Goal: Task Accomplishment & Management: Complete application form

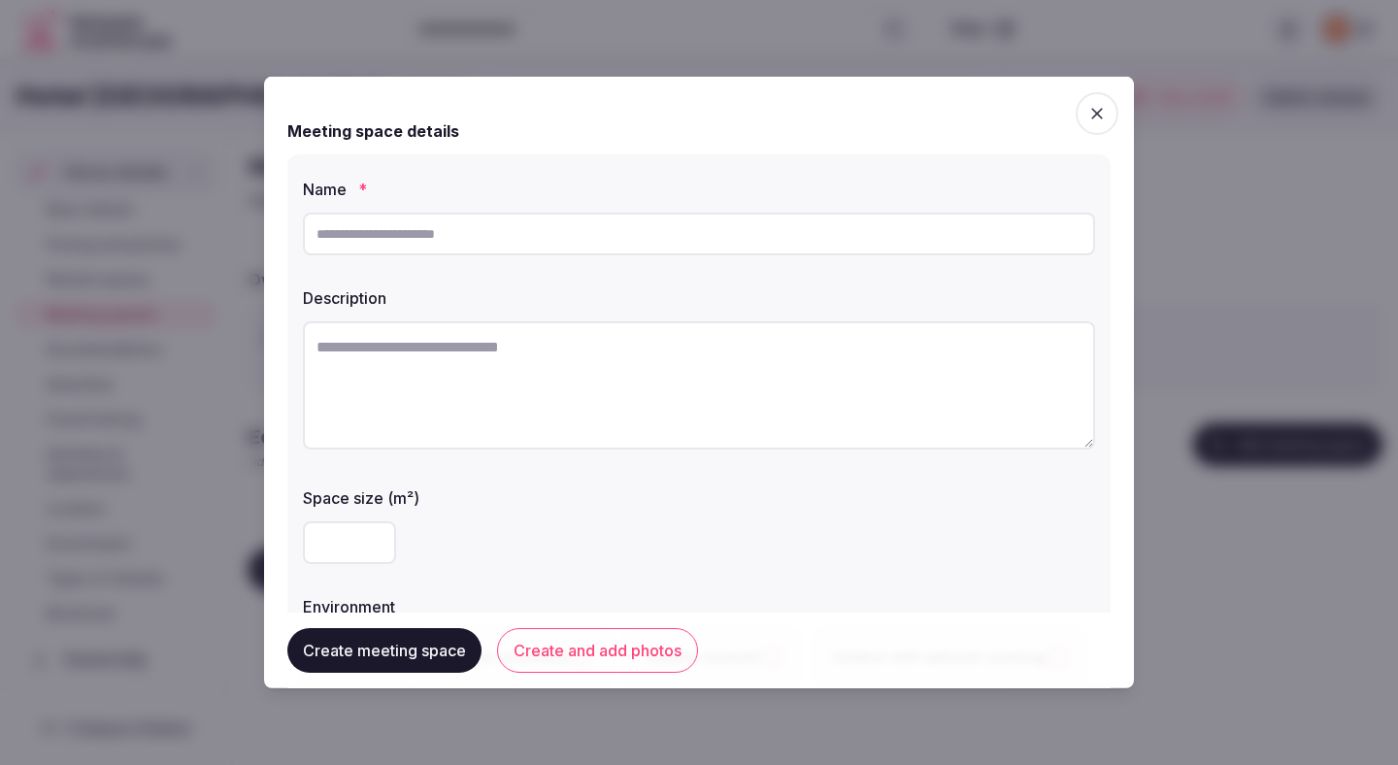
click at [678, 240] on input "text" at bounding box center [699, 234] width 792 height 43
click at [731, 436] on textarea at bounding box center [699, 385] width 792 height 128
click at [736, 238] on input "text" at bounding box center [699, 234] width 792 height 43
type input "*****"
click at [851, 383] on textarea at bounding box center [699, 385] width 792 height 128
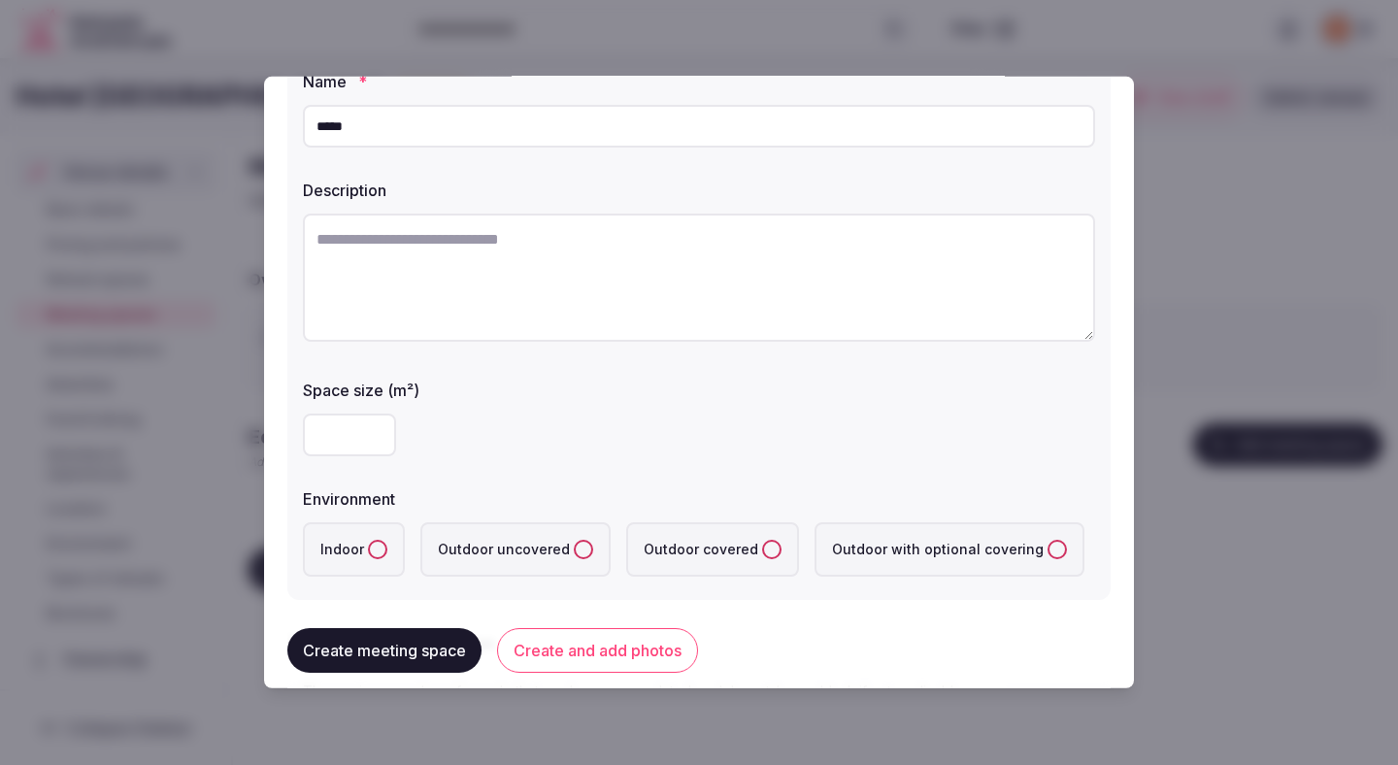
scroll to position [116, 0]
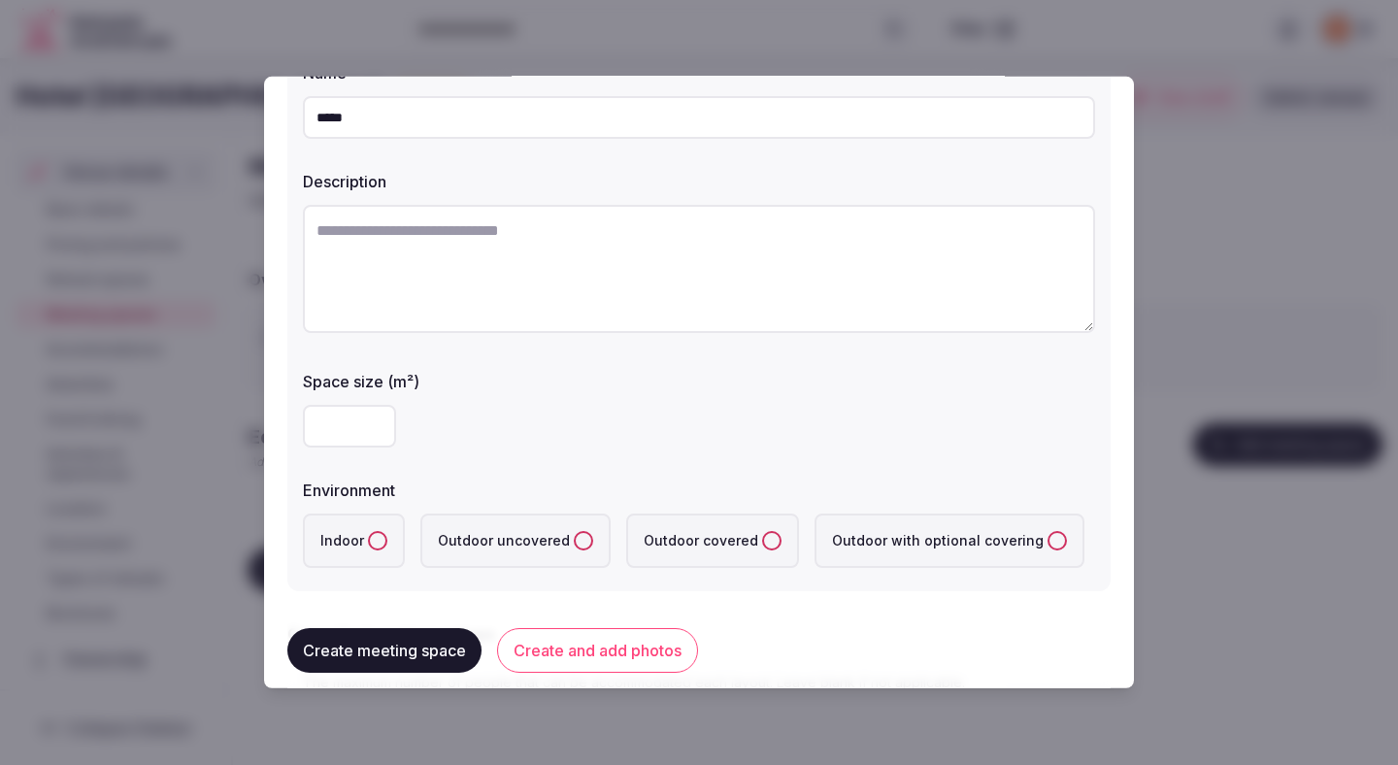
click at [386, 552] on label "Indoor" at bounding box center [354, 540] width 102 height 54
click at [386, 550] on button "Indoor" at bounding box center [377, 540] width 19 height 19
click at [692, 236] on textarea at bounding box center [699, 269] width 792 height 128
paste textarea "**********"
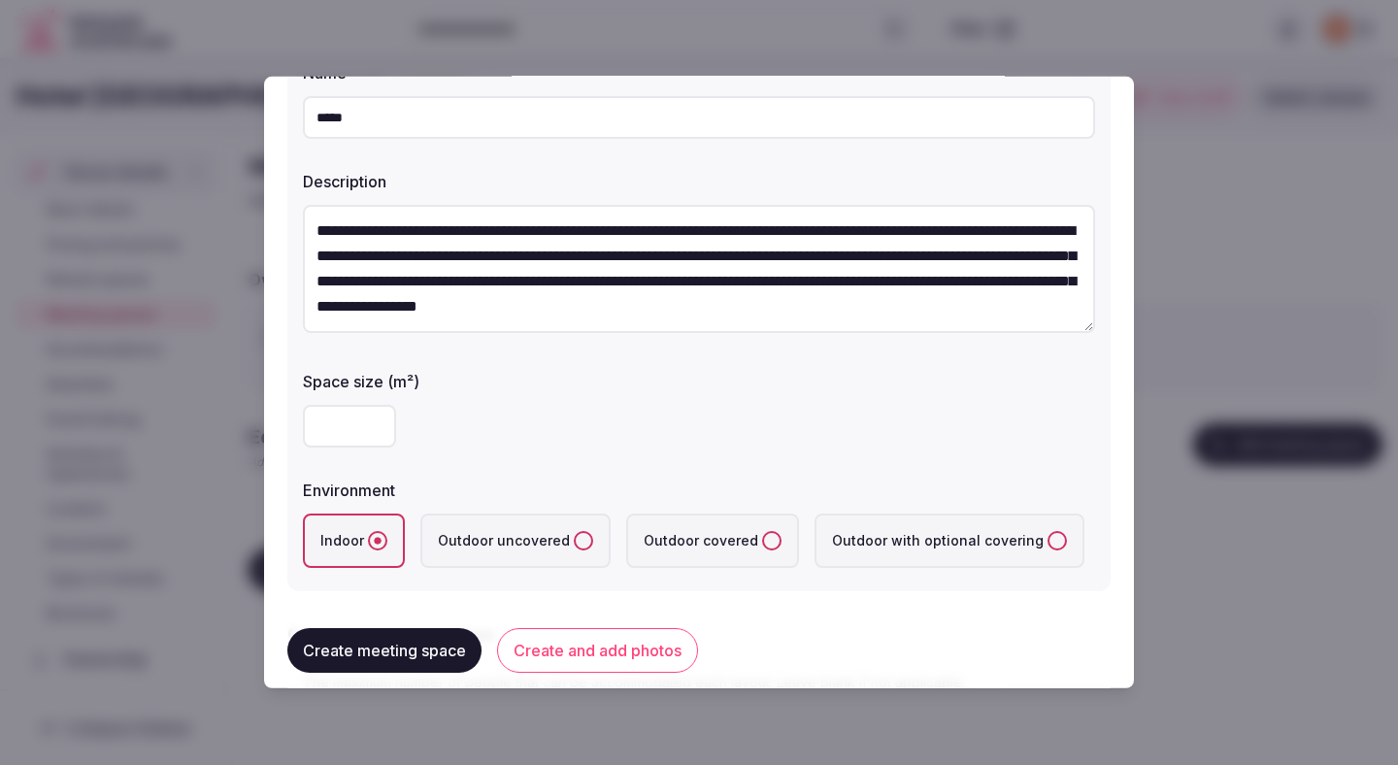
scroll to position [10, 0]
type textarea "**********"
click at [565, 113] on input "*****" at bounding box center [699, 117] width 792 height 43
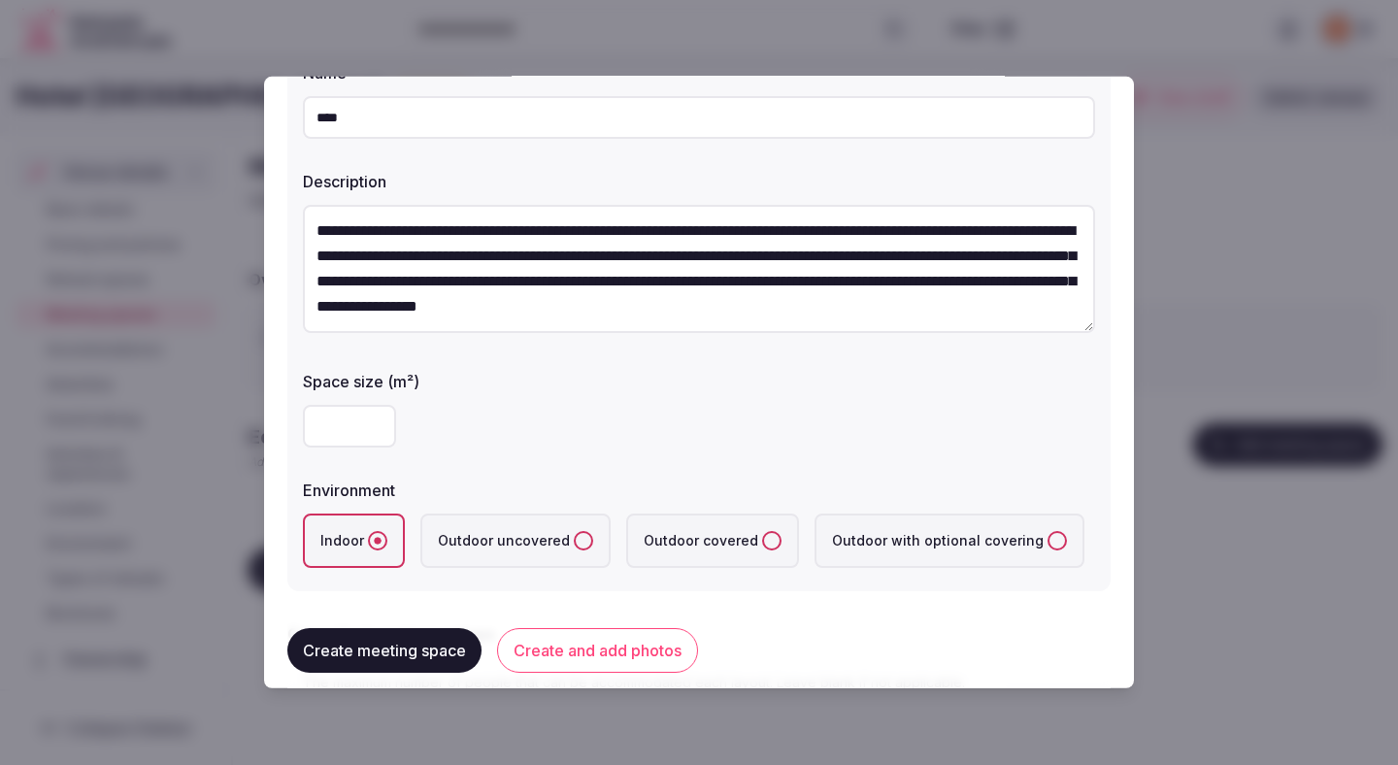
type input "******"
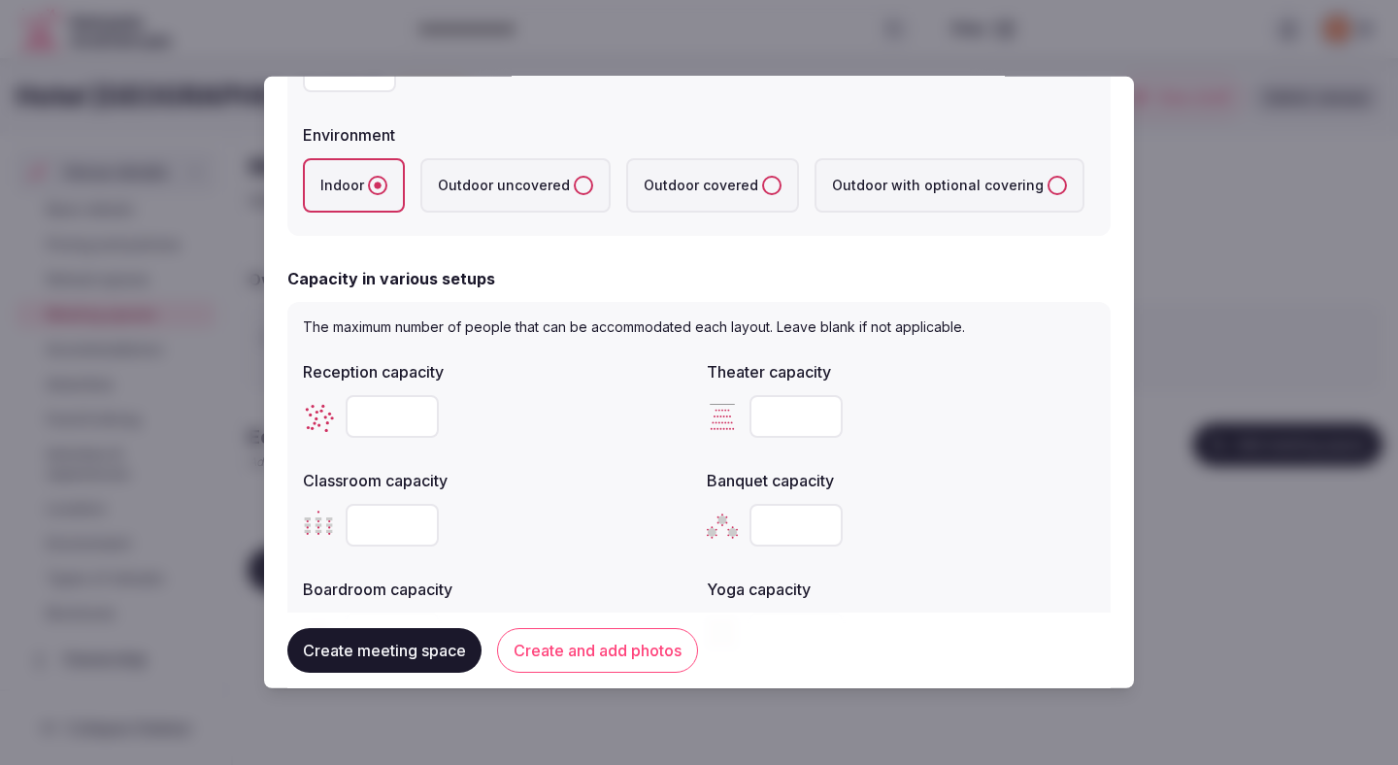
scroll to position [471, 0]
click at [388, 429] on input "number" at bounding box center [392, 417] width 93 height 43
type input "**"
click at [574, 397] on div "**" at bounding box center [497, 417] width 388 height 43
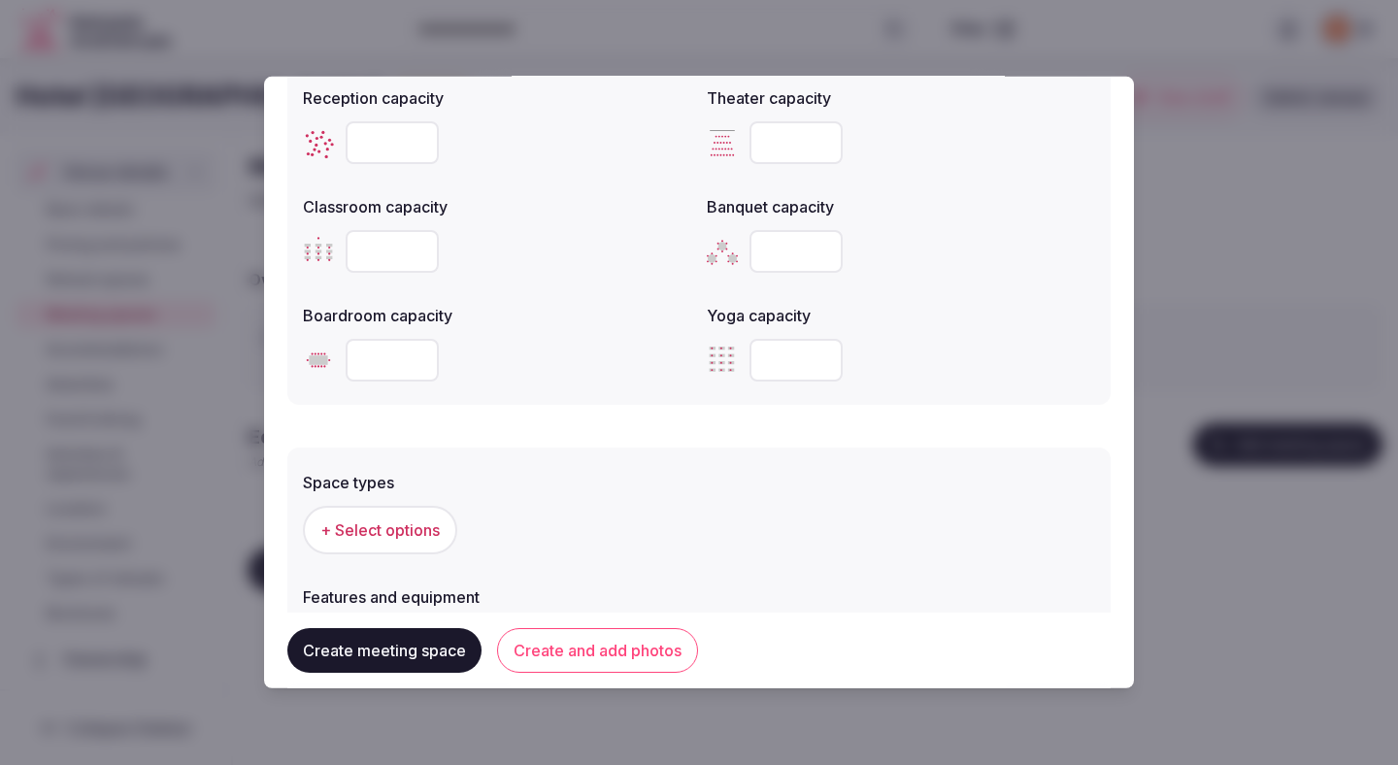
scroll to position [748, 0]
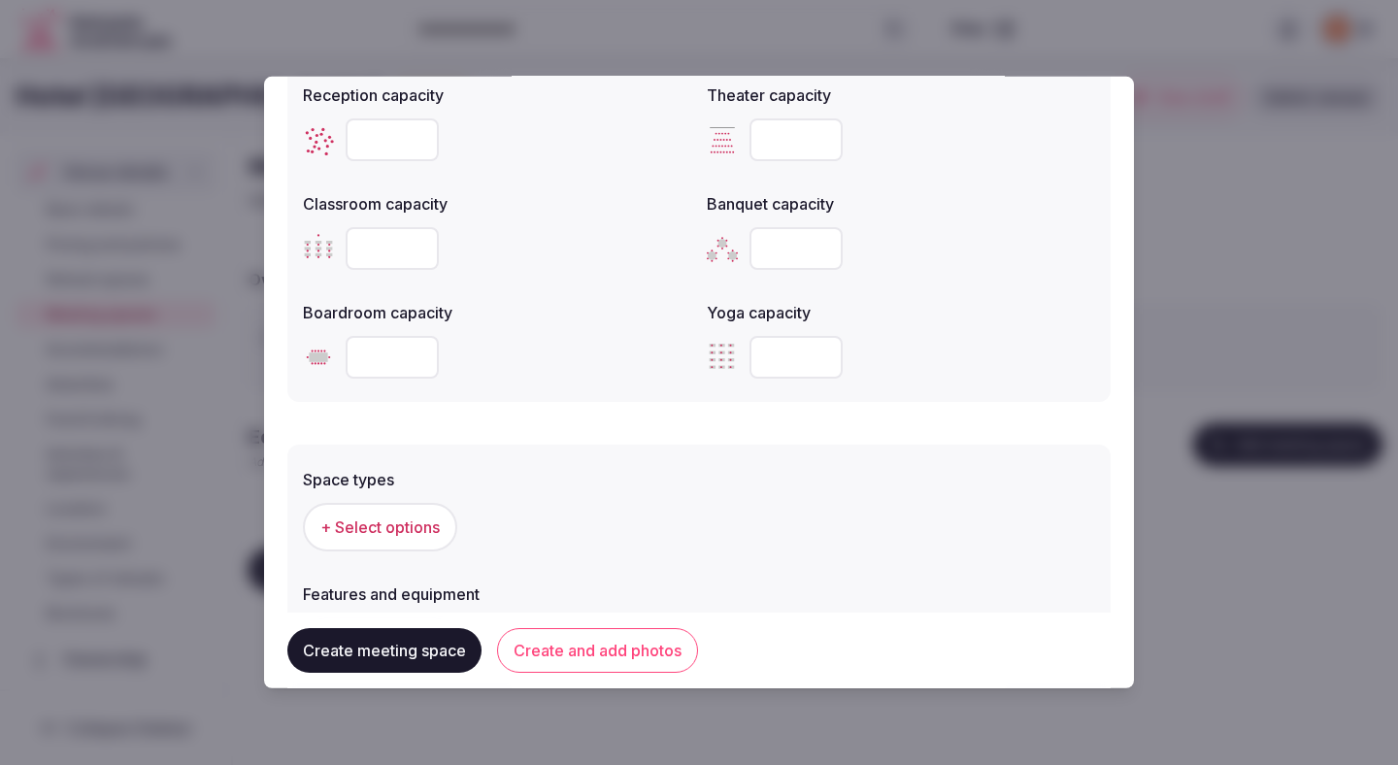
click at [411, 519] on span "+ Select options" at bounding box center [379, 526] width 119 height 21
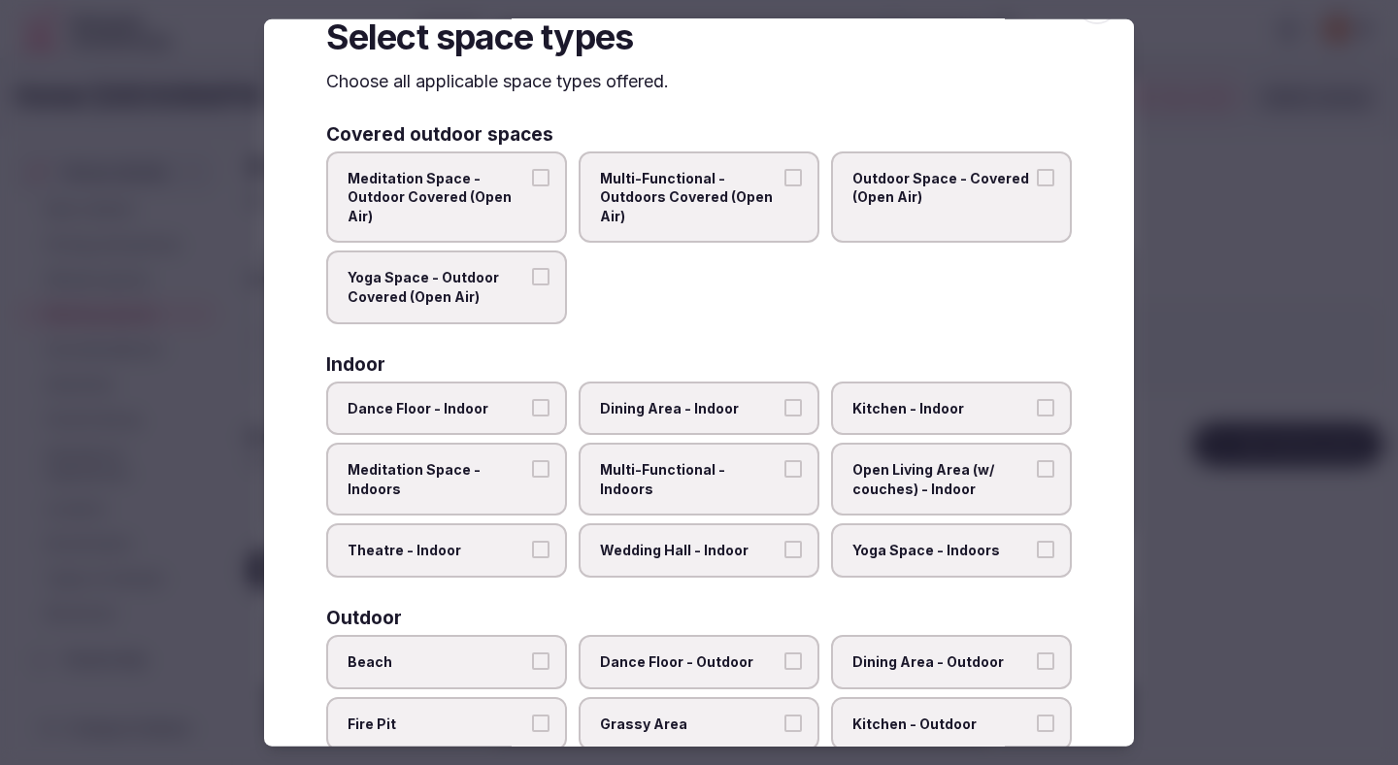
scroll to position [59, 0]
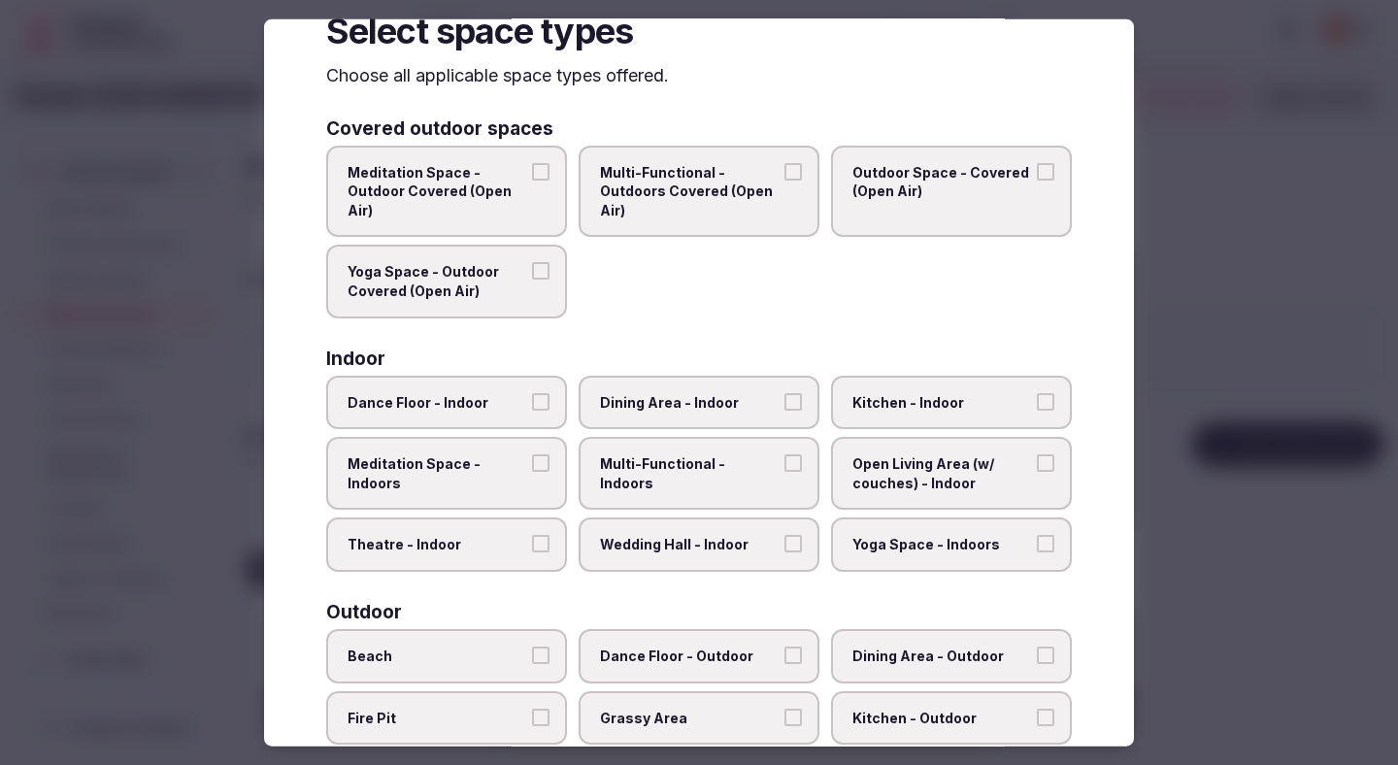
click at [887, 469] on span "Open Living Area (w/ couches) - Indoor" at bounding box center [941, 473] width 179 height 38
click at [1037, 469] on button "Open Living Area (w/ couches) - Indoor" at bounding box center [1045, 462] width 17 height 17
click at [678, 458] on span "Multi-Functional - Indoors" at bounding box center [689, 473] width 179 height 38
click at [784, 458] on button "Multi-Functional - Indoors" at bounding box center [792, 462] width 17 height 17
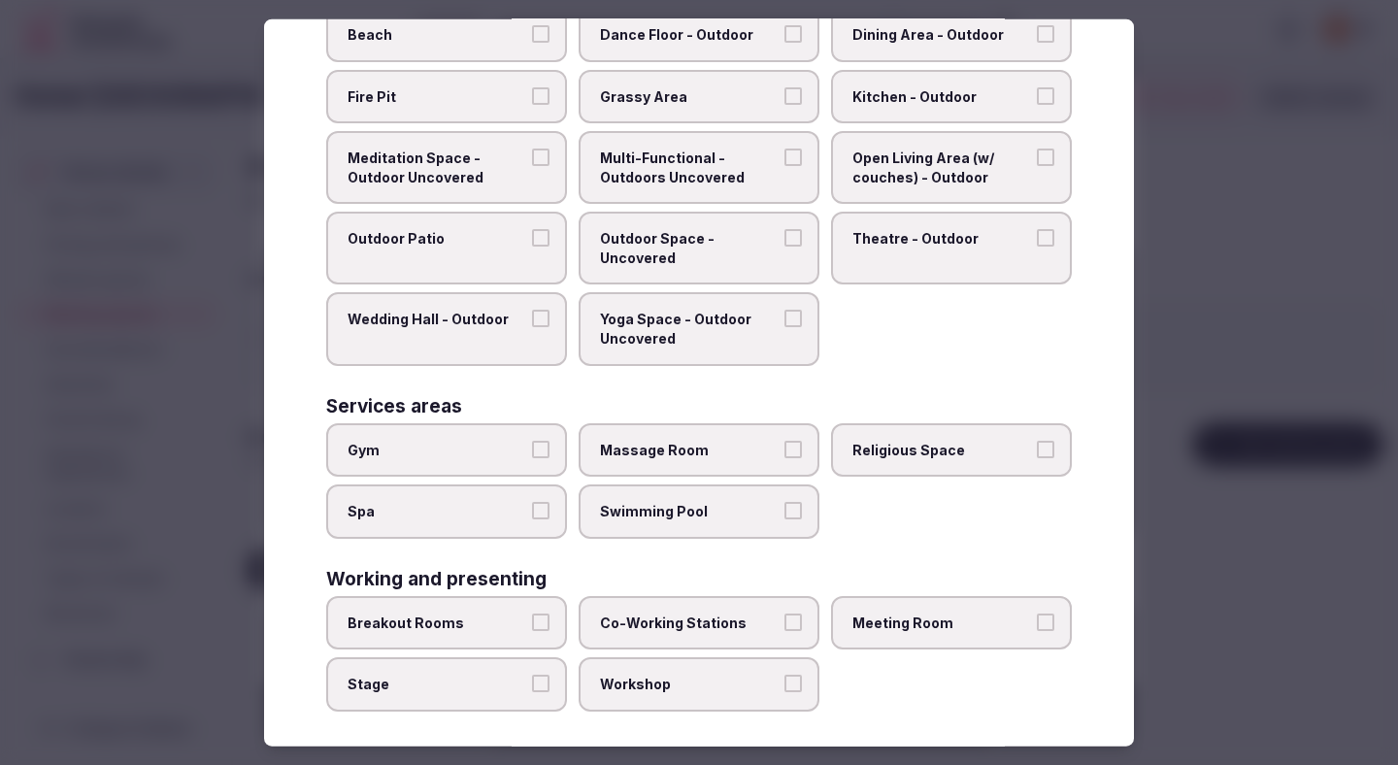
scroll to position [692, 0]
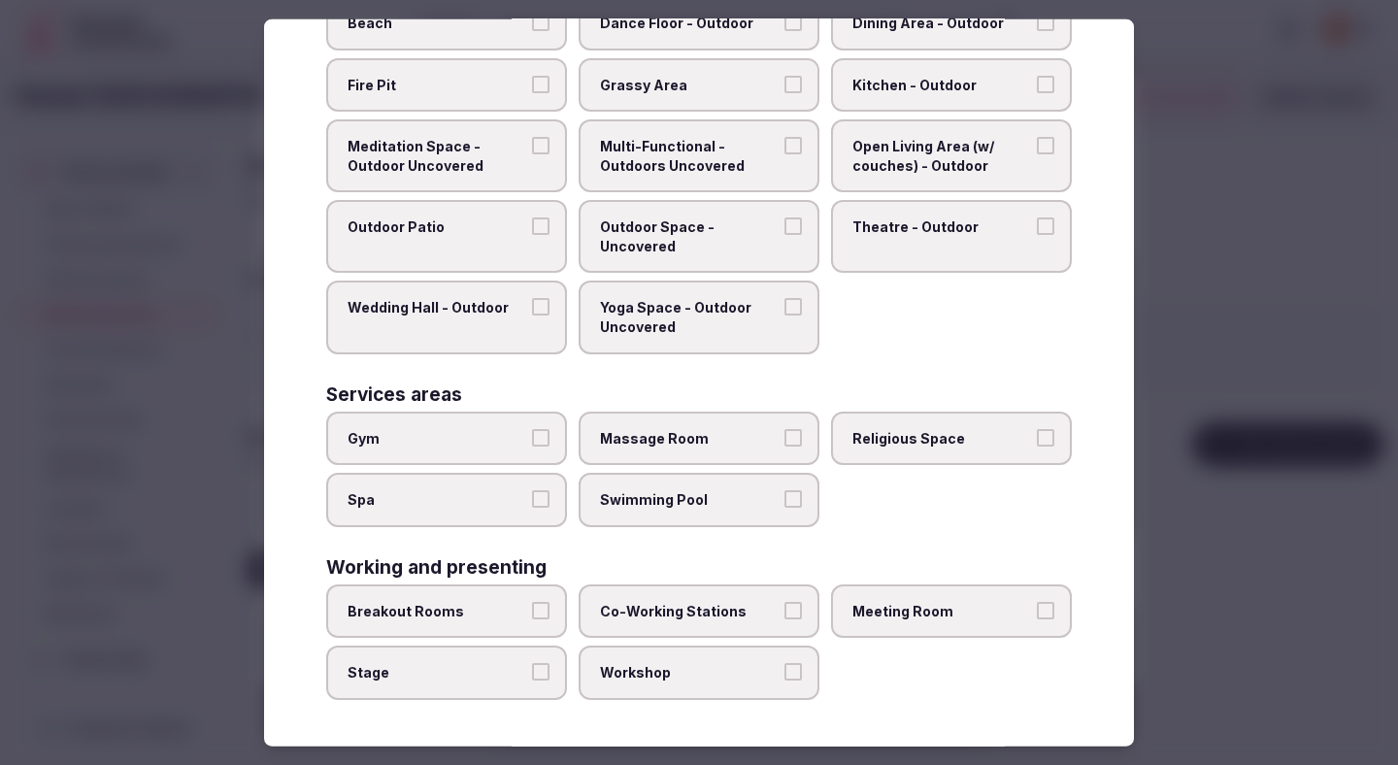
click at [499, 622] on label "Breakout Rooms" at bounding box center [446, 611] width 241 height 54
click at [532, 619] on button "Breakout Rooms" at bounding box center [540, 610] width 17 height 17
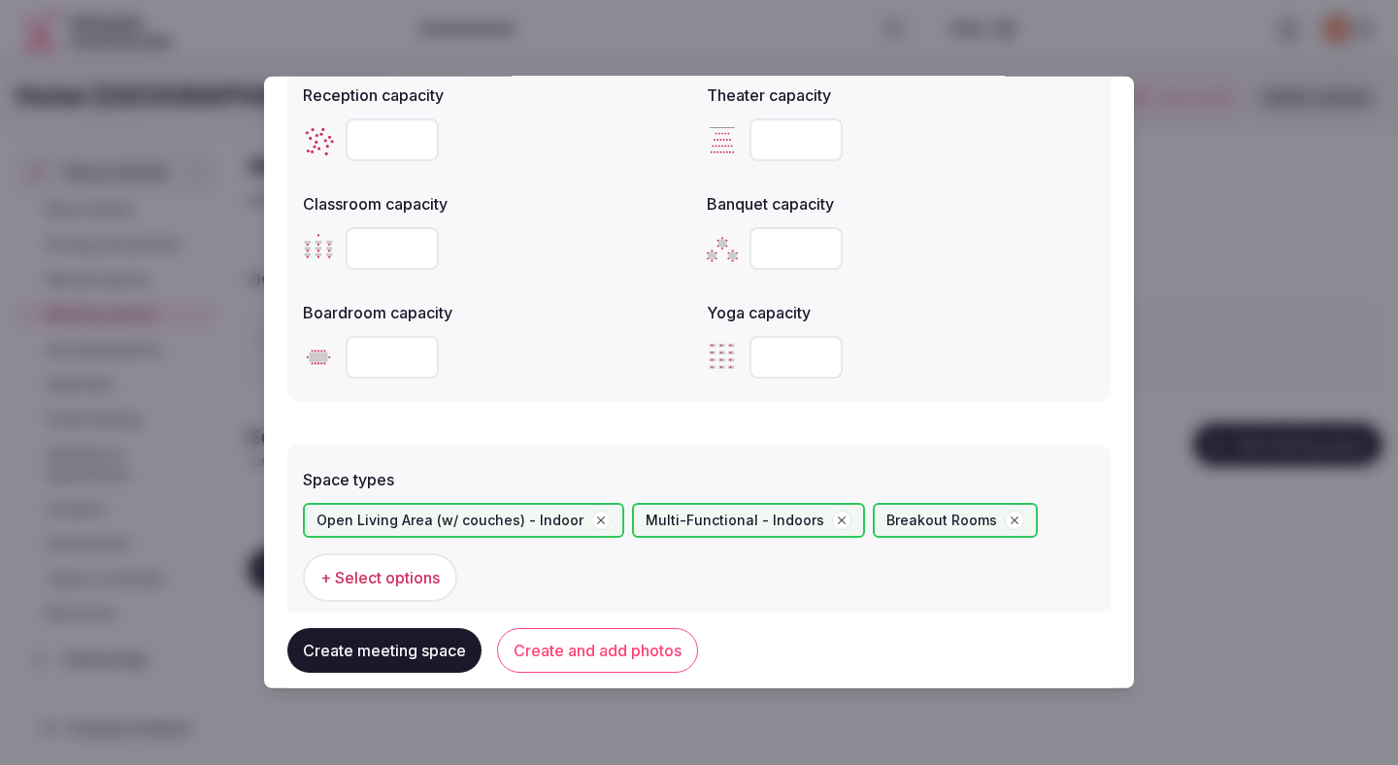
scroll to position [1095, 0]
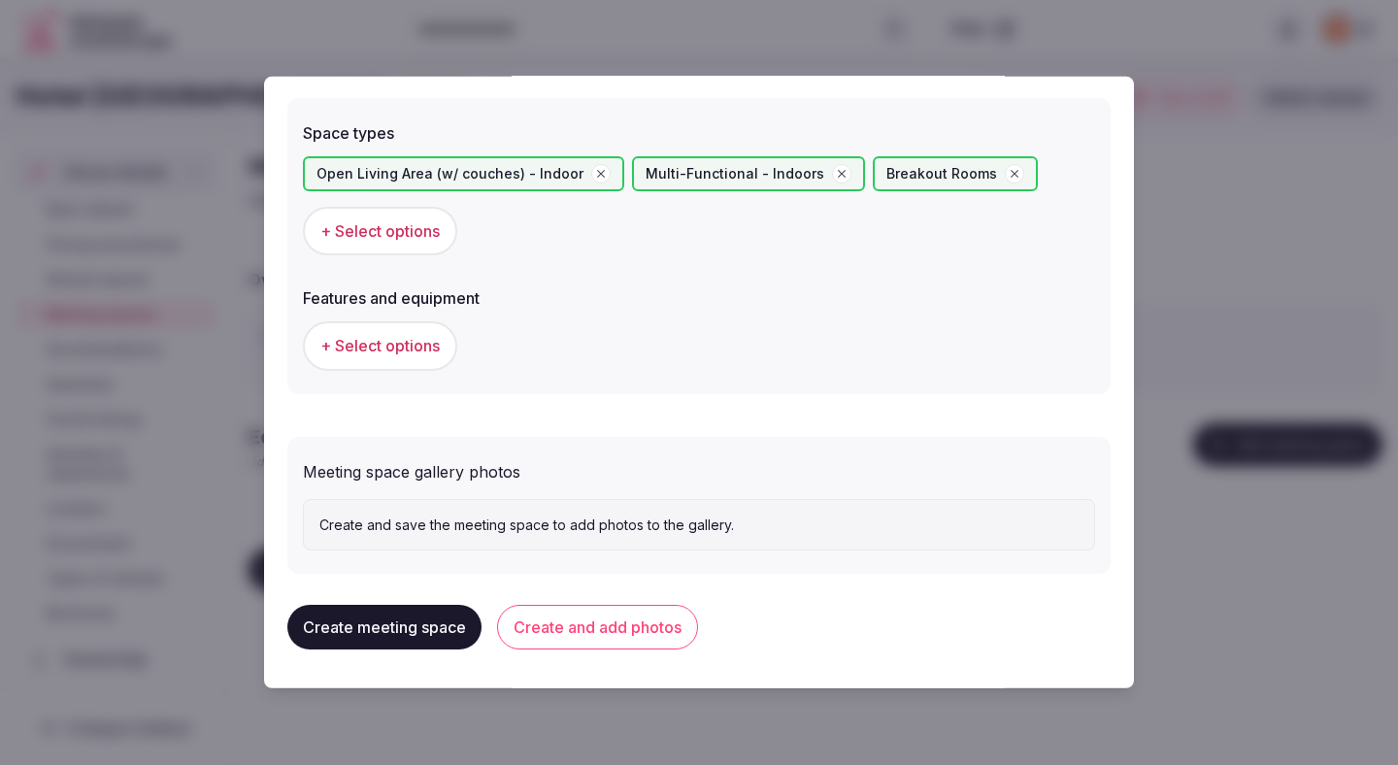
click at [396, 350] on span "+ Select options" at bounding box center [379, 345] width 119 height 21
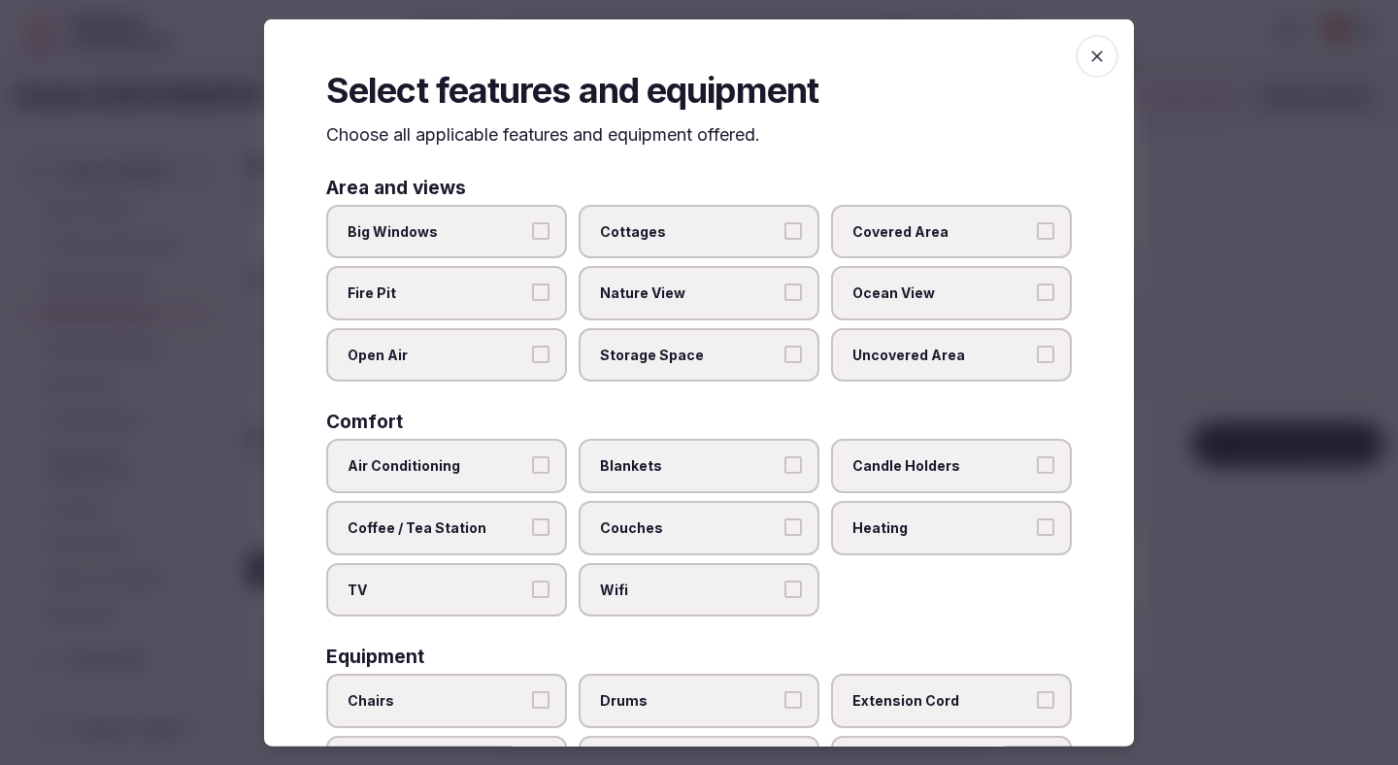
click at [503, 461] on span "Air Conditioning" at bounding box center [436, 465] width 179 height 19
click at [532, 461] on button "Air Conditioning" at bounding box center [540, 464] width 17 height 17
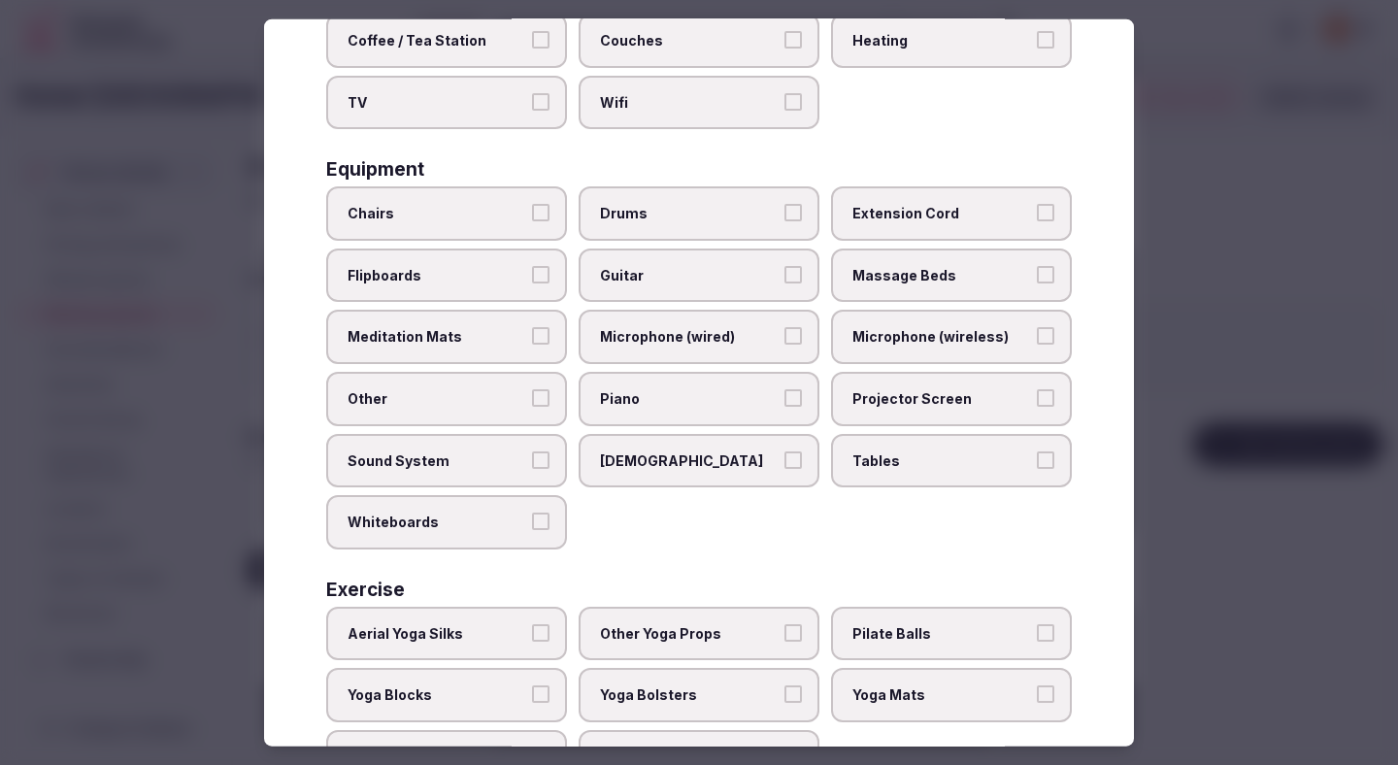
scroll to position [515, 0]
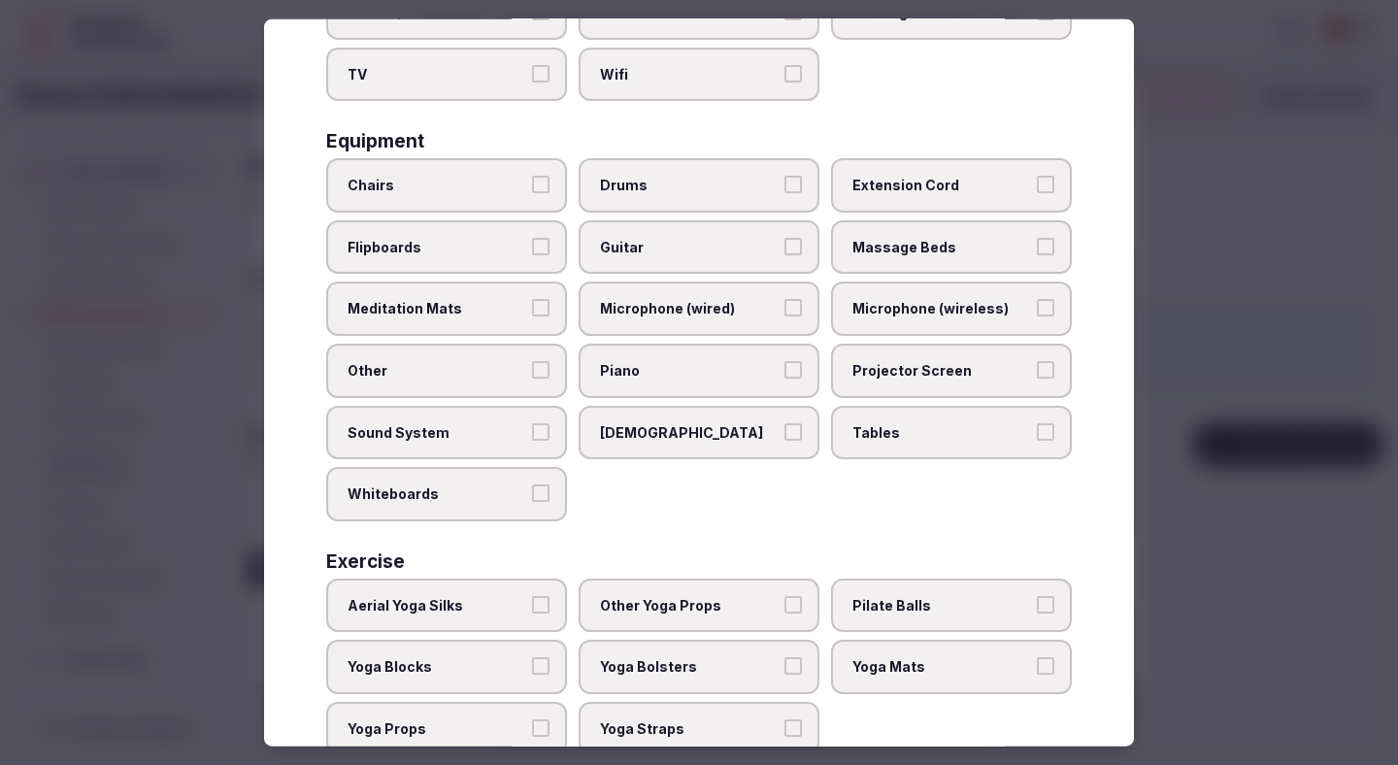
click at [855, 440] on span "Tables" at bounding box center [941, 431] width 179 height 19
click at [1037, 440] on button "Tables" at bounding box center [1045, 430] width 17 height 17
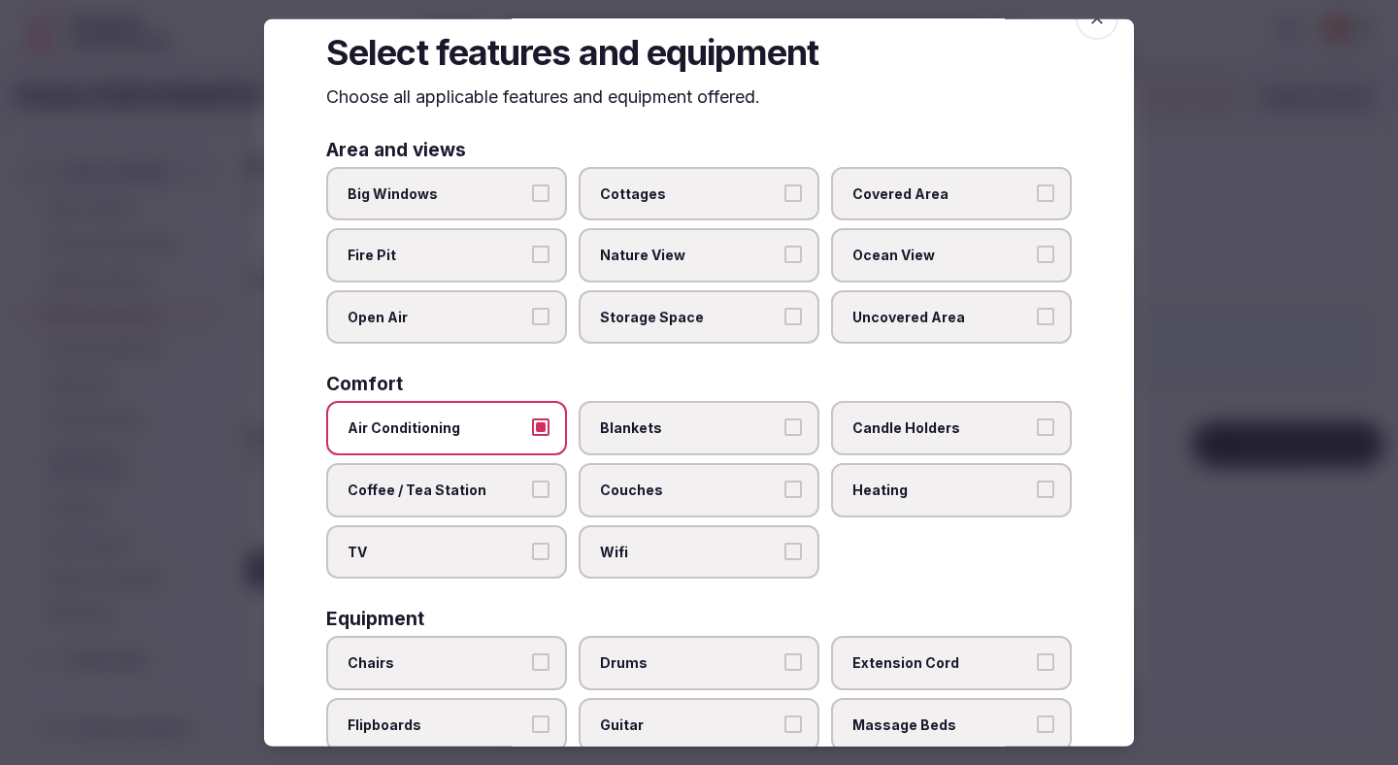
scroll to position [19, 0]
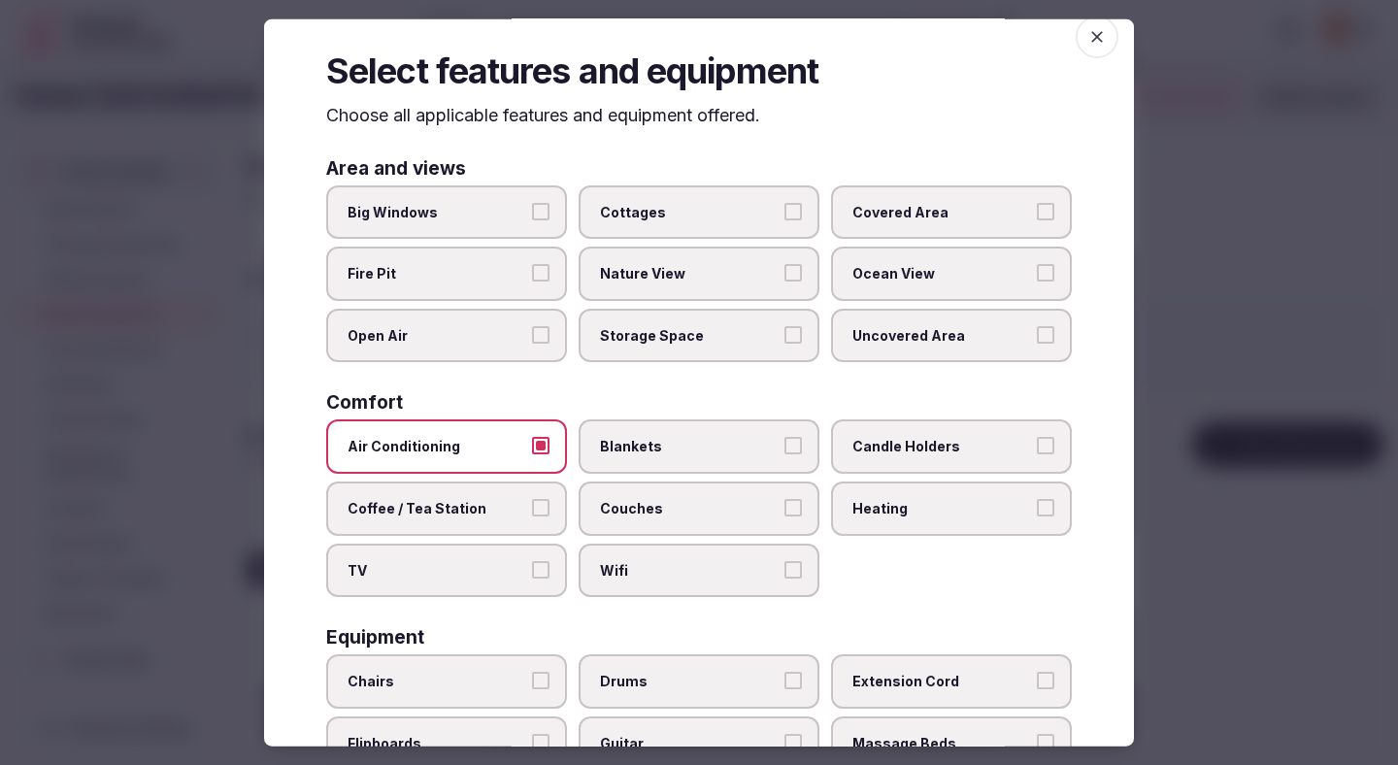
click at [628, 506] on span "Couches" at bounding box center [689, 508] width 179 height 19
click at [784, 506] on button "Couches" at bounding box center [792, 507] width 17 height 17
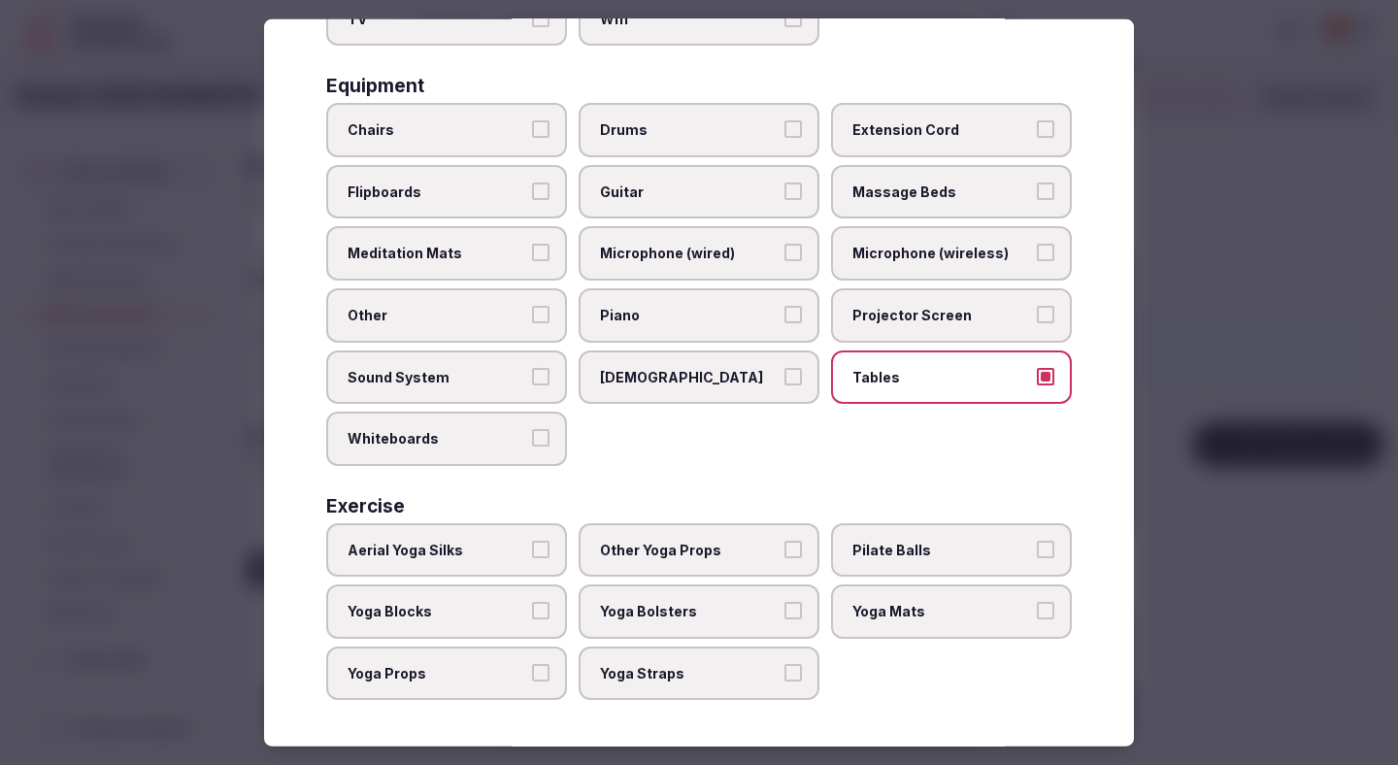
click at [1242, 404] on div at bounding box center [699, 382] width 1398 height 765
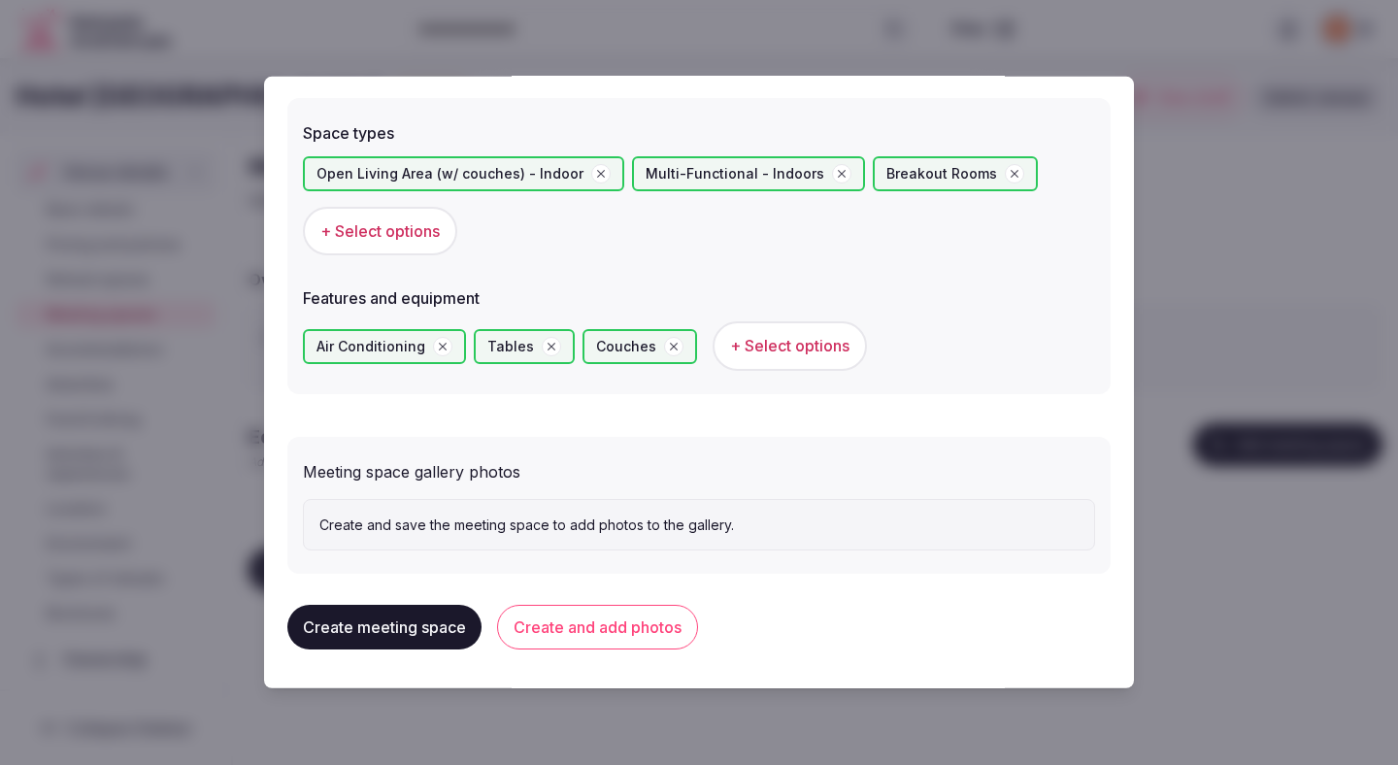
click at [613, 628] on button "Create and add photos" at bounding box center [597, 627] width 201 height 45
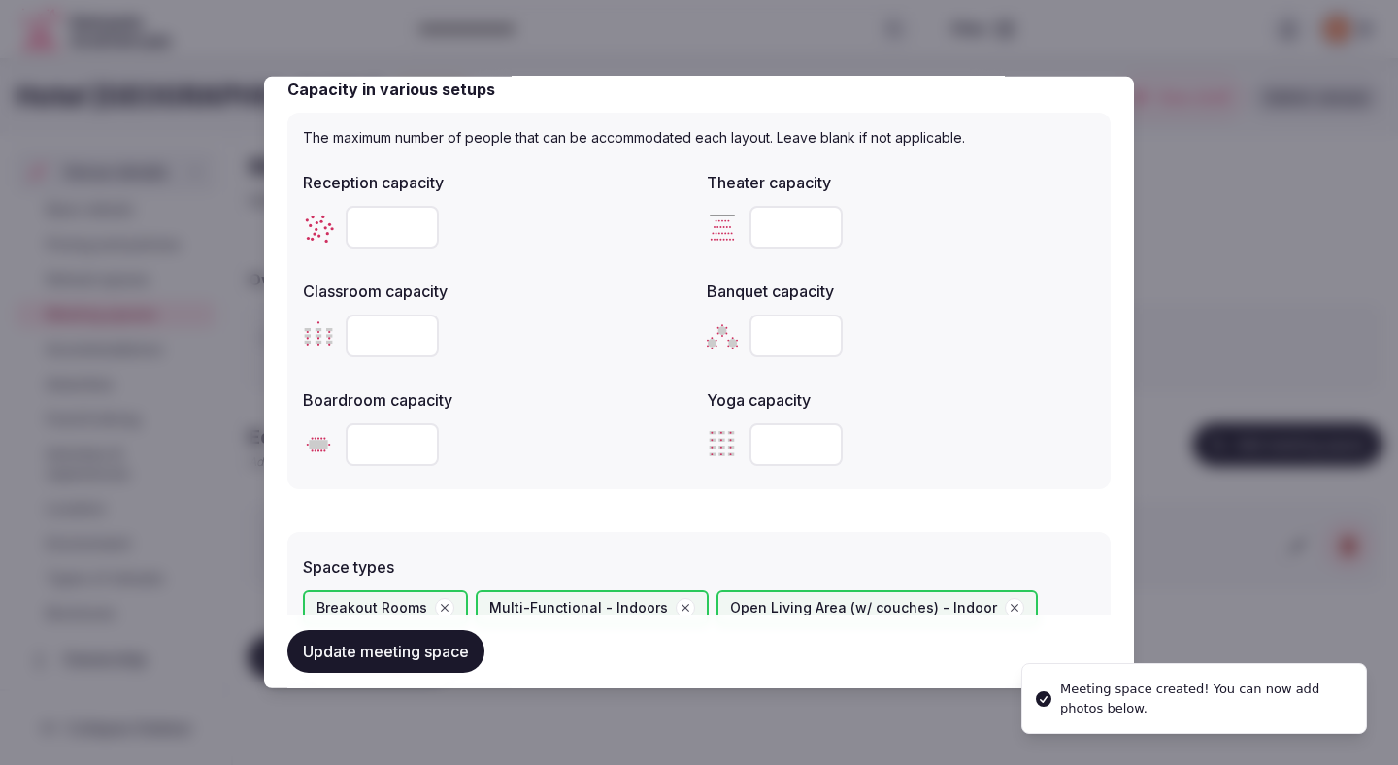
scroll to position [1273, 0]
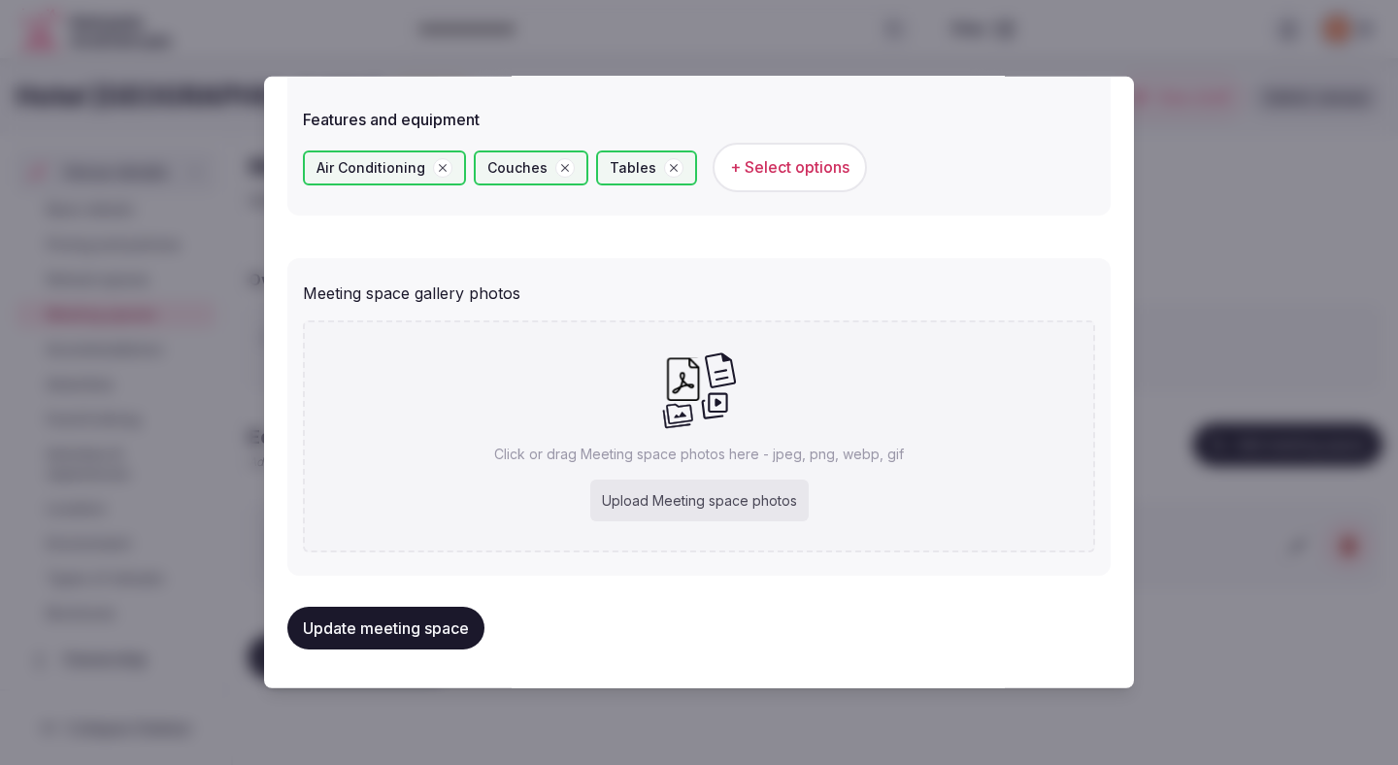
click at [613, 491] on div "Upload Meeting space photos" at bounding box center [699, 500] width 218 height 43
click at [780, 500] on div "Upload Meeting space photos" at bounding box center [699, 500] width 218 height 43
type input "**********"
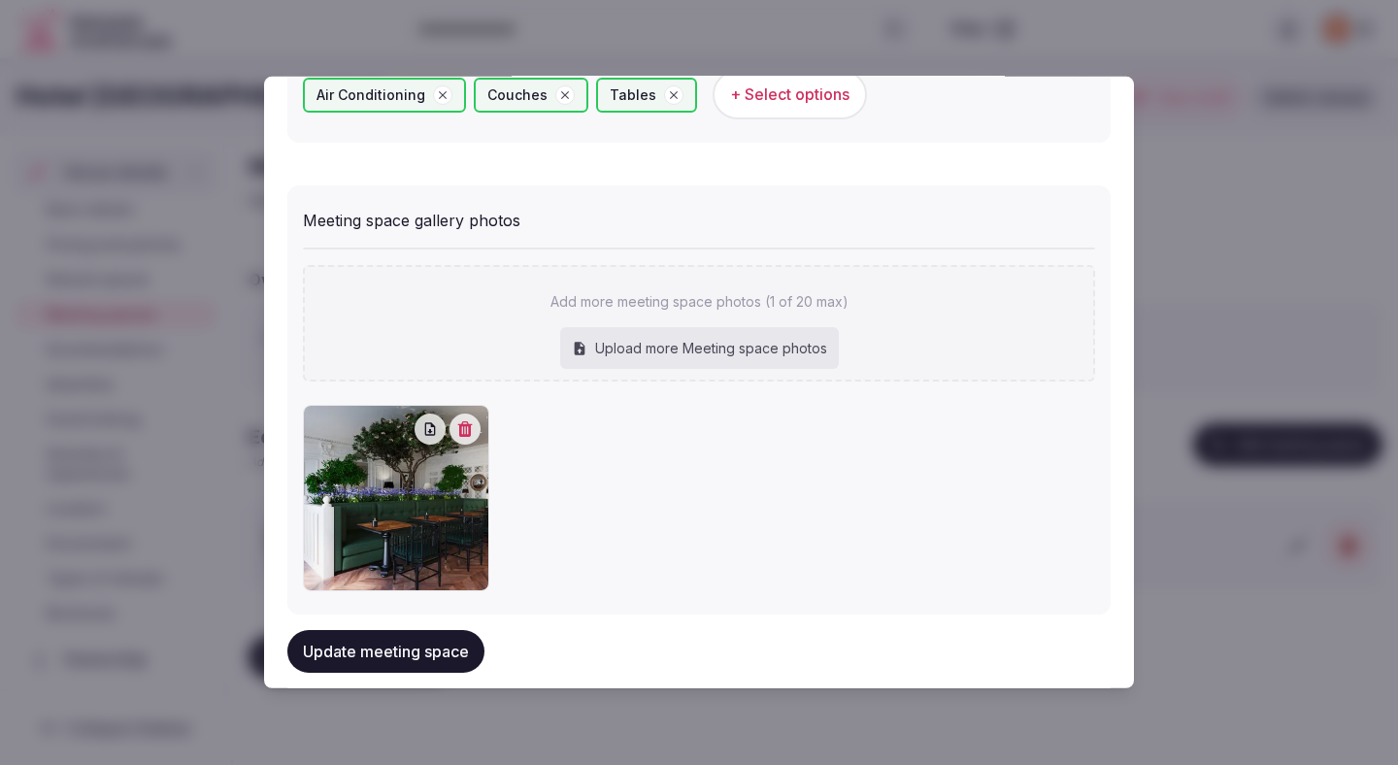
scroll to position [1385, 0]
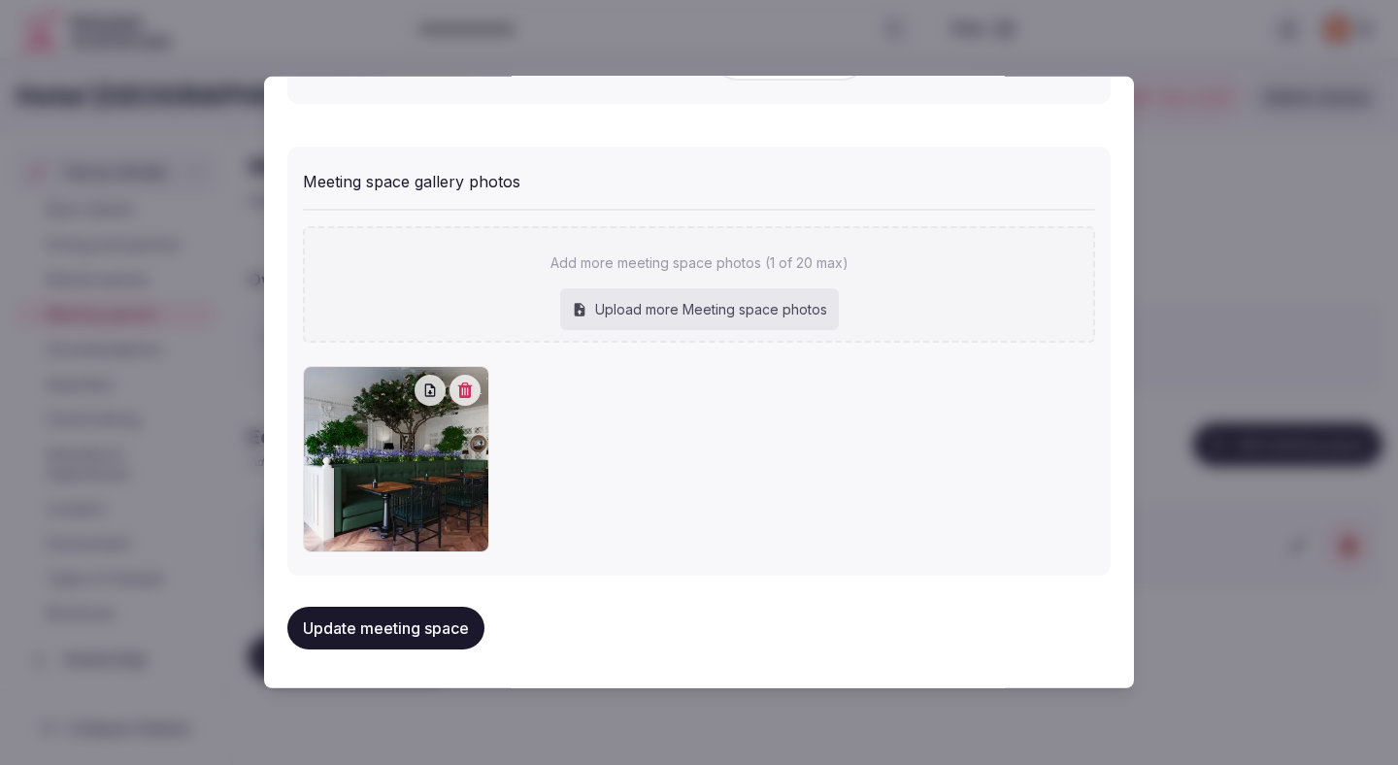
click at [356, 618] on button "Update meeting space" at bounding box center [385, 628] width 197 height 43
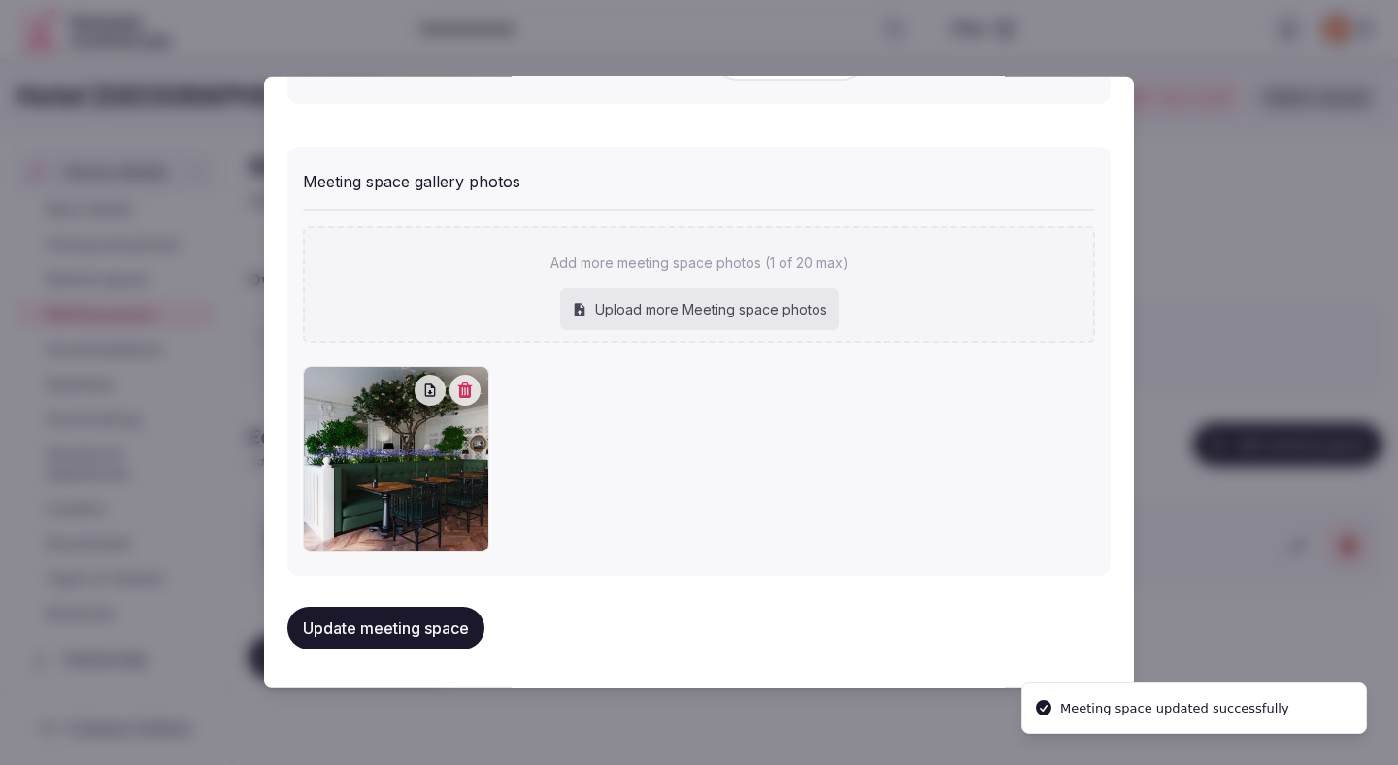
click at [443, 627] on button "Update meeting space" at bounding box center [385, 628] width 197 height 43
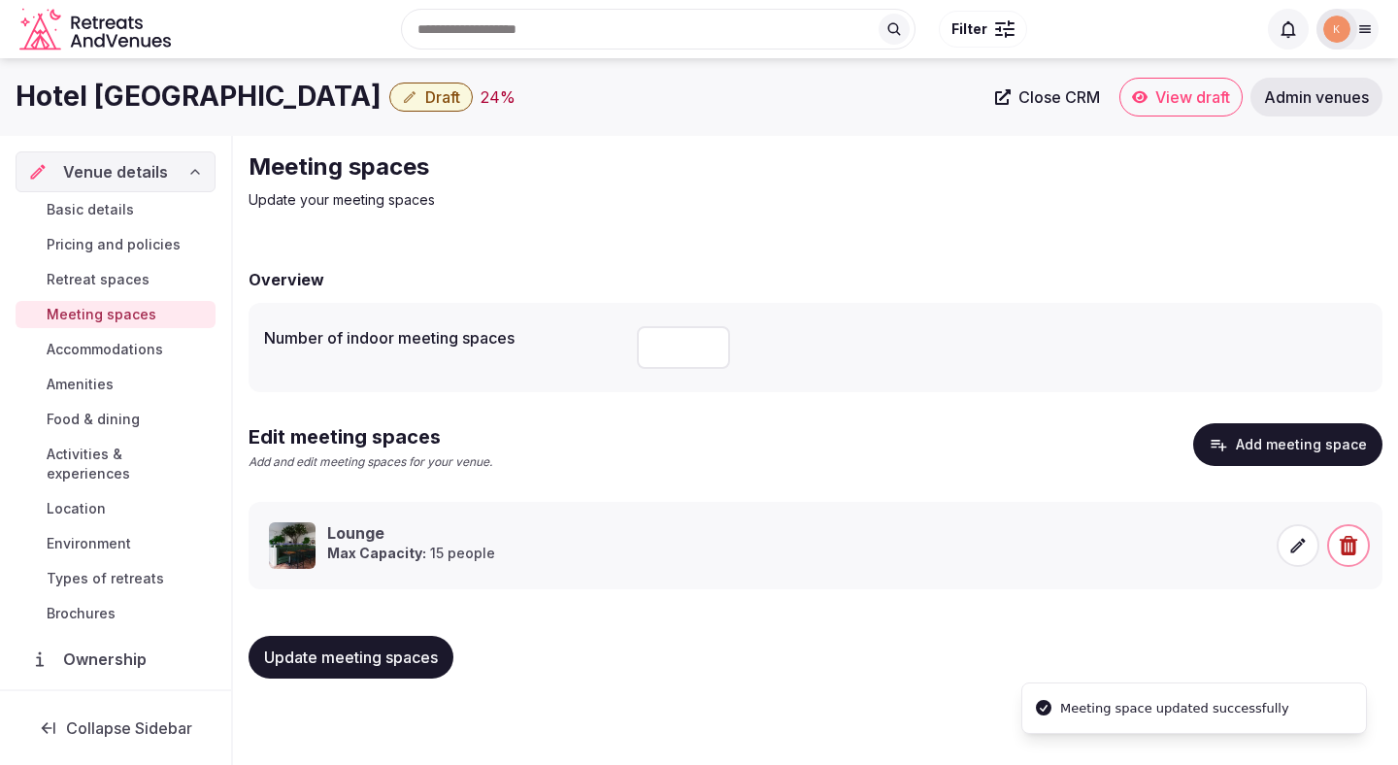
click at [448, 642] on button "Update meeting spaces" at bounding box center [350, 657] width 205 height 43
click at [160, 350] on span "Accommodations" at bounding box center [105, 349] width 116 height 19
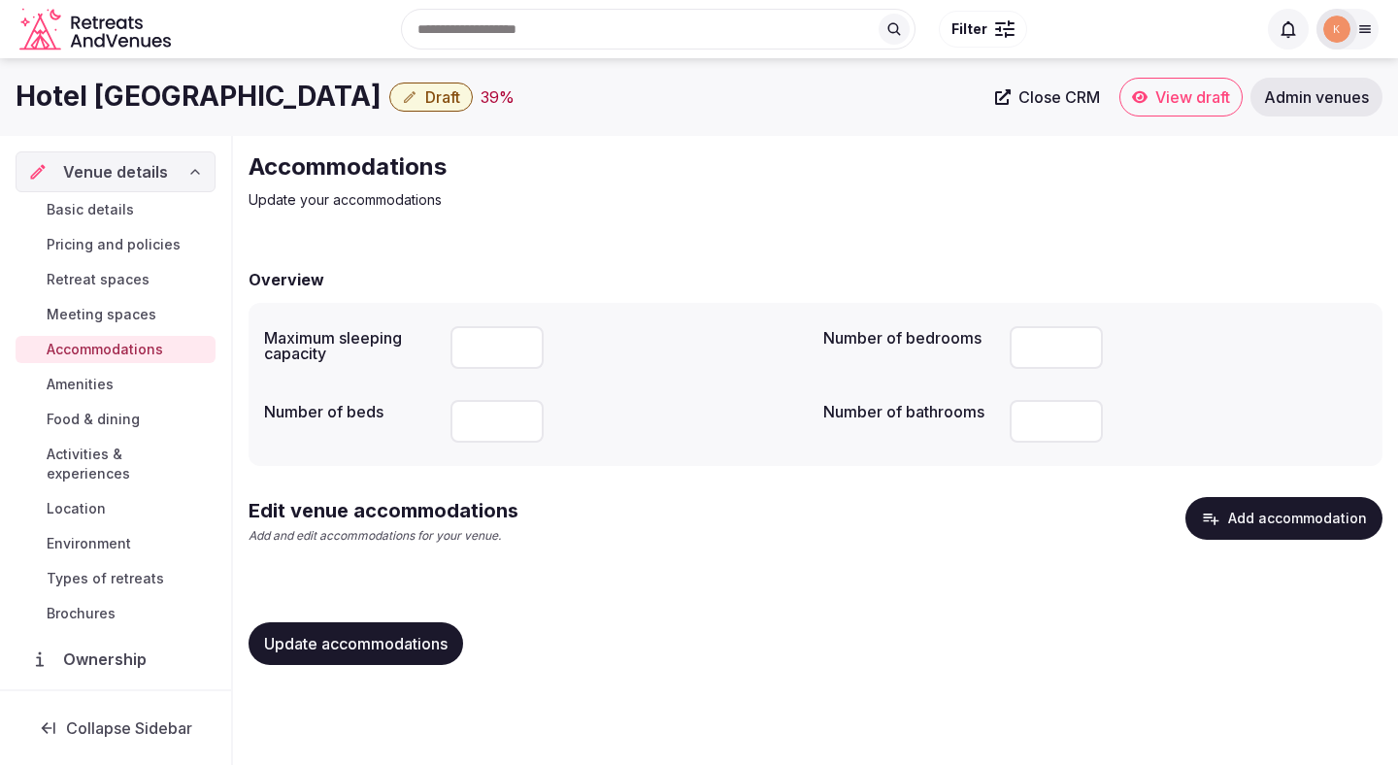
click at [410, 645] on span "Update accommodations" at bounding box center [355, 643] width 183 height 19
click at [1235, 522] on button "Add accommodation" at bounding box center [1283, 518] width 197 height 43
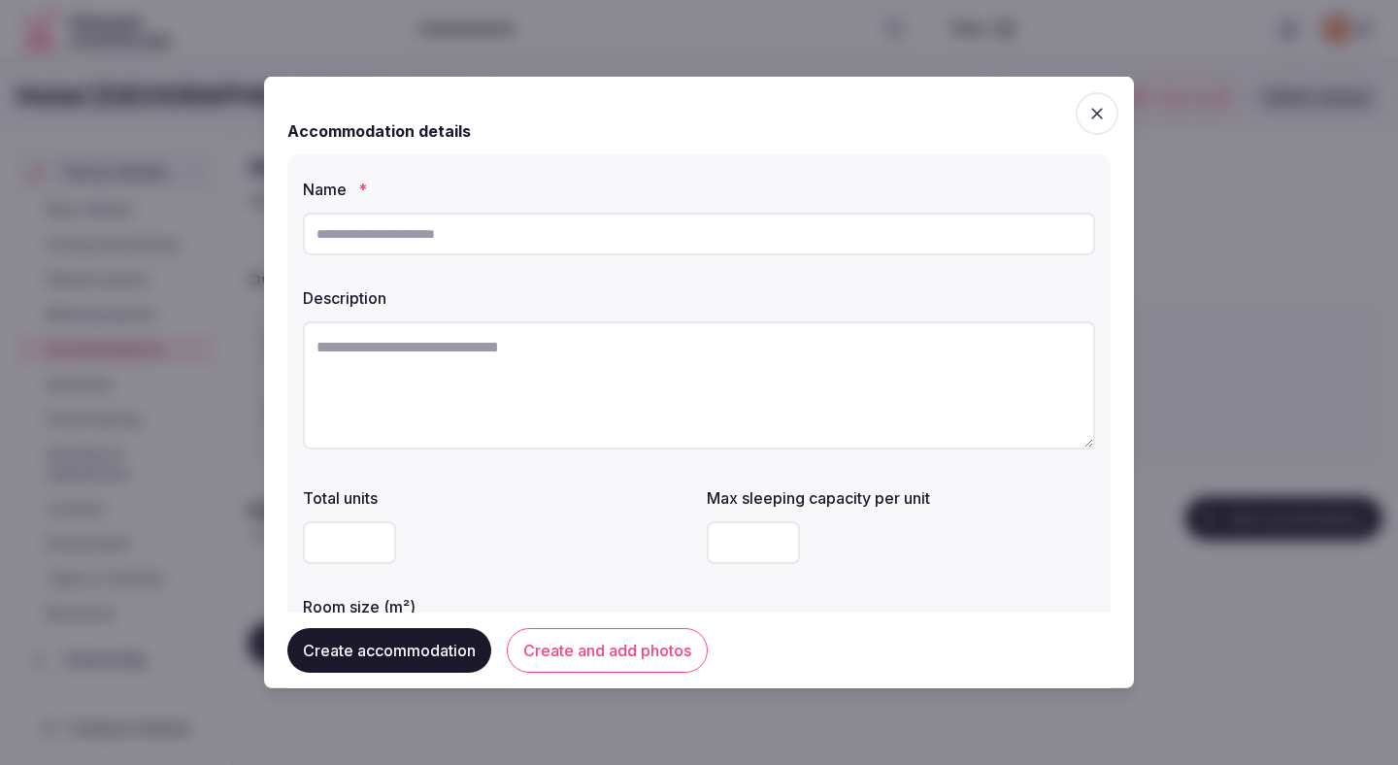
click at [558, 225] on input "text" at bounding box center [699, 234] width 792 height 43
paste input "**********"
type input "**********"
click at [527, 381] on textarea at bounding box center [699, 385] width 792 height 128
paste textarea "**********"
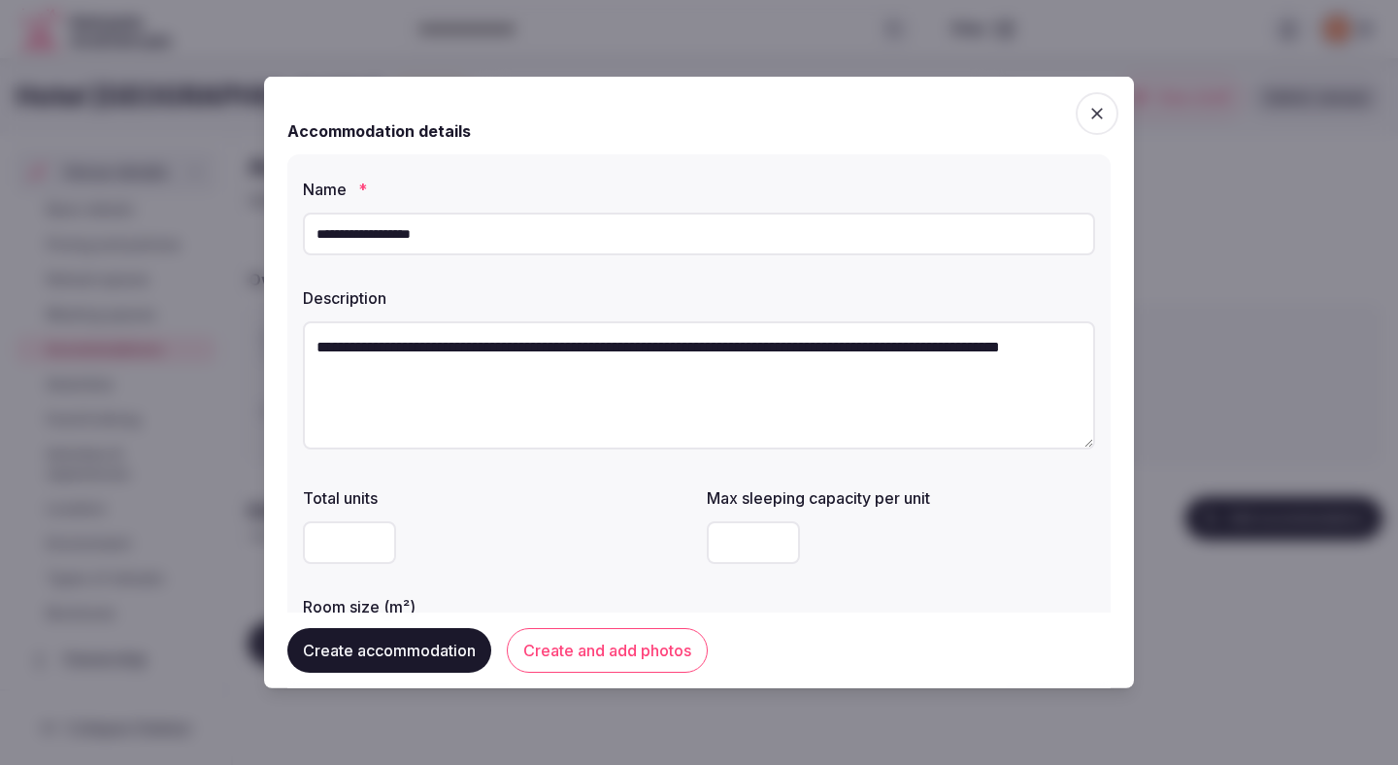
type textarea "**********"
click at [523, 492] on label "Total units" at bounding box center [497, 498] width 388 height 16
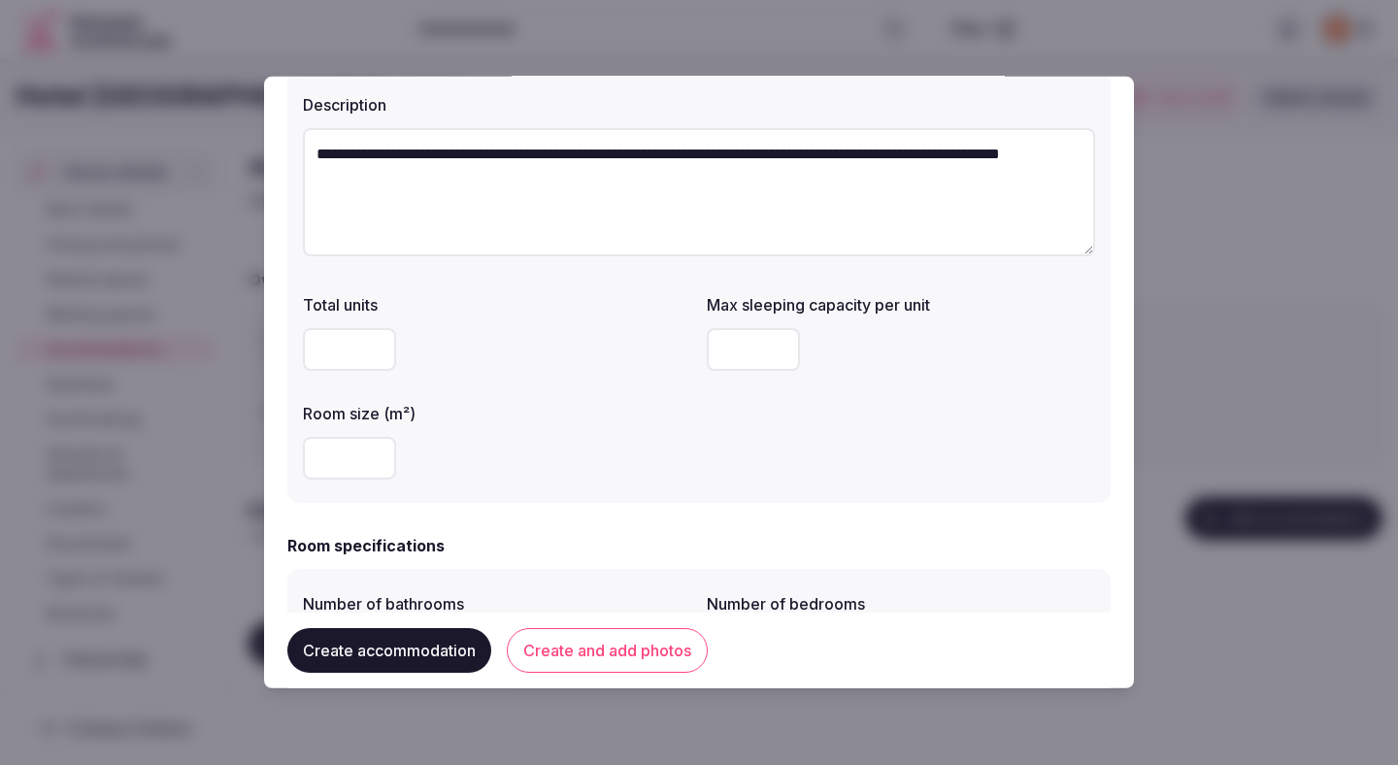
scroll to position [197, 0]
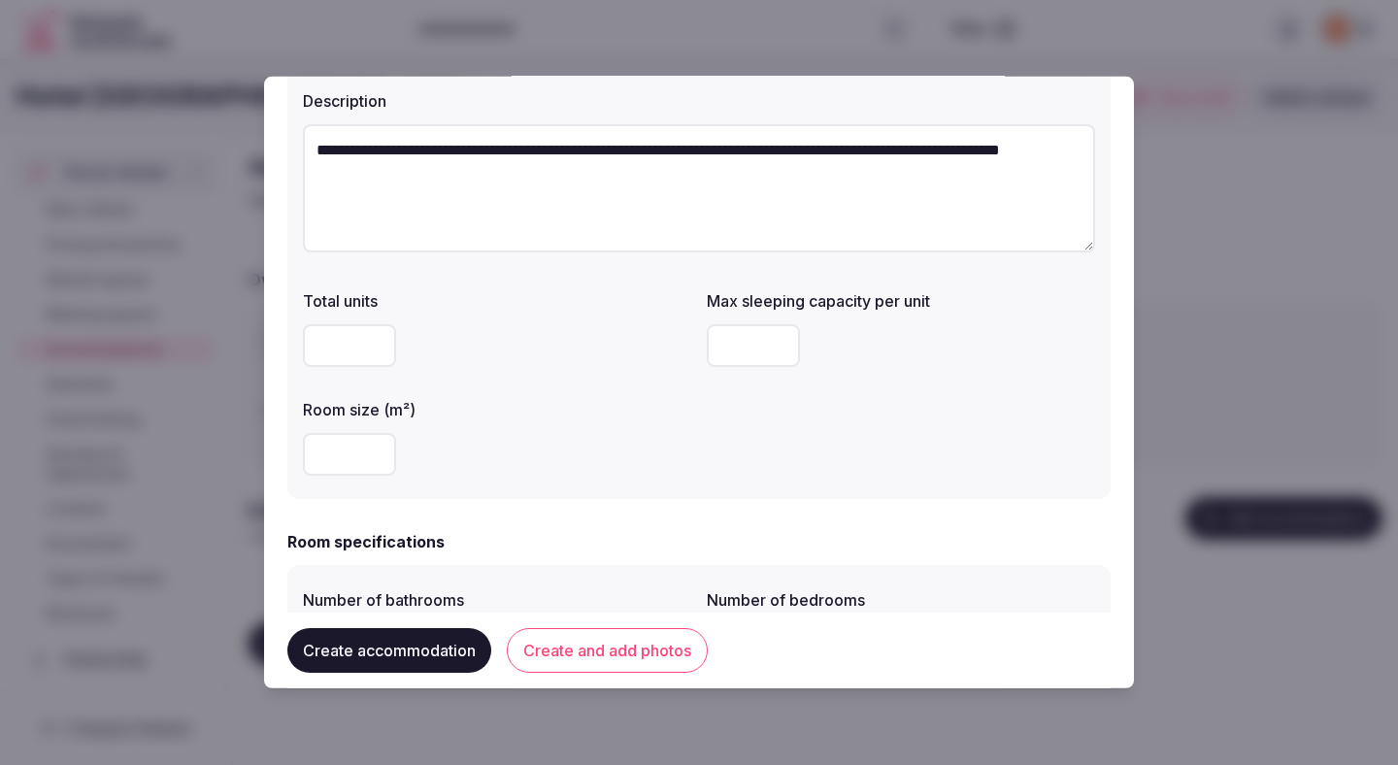
click at [359, 471] on input "number" at bounding box center [349, 454] width 93 height 43
type input "**"
click at [601, 389] on div "Total units Max sleeping capacity per unit Room size (m²) **" at bounding box center [699, 382] width 792 height 202
click at [607, 389] on div "Total units Max sleeping capacity per unit Room size (m²) **" at bounding box center [699, 382] width 792 height 202
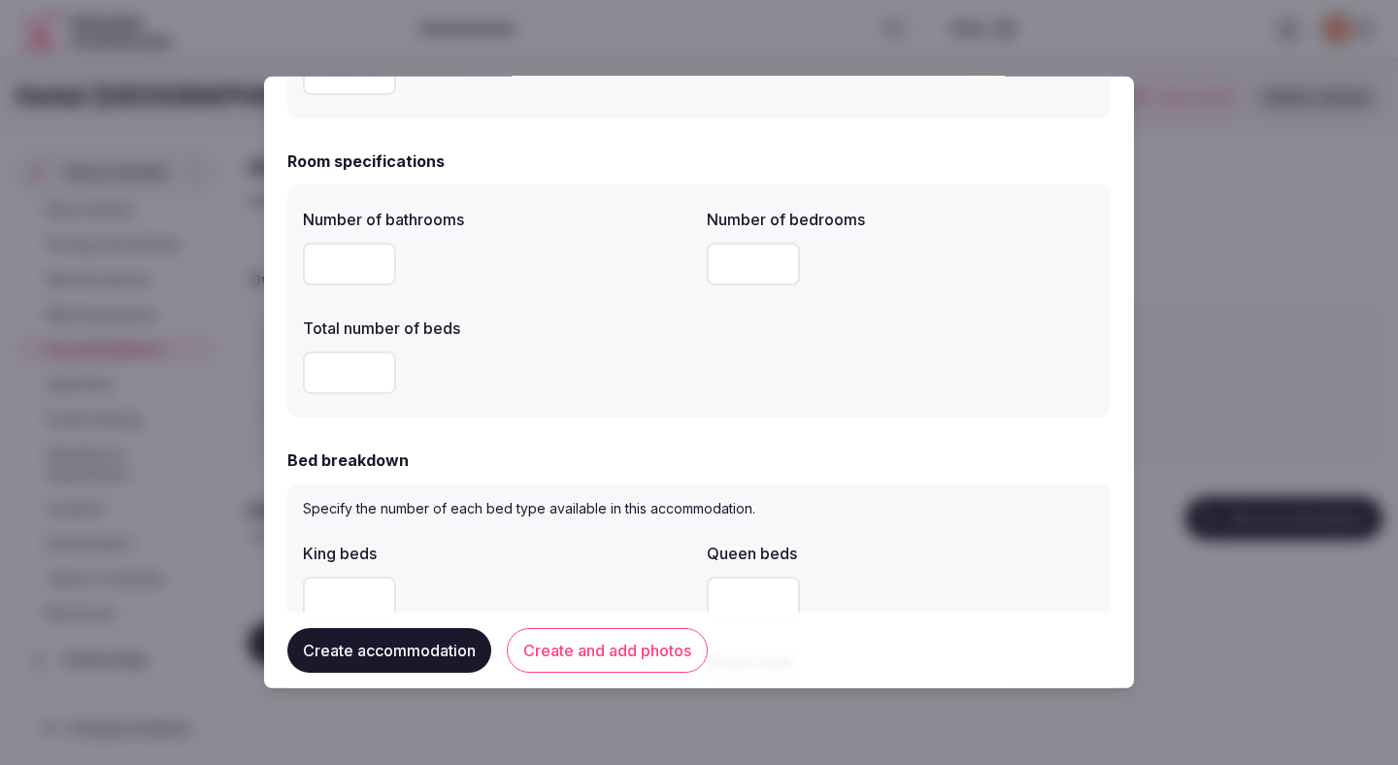
scroll to position [583, 0]
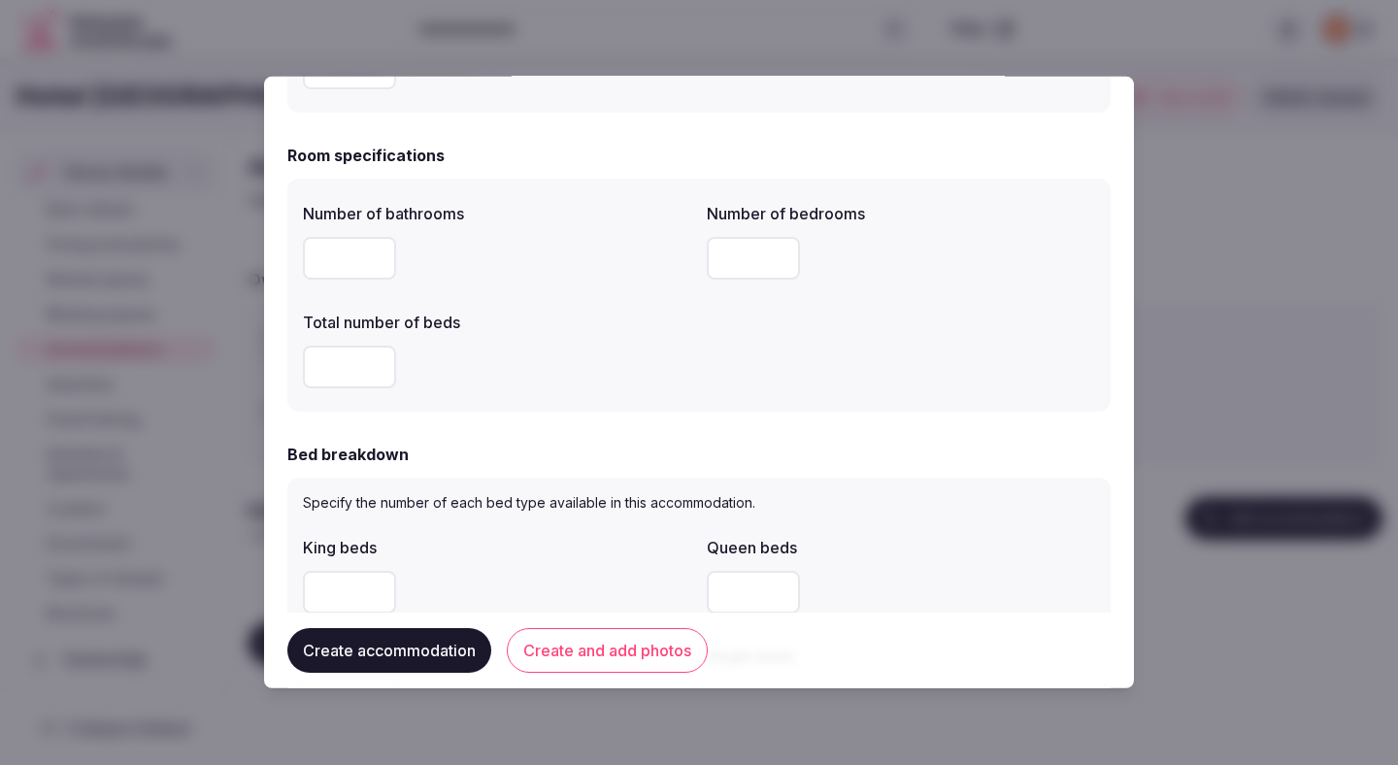
click at [339, 266] on input "number" at bounding box center [349, 258] width 93 height 43
type input "*"
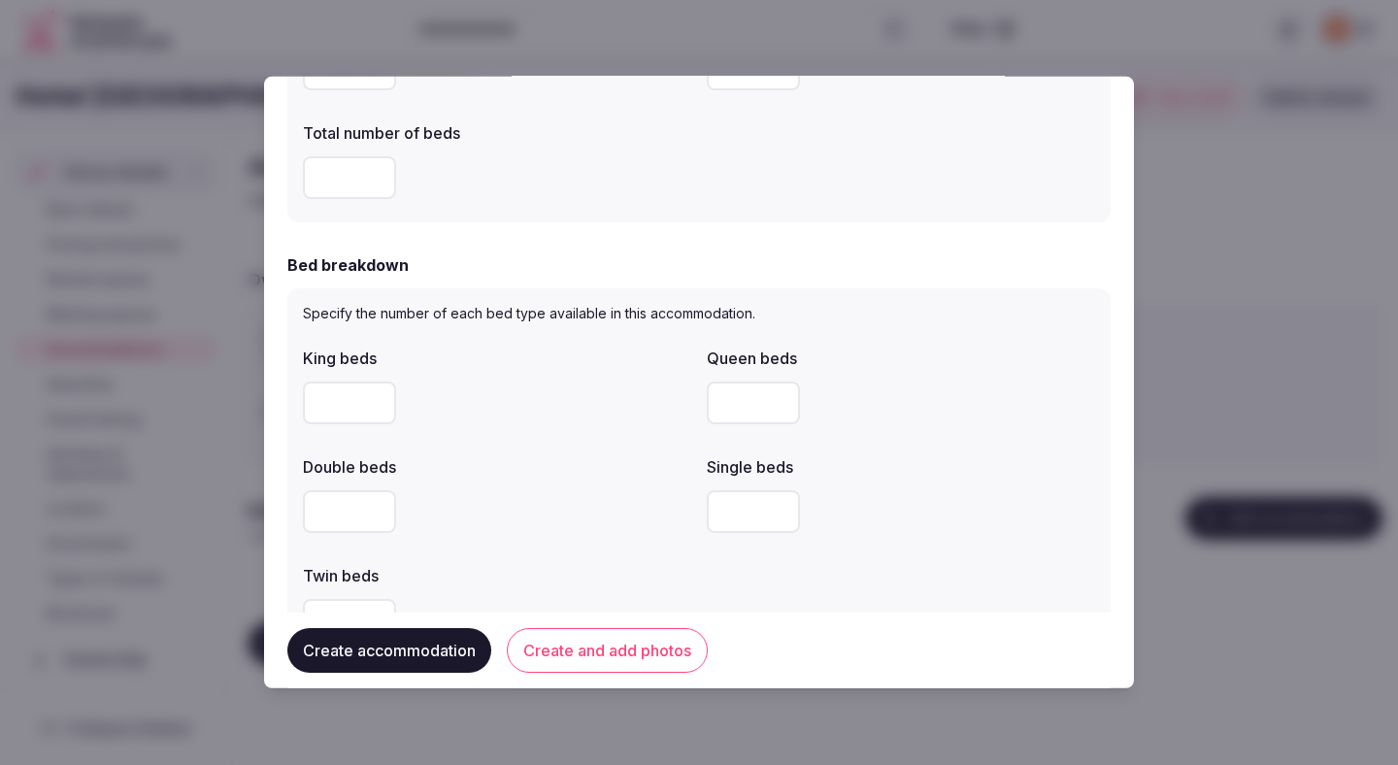
scroll to position [795, 0]
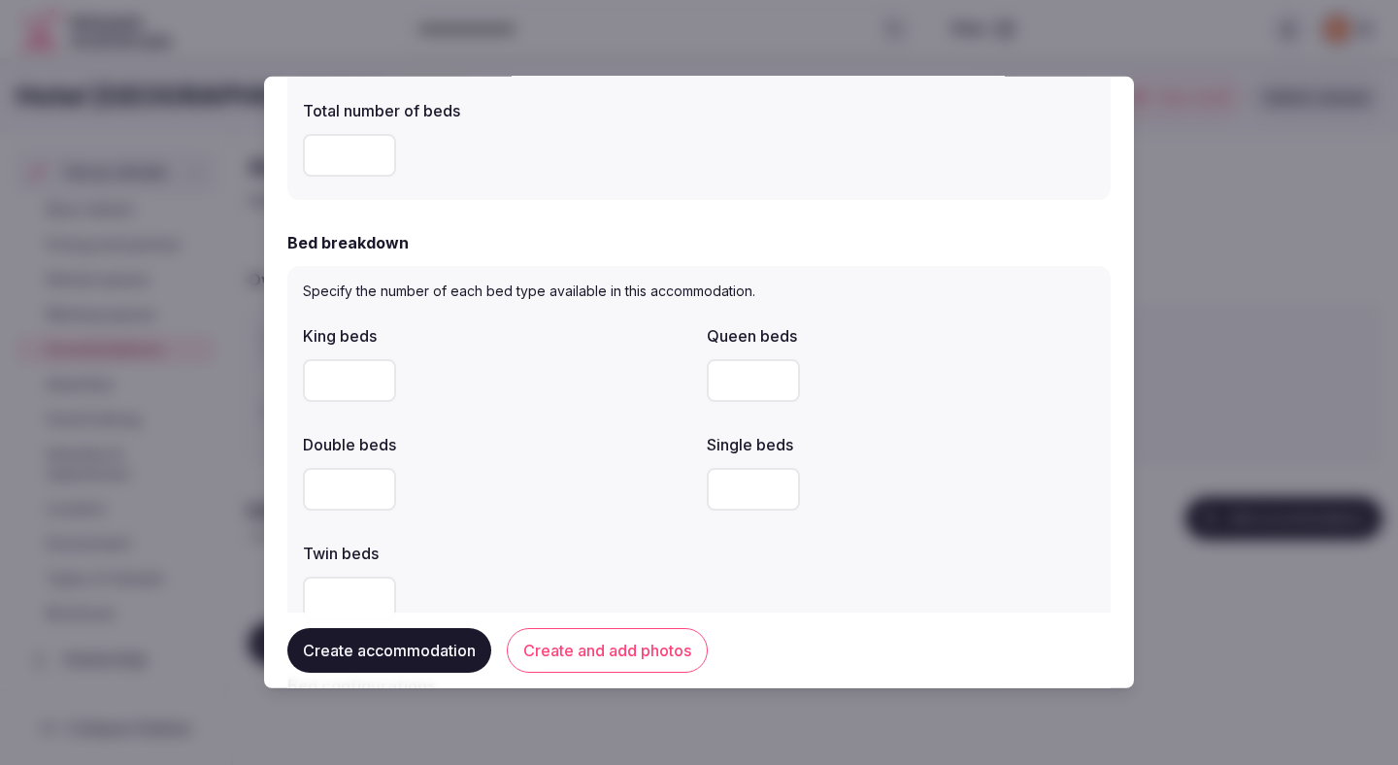
click at [328, 495] on input "number" at bounding box center [349, 489] width 93 height 43
type input "*"
click at [486, 506] on div "*" at bounding box center [497, 489] width 388 height 43
click at [485, 508] on div "*" at bounding box center [497, 489] width 388 height 43
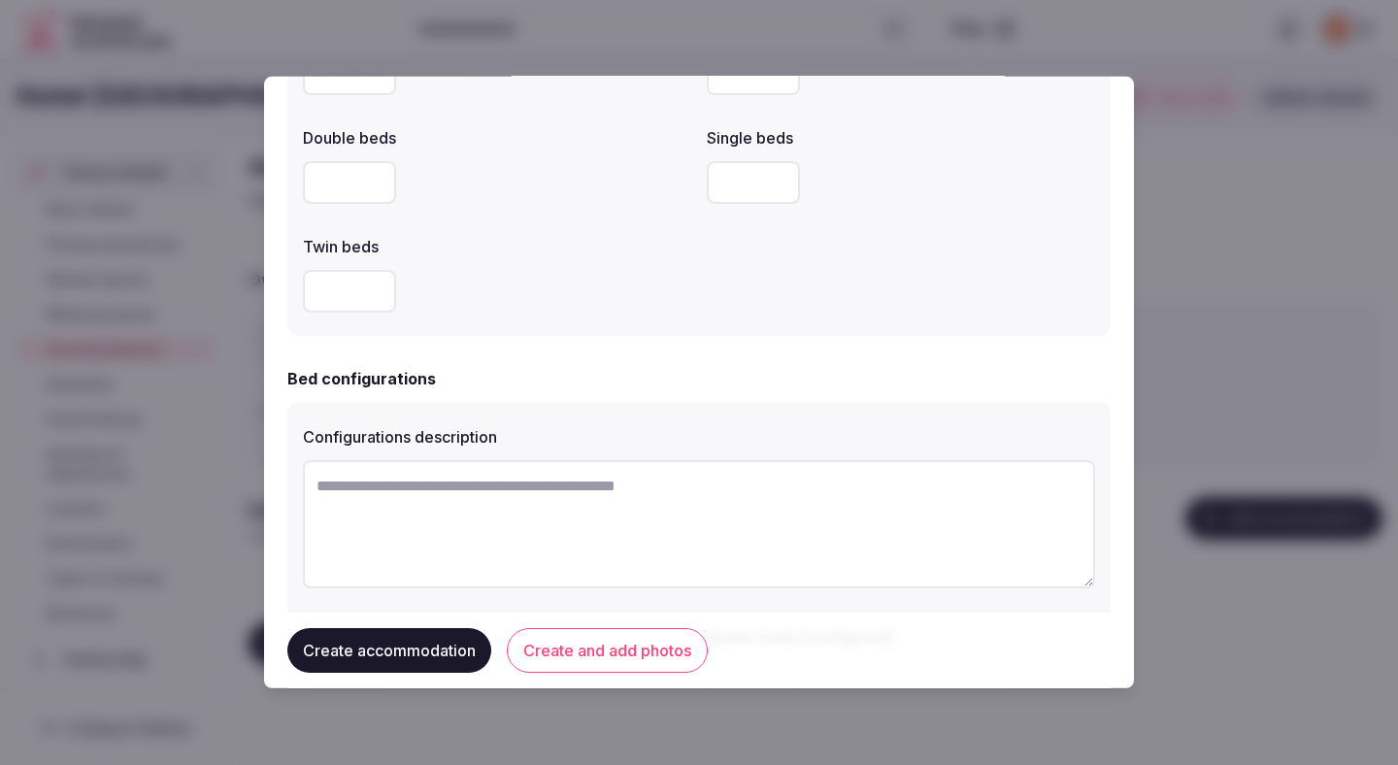
scroll to position [1112, 0]
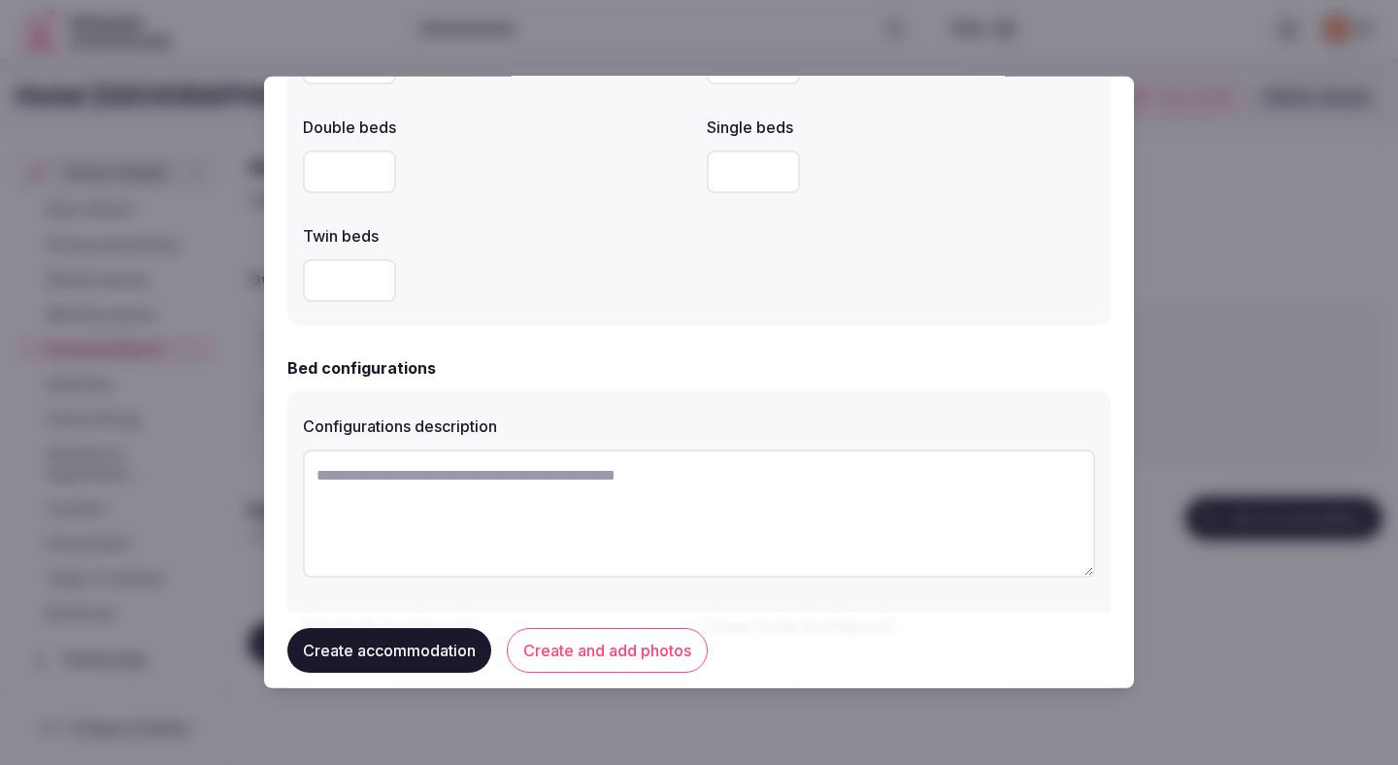
click at [489, 492] on textarea at bounding box center [699, 513] width 792 height 128
type textarea "*"
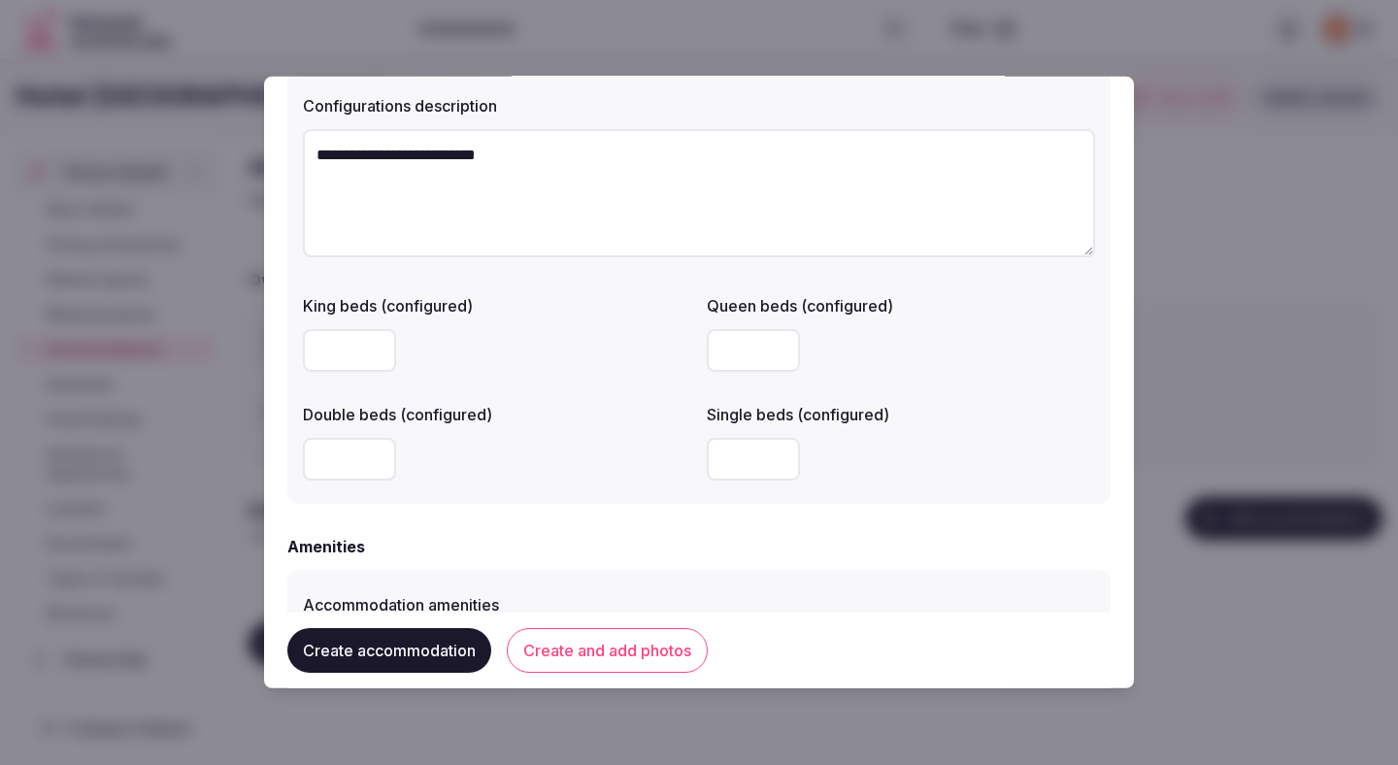
scroll to position [1439, 0]
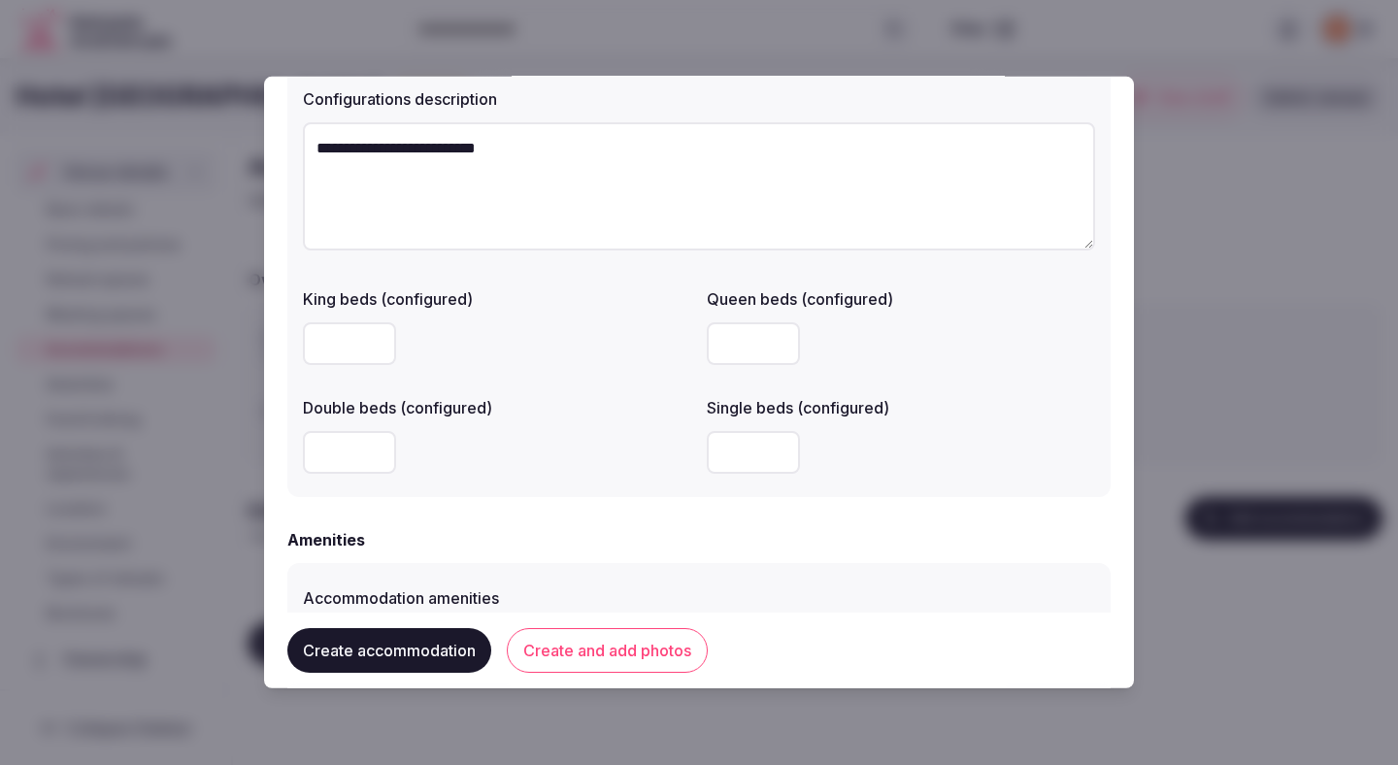
type textarea "**********"
click at [744, 447] on input "number" at bounding box center [753, 452] width 93 height 43
type input "*"
click at [906, 467] on div "*" at bounding box center [901, 452] width 388 height 43
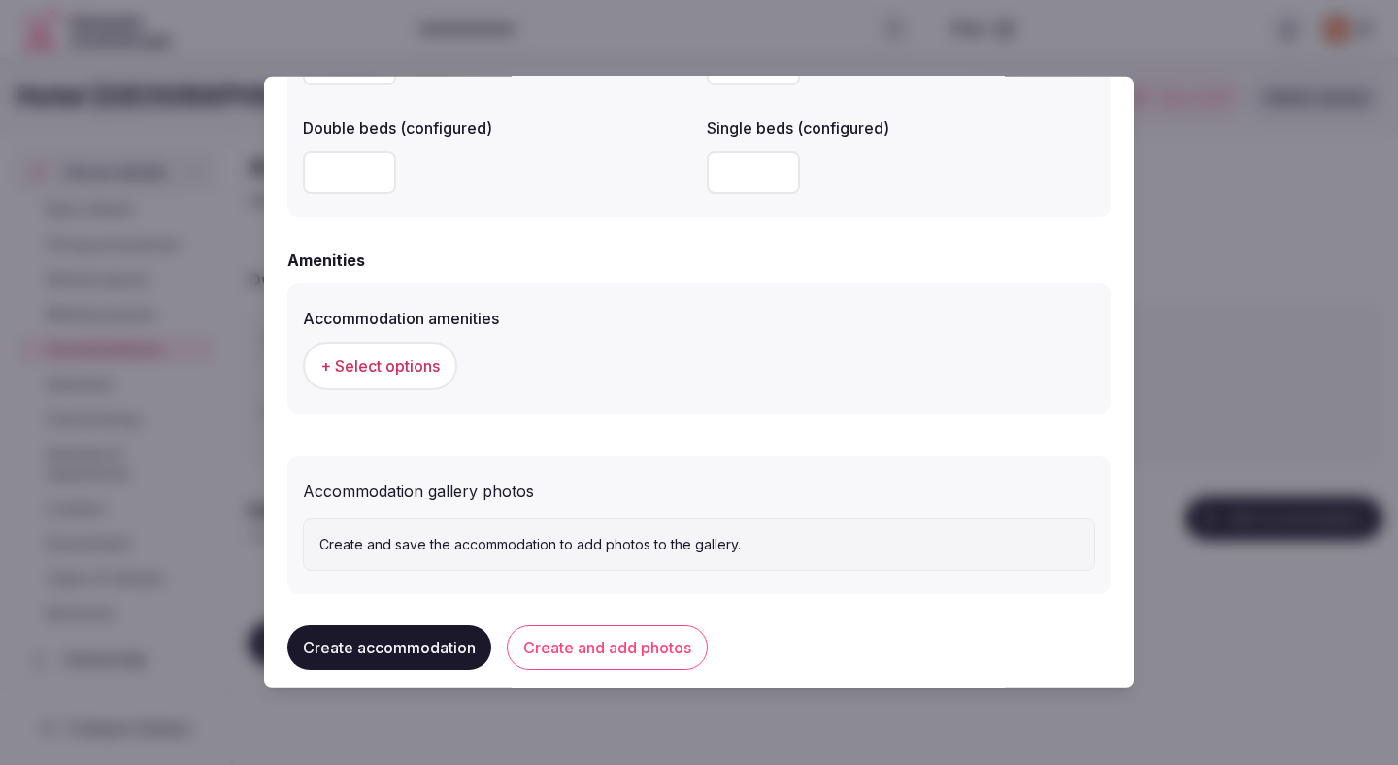
scroll to position [1739, 0]
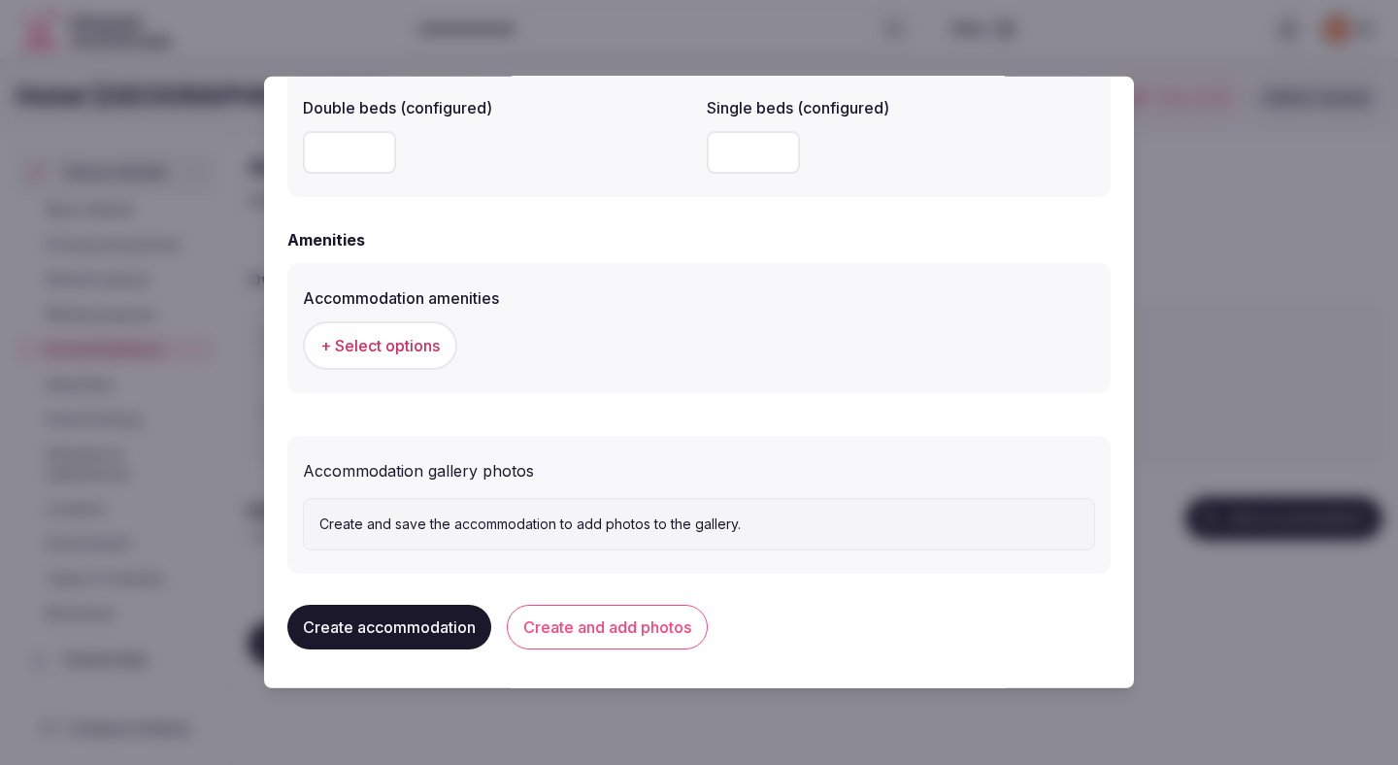
click at [432, 337] on span "+ Select options" at bounding box center [379, 345] width 119 height 21
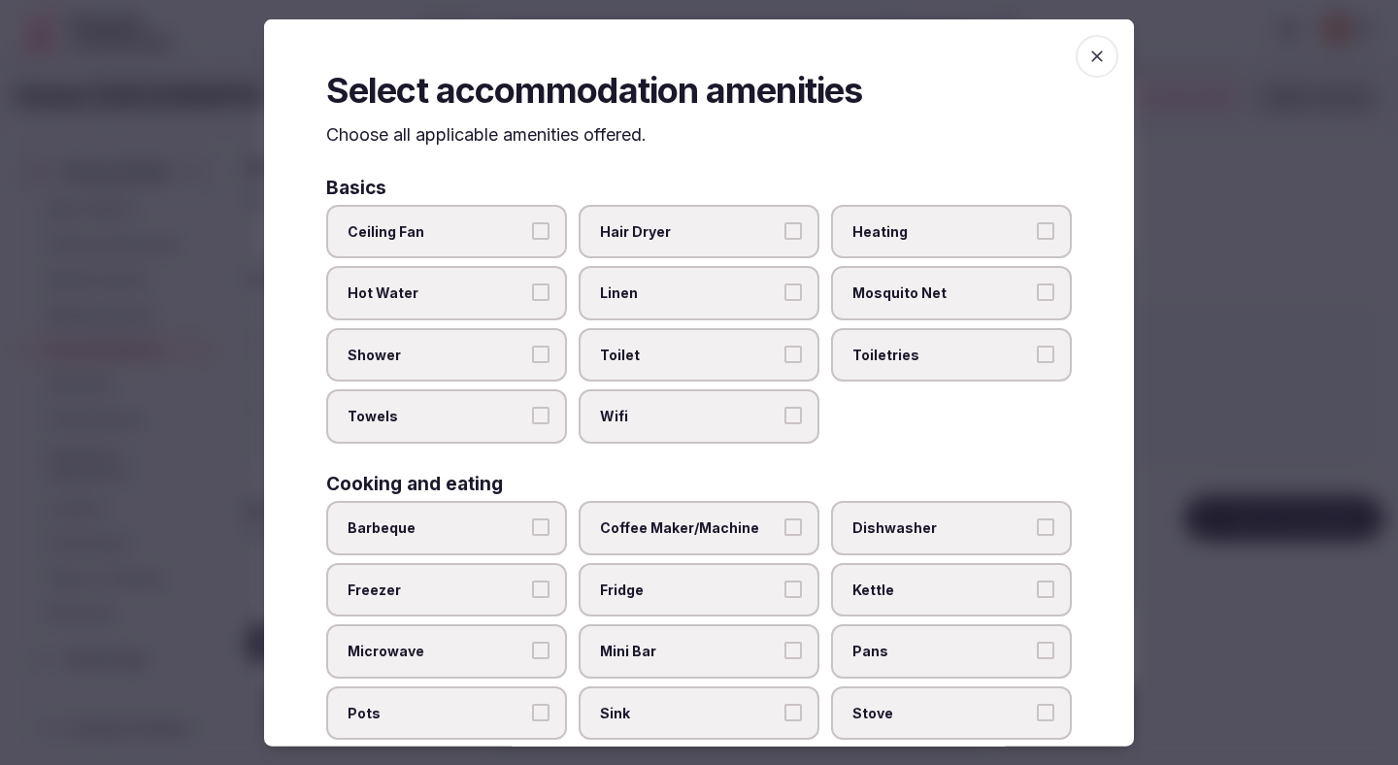
click at [489, 228] on span "Ceiling Fan" at bounding box center [436, 230] width 179 height 19
click at [532, 228] on button "Ceiling Fan" at bounding box center [540, 229] width 17 height 17
click at [484, 293] on span "Hot Water" at bounding box center [436, 292] width 179 height 19
click at [532, 293] on button "Hot Water" at bounding box center [540, 291] width 17 height 17
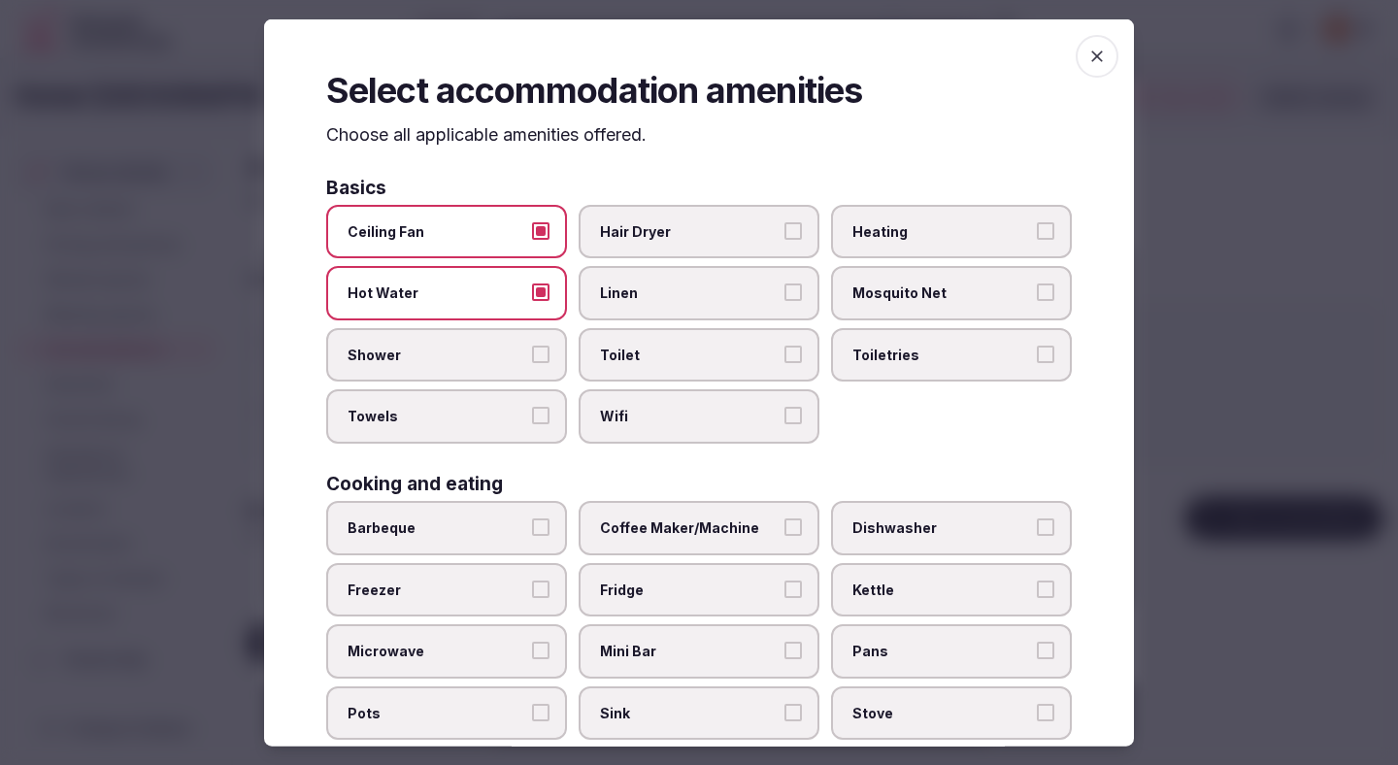
click at [478, 356] on span "Shower" at bounding box center [436, 354] width 179 height 19
click at [532, 356] on button "Shower" at bounding box center [540, 353] width 17 height 17
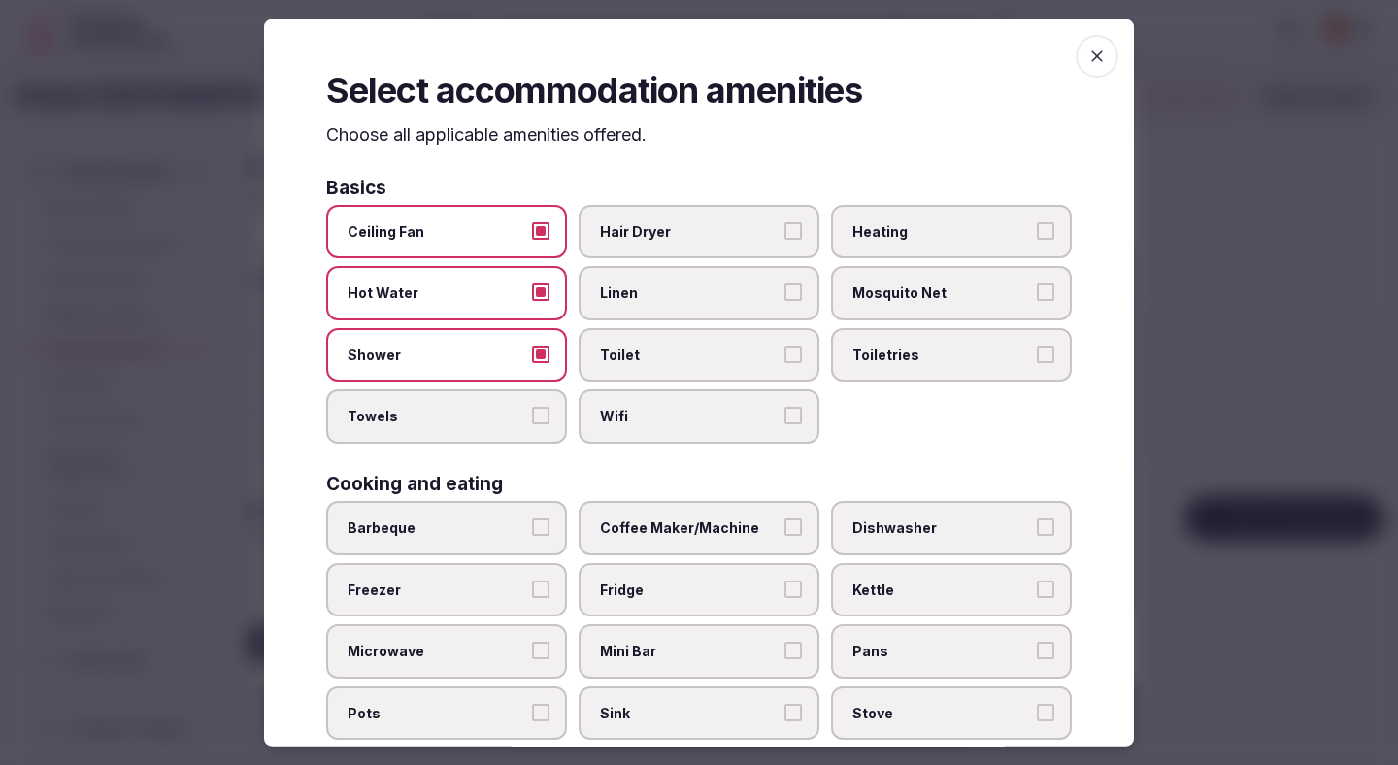
click at [478, 420] on span "Towels" at bounding box center [436, 416] width 179 height 19
click at [532, 420] on button "Towels" at bounding box center [540, 415] width 17 height 17
click at [664, 224] on span "Hair Dryer" at bounding box center [689, 230] width 179 height 19
click at [784, 224] on button "Hair Dryer" at bounding box center [792, 229] width 17 height 17
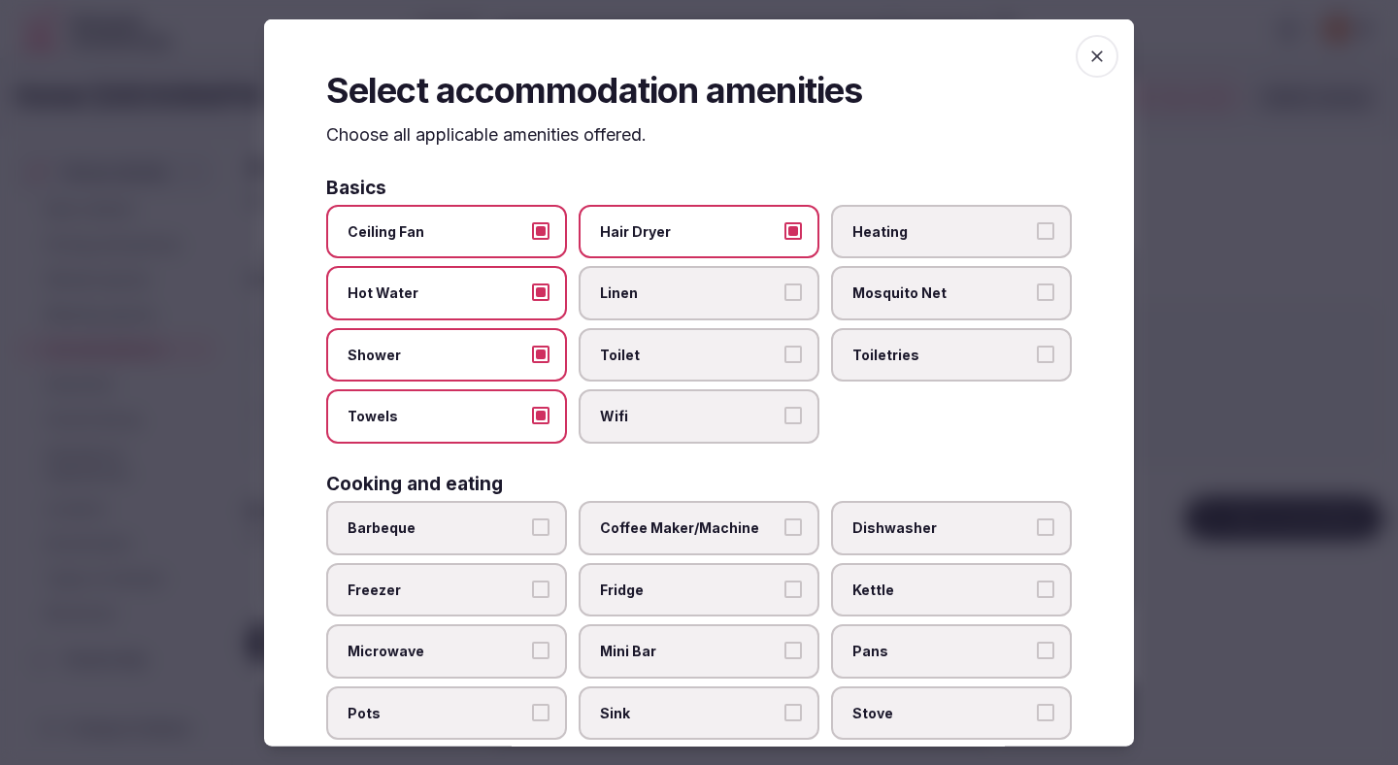
click at [657, 304] on label "Linen" at bounding box center [698, 293] width 241 height 54
click at [784, 301] on button "Linen" at bounding box center [792, 291] width 17 height 17
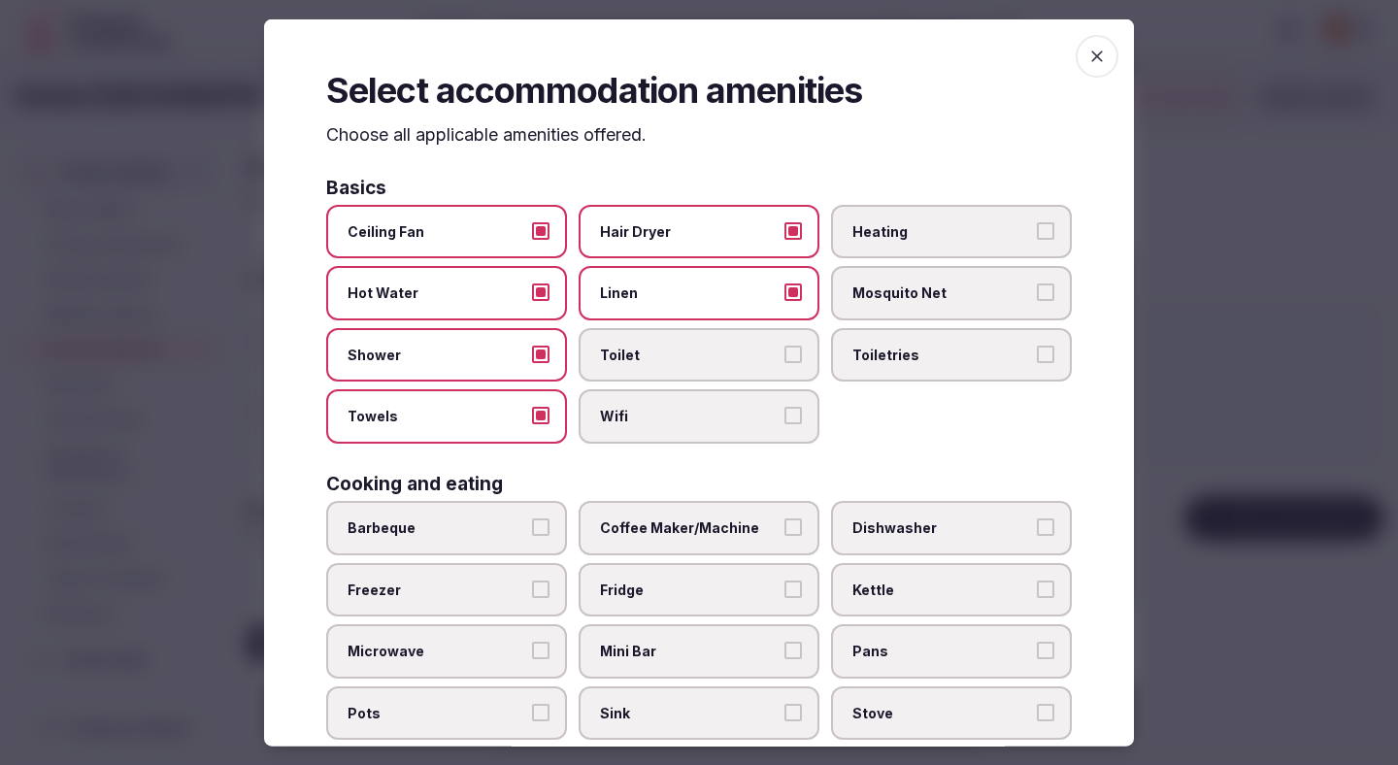
click at [657, 337] on label "Toilet" at bounding box center [698, 354] width 241 height 54
click at [784, 345] on button "Toilet" at bounding box center [792, 353] width 17 height 17
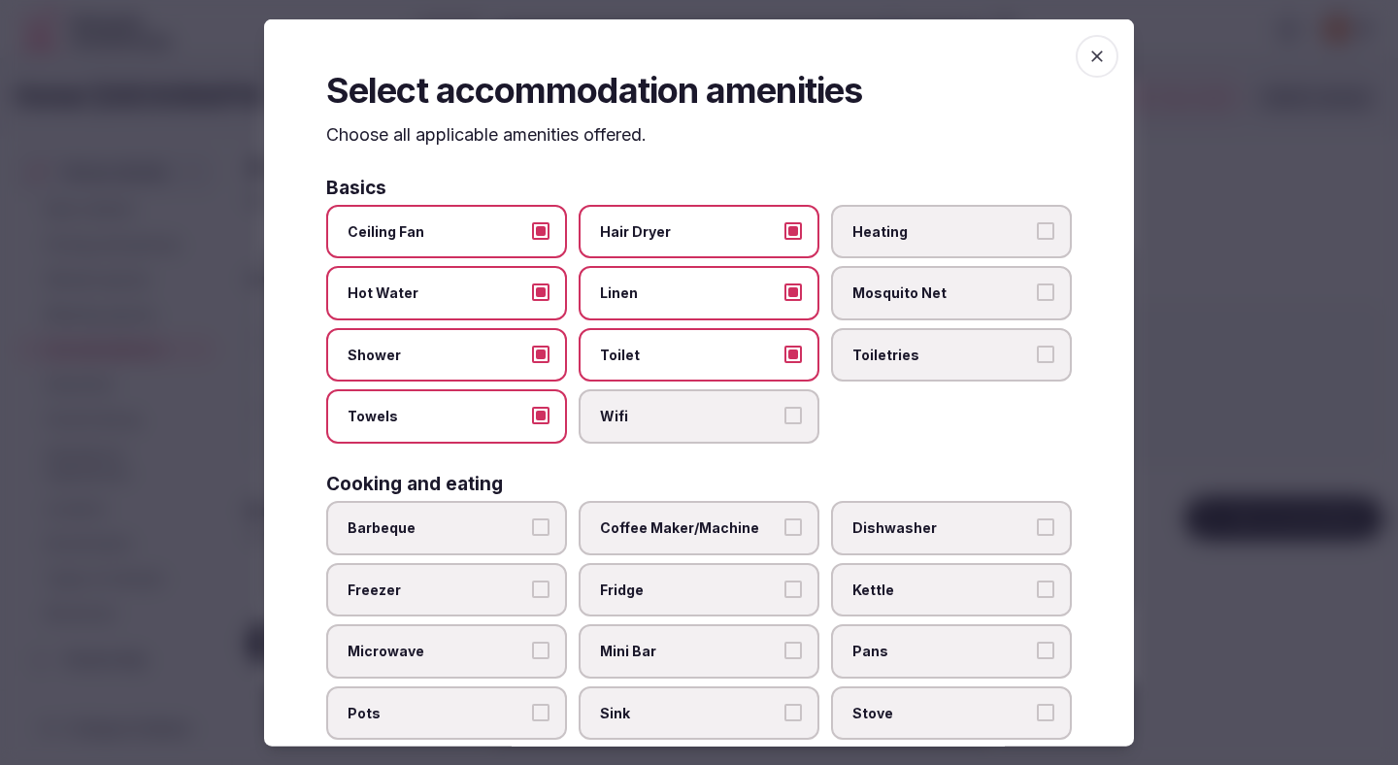
click at [931, 234] on span "Heating" at bounding box center [941, 230] width 179 height 19
click at [1037, 234] on button "Heating" at bounding box center [1045, 229] width 17 height 17
click at [914, 359] on span "Toiletries" at bounding box center [941, 354] width 179 height 19
click at [1037, 359] on button "Toiletries" at bounding box center [1045, 353] width 17 height 17
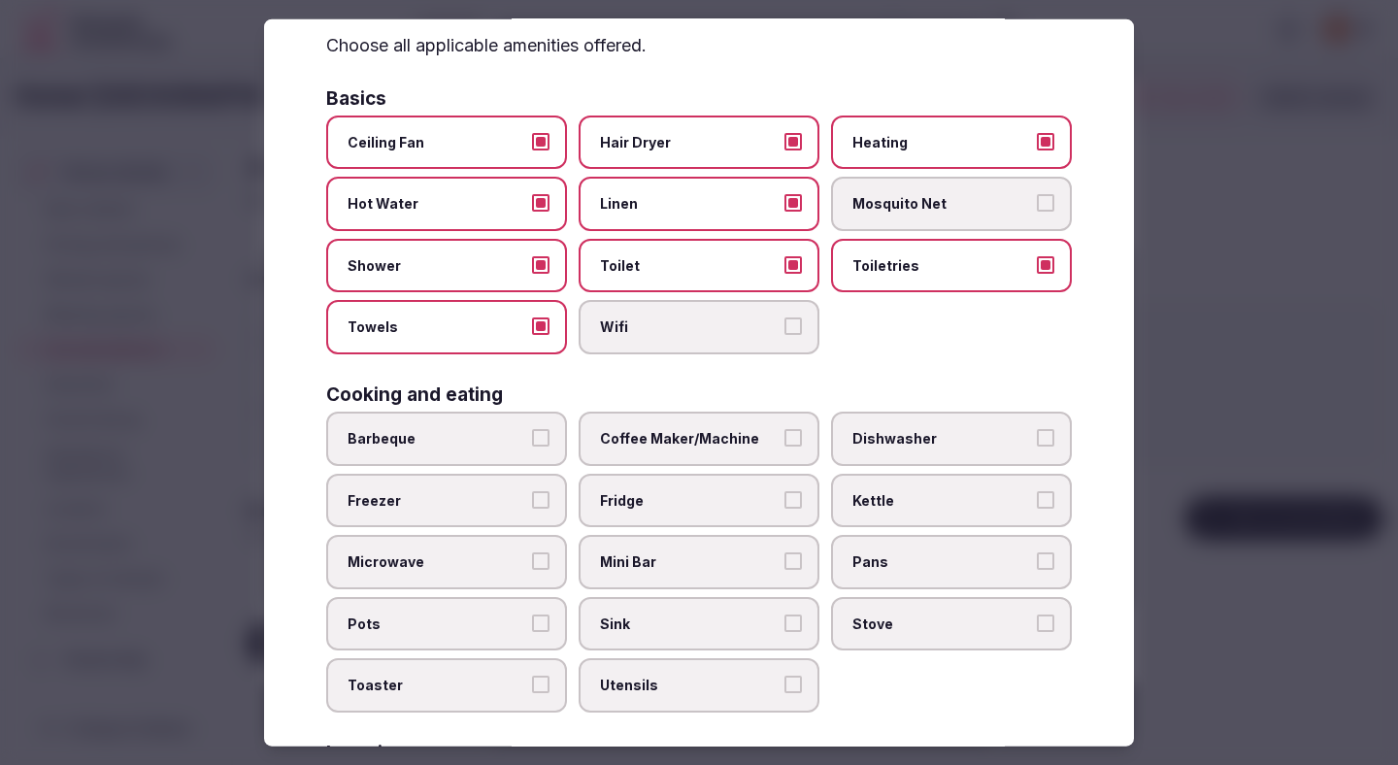
scroll to position [98, 0]
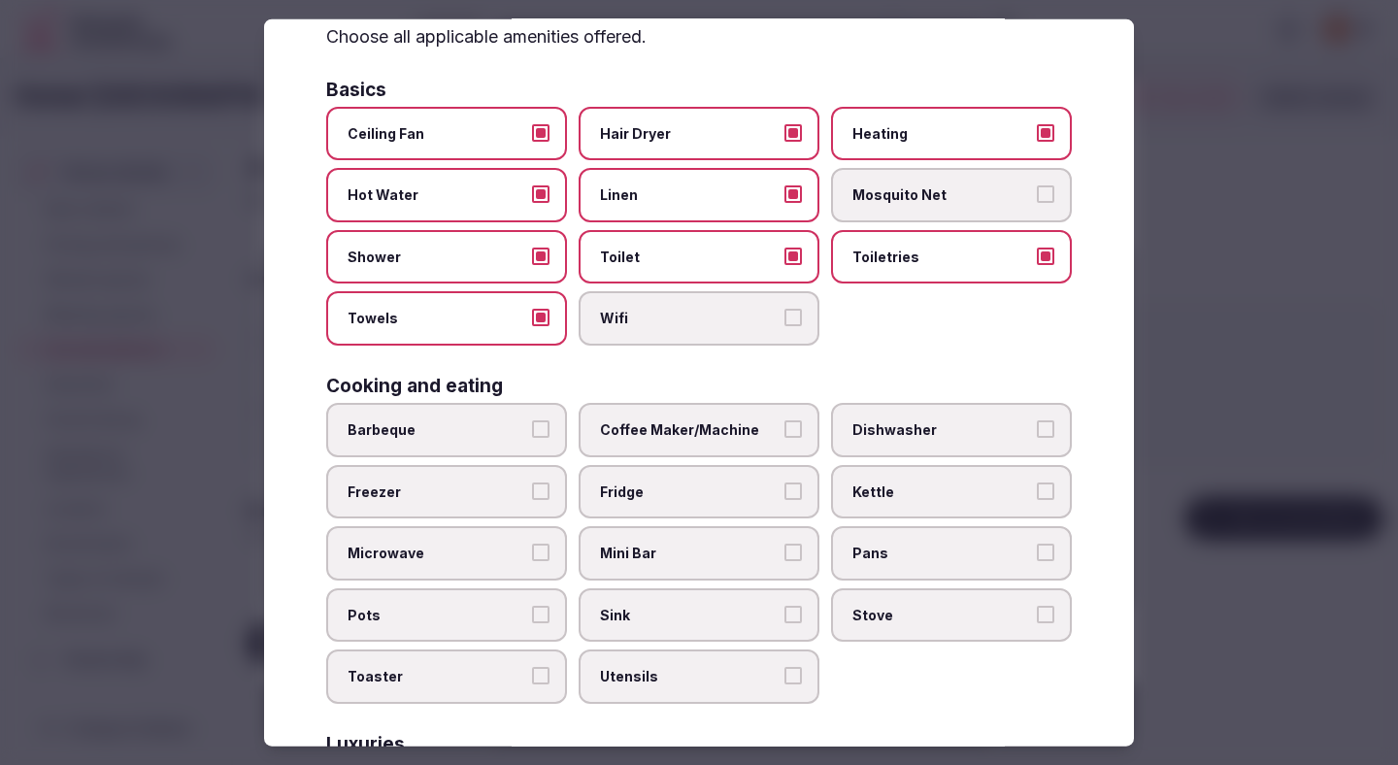
click at [637, 435] on span "Coffee Maker/Machine" at bounding box center [689, 429] width 179 height 19
click at [784, 435] on button "Coffee Maker/Machine" at bounding box center [792, 428] width 17 height 17
click at [637, 480] on label "Fridge" at bounding box center [698, 491] width 241 height 54
click at [784, 481] on button "Fridge" at bounding box center [792, 489] width 17 height 17
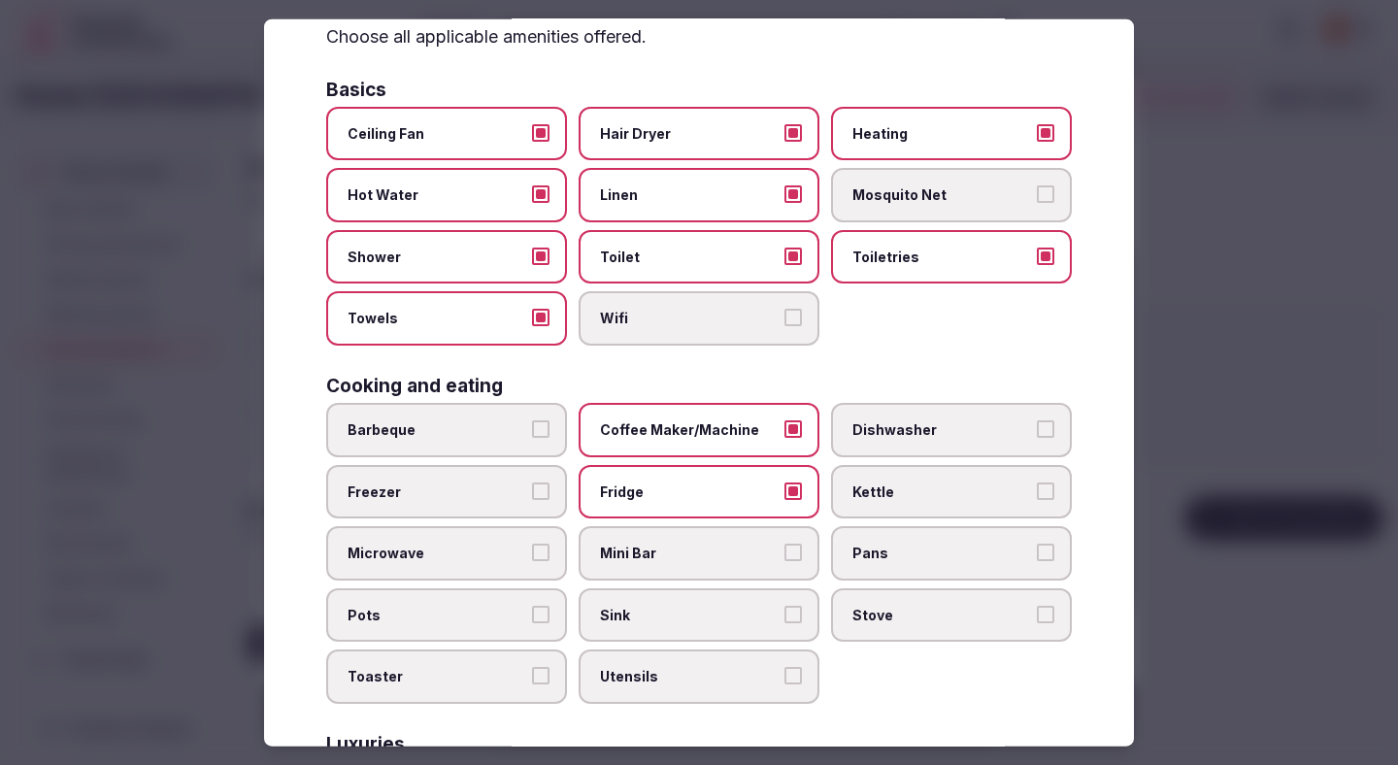
click at [636, 548] on span "Mini Bar" at bounding box center [689, 553] width 179 height 19
click at [784, 548] on button "Mini Bar" at bounding box center [792, 552] width 17 height 17
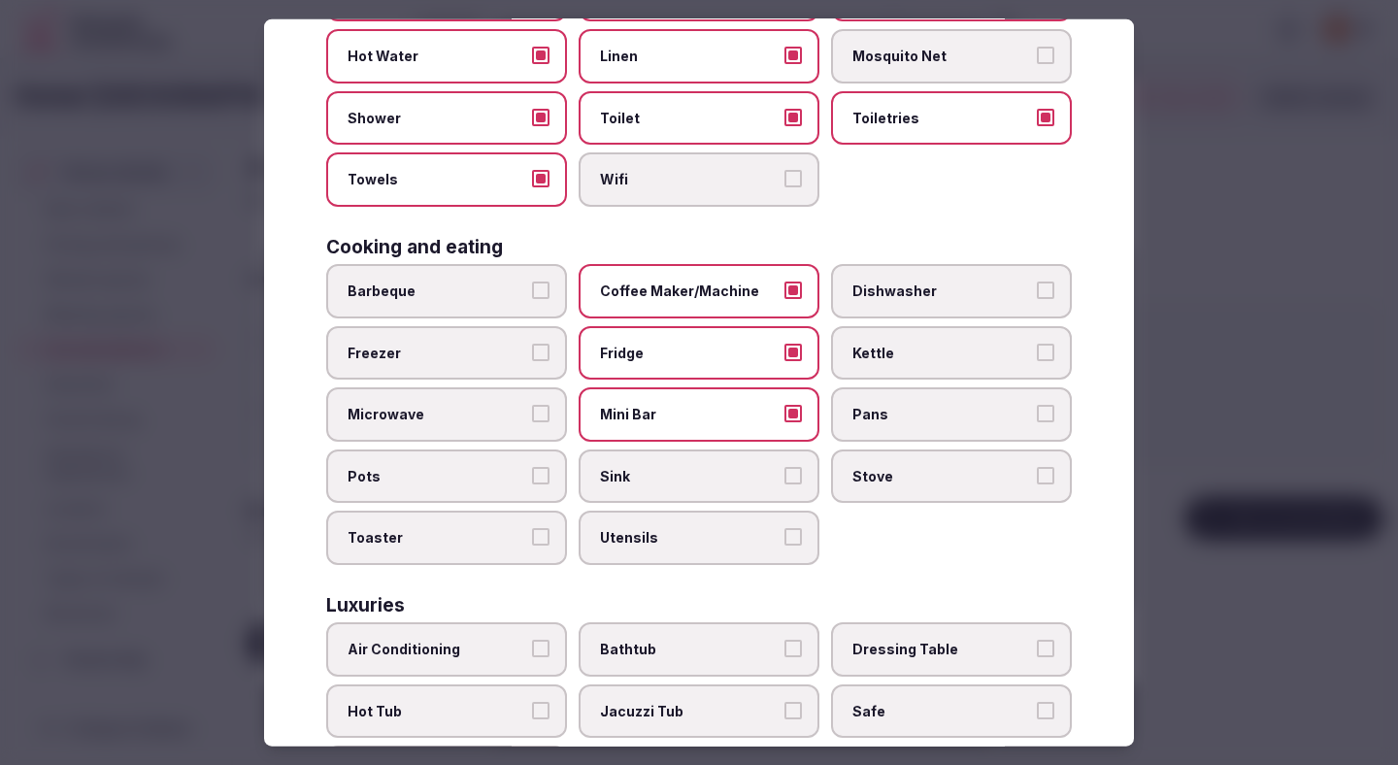
scroll to position [327, 0]
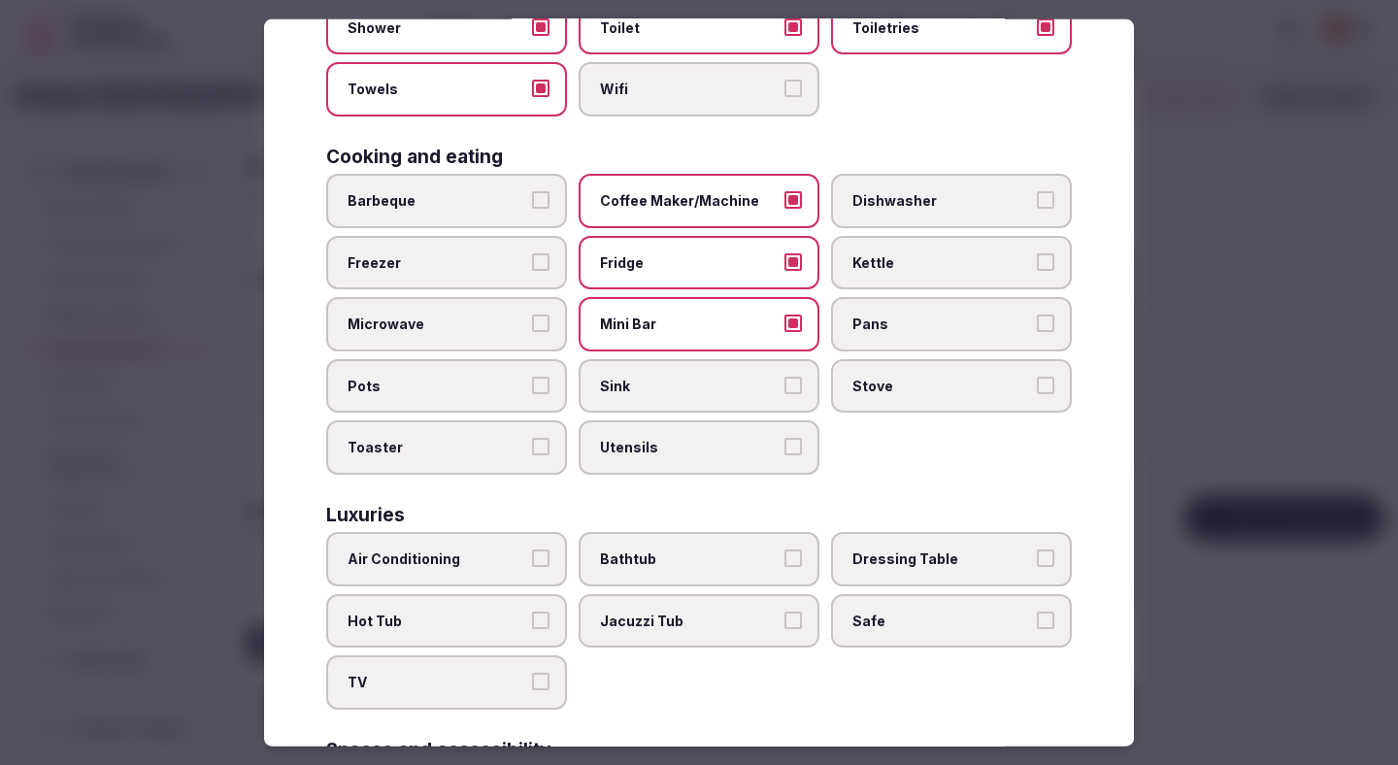
click at [496, 566] on span "Air Conditioning" at bounding box center [436, 558] width 179 height 19
click at [532, 566] on button "Air Conditioning" at bounding box center [540, 557] width 17 height 17
click at [517, 685] on span "TV" at bounding box center [436, 682] width 179 height 19
click at [532, 685] on button "TV" at bounding box center [540, 681] width 17 height 17
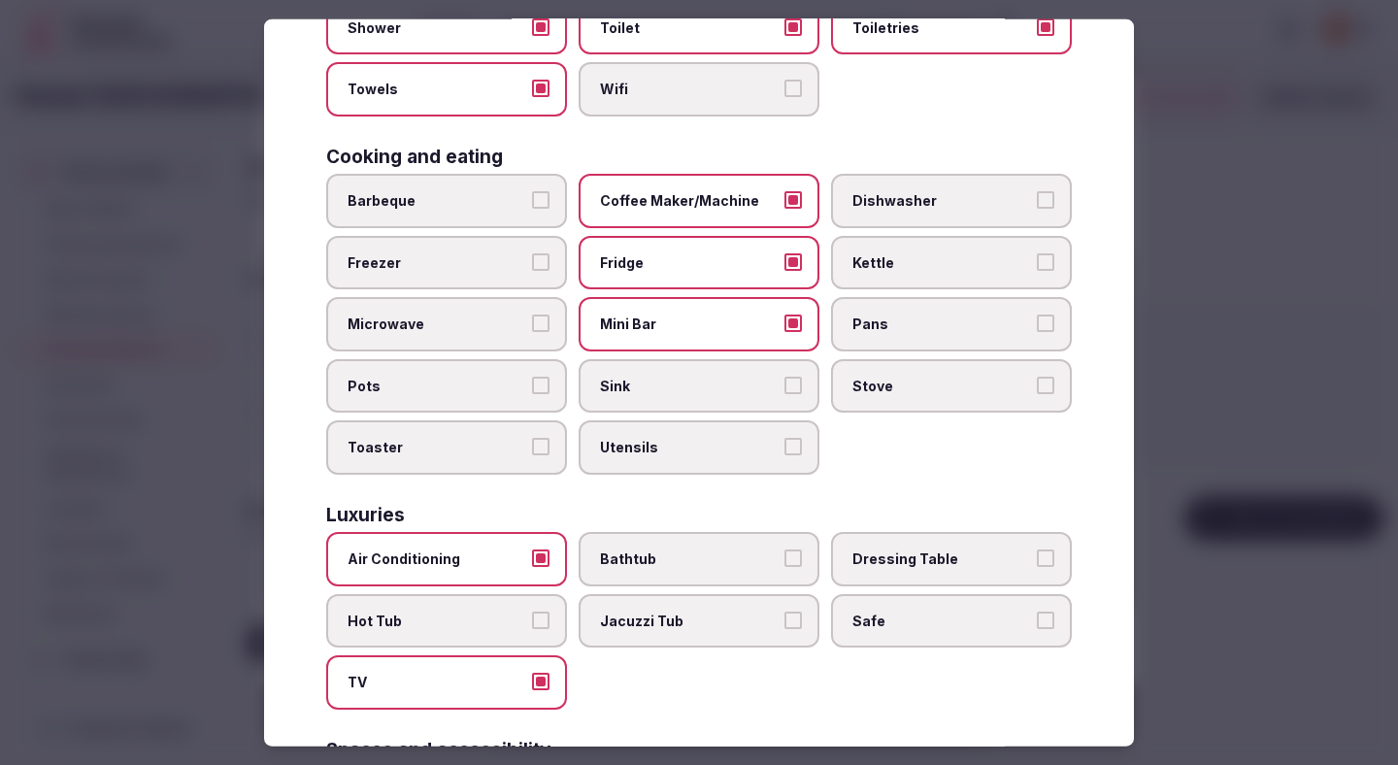
click at [896, 624] on span "Safe" at bounding box center [941, 620] width 179 height 19
click at [1037, 624] on button "Safe" at bounding box center [1045, 619] width 17 height 17
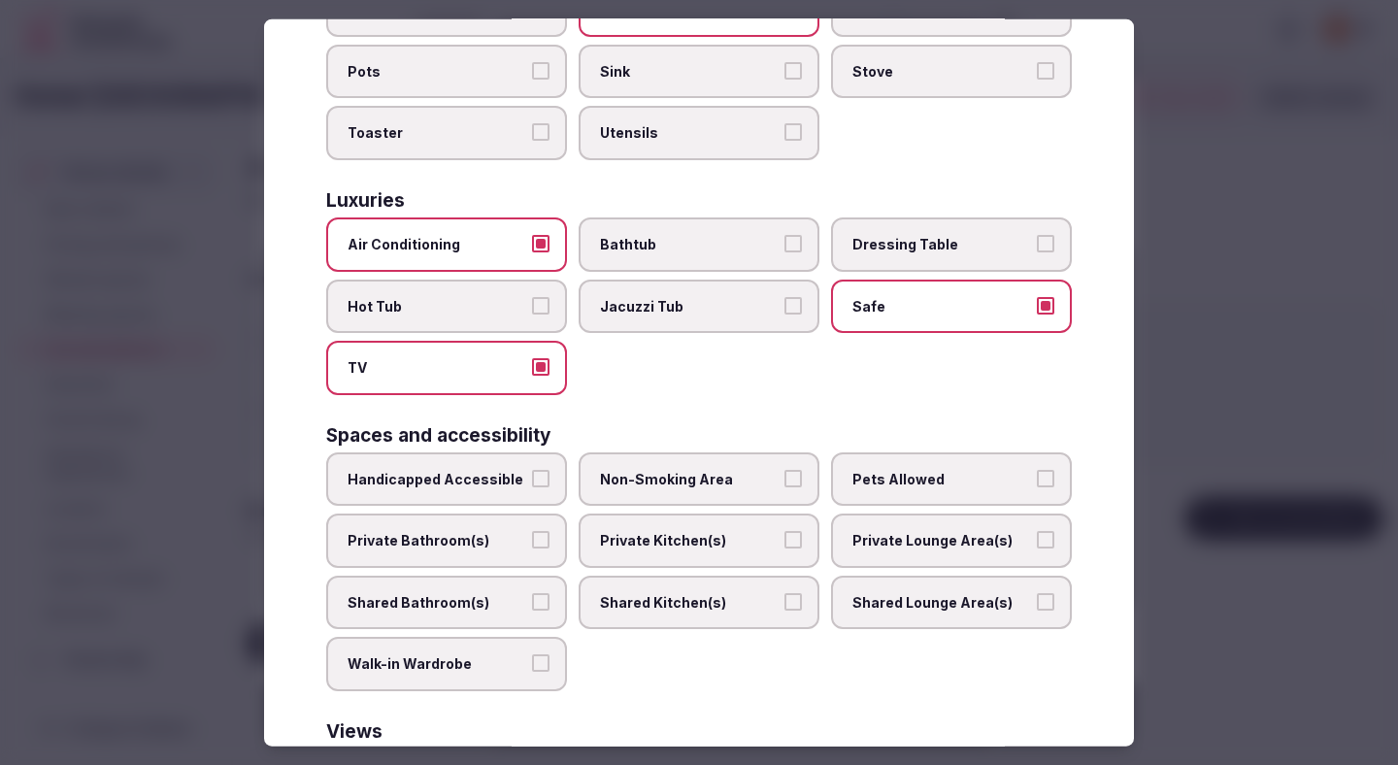
scroll to position [656, 0]
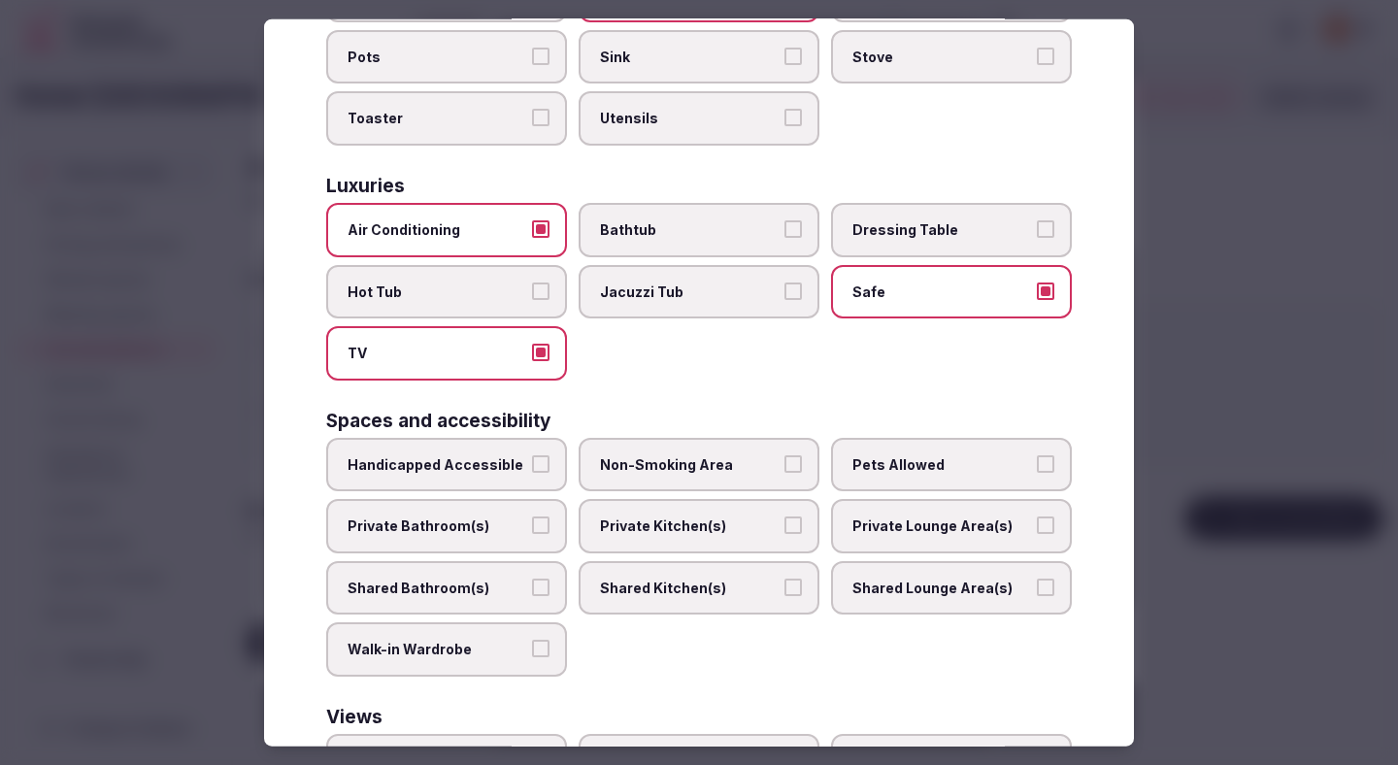
click at [518, 520] on span "Private Bathroom(s)" at bounding box center [436, 525] width 179 height 19
click at [532, 520] on button "Private Bathroom(s)" at bounding box center [540, 524] width 17 height 17
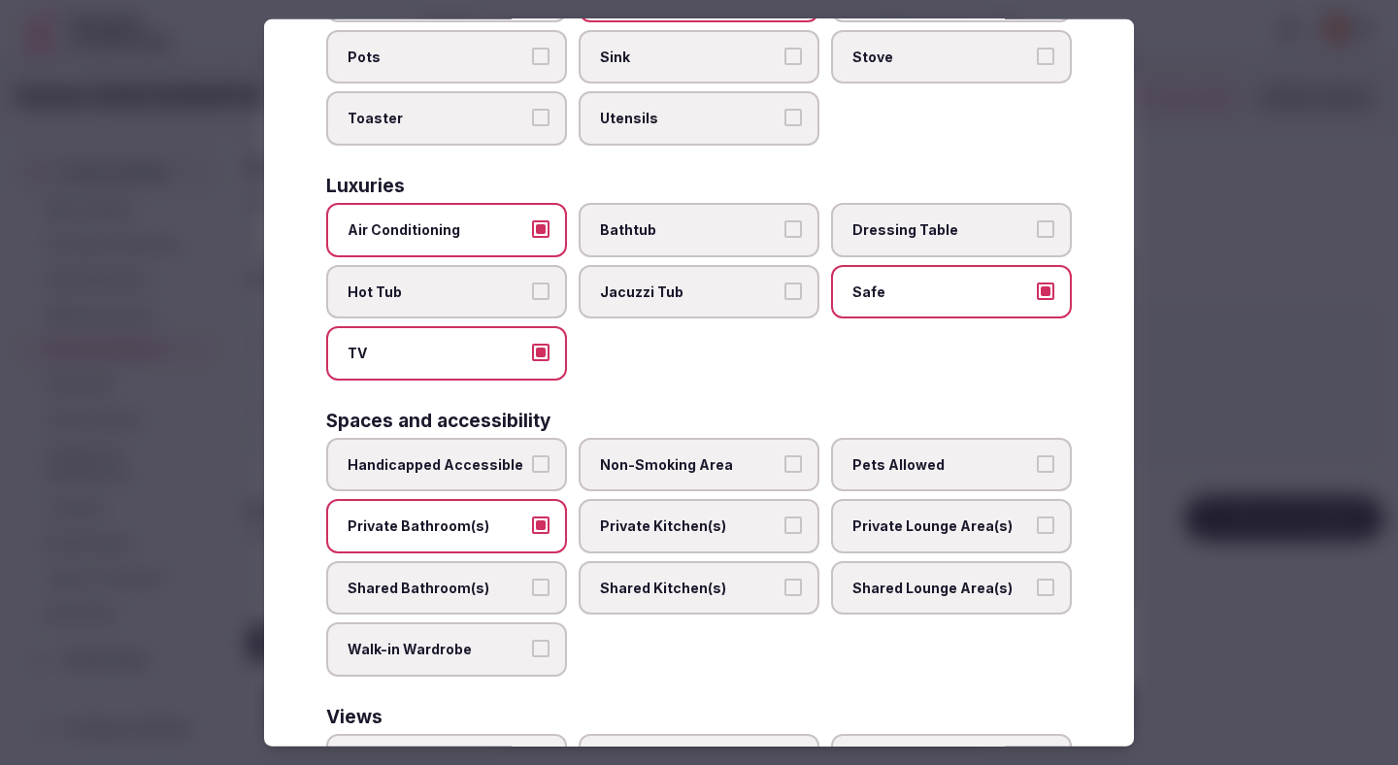
click at [693, 466] on span "Non-Smoking Area" at bounding box center [689, 463] width 179 height 19
click at [784, 466] on button "Non-Smoking Area" at bounding box center [792, 462] width 17 height 17
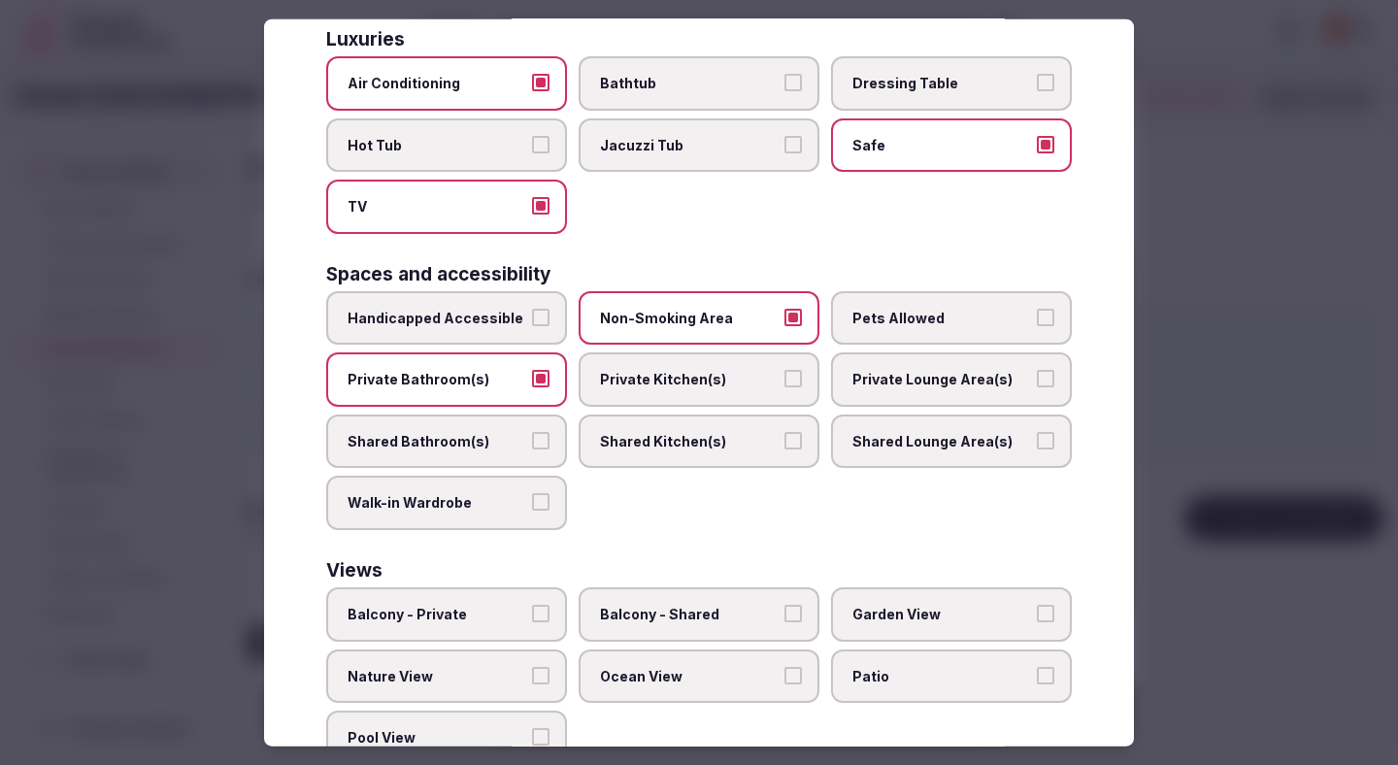
scroll to position [868, 0]
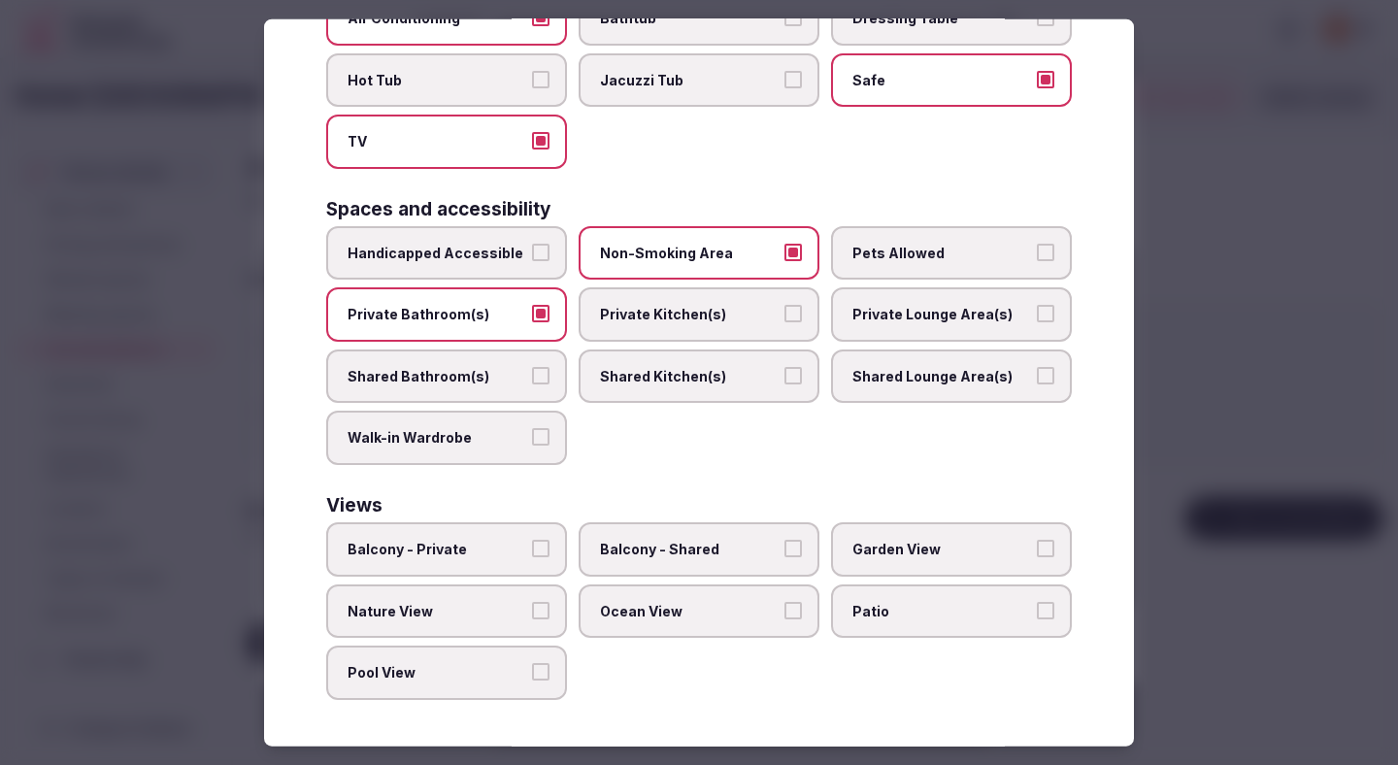
click at [532, 554] on button "Balcony - Private" at bounding box center [540, 548] width 17 height 17
click at [506, 668] on span "Pool View" at bounding box center [436, 672] width 179 height 19
click at [532, 668] on button "Pool View" at bounding box center [540, 671] width 17 height 17
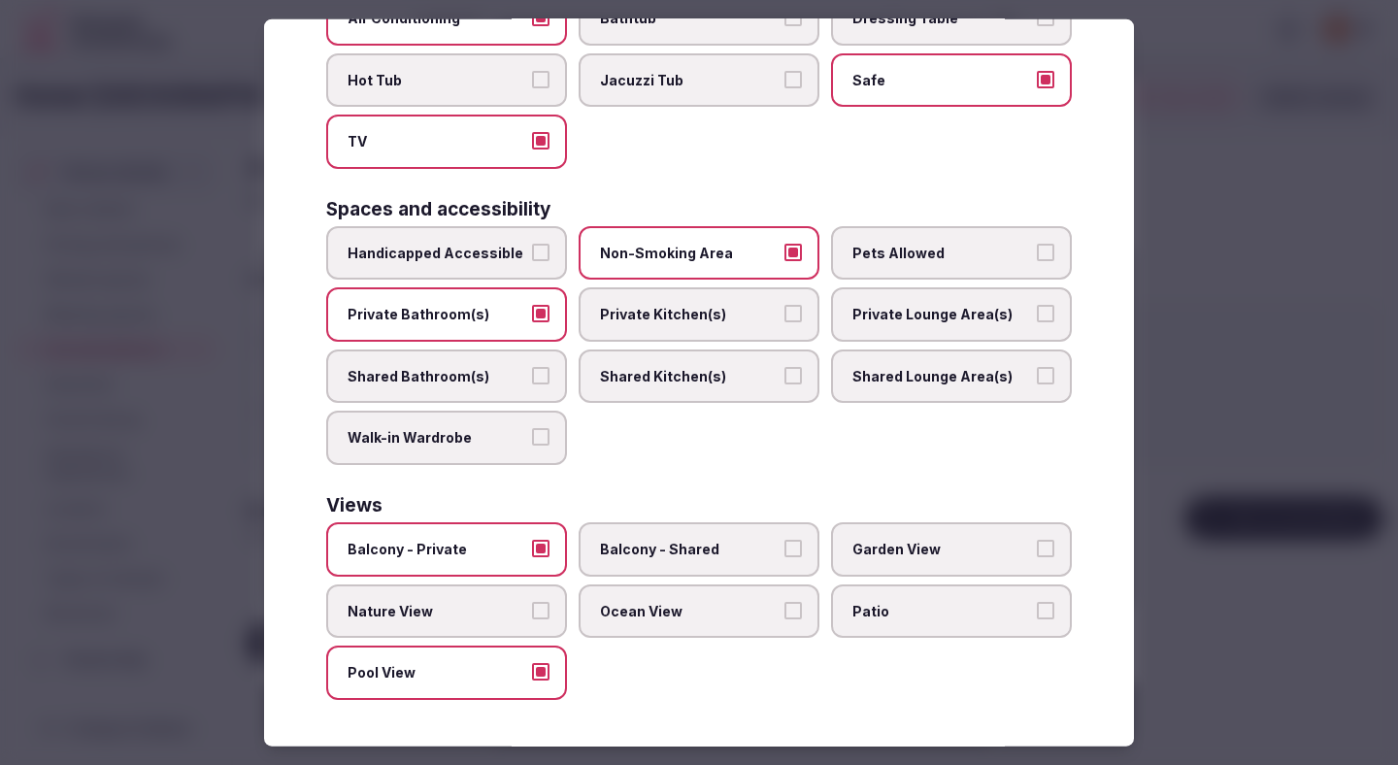
click at [1233, 326] on div at bounding box center [699, 382] width 1398 height 765
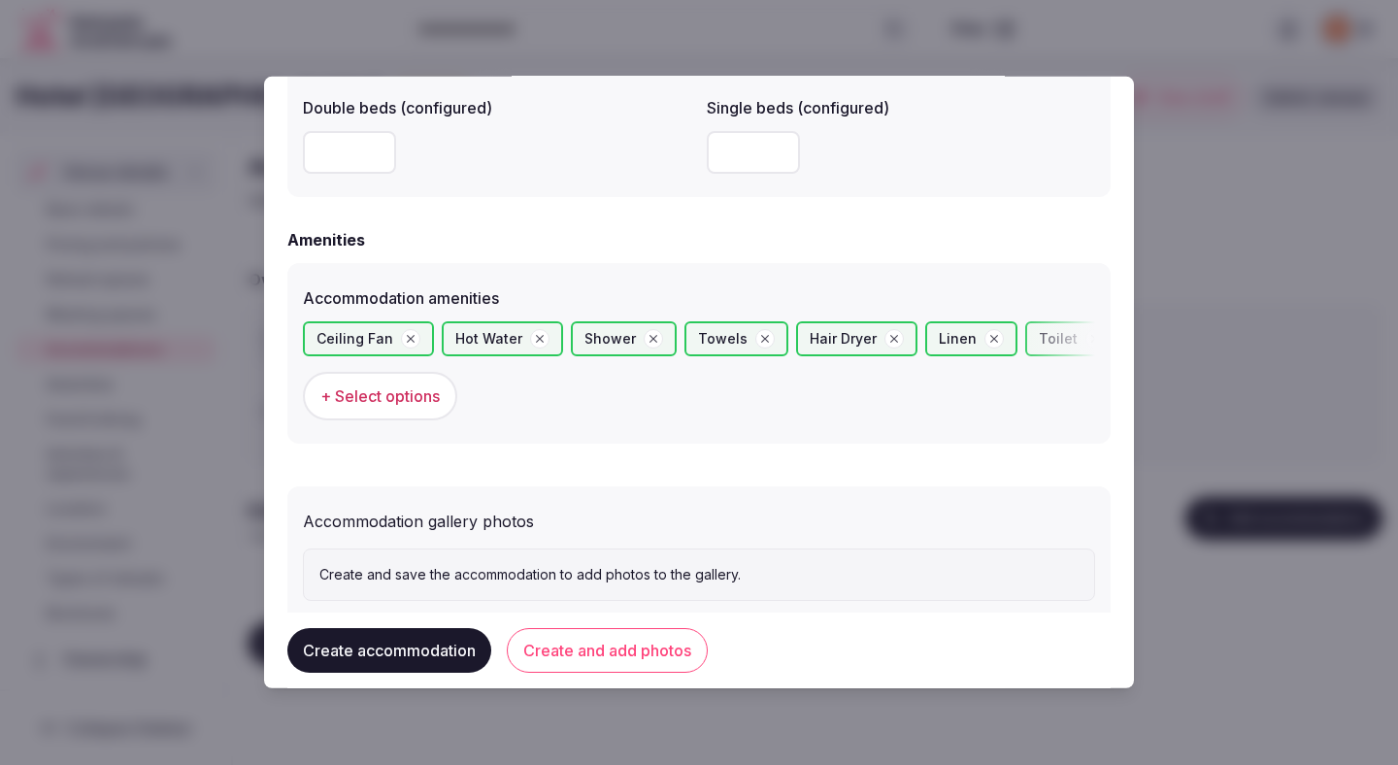
scroll to position [1790, 0]
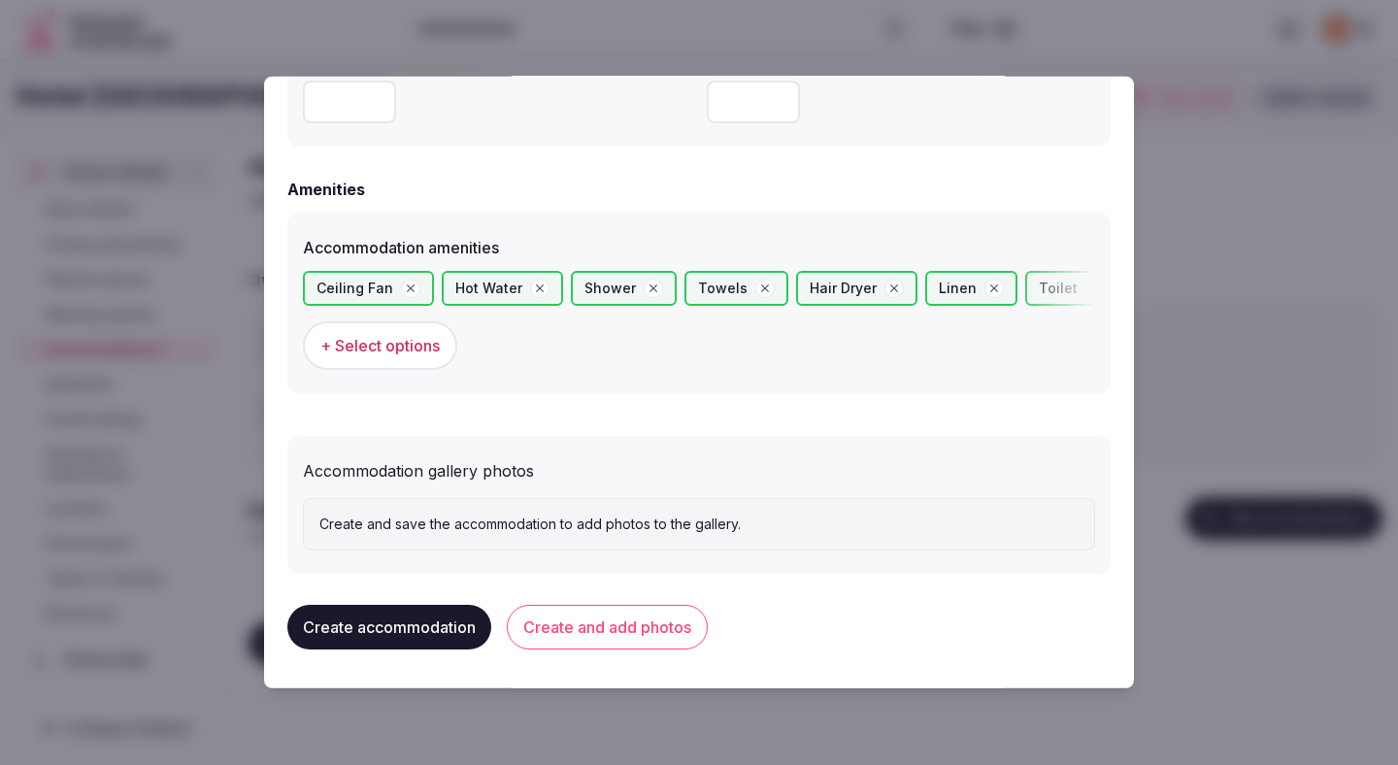
click at [628, 613] on button "Create and add photos" at bounding box center [607, 627] width 201 height 45
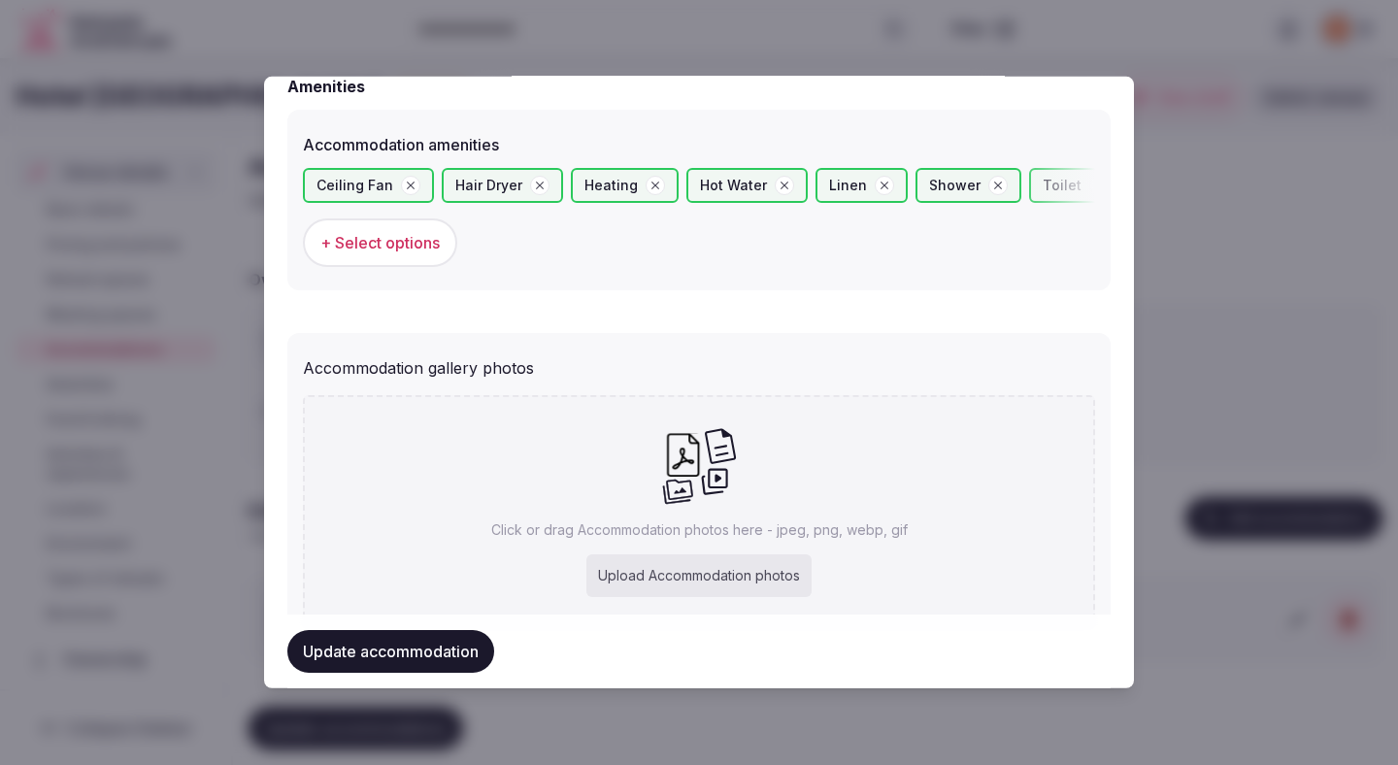
scroll to position [1921, 0]
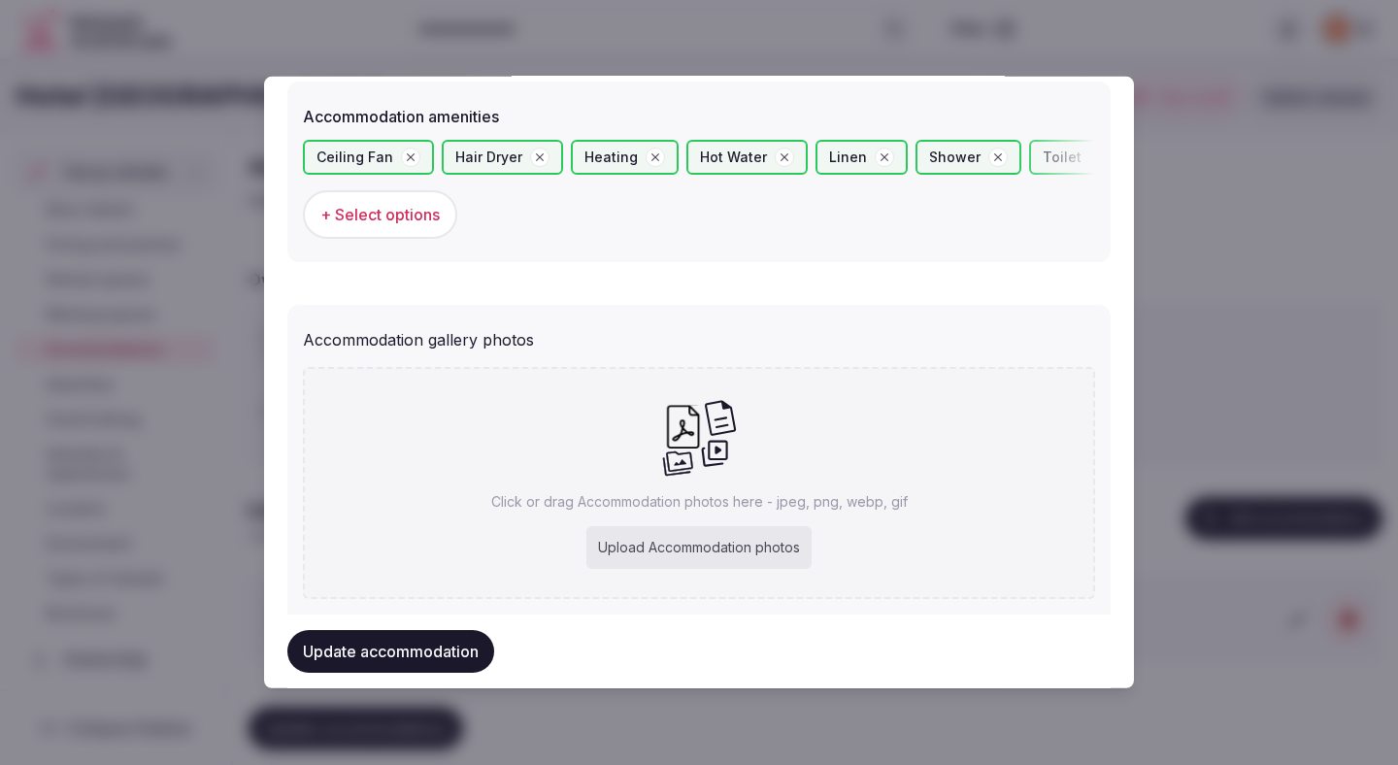
click at [661, 541] on div "Upload Accommodation photos" at bounding box center [698, 547] width 225 height 43
type input "**********"
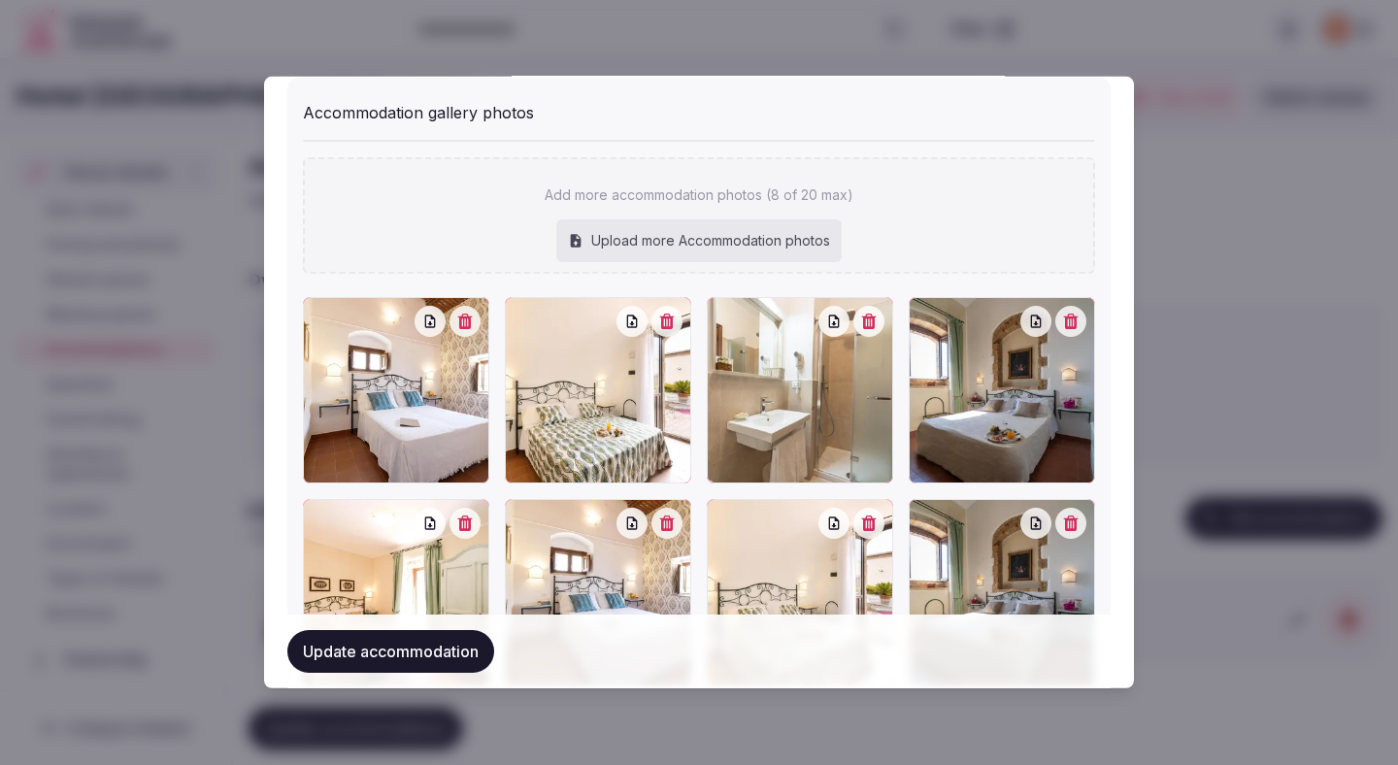
scroll to position [2282, 0]
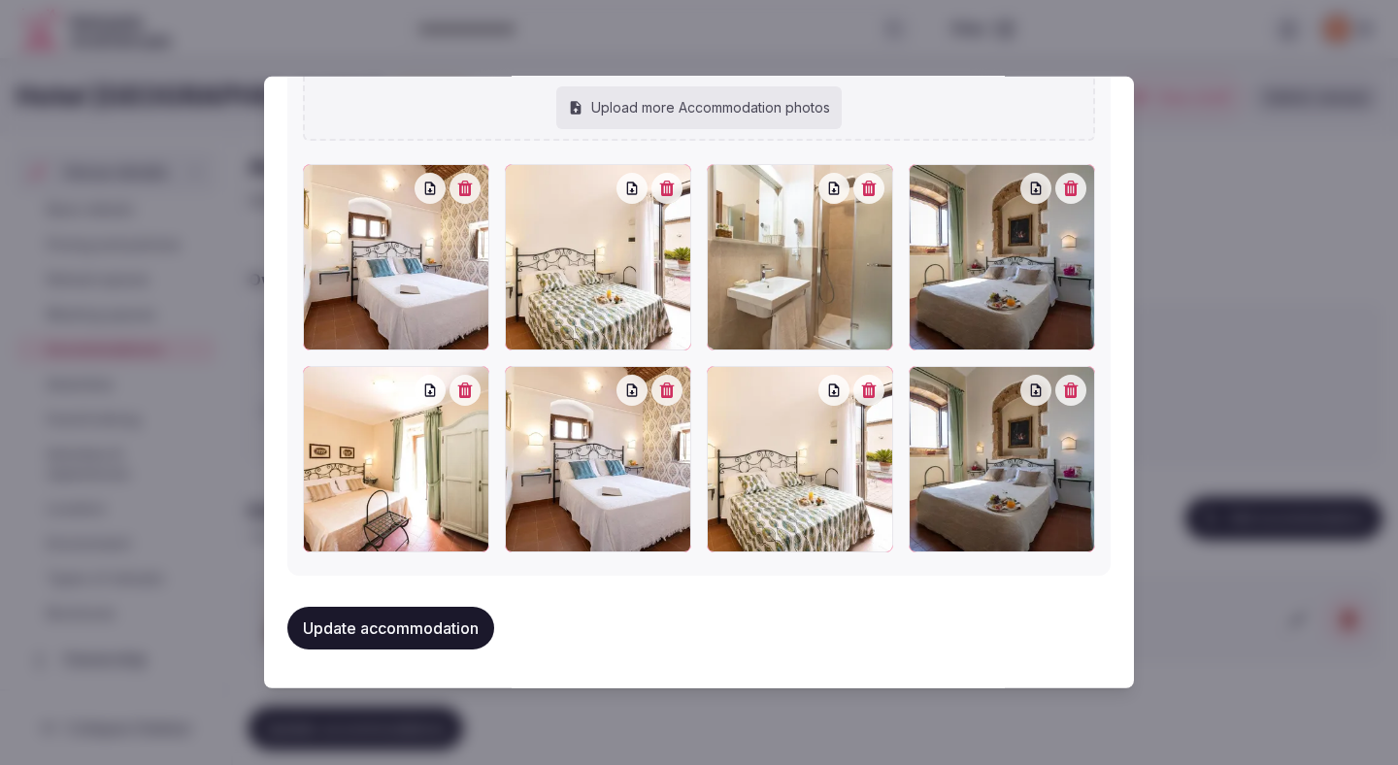
click at [439, 618] on button "Update accommodation" at bounding box center [390, 628] width 207 height 43
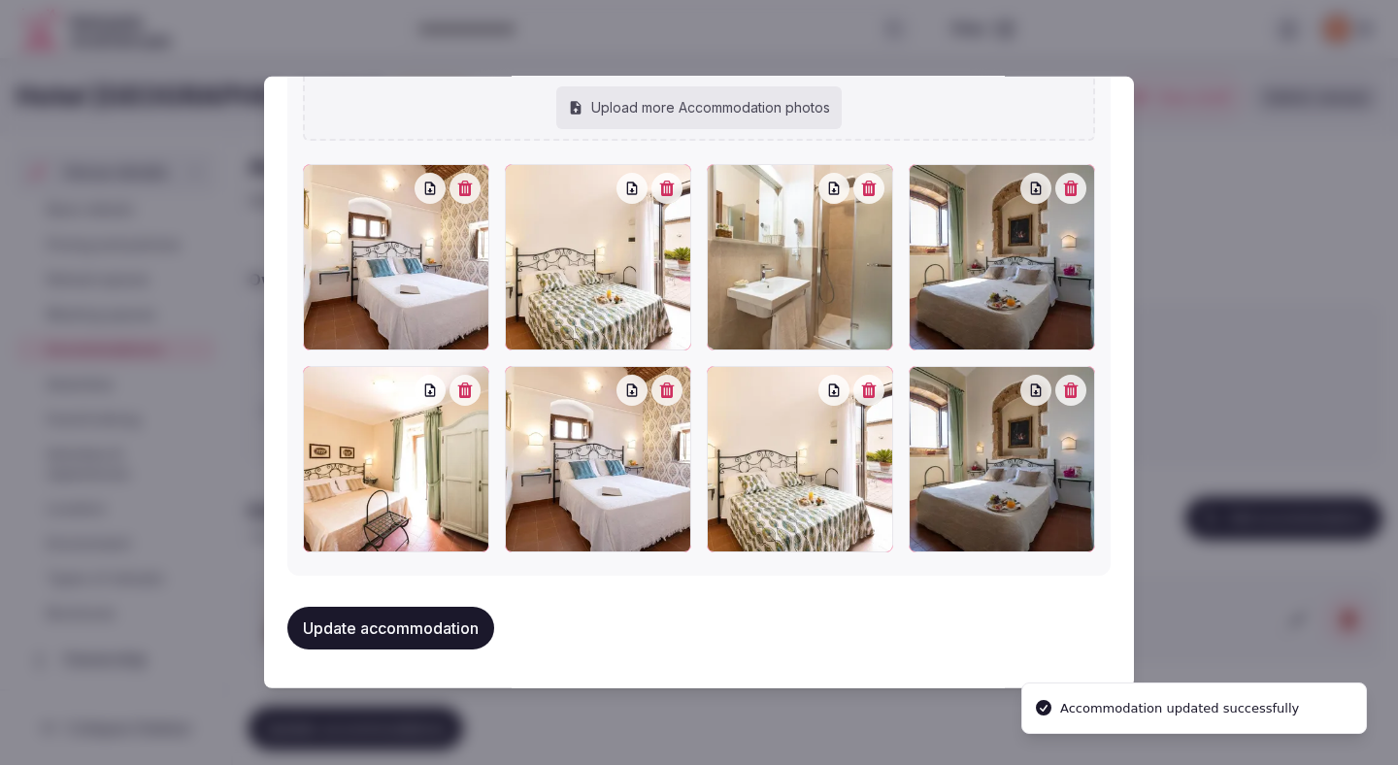
click at [439, 625] on button "Update accommodation" at bounding box center [390, 628] width 207 height 43
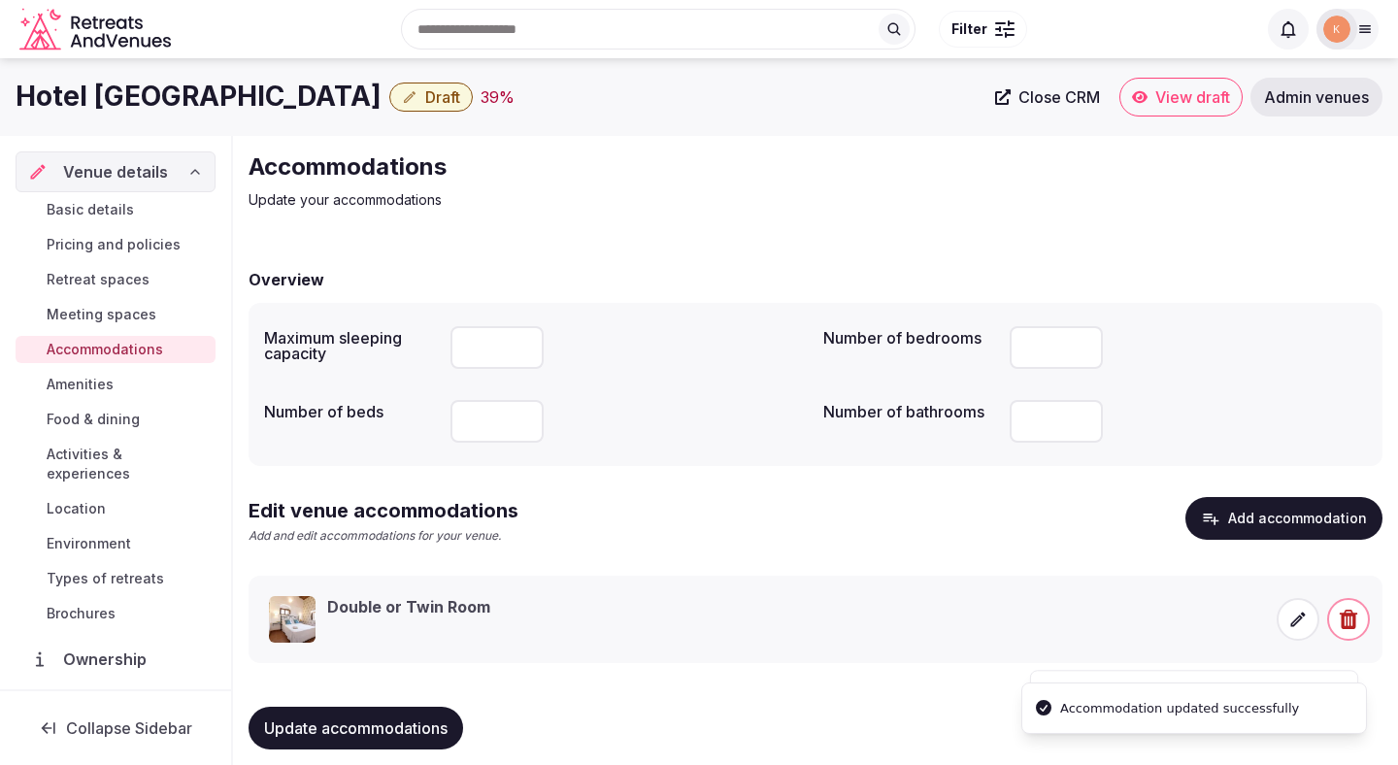
scroll to position [18, 0]
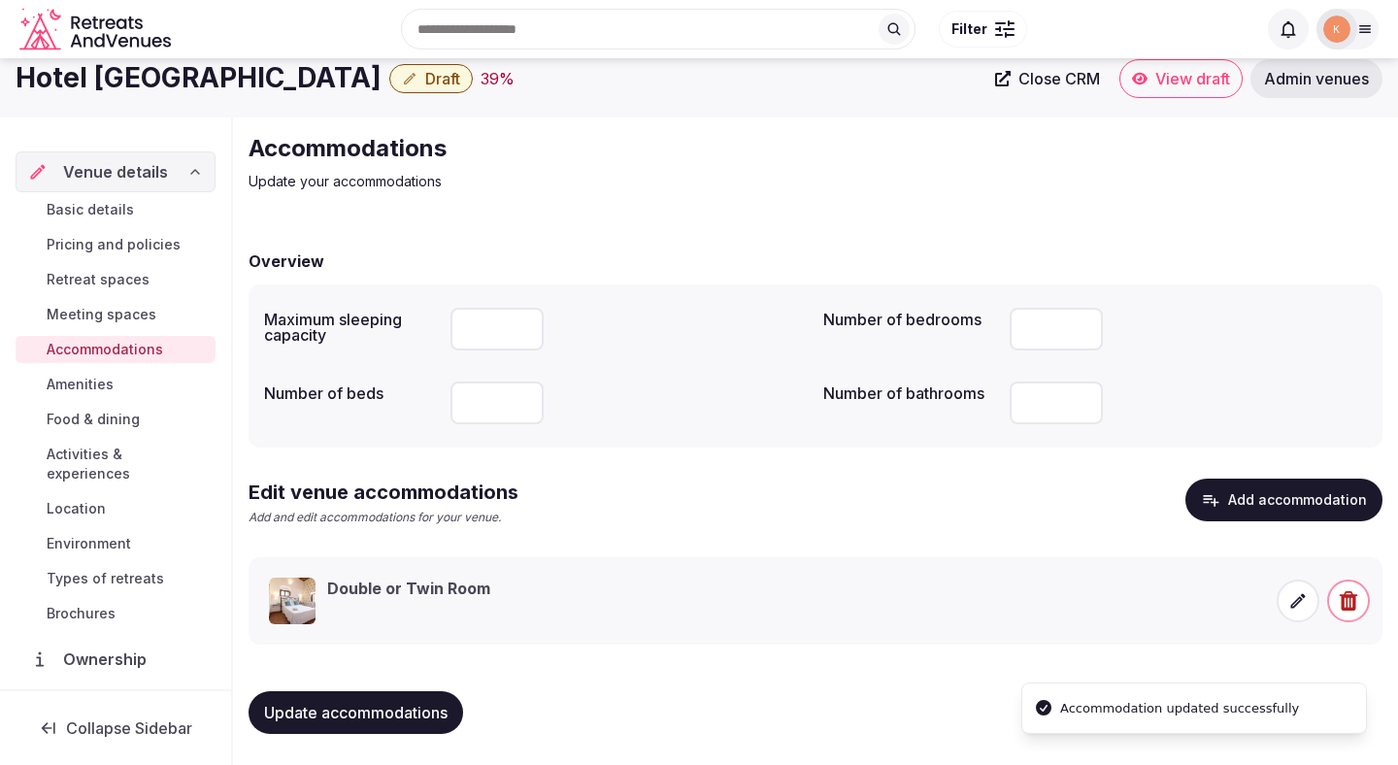
click at [413, 714] on span "Update accommodations" at bounding box center [355, 712] width 183 height 19
click at [94, 386] on span "Amenities" at bounding box center [80, 384] width 67 height 19
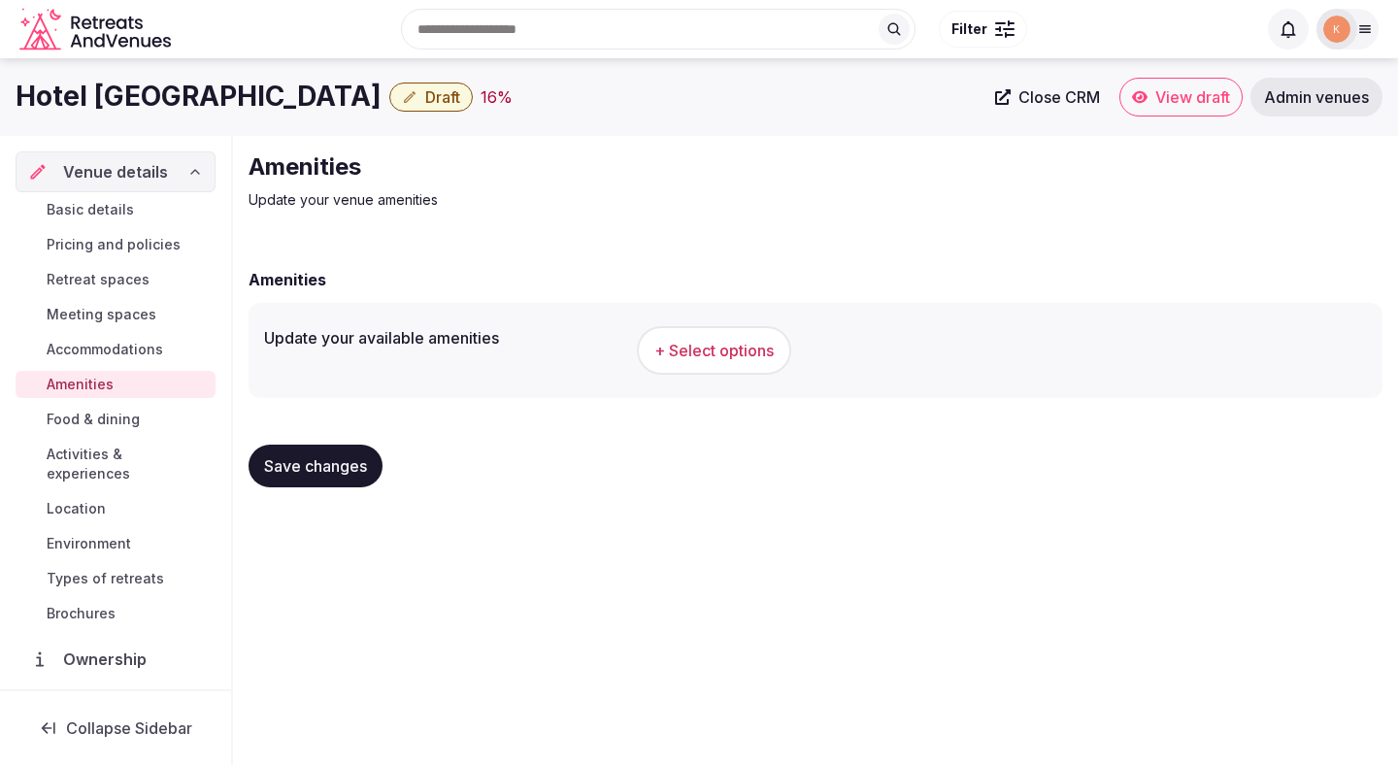
click at [705, 347] on span "+ Select options" at bounding box center [713, 350] width 119 height 21
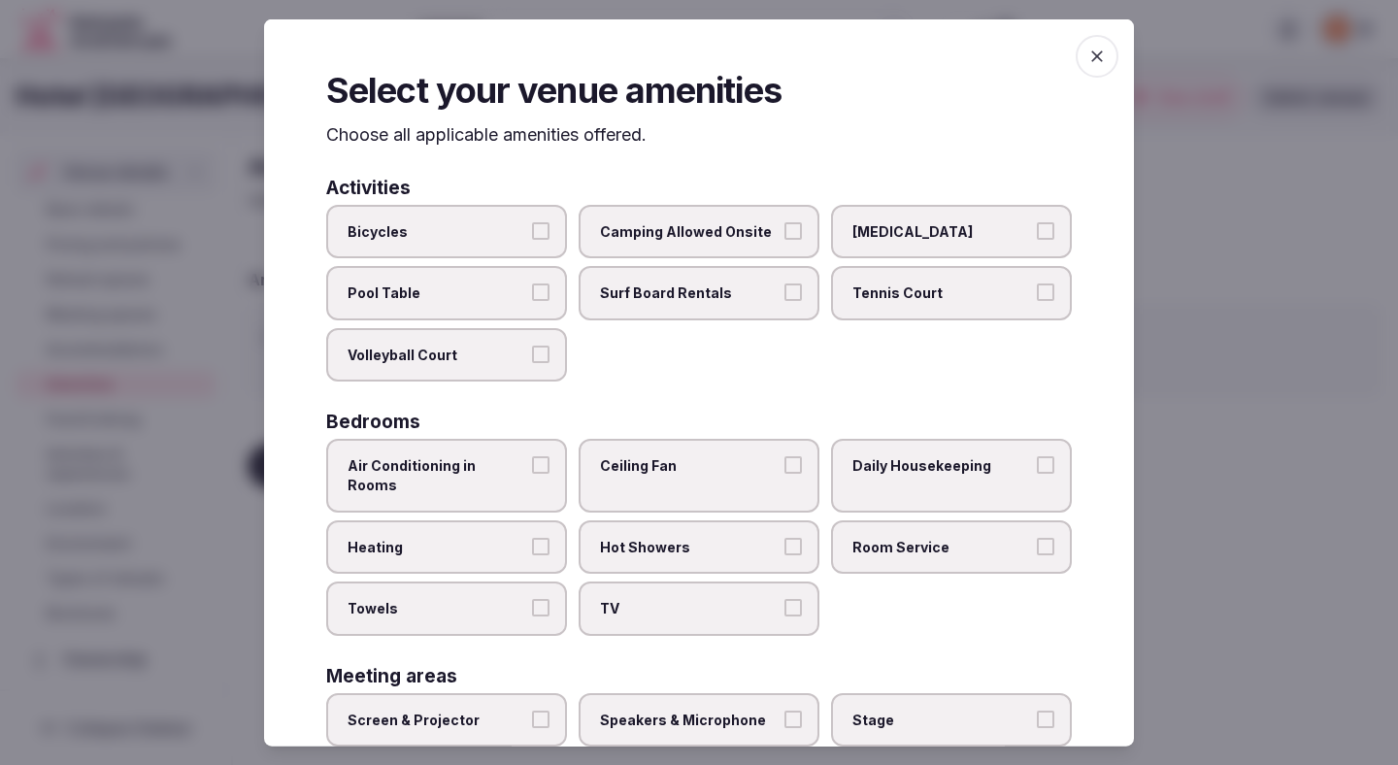
click at [508, 476] on label "Air Conditioning in Rooms" at bounding box center [446, 475] width 241 height 73
click at [532, 474] on button "Air Conditioning in Rooms" at bounding box center [540, 464] width 17 height 17
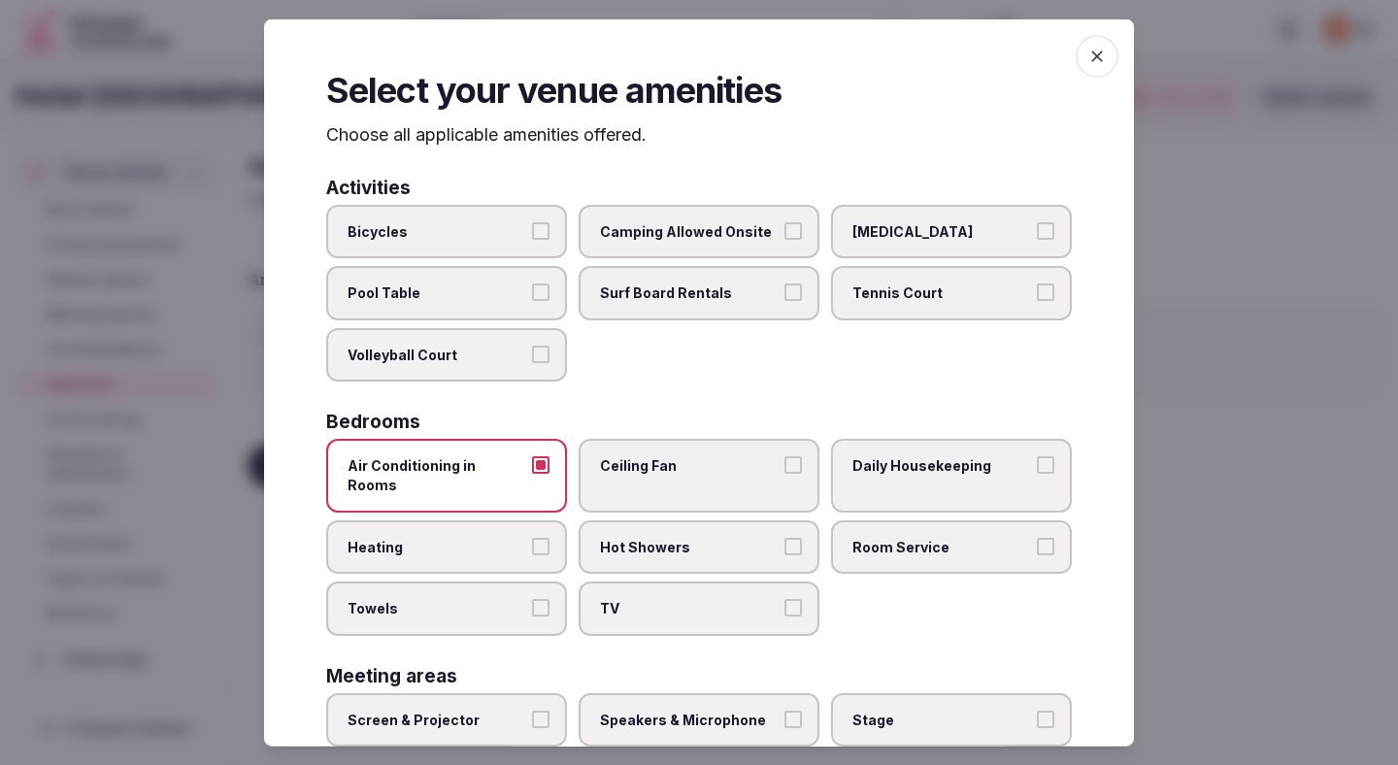
click at [485, 537] on span "Heating" at bounding box center [436, 546] width 179 height 19
click at [532, 537] on button "Heating" at bounding box center [540, 545] width 17 height 17
click at [485, 581] on label "Towels" at bounding box center [446, 608] width 241 height 54
click at [532, 599] on button "Towels" at bounding box center [540, 607] width 17 height 17
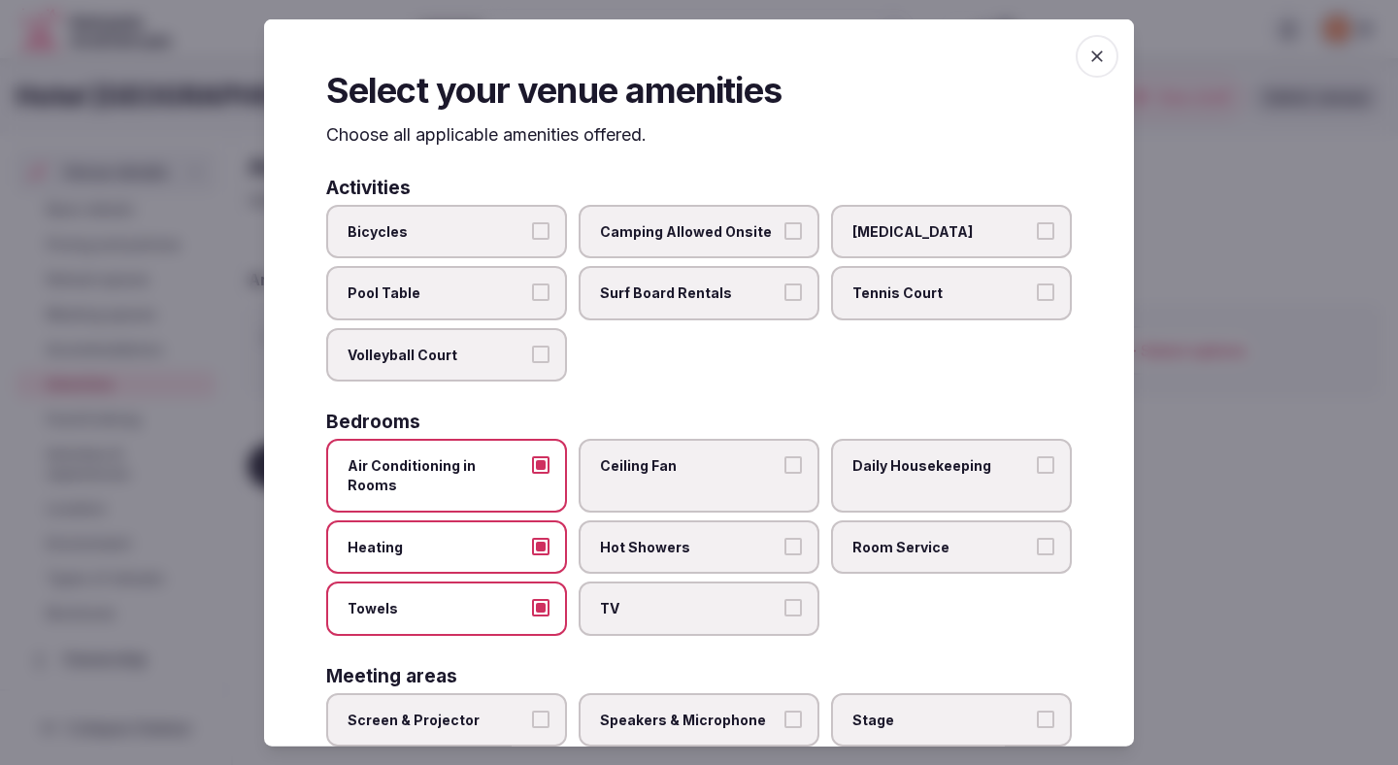
click at [617, 599] on span "TV" at bounding box center [689, 608] width 179 height 19
click at [784, 599] on button "TV" at bounding box center [792, 607] width 17 height 17
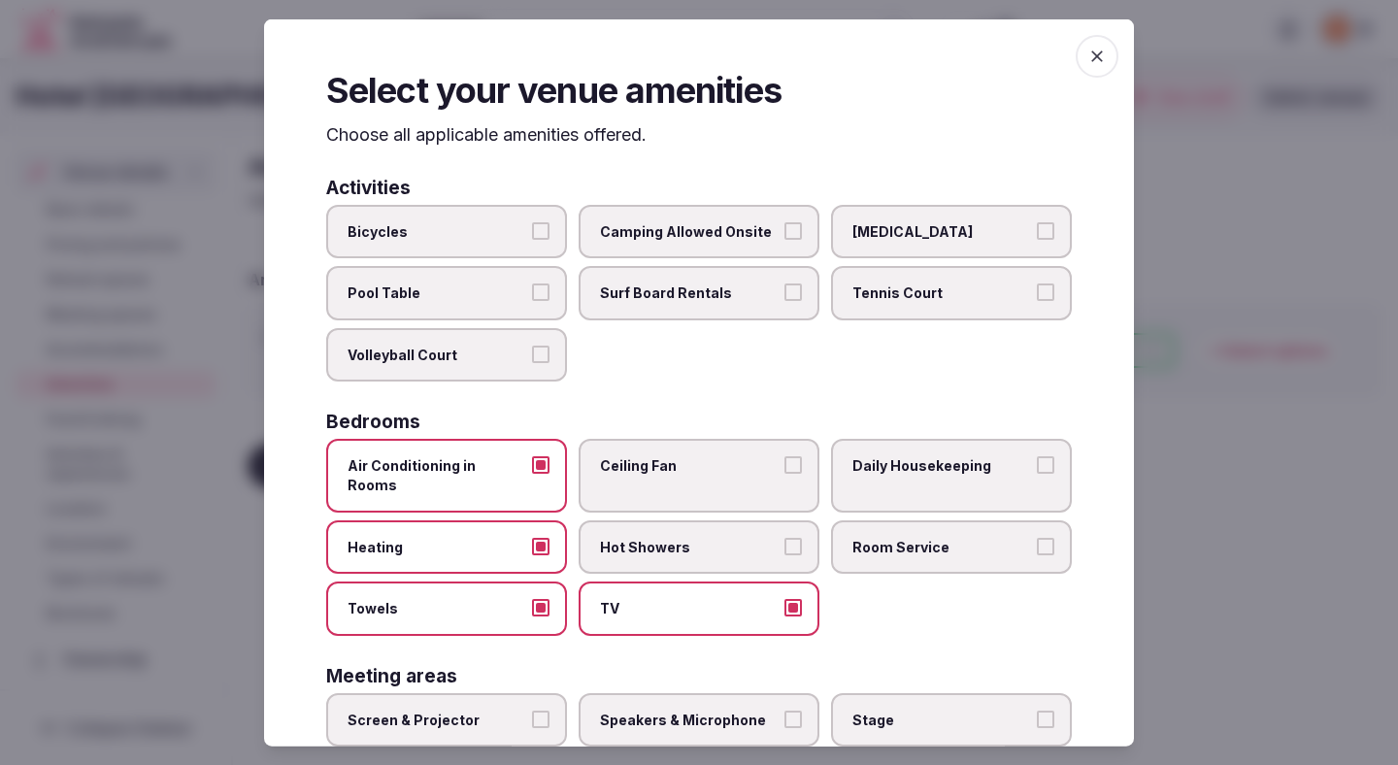
click at [742, 458] on span "Ceiling Fan" at bounding box center [689, 465] width 179 height 19
click at [784, 458] on button "Ceiling Fan" at bounding box center [792, 464] width 17 height 17
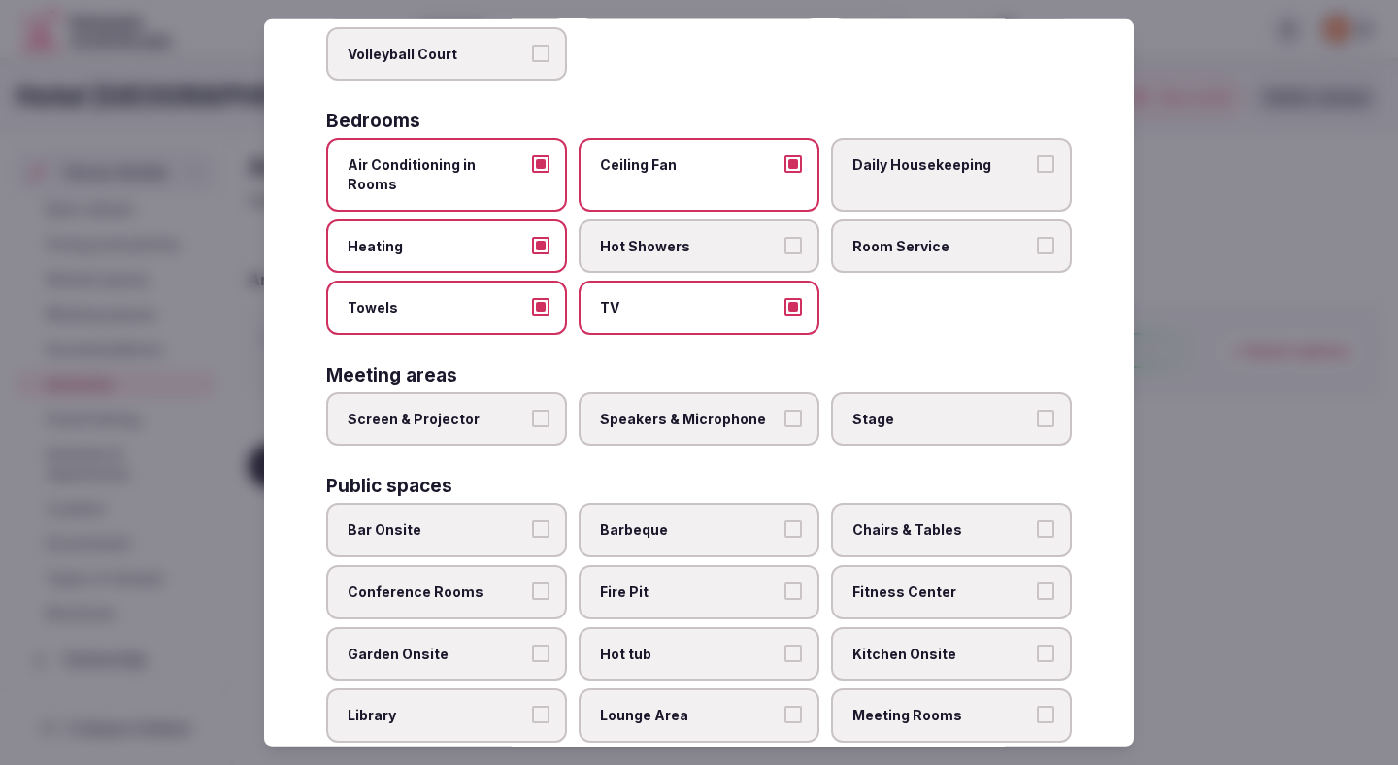
scroll to position [324, 0]
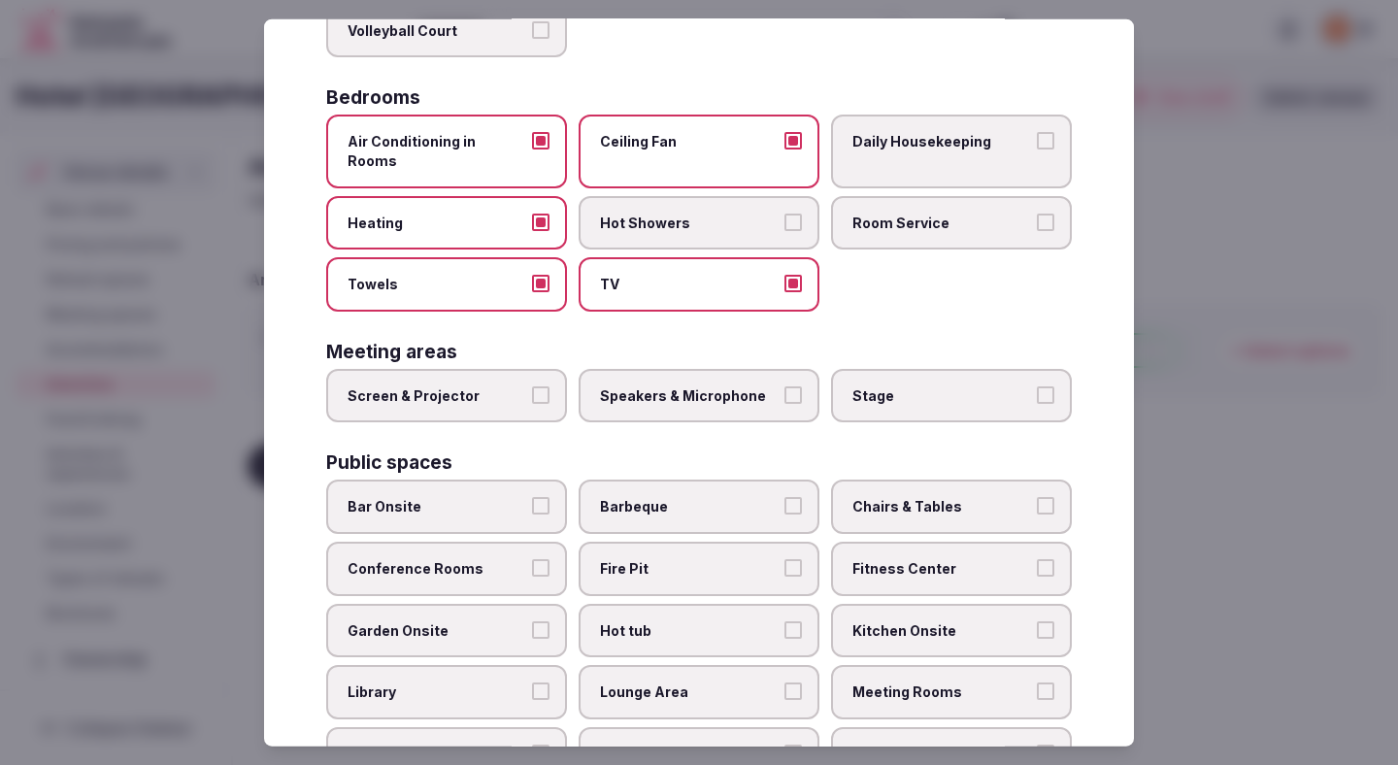
click at [525, 559] on span "Conference Rooms" at bounding box center [436, 568] width 179 height 19
click at [532, 559] on button "Conference Rooms" at bounding box center [540, 567] width 17 height 17
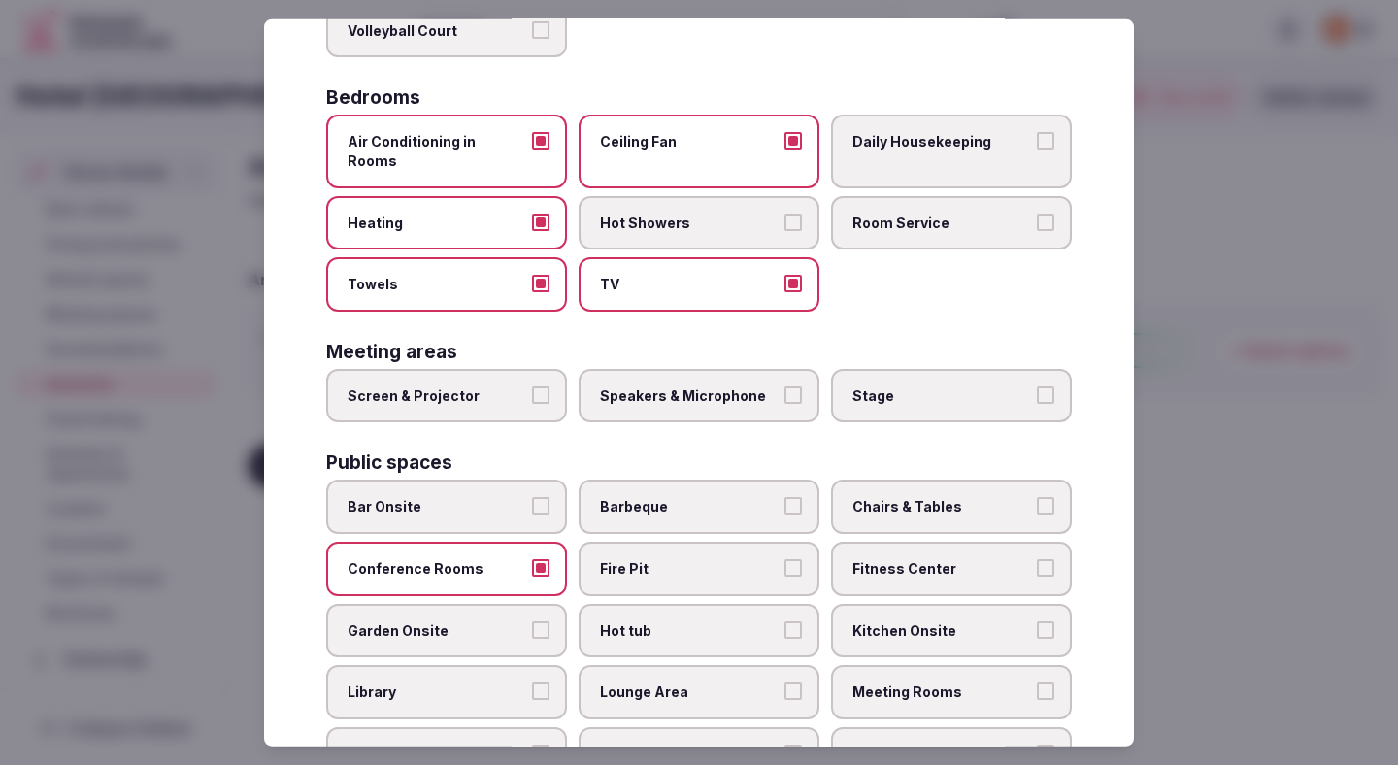
click at [525, 559] on span "Conference Rooms" at bounding box center [436, 568] width 179 height 19
click at [532, 559] on button "Conference Rooms" at bounding box center [540, 567] width 17 height 17
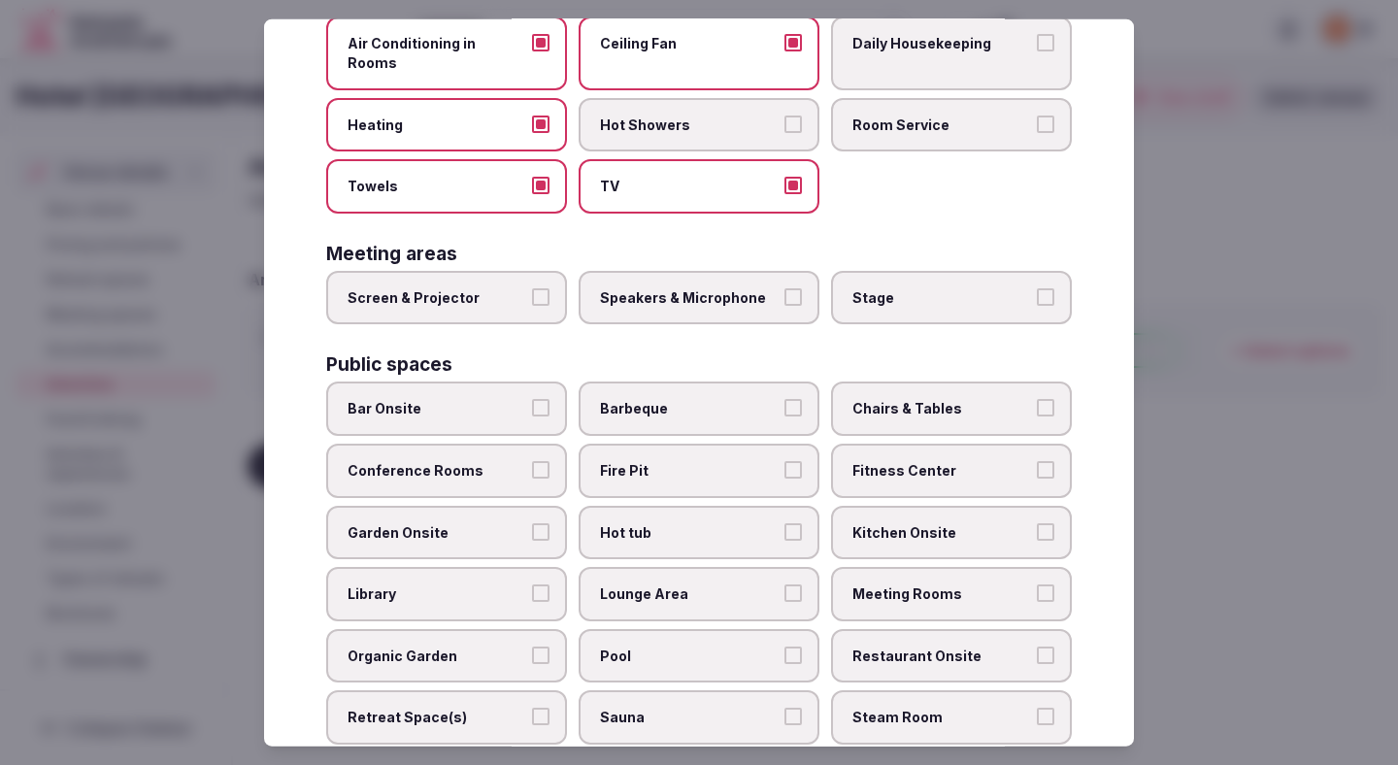
scroll to position [438, 0]
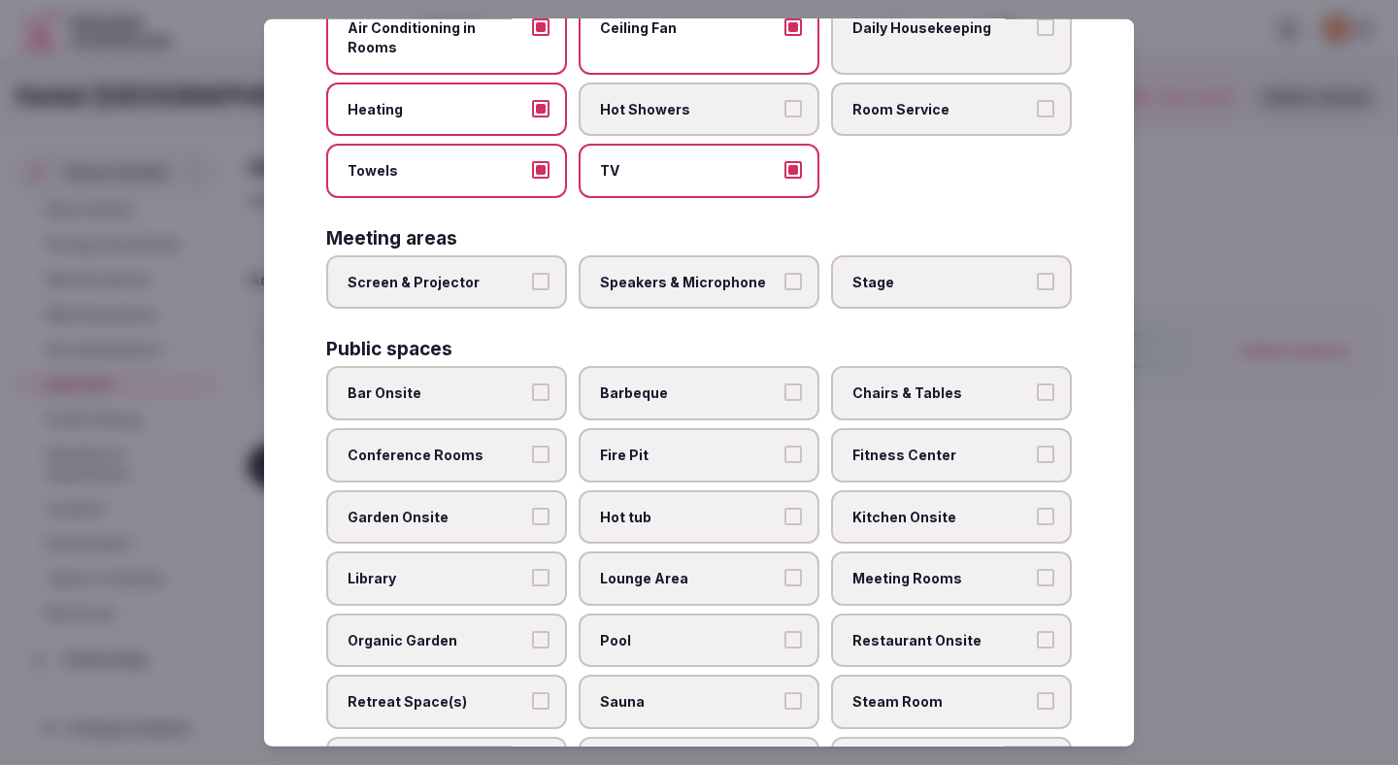
click at [948, 383] on span "Chairs & Tables" at bounding box center [941, 392] width 179 height 19
click at [1037, 383] on button "Chairs & Tables" at bounding box center [1045, 391] width 17 height 17
click at [948, 428] on label "Fitness Center" at bounding box center [951, 455] width 241 height 54
click at [1037, 446] on button "Fitness Center" at bounding box center [1045, 454] width 17 height 17
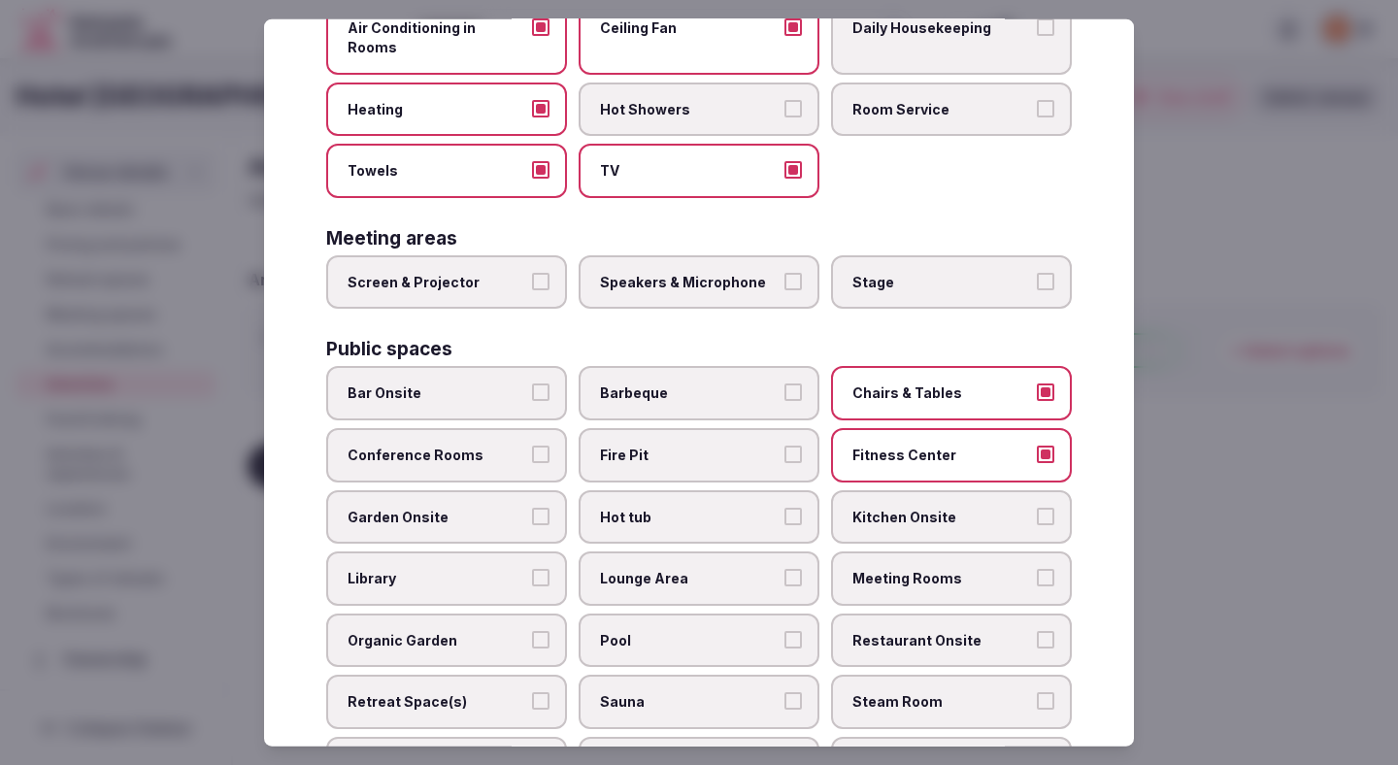
click at [925, 569] on span "Meeting Rooms" at bounding box center [941, 578] width 179 height 19
click at [1037, 569] on button "Meeting Rooms" at bounding box center [1045, 577] width 17 height 17
click at [916, 630] on span "Restaurant Onsite" at bounding box center [941, 639] width 179 height 19
click at [1037, 630] on button "Restaurant Onsite" at bounding box center [1045, 638] width 17 height 17
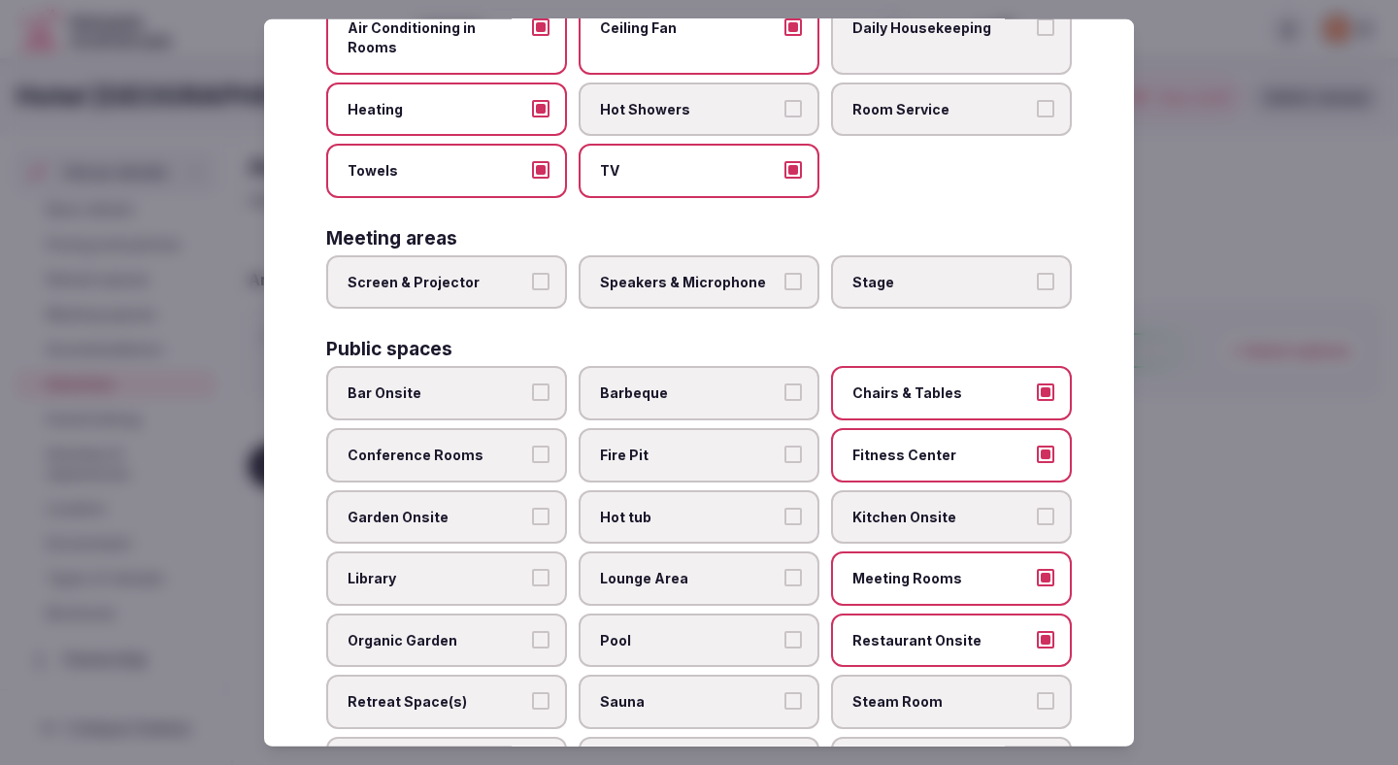
click at [796, 630] on button "Pool" at bounding box center [792, 638] width 17 height 17
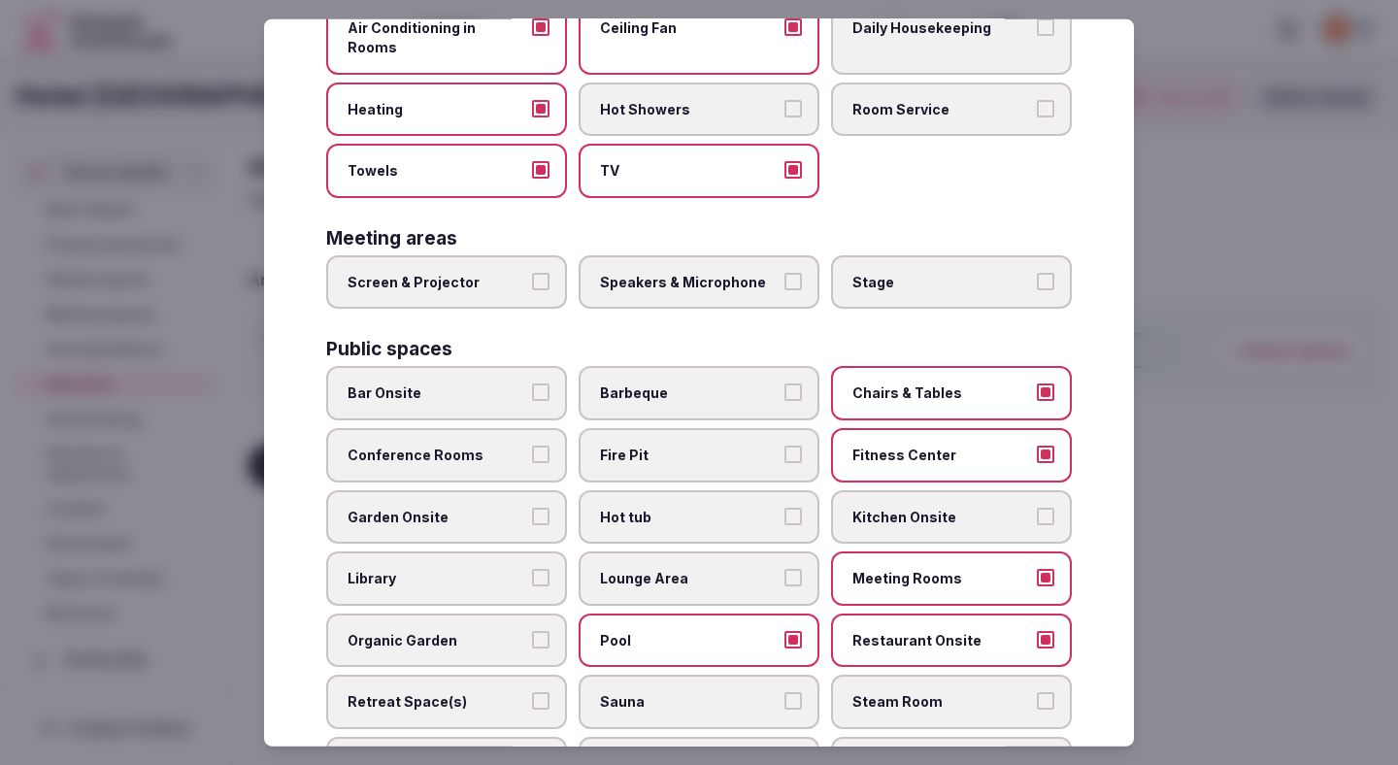
click at [779, 558] on label "Lounge Area" at bounding box center [698, 578] width 241 height 54
click at [784, 569] on button "Lounge Area" at bounding box center [792, 577] width 17 height 17
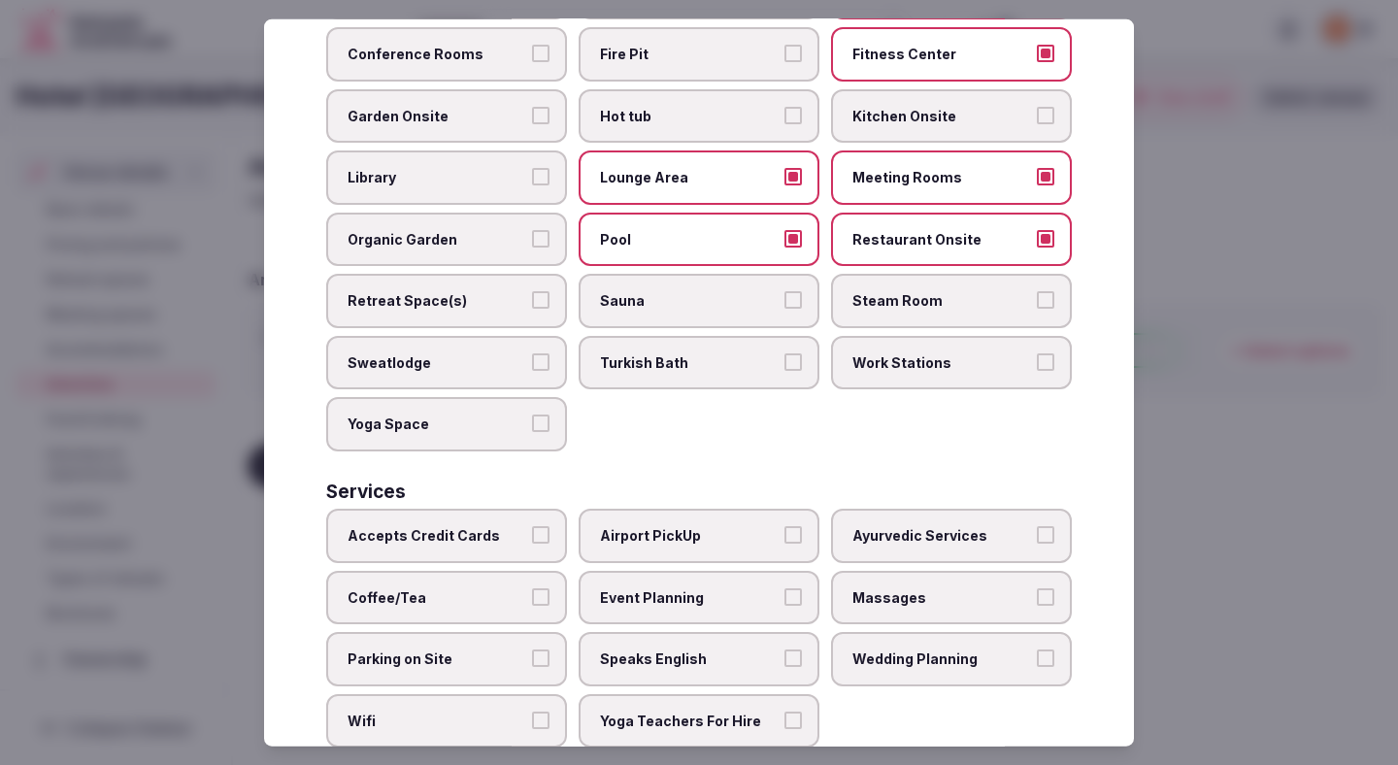
scroll to position [855, 0]
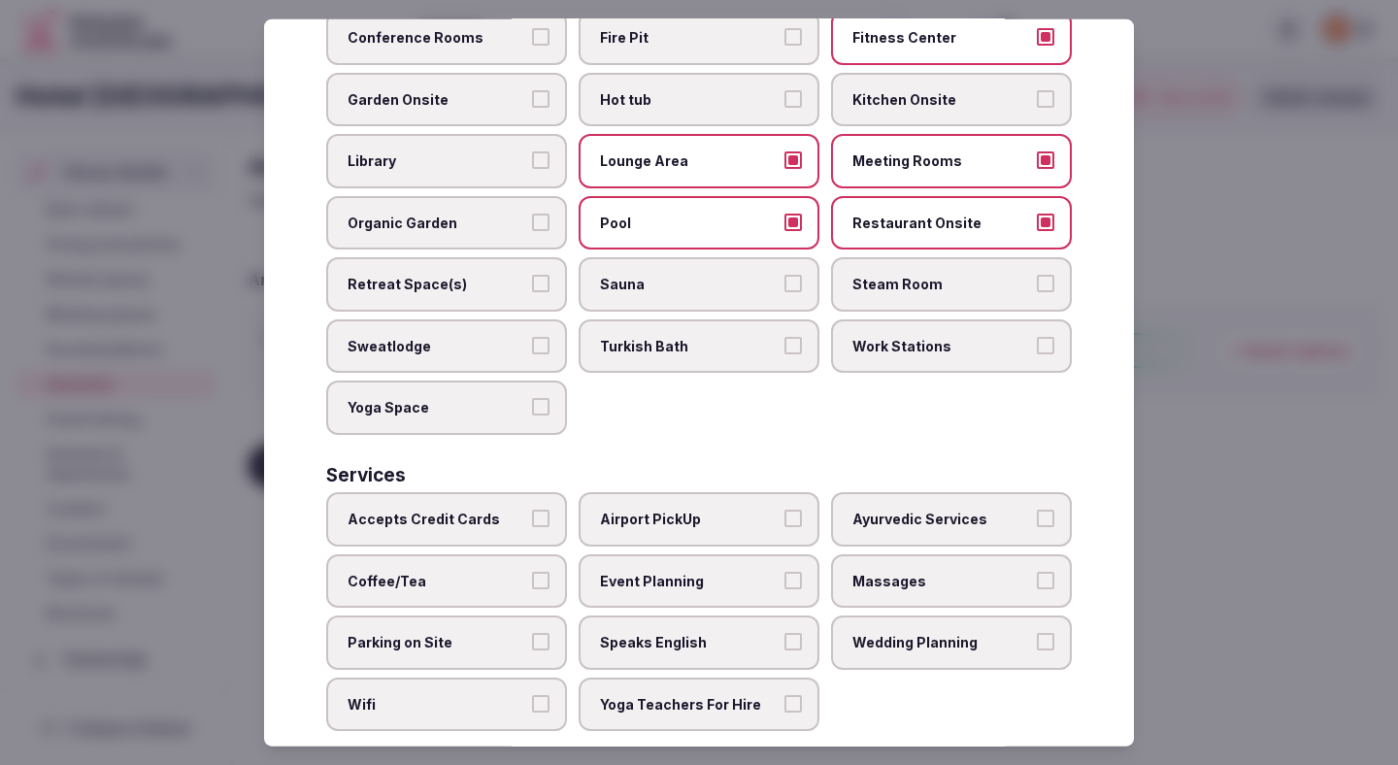
click at [539, 513] on label "Accepts Credit Cards" at bounding box center [446, 519] width 241 height 54
click at [539, 513] on button "Accepts Credit Cards" at bounding box center [540, 518] width 17 height 17
click at [538, 553] on label "Coffee/Tea" at bounding box center [446, 580] width 241 height 54
click at [538, 571] on button "Coffee/Tea" at bounding box center [540, 579] width 17 height 17
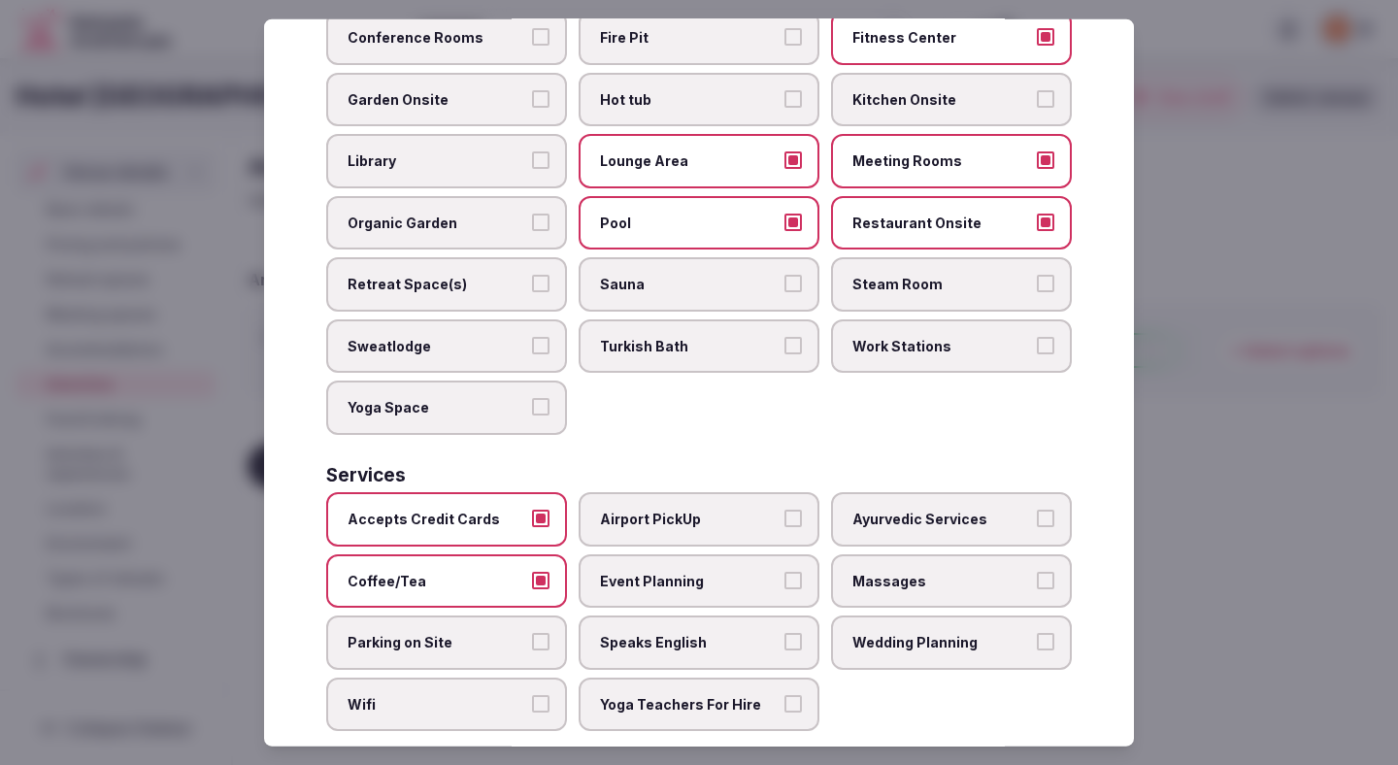
click at [541, 592] on div "Accepts Credit Cards Airport PickUp Ayurvedic Services Coffee/Tea Event Plannin…" at bounding box center [698, 611] width 745 height 239
click at [533, 633] on button "Parking on Site" at bounding box center [540, 641] width 17 height 17
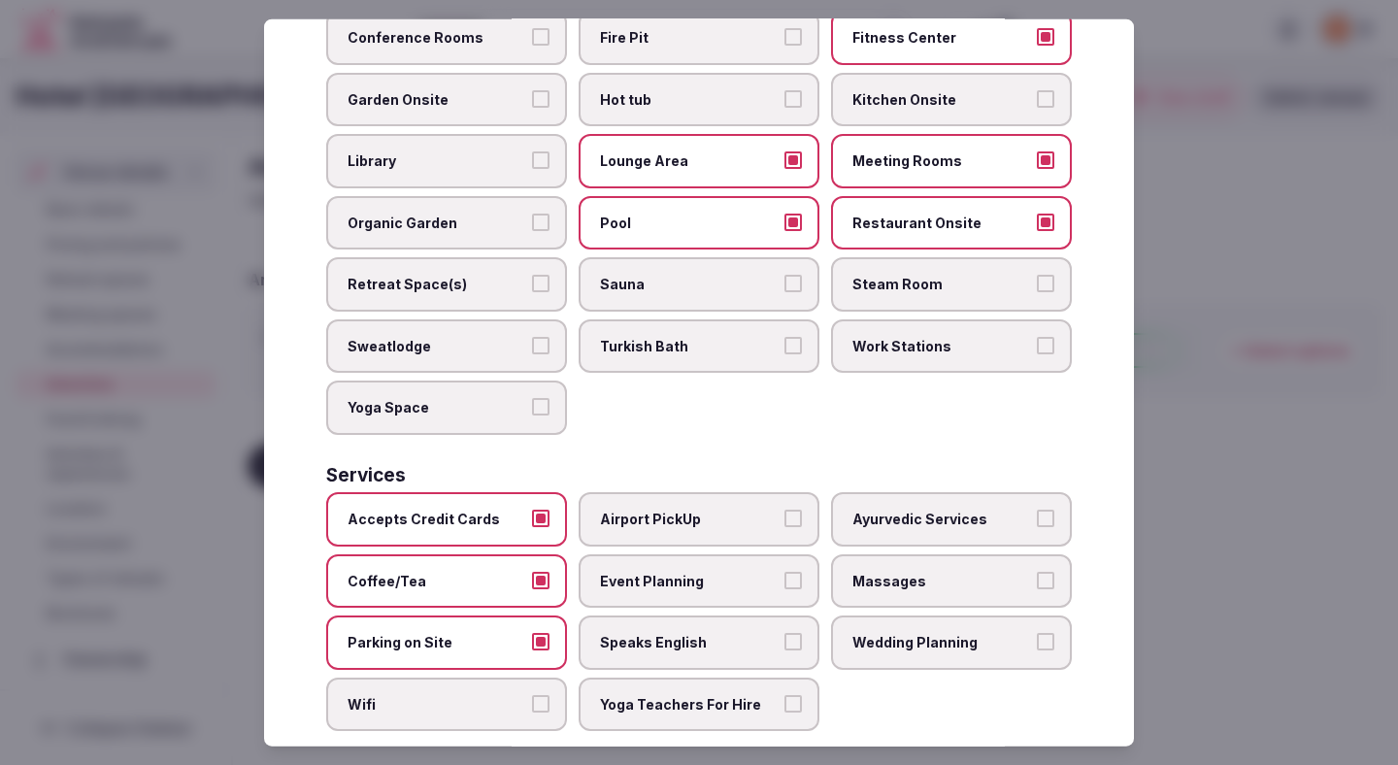
click at [533, 697] on label "Wifi" at bounding box center [446, 705] width 241 height 54
click at [533, 697] on button "Wifi" at bounding box center [540, 703] width 17 height 17
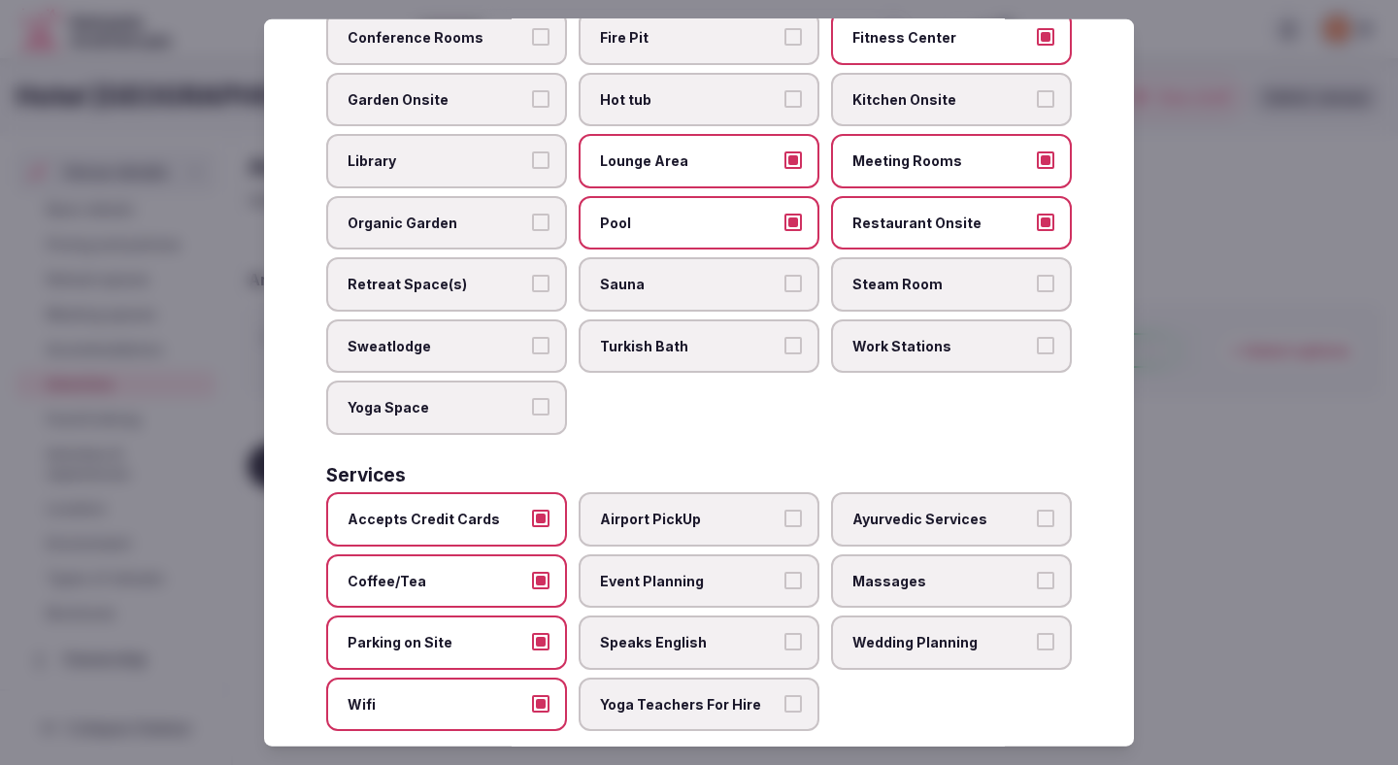
click at [699, 571] on span "Event Planning" at bounding box center [689, 580] width 179 height 19
click at [784, 571] on button "Event Planning" at bounding box center [792, 579] width 17 height 17
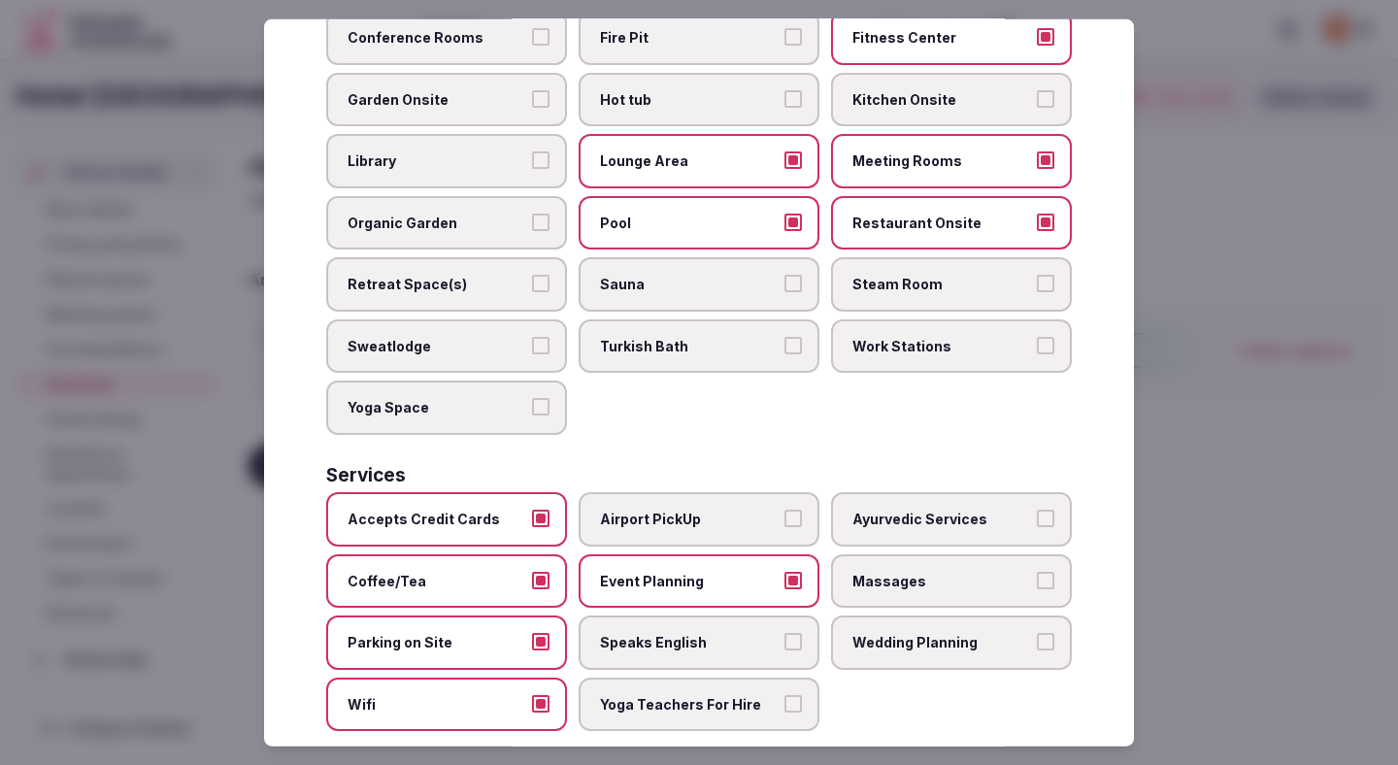
click at [688, 633] on span "Speaks English" at bounding box center [689, 642] width 179 height 19
click at [784, 633] on button "Speaks English" at bounding box center [792, 641] width 17 height 17
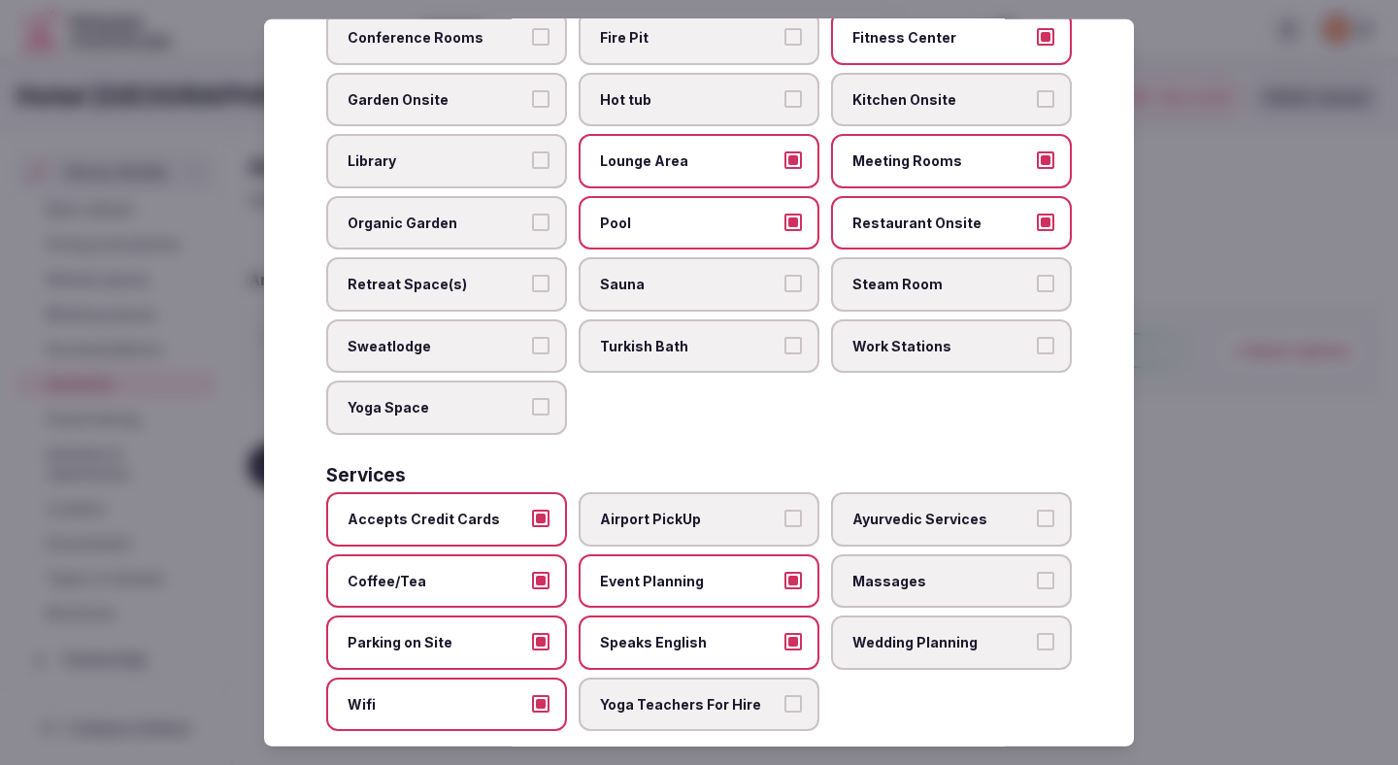
click at [1234, 548] on div at bounding box center [699, 382] width 1398 height 765
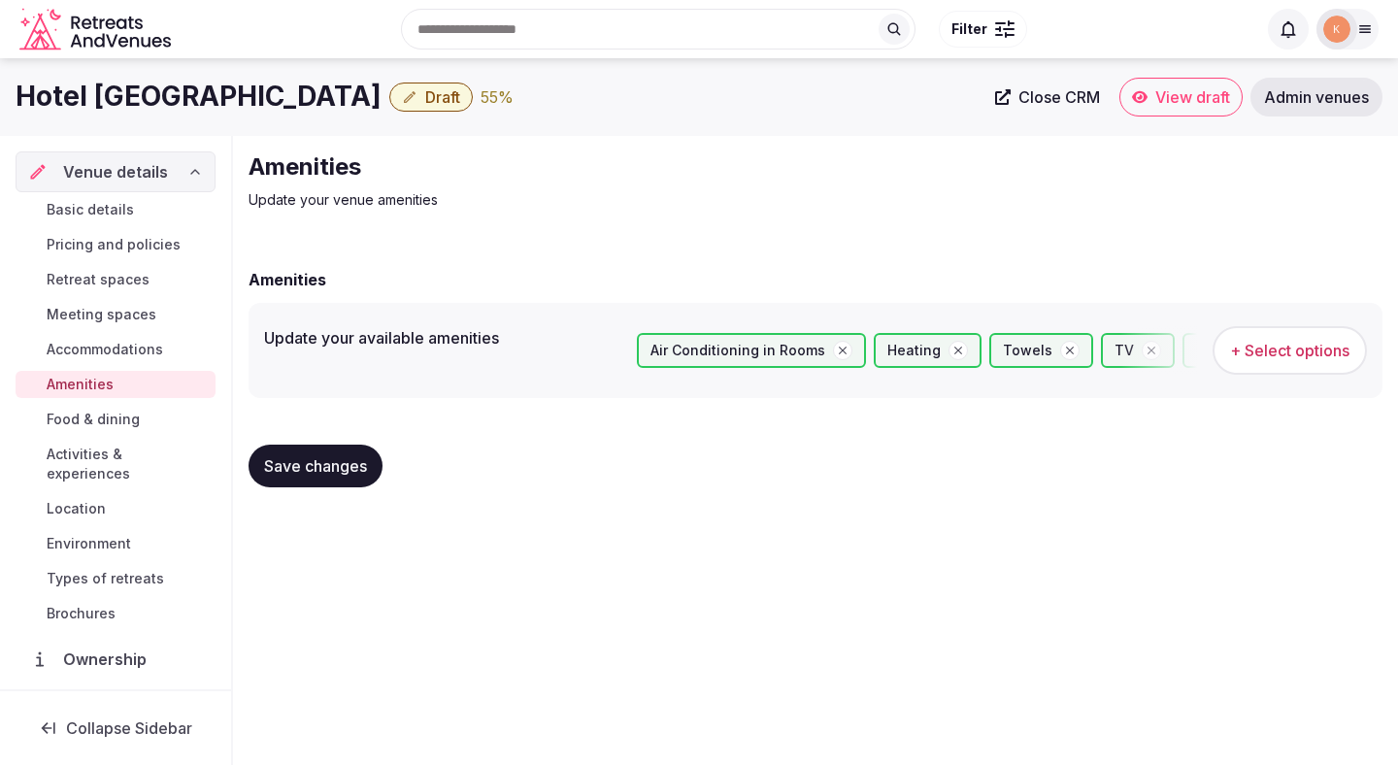
click at [306, 488] on div "Save changes" at bounding box center [815, 466] width 1134 height 74
click at [312, 473] on span "Save changes" at bounding box center [315, 465] width 103 height 19
click at [318, 464] on span "Save changes" at bounding box center [315, 465] width 103 height 19
click at [130, 420] on span "Food & dining" at bounding box center [93, 419] width 93 height 19
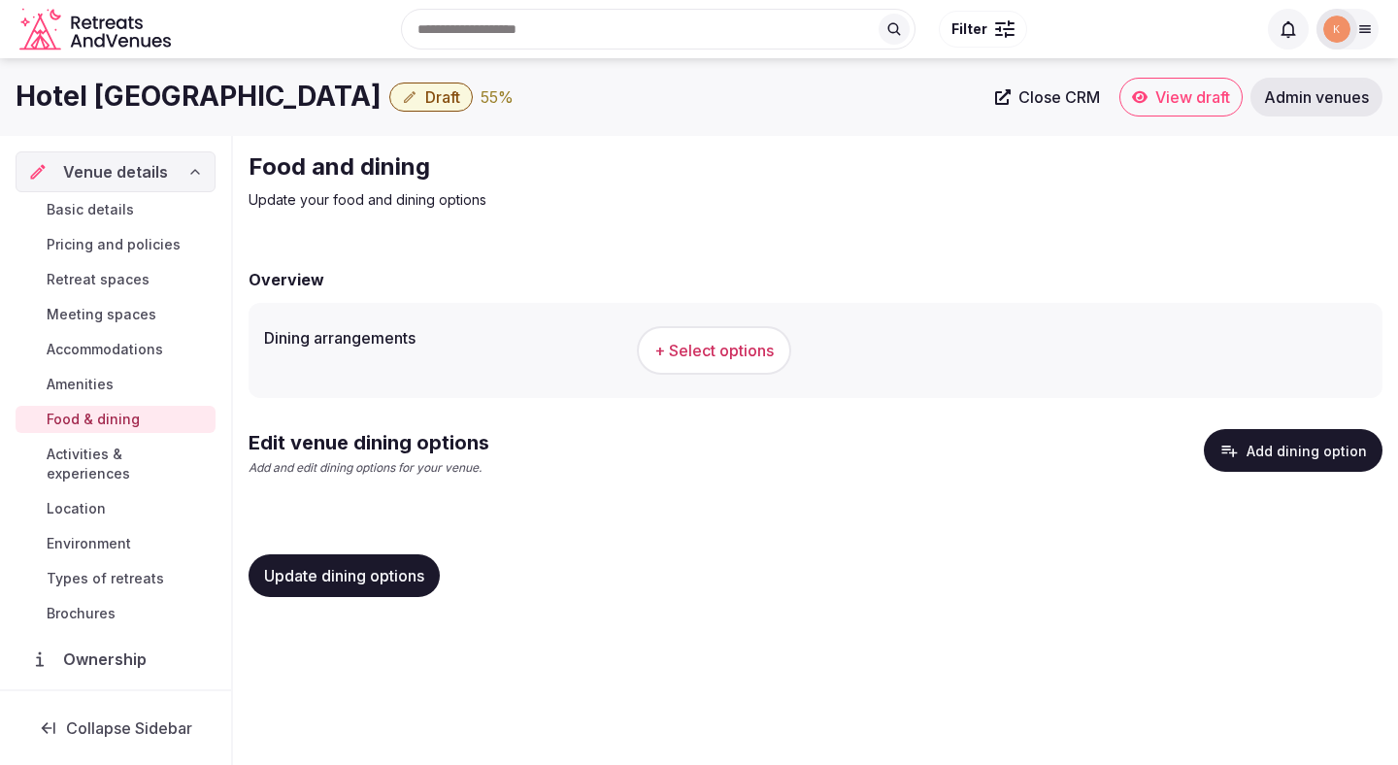
click at [724, 351] on span "+ Select options" at bounding box center [713, 350] width 119 height 21
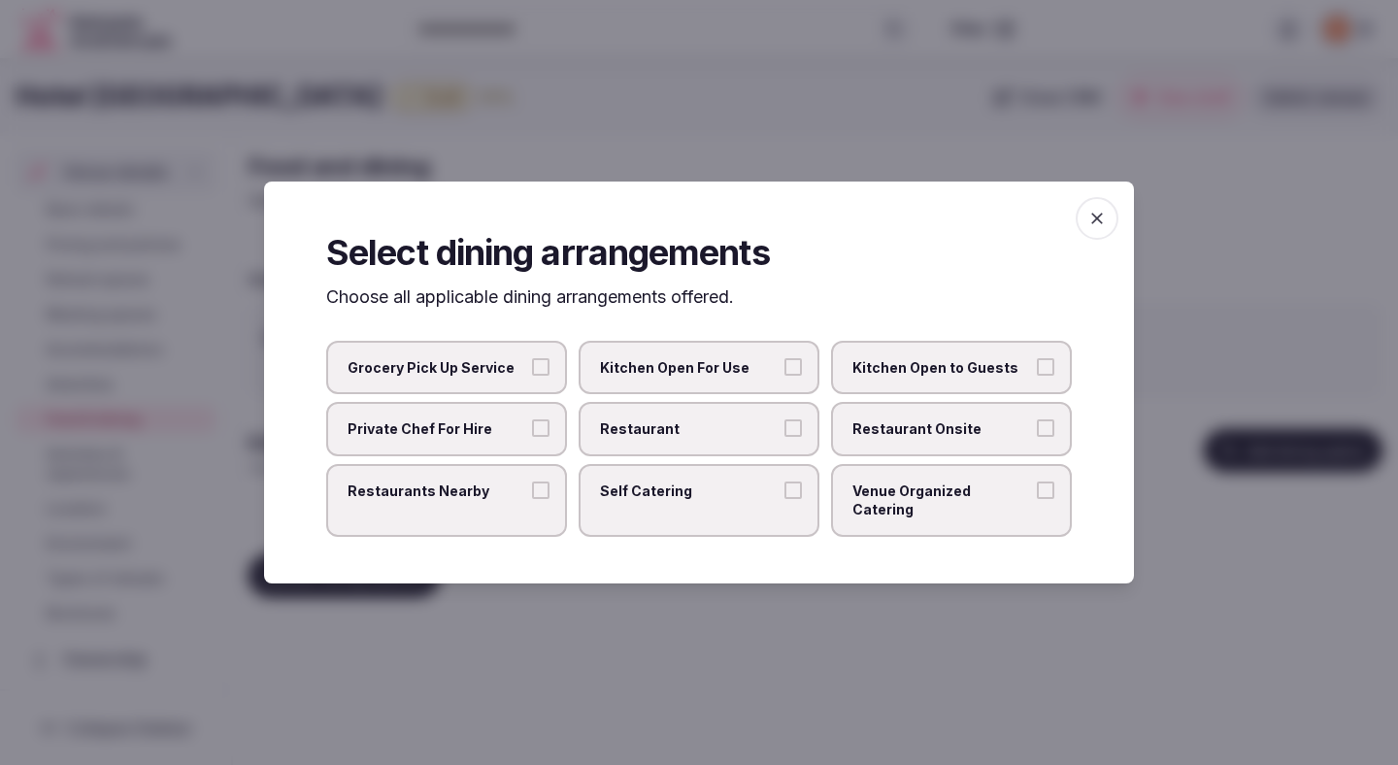
click at [739, 429] on span "Restaurant" at bounding box center [689, 428] width 179 height 19
click at [784, 429] on button "Restaurant" at bounding box center [792, 427] width 17 height 17
click at [890, 439] on span "Restaurant Onsite" at bounding box center [941, 428] width 179 height 19
click at [1037, 437] on button "Restaurant Onsite" at bounding box center [1045, 427] width 17 height 17
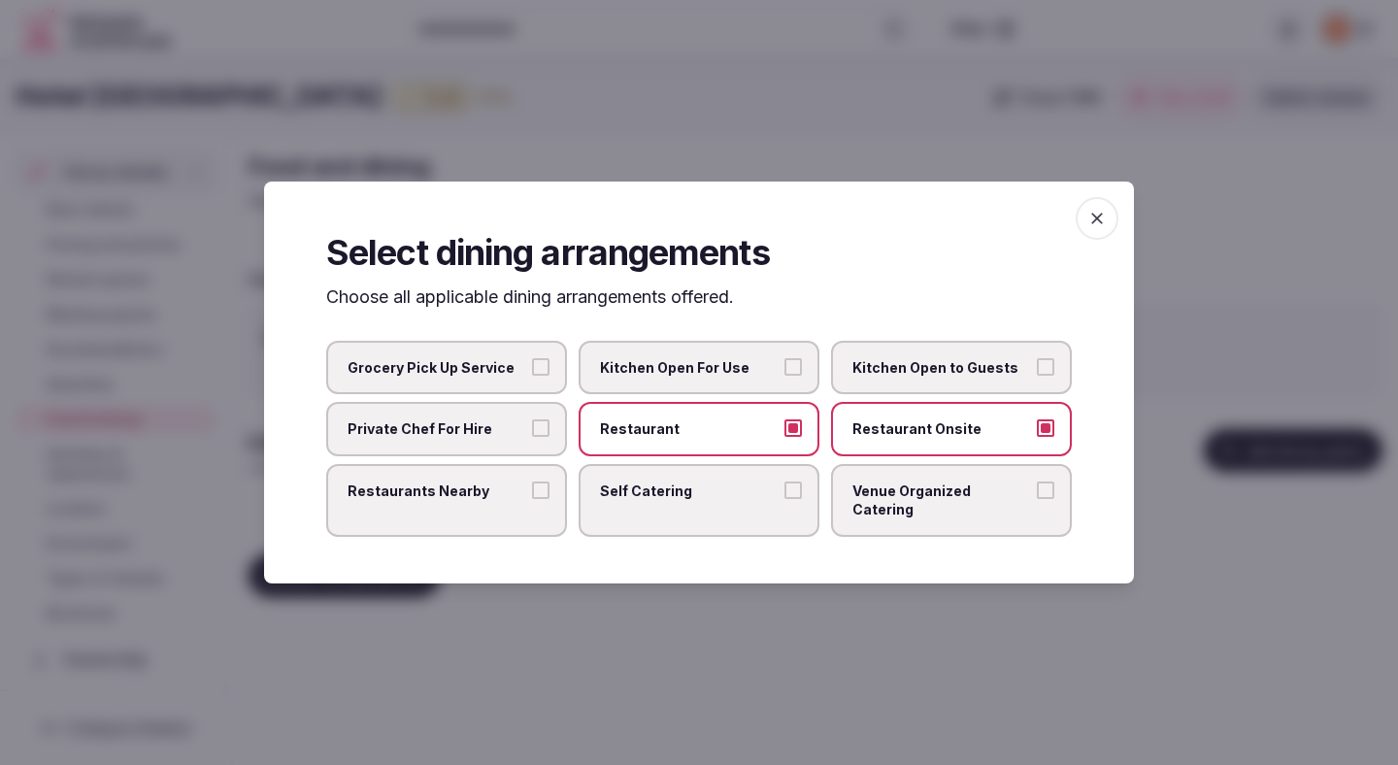
click at [885, 614] on div at bounding box center [699, 382] width 1398 height 765
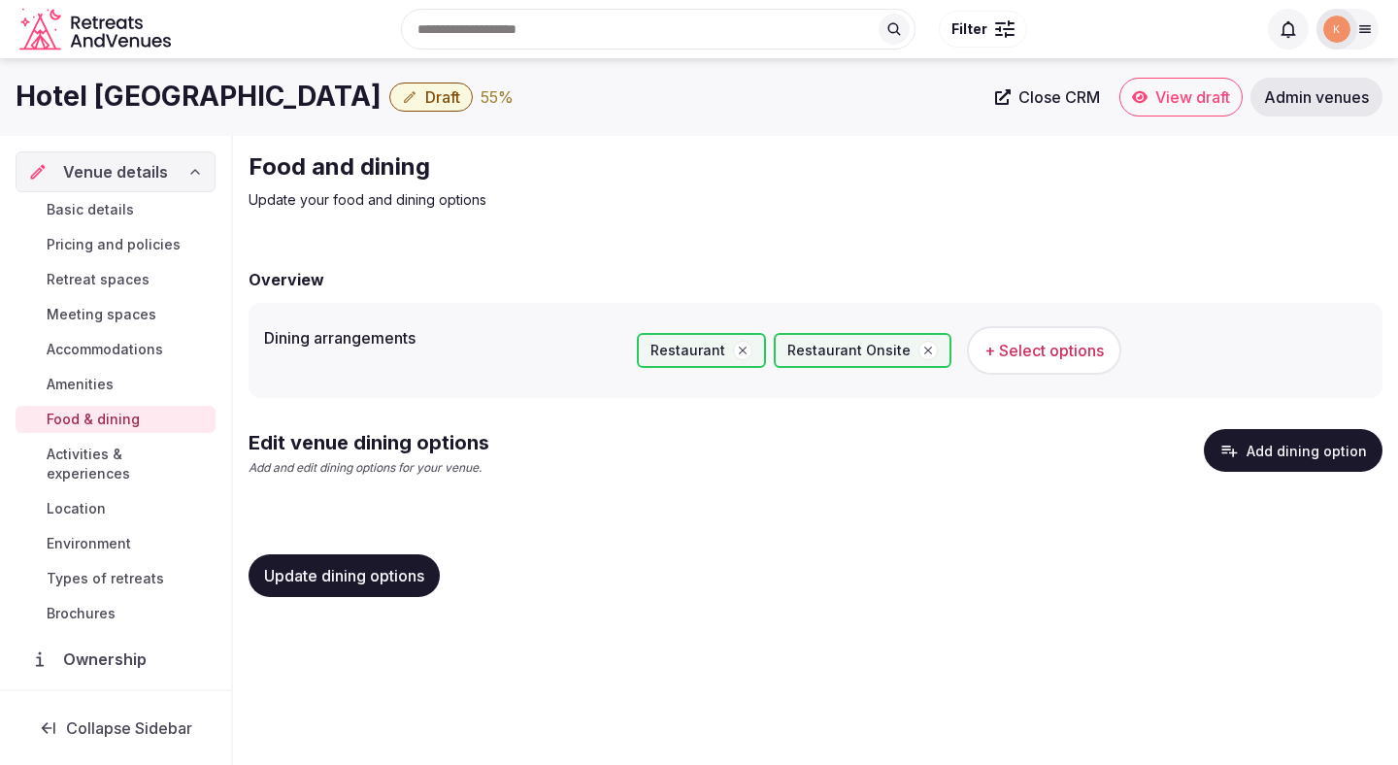
click at [391, 578] on span "Update dining options" at bounding box center [344, 575] width 160 height 19
click at [1249, 441] on button "Add dining option" at bounding box center [1293, 450] width 179 height 43
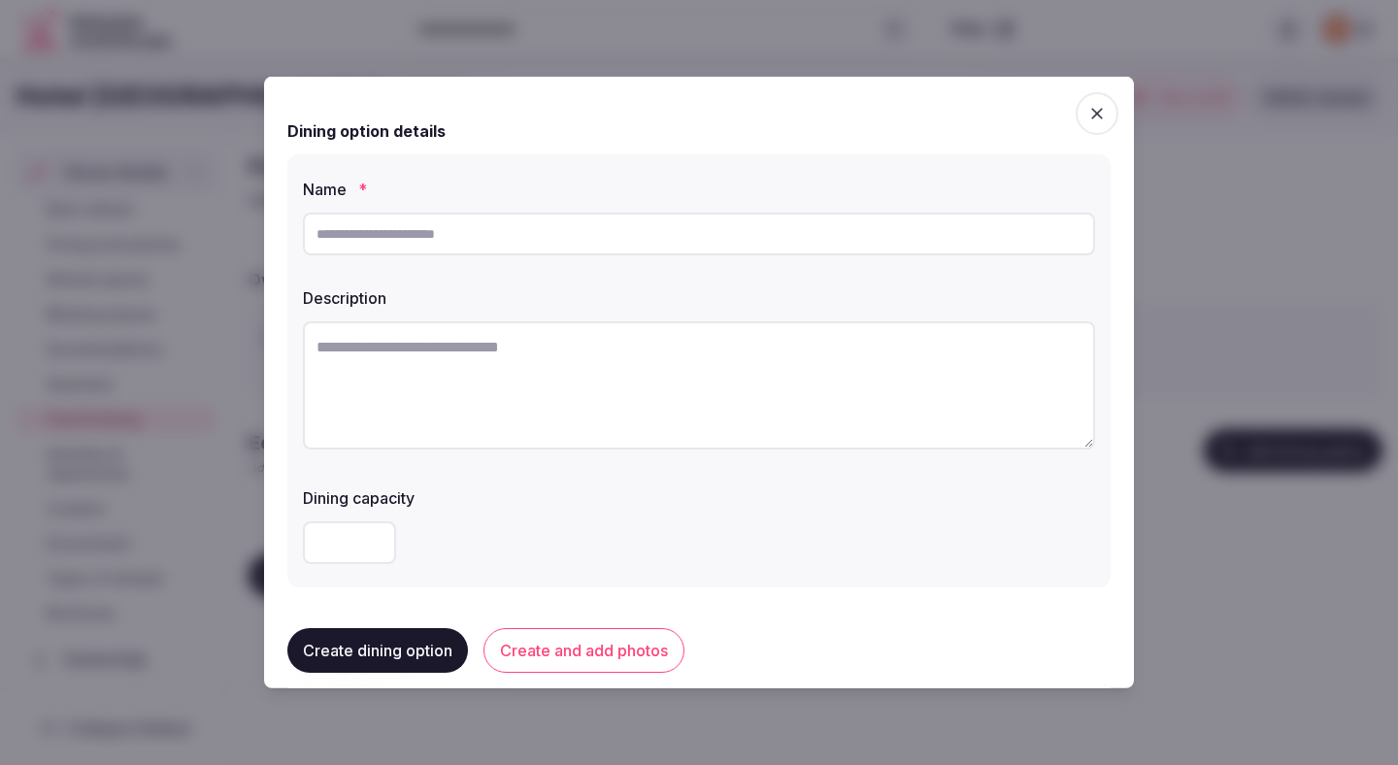
click at [609, 388] on textarea at bounding box center [699, 385] width 792 height 128
paste textarea "**********"
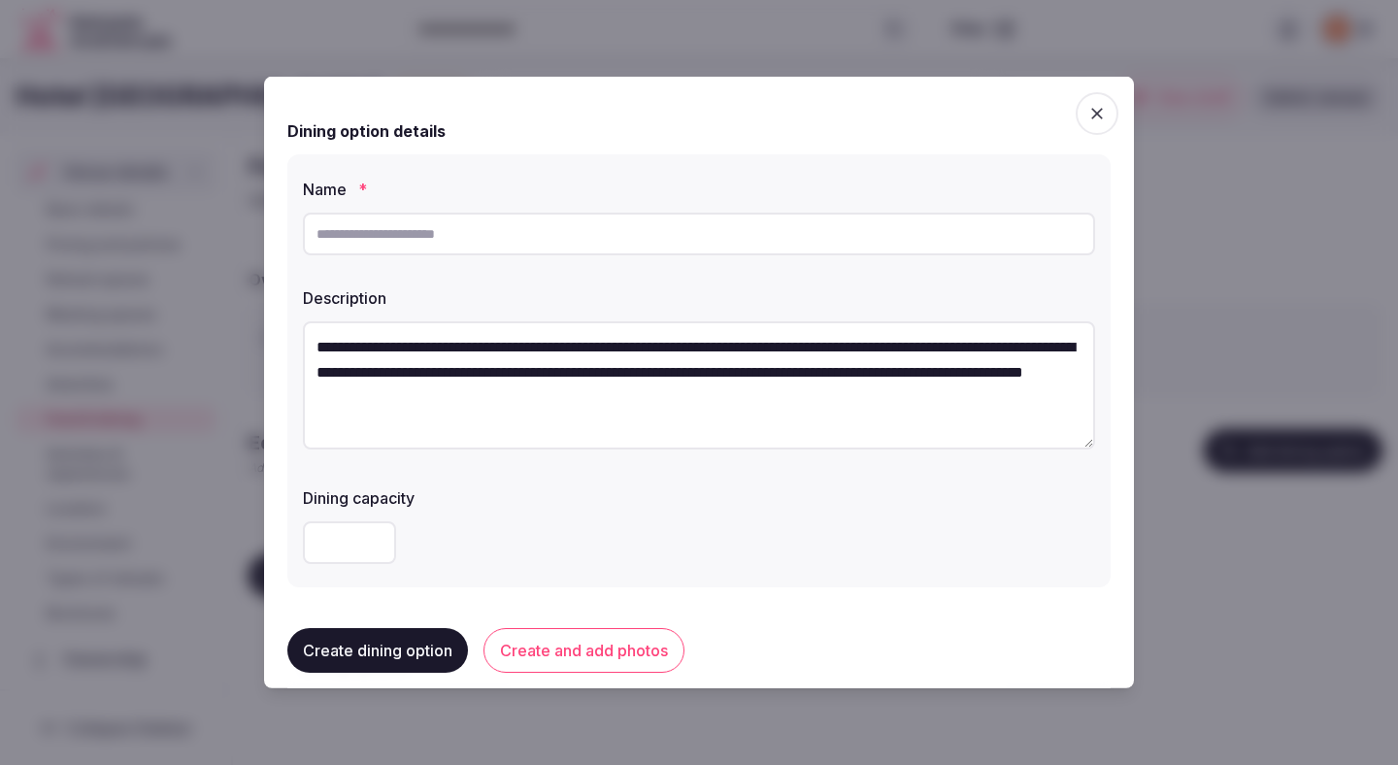
type textarea "**********"
click at [592, 237] on input "text" at bounding box center [699, 234] width 792 height 43
type input "**********"
click at [704, 469] on div "**********" at bounding box center [698, 370] width 823 height 433
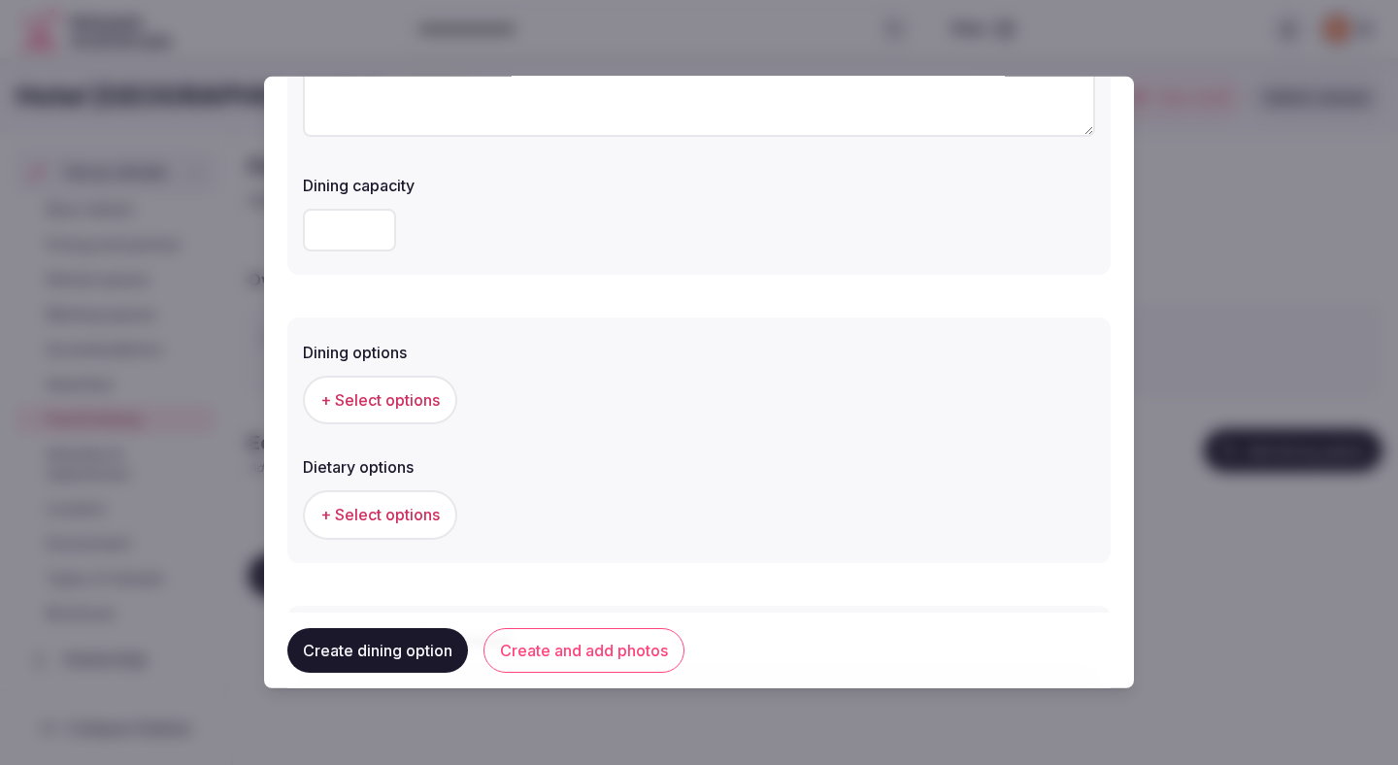
scroll to position [481, 0]
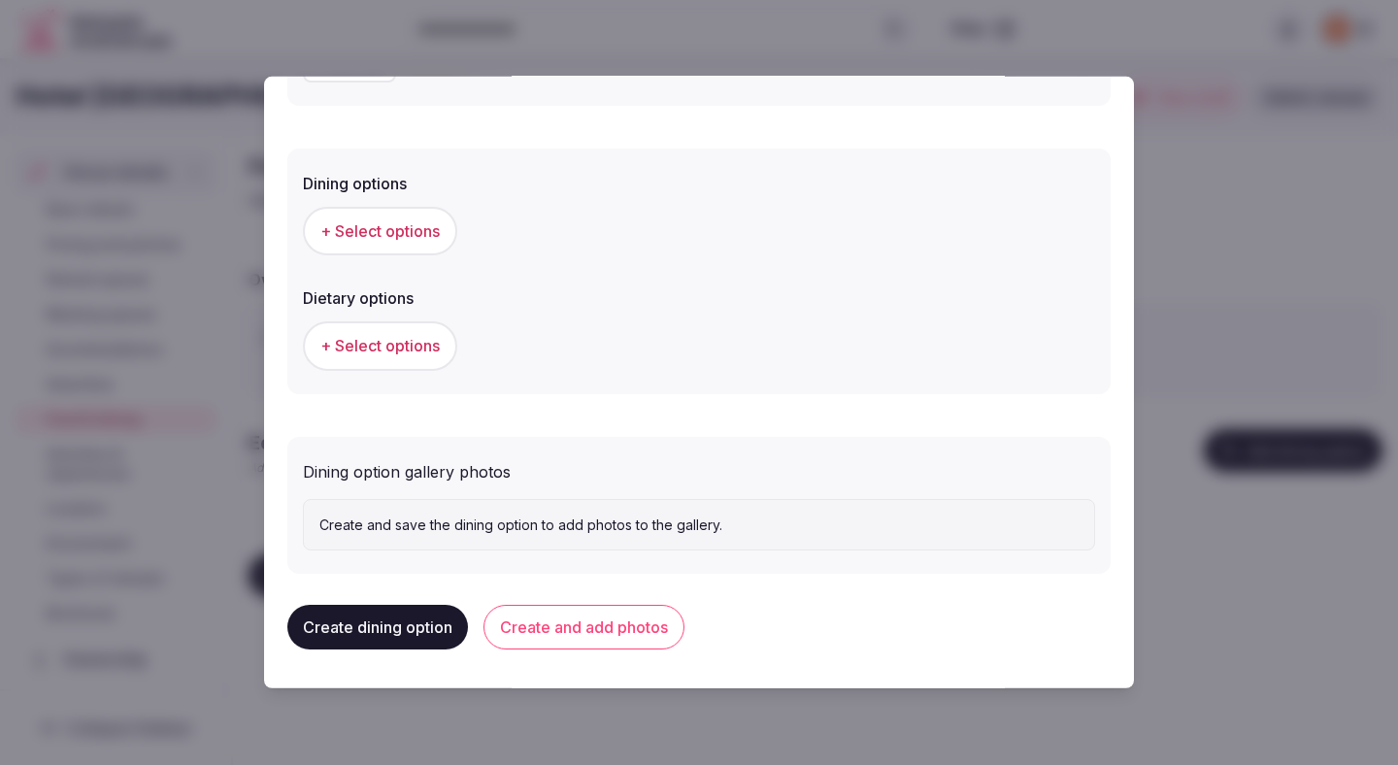
click at [363, 224] on span "+ Select options" at bounding box center [379, 230] width 119 height 21
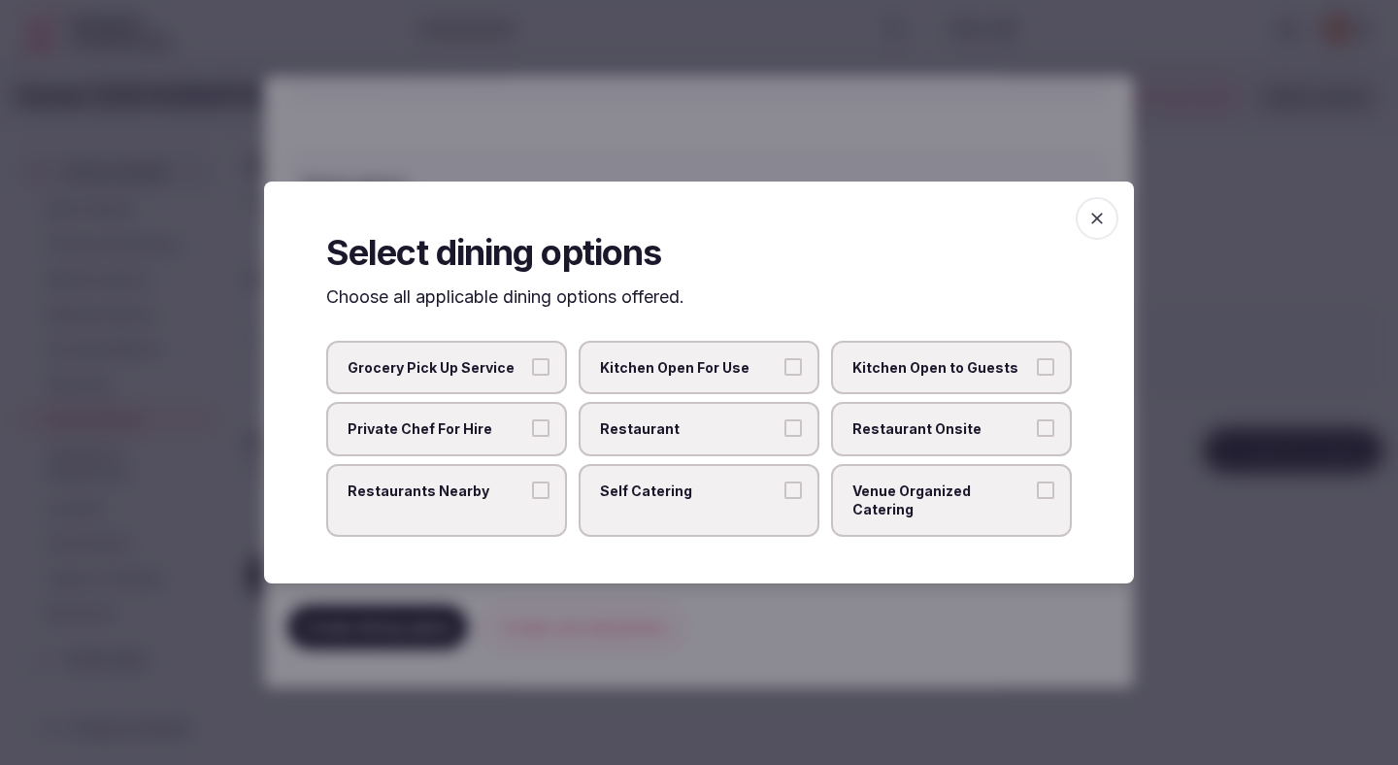
click at [649, 432] on span "Restaurant" at bounding box center [689, 428] width 179 height 19
click at [784, 432] on button "Restaurant" at bounding box center [792, 427] width 17 height 17
click at [863, 439] on span "Restaurant Onsite" at bounding box center [941, 428] width 179 height 19
click at [1037, 437] on button "Restaurant Onsite" at bounding box center [1045, 427] width 17 height 17
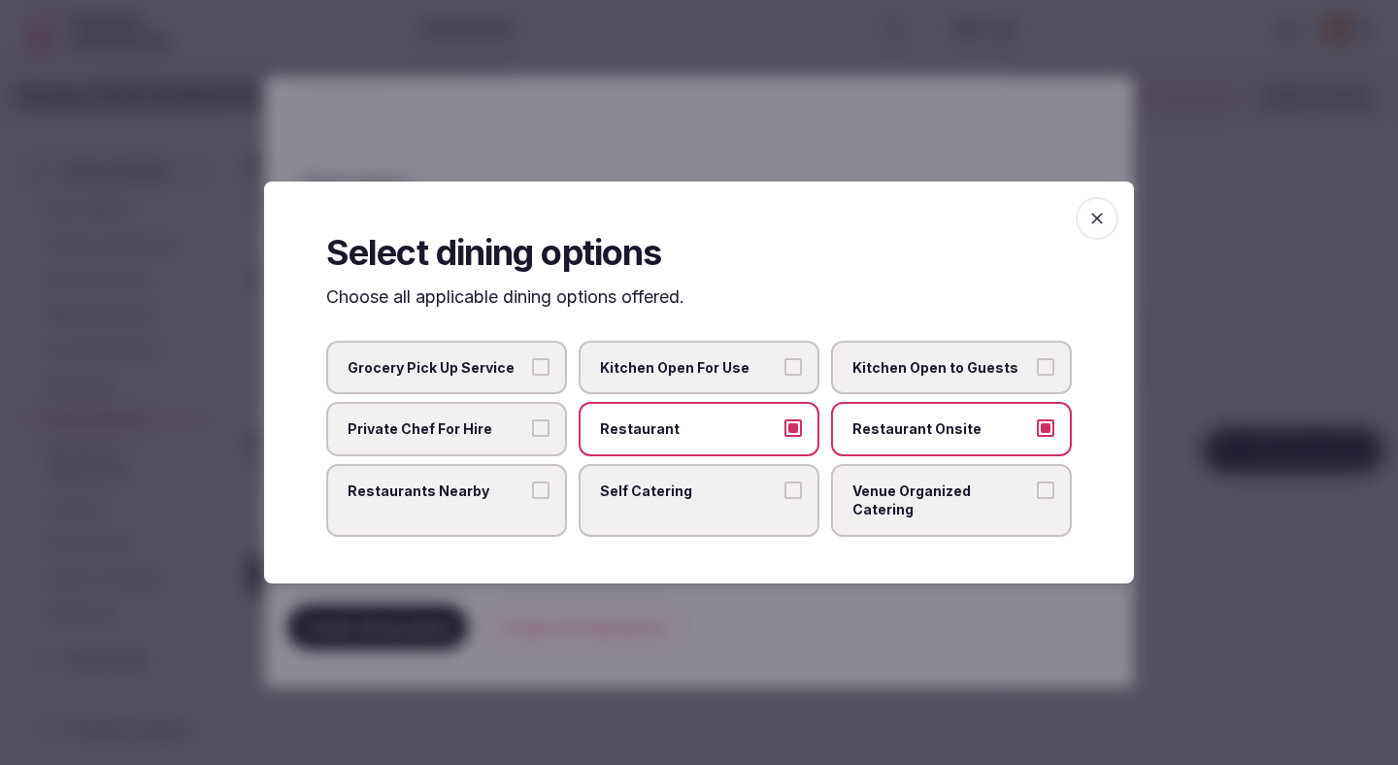
click at [971, 169] on div at bounding box center [699, 382] width 1398 height 765
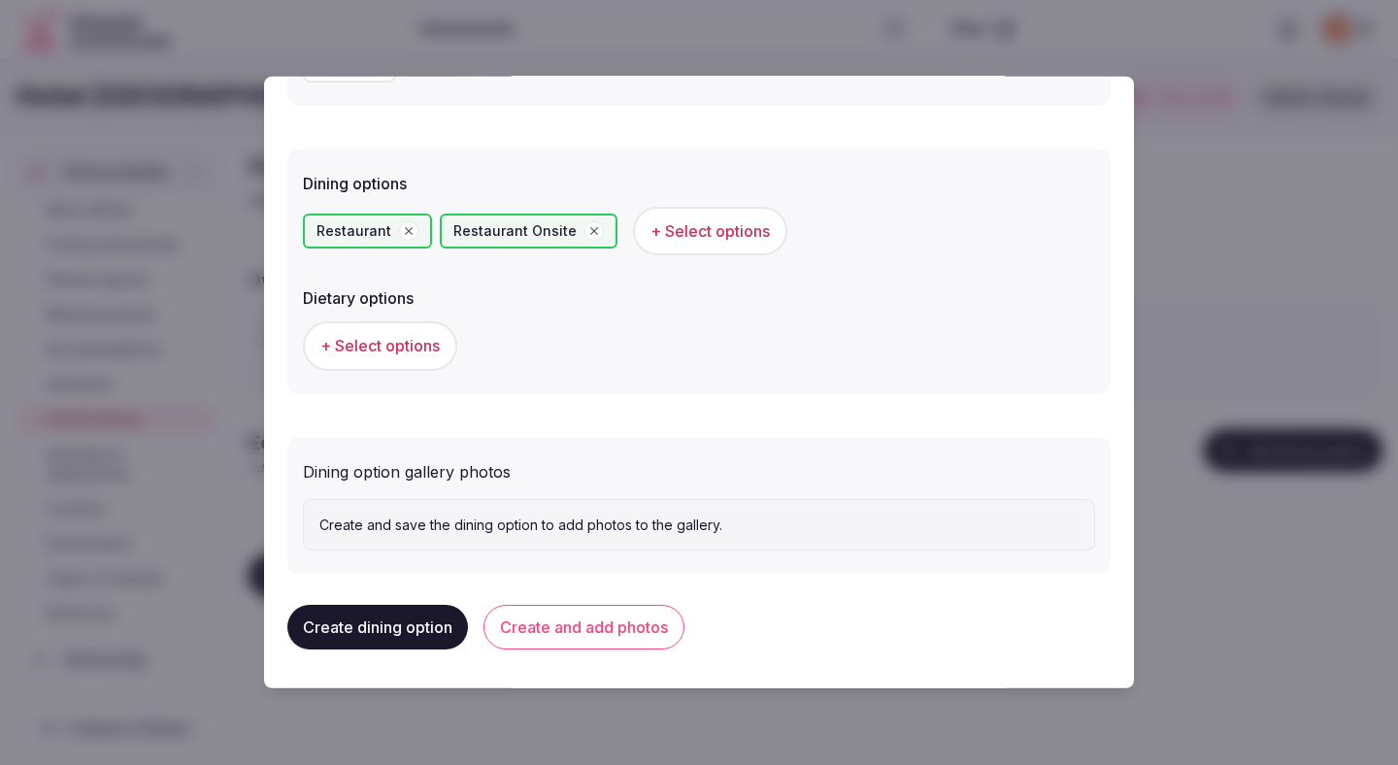
click at [416, 346] on span "+ Select options" at bounding box center [379, 345] width 119 height 21
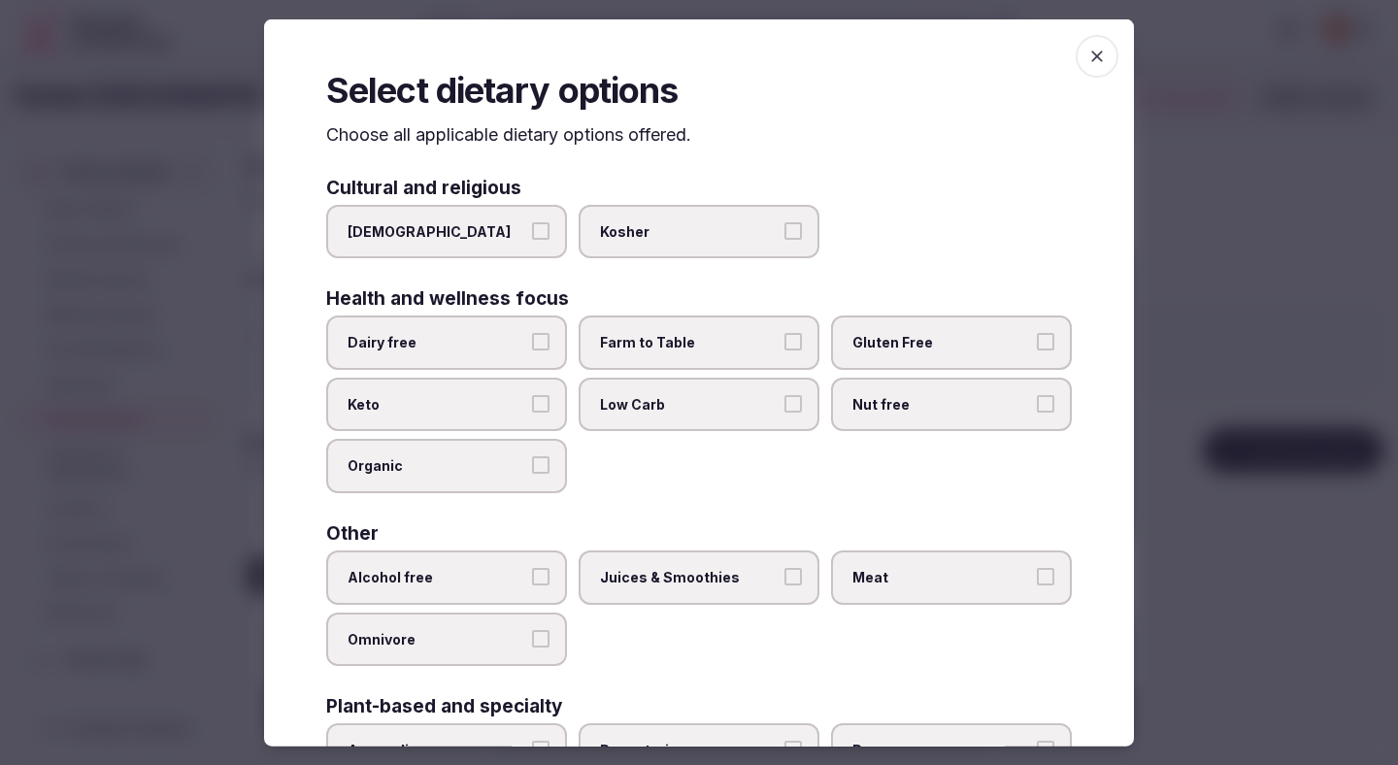
click at [518, 341] on span "Dairy free" at bounding box center [436, 342] width 179 height 19
click at [532, 341] on button "Dairy free" at bounding box center [540, 341] width 17 height 17
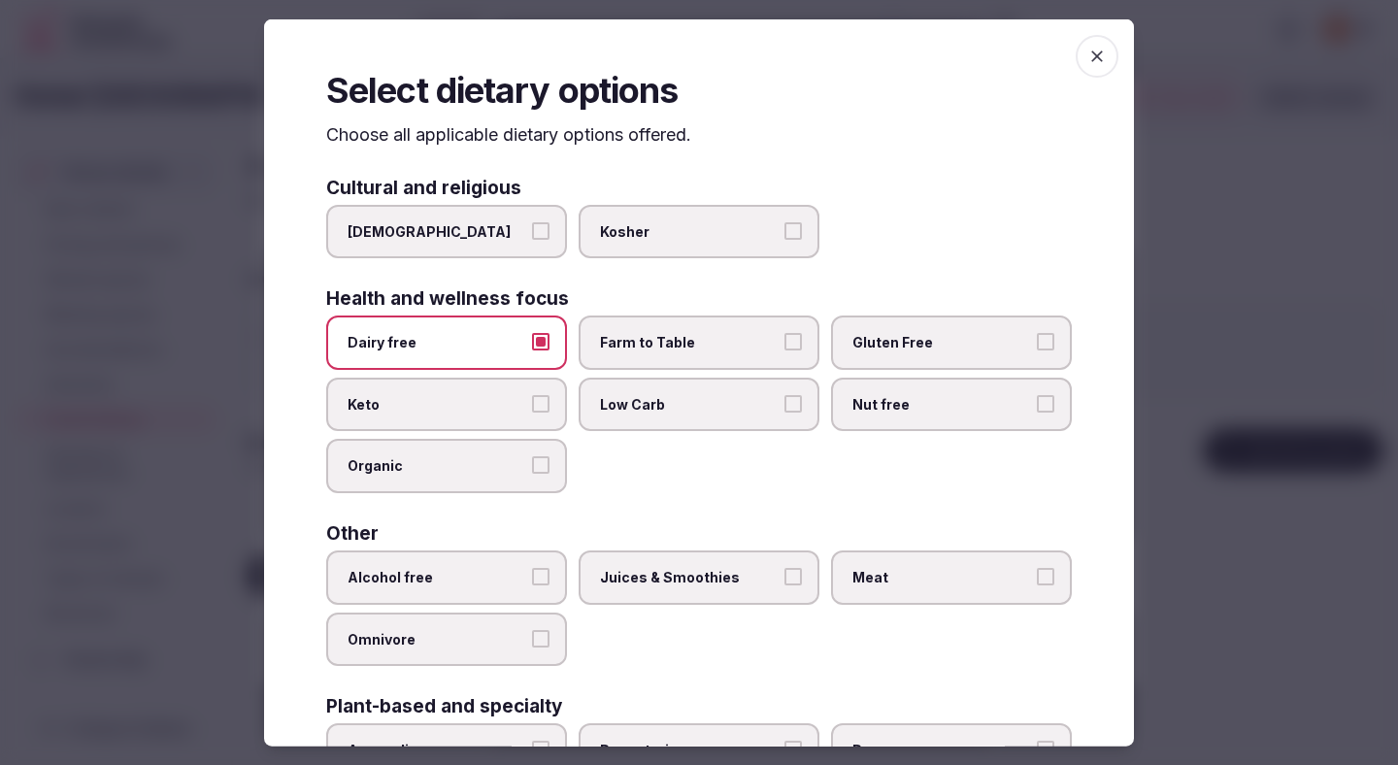
click at [647, 339] on span "Farm to Table" at bounding box center [689, 342] width 179 height 19
click at [784, 339] on button "Farm to Table" at bounding box center [792, 341] width 17 height 17
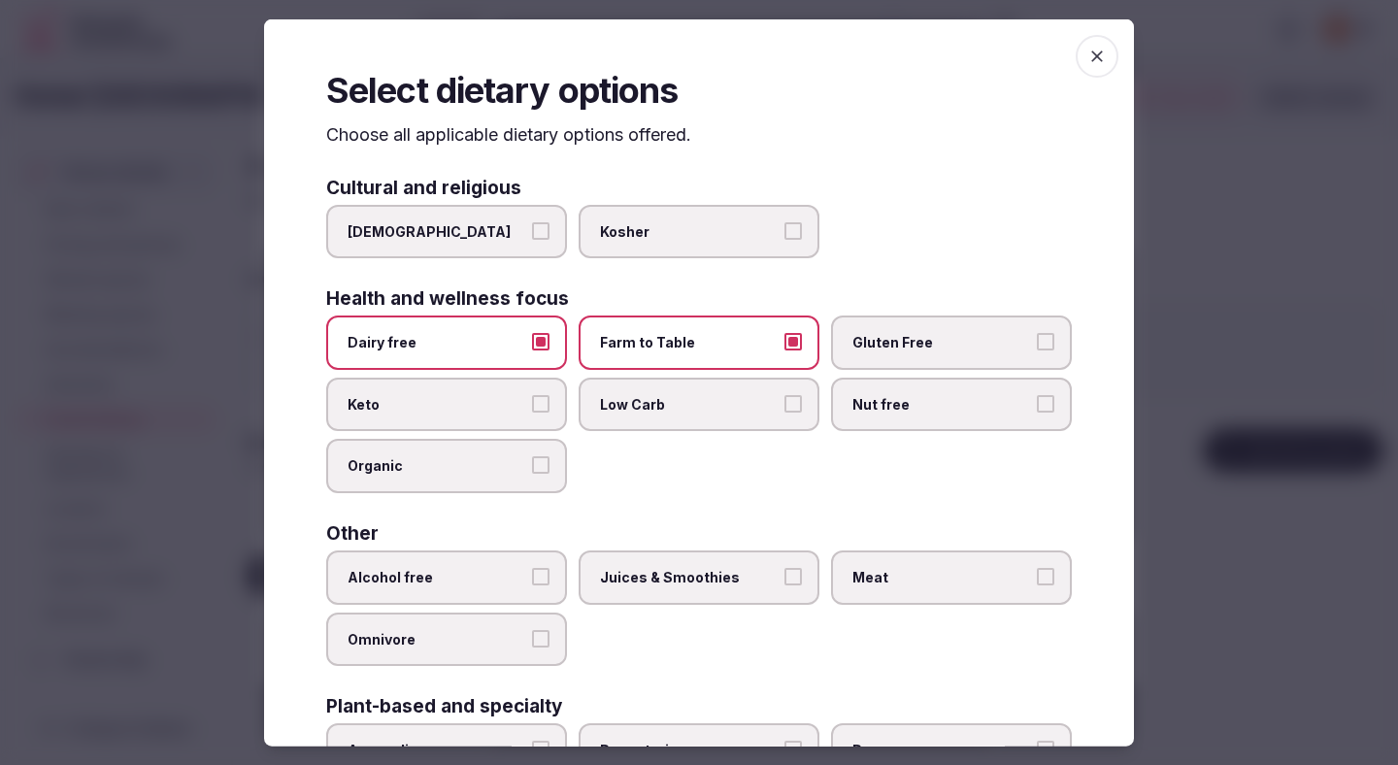
click at [906, 312] on div "Health and wellness focus Dairy free Farm to Table Gluten Free Keto Low Carb Nu…" at bounding box center [698, 391] width 745 height 204
click at [903, 334] on span "Gluten Free" at bounding box center [941, 342] width 179 height 19
click at [1037, 334] on button "Gluten Free" at bounding box center [1045, 341] width 17 height 17
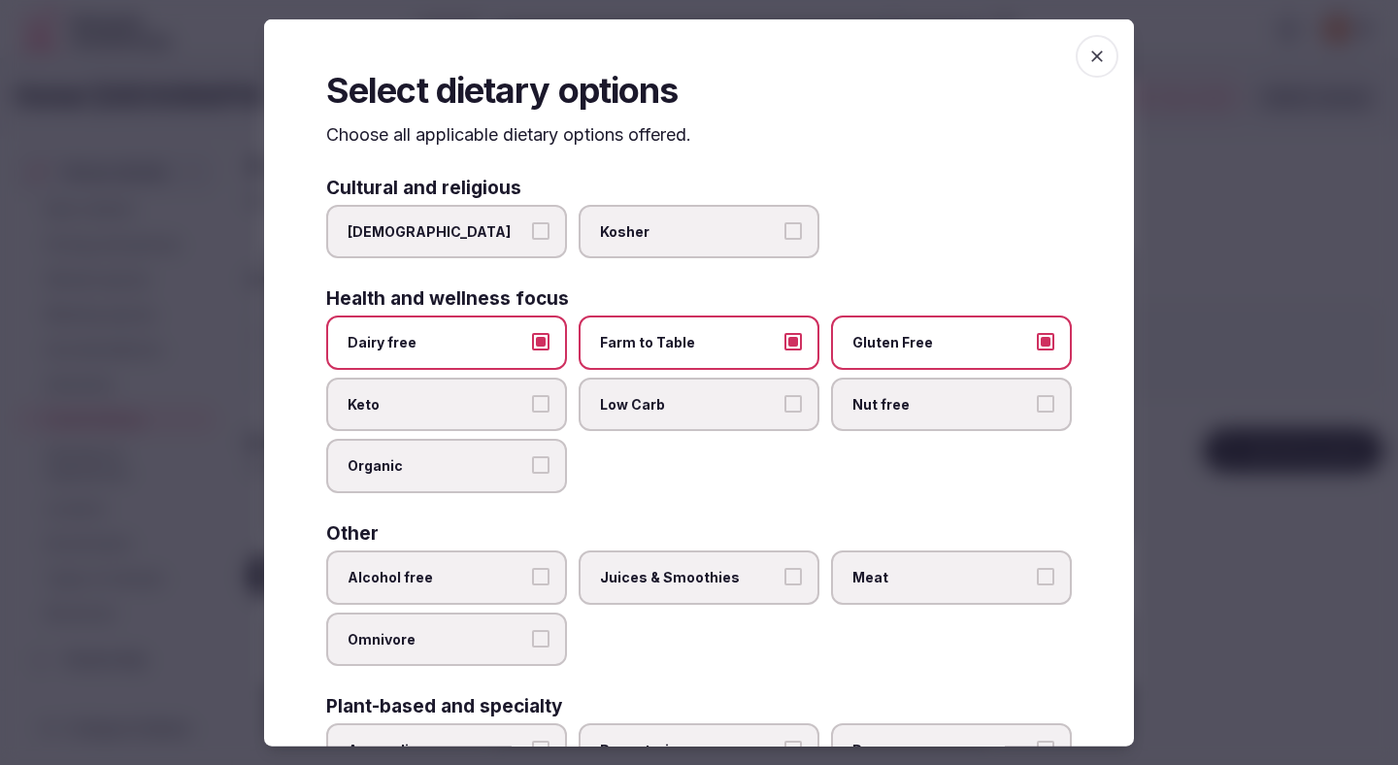
click at [900, 391] on label "Nut free" at bounding box center [951, 404] width 241 height 54
click at [1037, 394] on button "Nut free" at bounding box center [1045, 402] width 17 height 17
click at [487, 480] on label "Organic" at bounding box center [446, 466] width 241 height 54
click at [532, 474] on button "Organic" at bounding box center [540, 464] width 17 height 17
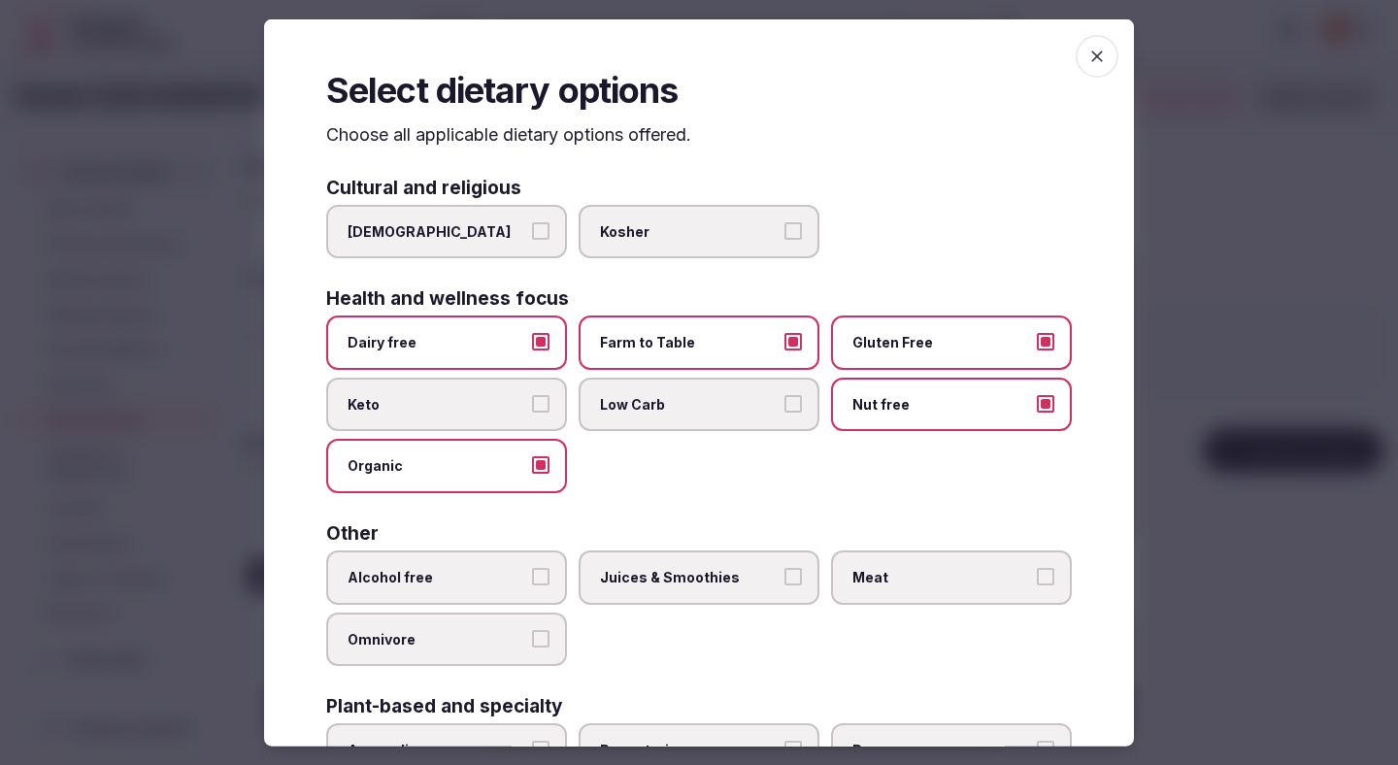
click at [486, 566] on label "Alcohol free" at bounding box center [446, 577] width 241 height 54
click at [532, 568] on button "Alcohol free" at bounding box center [540, 576] width 17 height 17
click at [668, 584] on span "Juices & Smoothies" at bounding box center [689, 577] width 179 height 19
click at [784, 584] on button "Juices & Smoothies" at bounding box center [792, 576] width 17 height 17
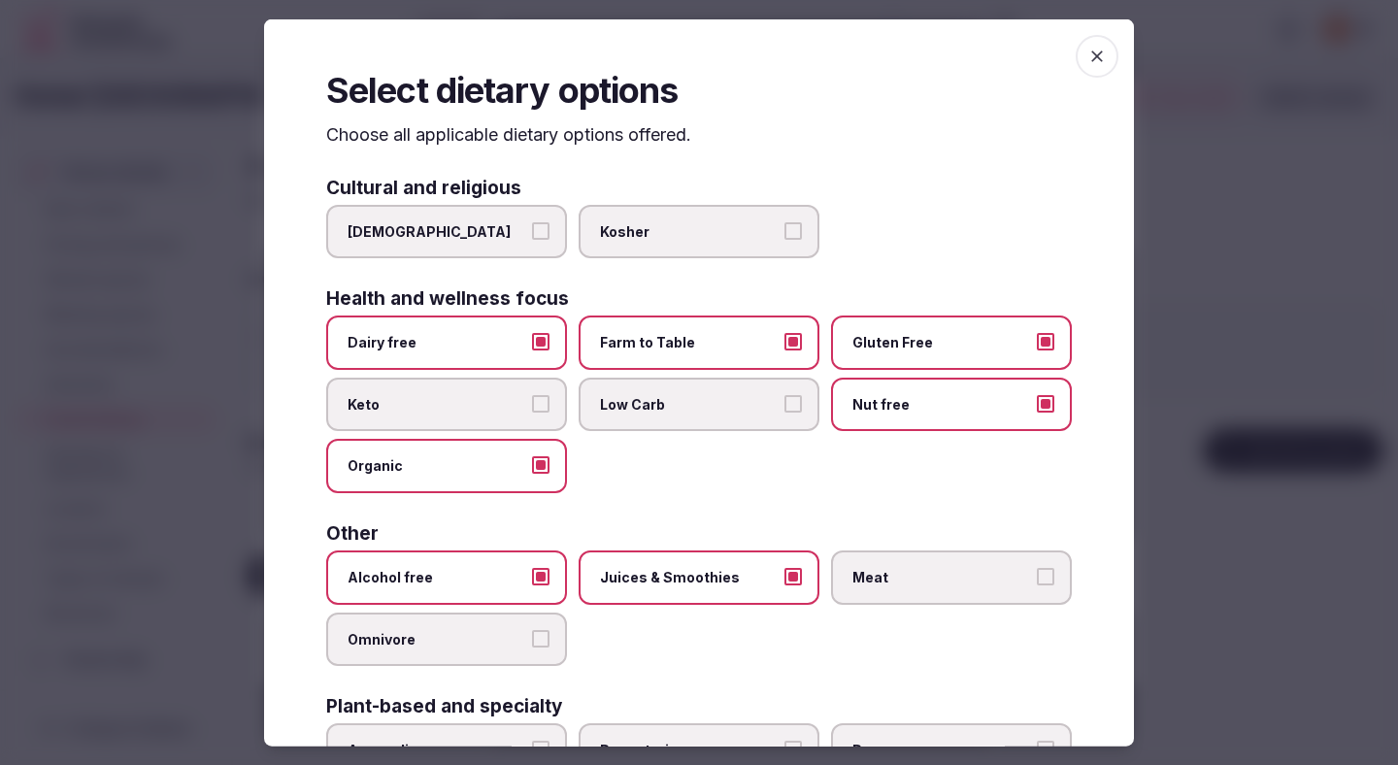
click at [878, 558] on label "Meat" at bounding box center [951, 577] width 241 height 54
click at [1037, 568] on button "Meat" at bounding box center [1045, 576] width 17 height 17
click at [505, 465] on span "Organic" at bounding box center [436, 465] width 179 height 19
click at [532, 465] on button "Organic" at bounding box center [540, 464] width 17 height 17
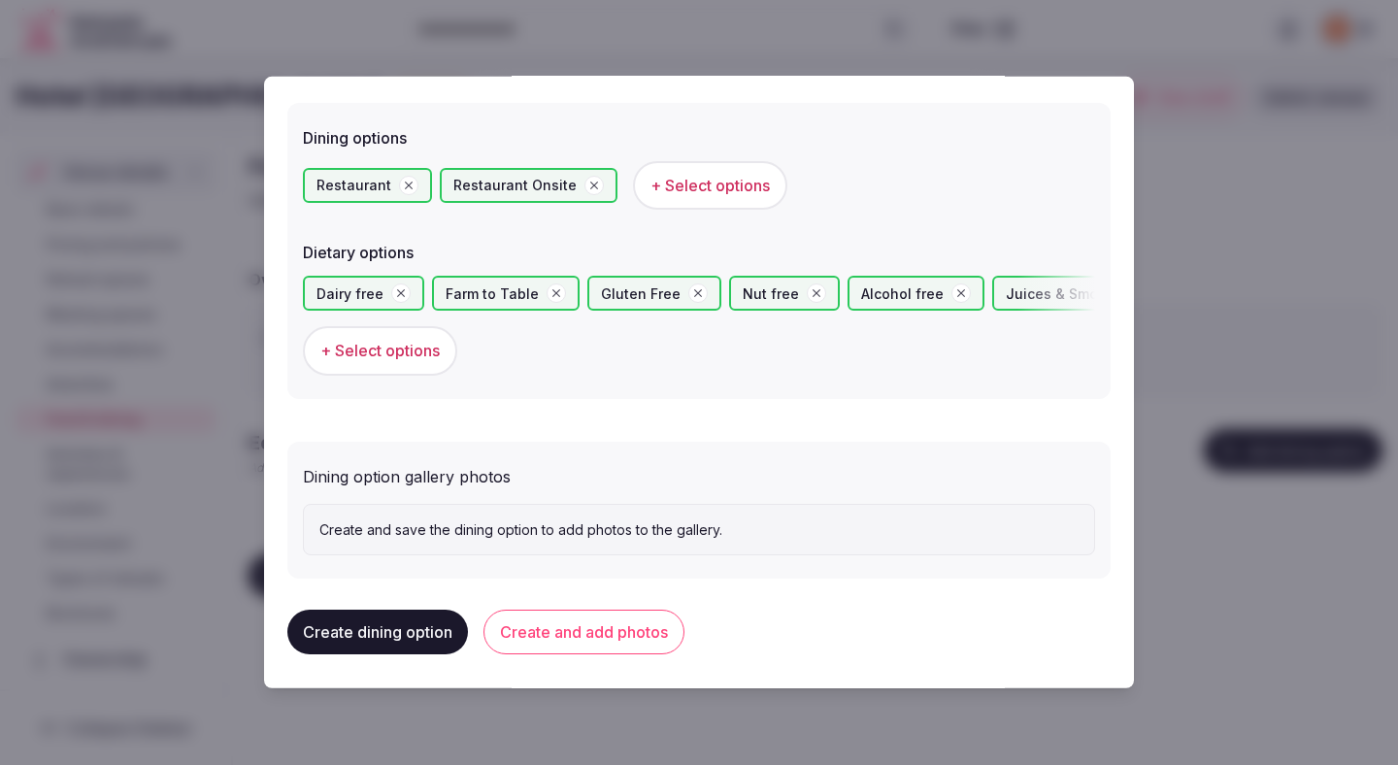
scroll to position [532, 0]
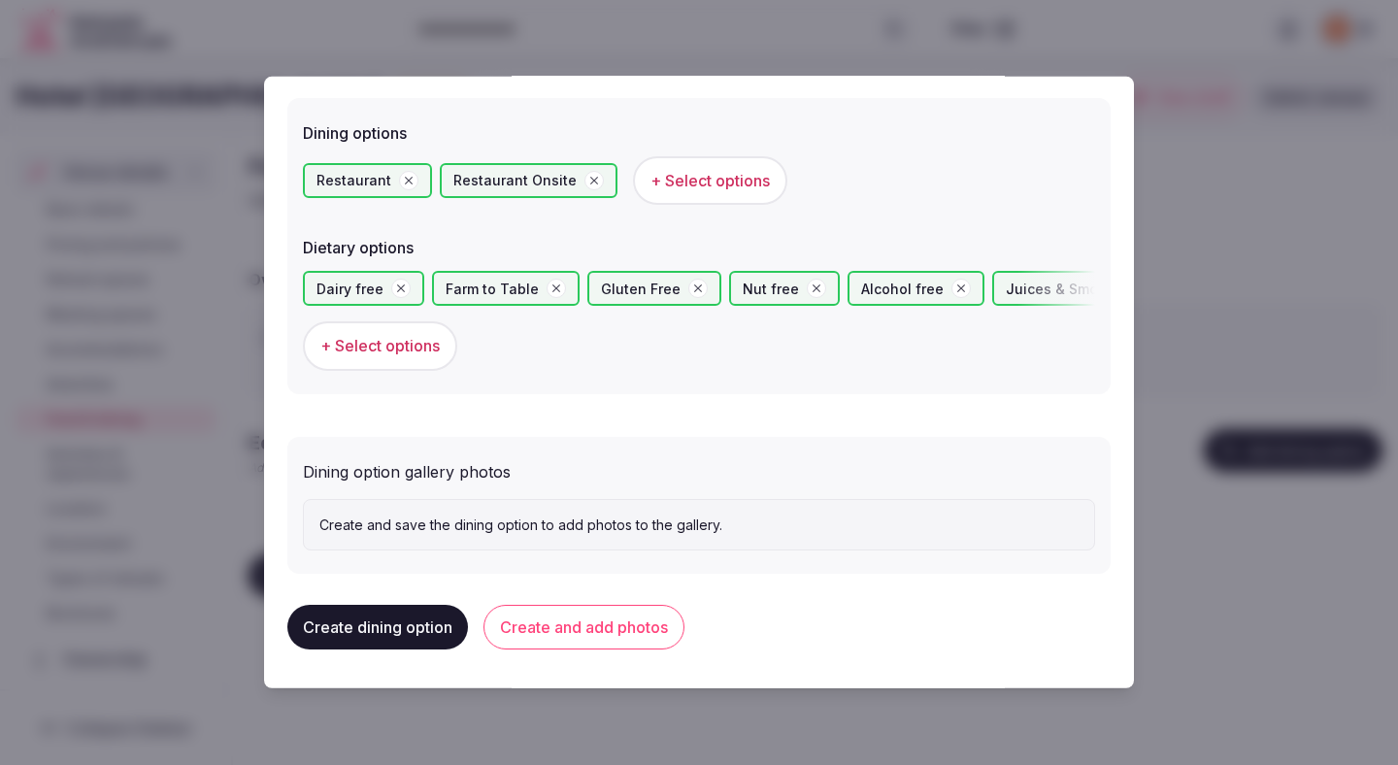
click at [644, 623] on button "Create and add photos" at bounding box center [583, 627] width 201 height 45
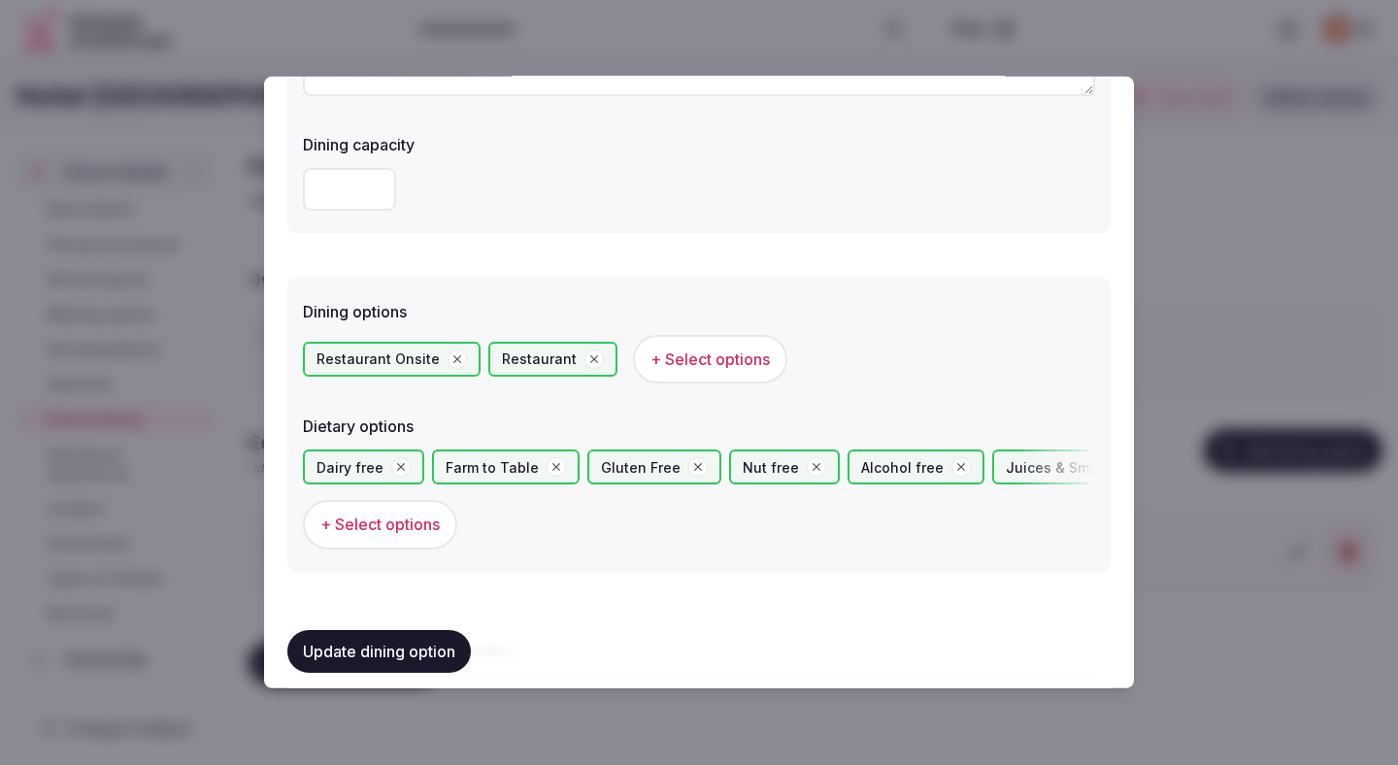
scroll to position [711, 0]
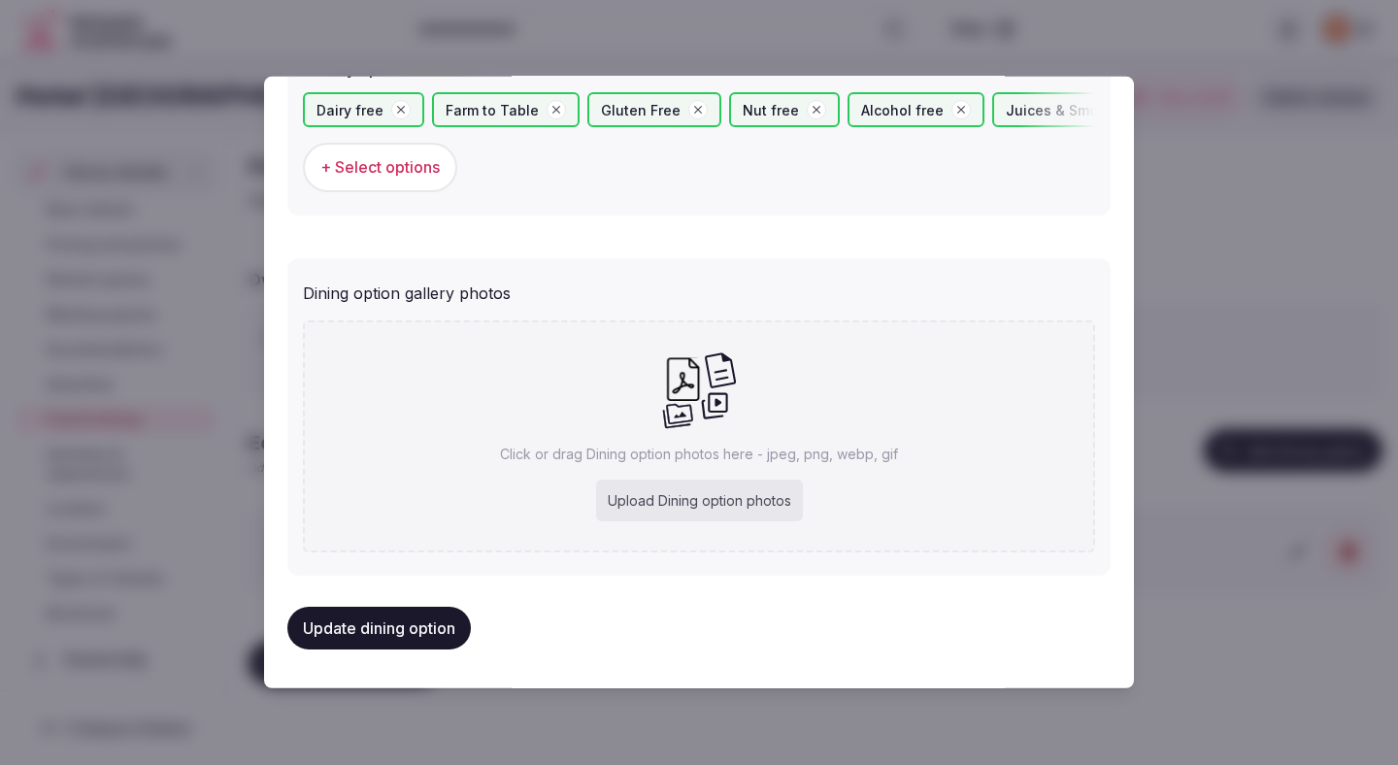
click at [433, 632] on button "Update dining option" at bounding box center [378, 628] width 183 height 43
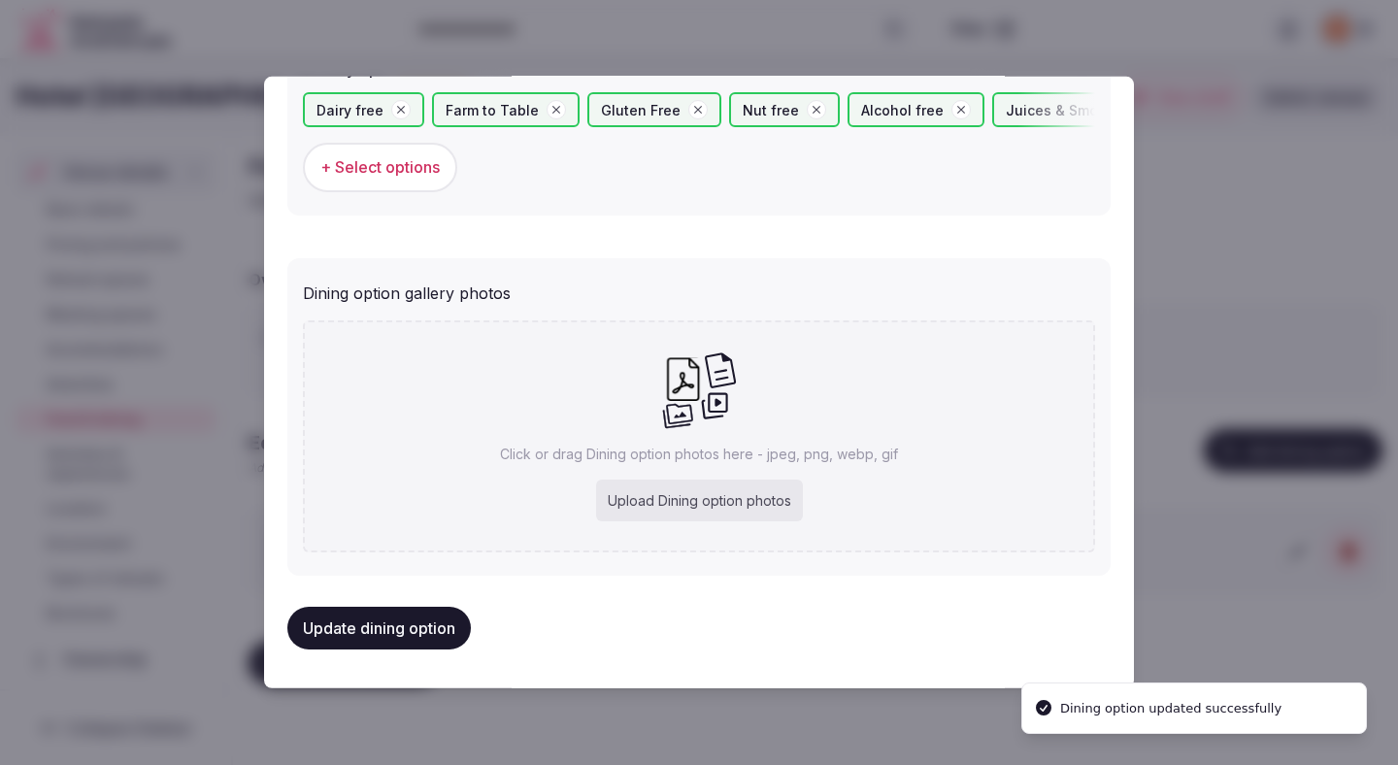
click at [635, 512] on div "Upload Dining option photos" at bounding box center [699, 500] width 207 height 43
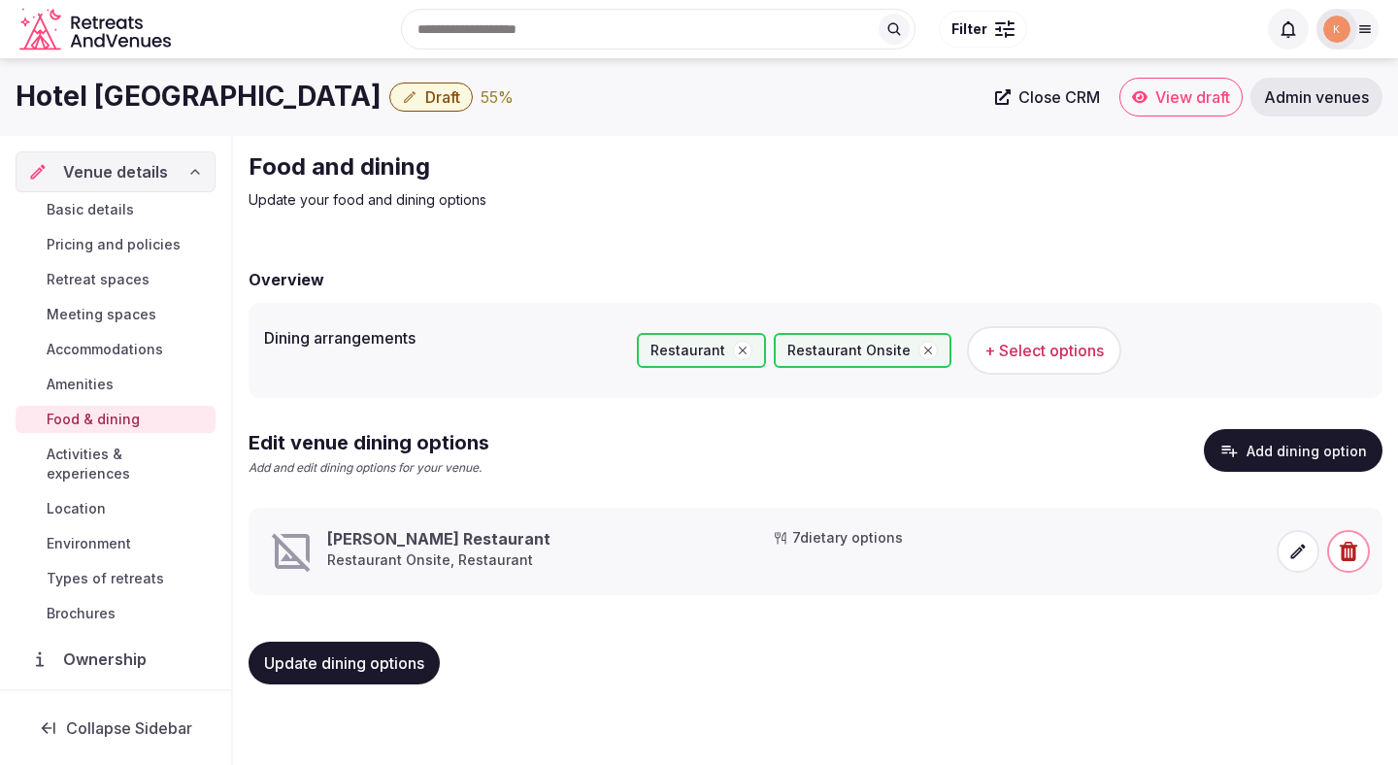
click at [1302, 548] on icon at bounding box center [1297, 551] width 19 height 19
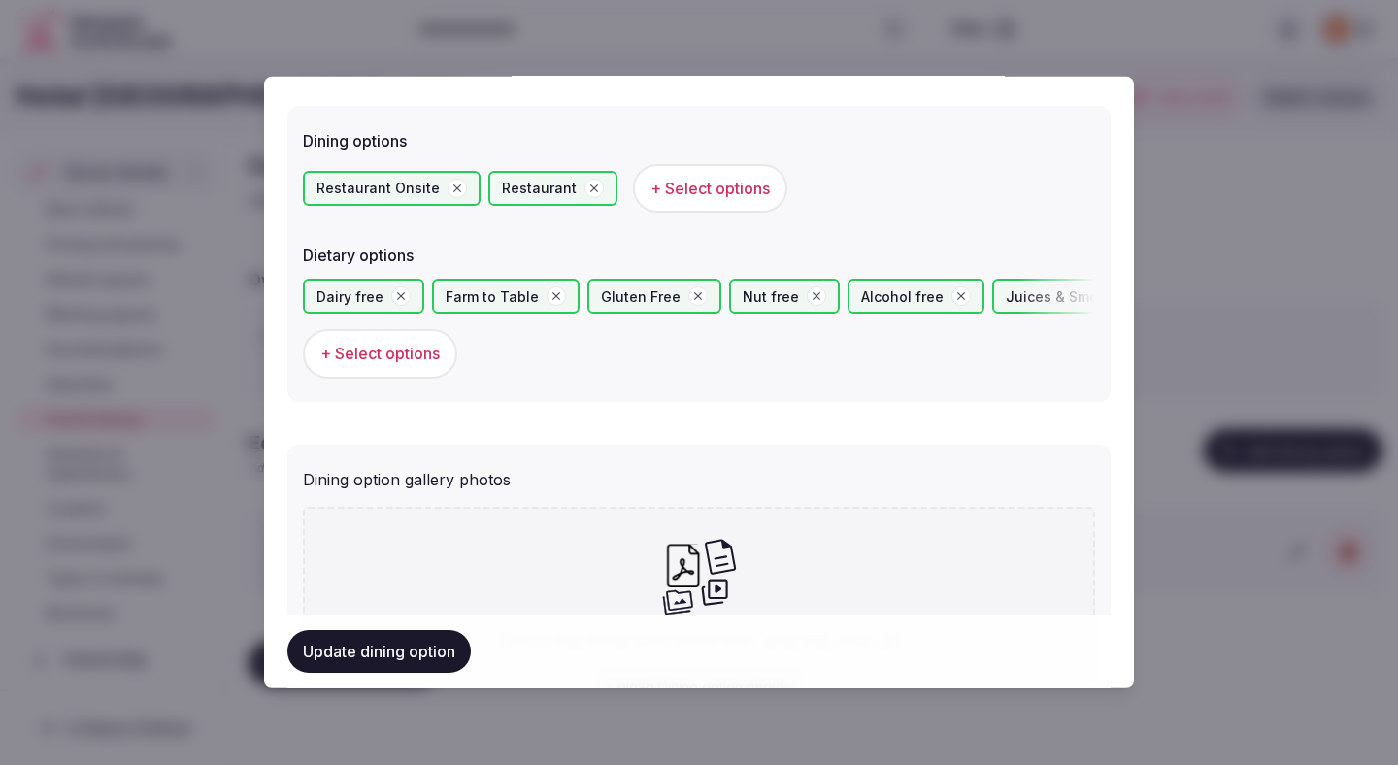
scroll to position [646, 0]
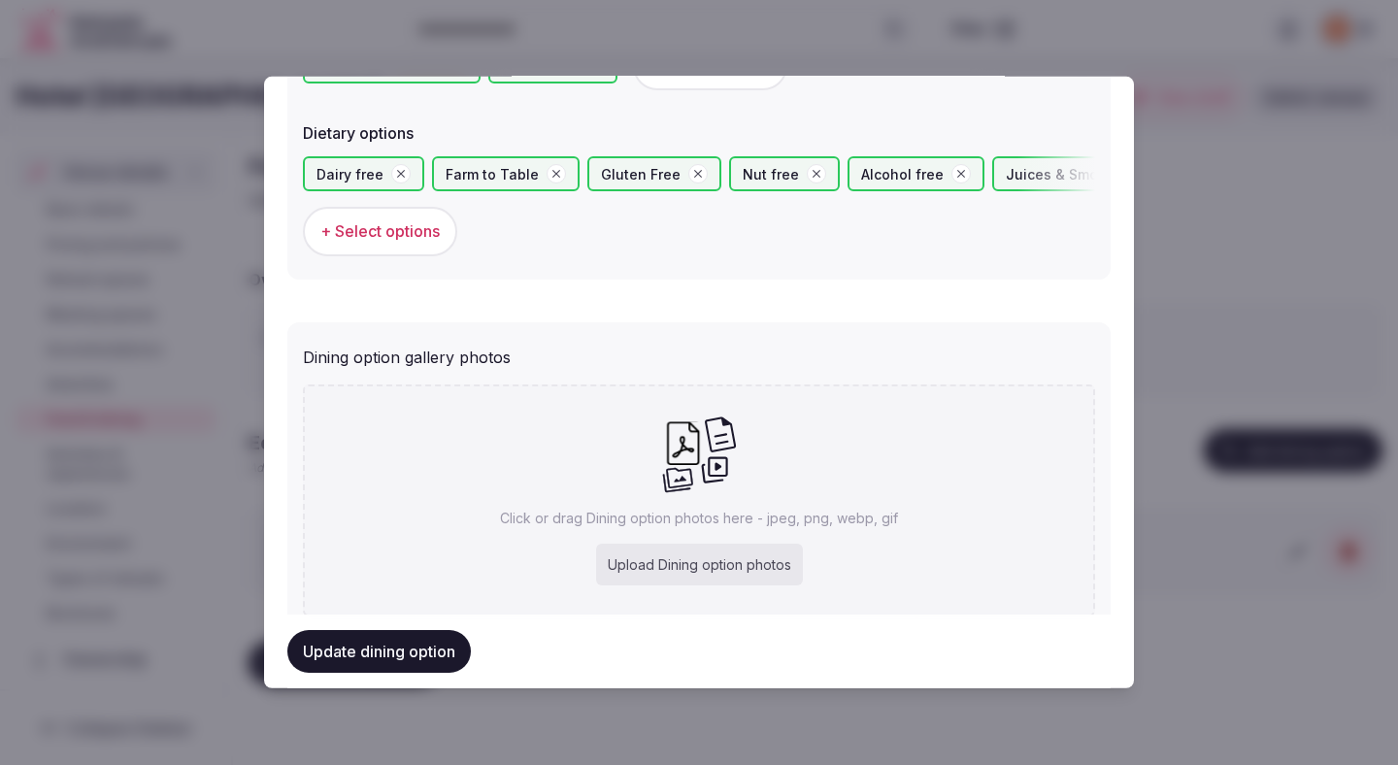
click at [763, 556] on div "Upload Dining option photos" at bounding box center [699, 565] width 207 height 43
type input "**********"
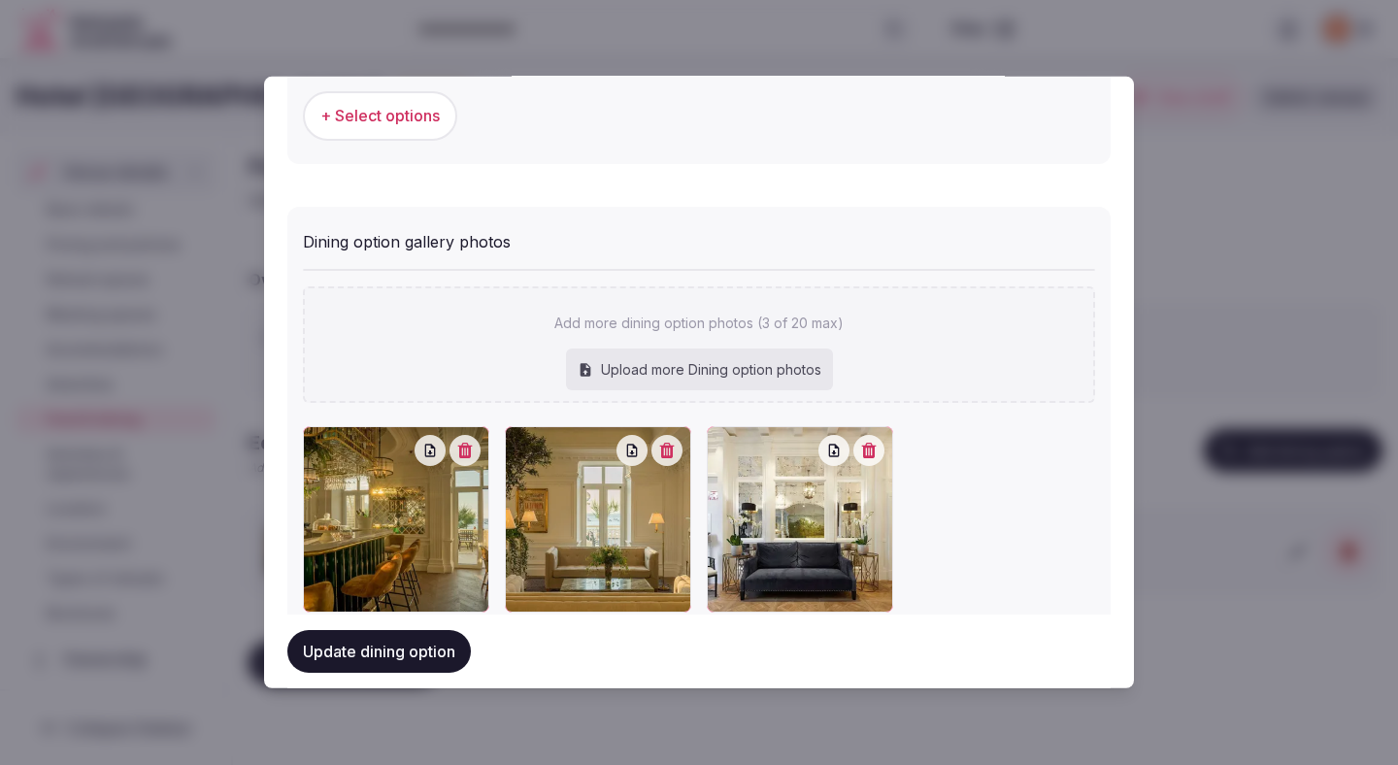
scroll to position [822, 0]
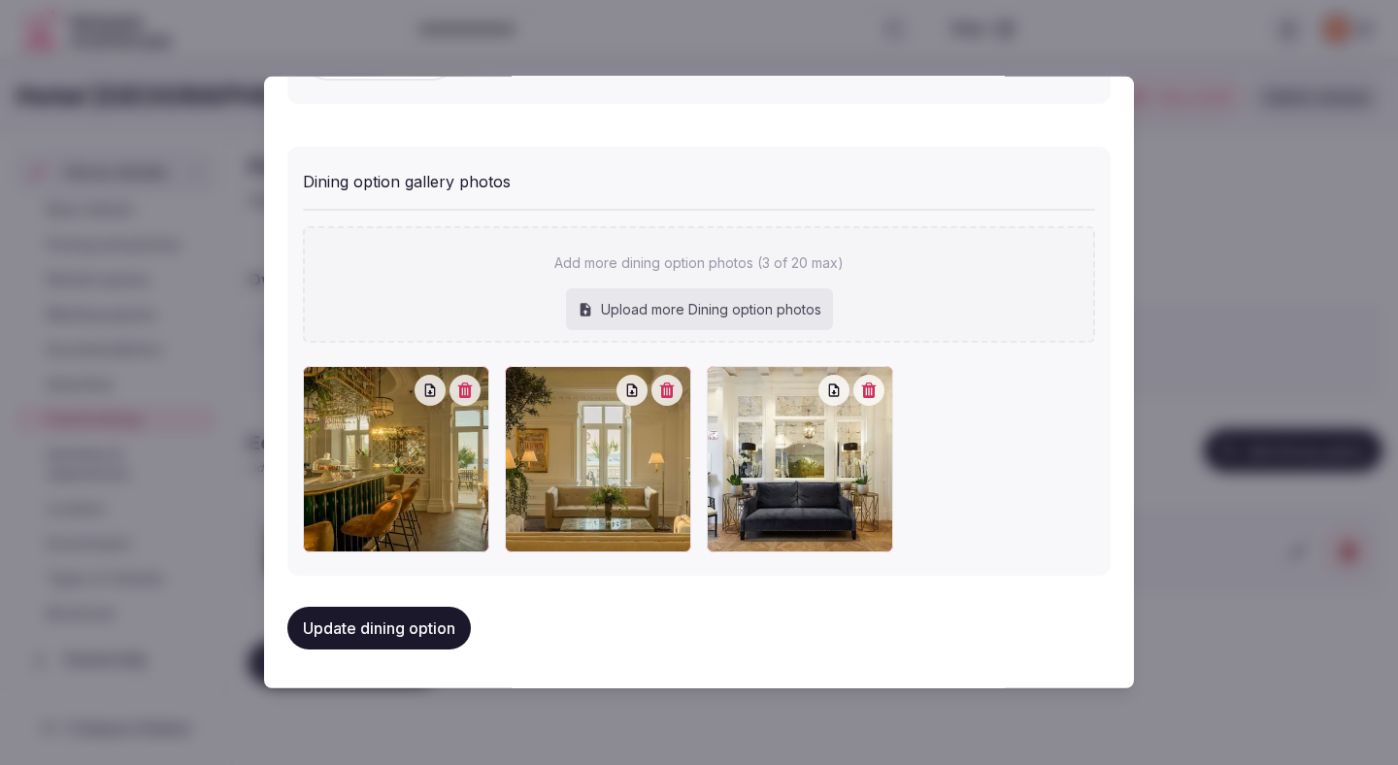
click at [441, 637] on button "Update dining option" at bounding box center [378, 628] width 183 height 43
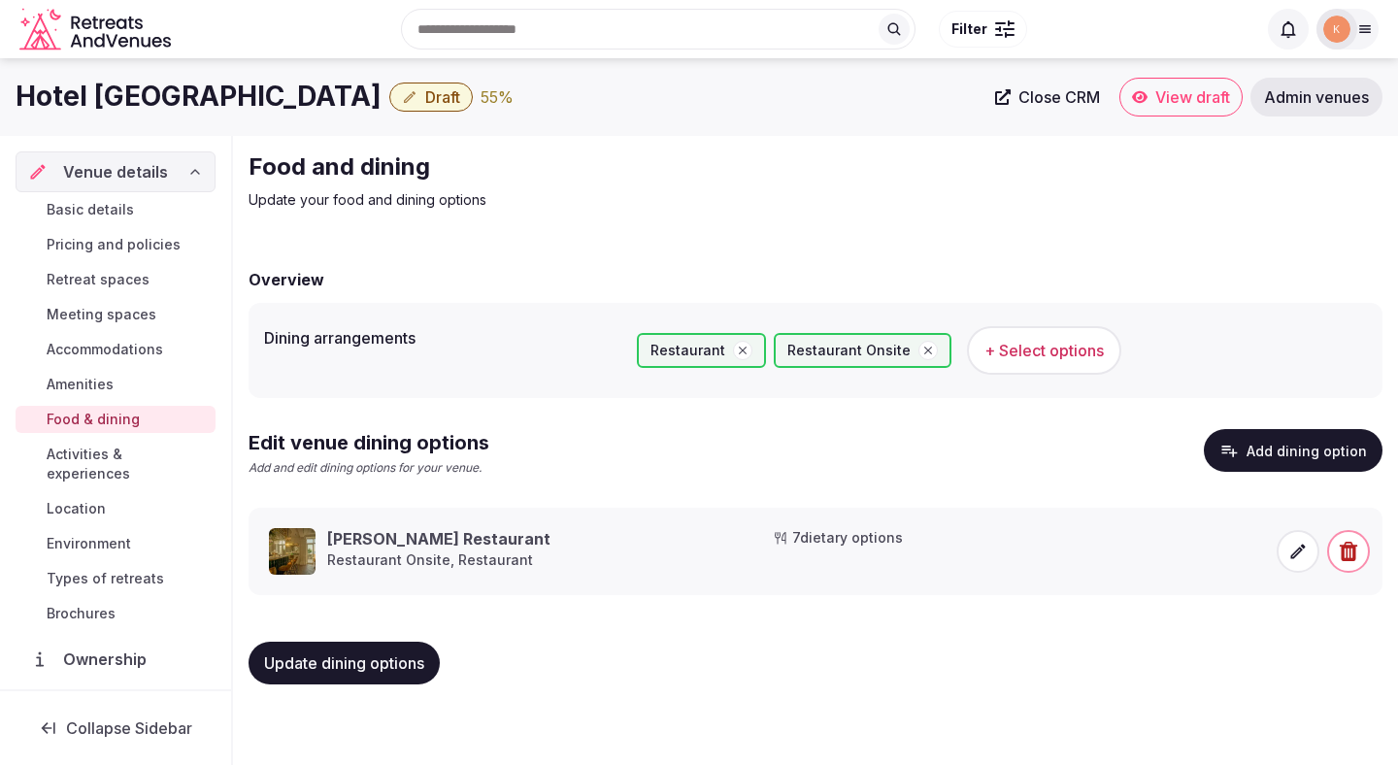
click at [396, 661] on span "Update dining options" at bounding box center [344, 662] width 160 height 19
click at [396, 662] on span "Update dining options" at bounding box center [344, 662] width 160 height 19
click at [169, 451] on span "Activities & experiences" at bounding box center [127, 464] width 161 height 39
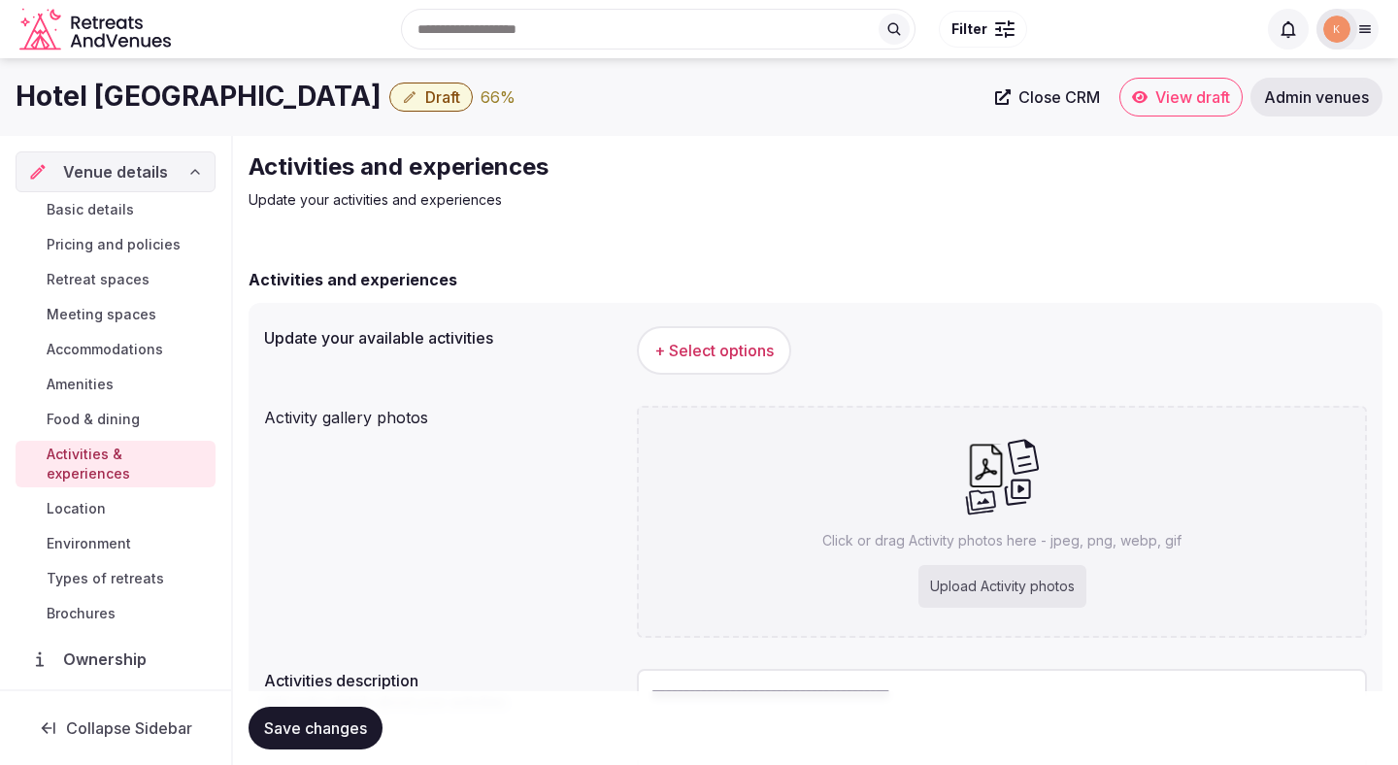
click at [735, 326] on button "+ Select options" at bounding box center [714, 350] width 154 height 49
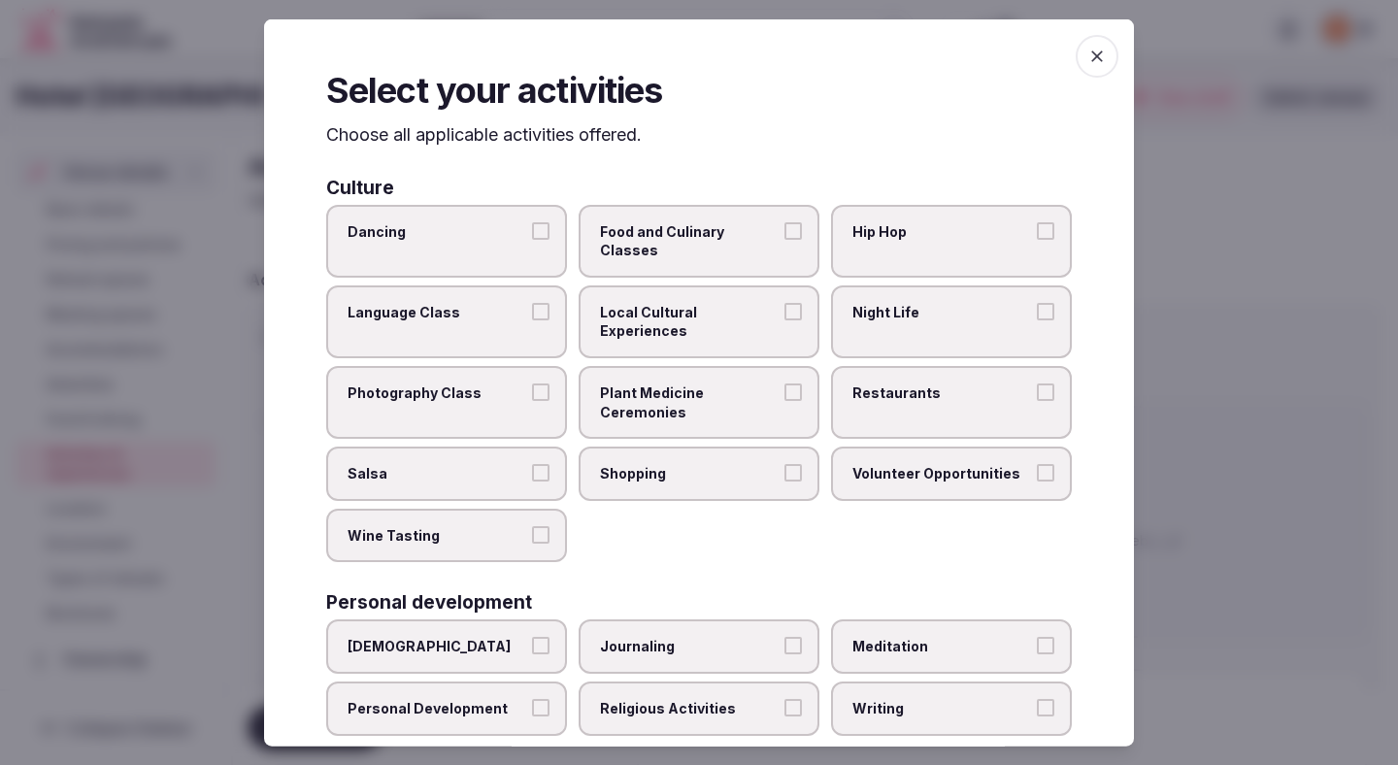
click at [648, 243] on label "Food and Culinary Classes" at bounding box center [698, 240] width 241 height 73
click at [784, 239] on button "Food and Culinary Classes" at bounding box center [792, 229] width 17 height 17
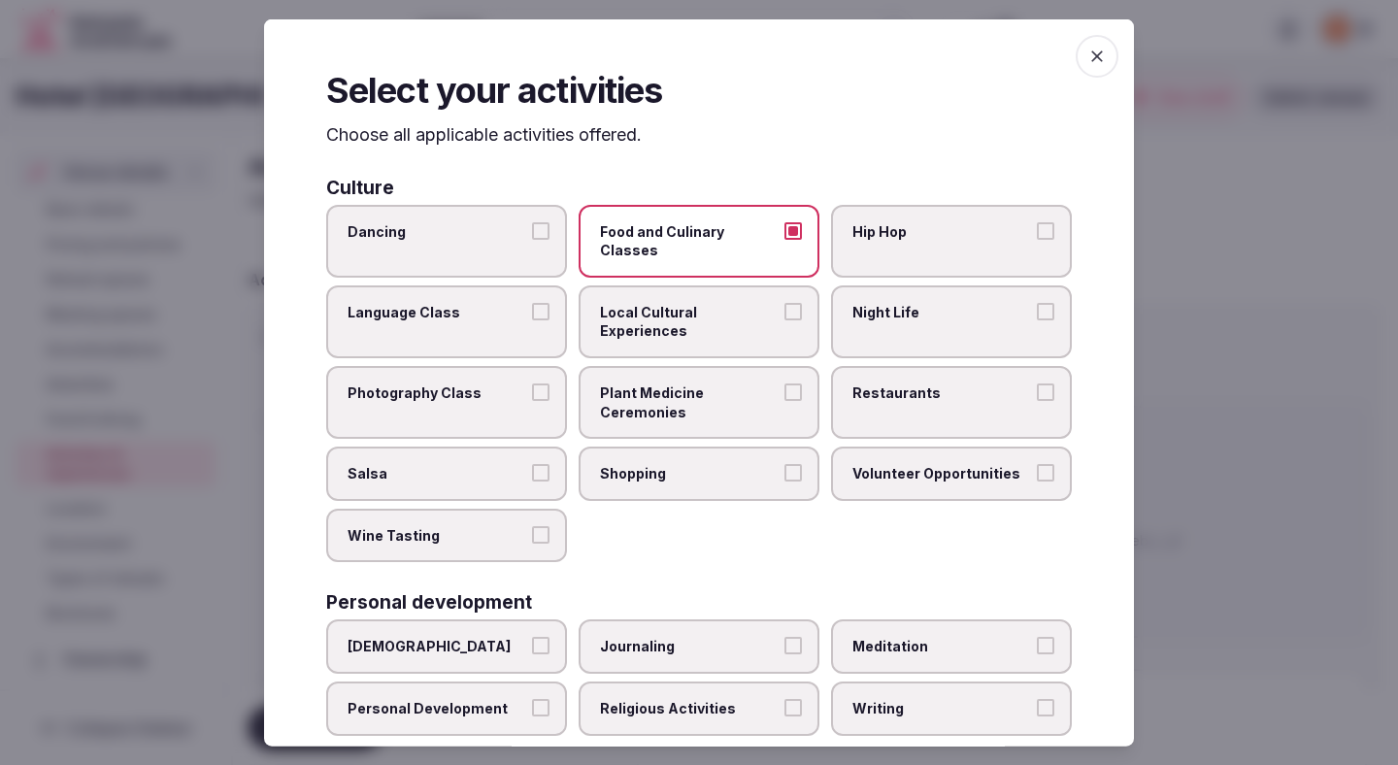
click at [847, 366] on label "Restaurants" at bounding box center [951, 402] width 241 height 73
click at [1037, 383] on button "Restaurants" at bounding box center [1045, 391] width 17 height 17
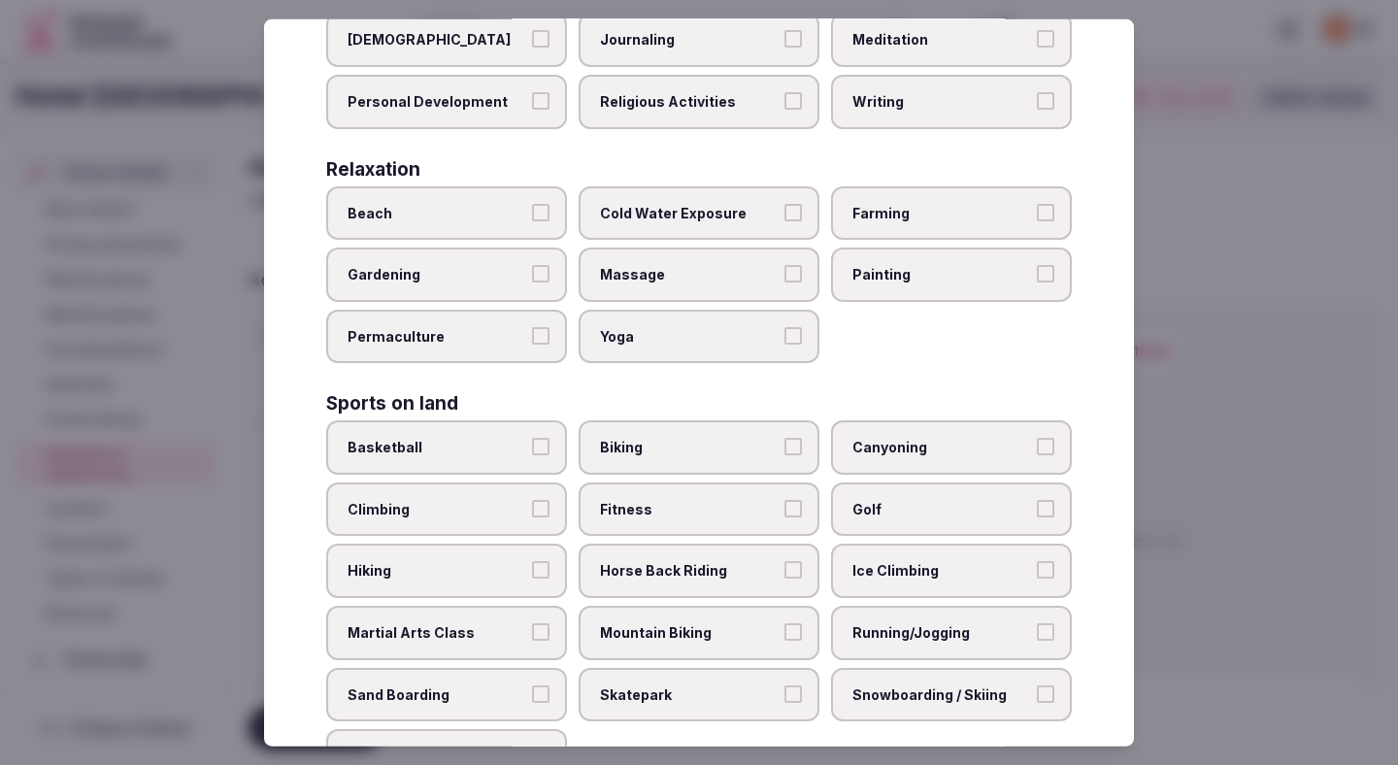
scroll to position [608, 0]
click at [701, 499] on span "Fitness" at bounding box center [689, 508] width 179 height 19
click at [784, 499] on button "Fitness" at bounding box center [792, 507] width 17 height 17
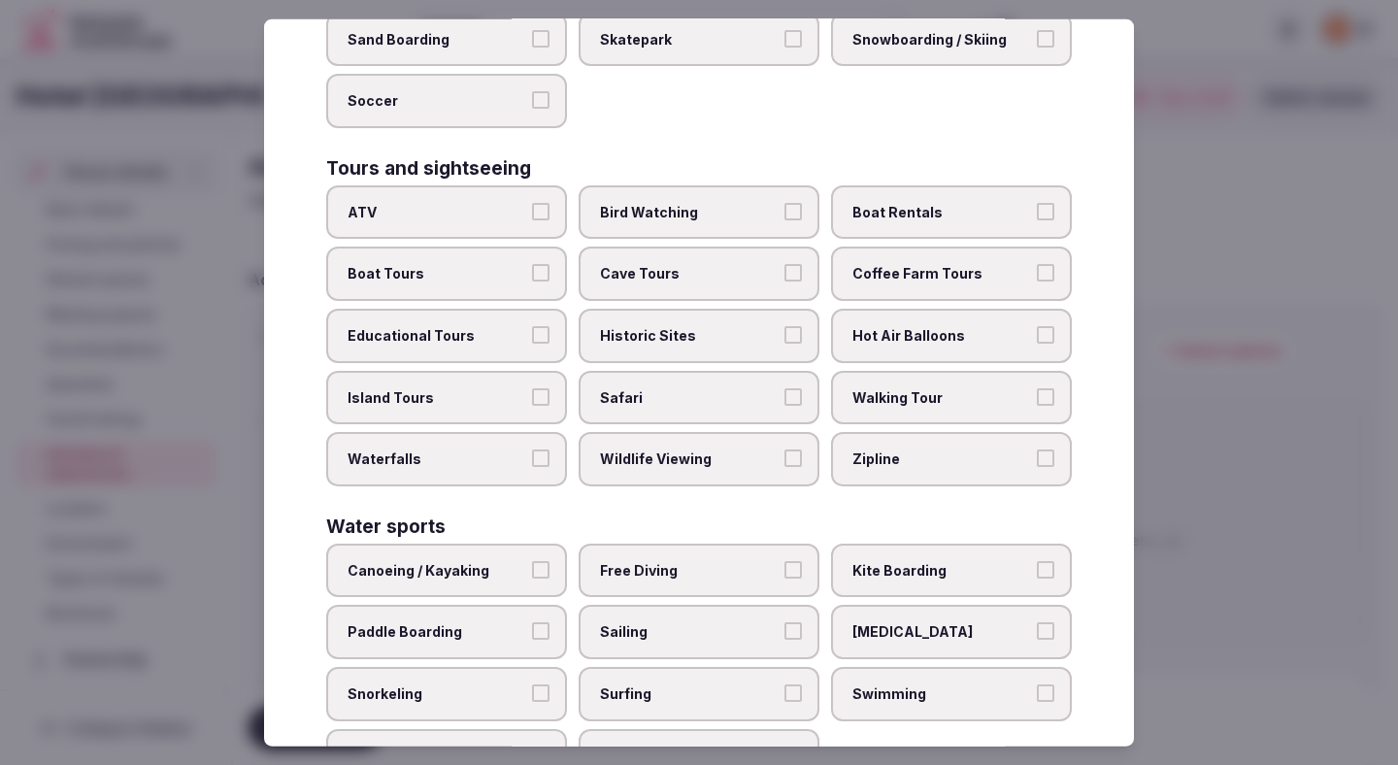
scroll to position [1326, 0]
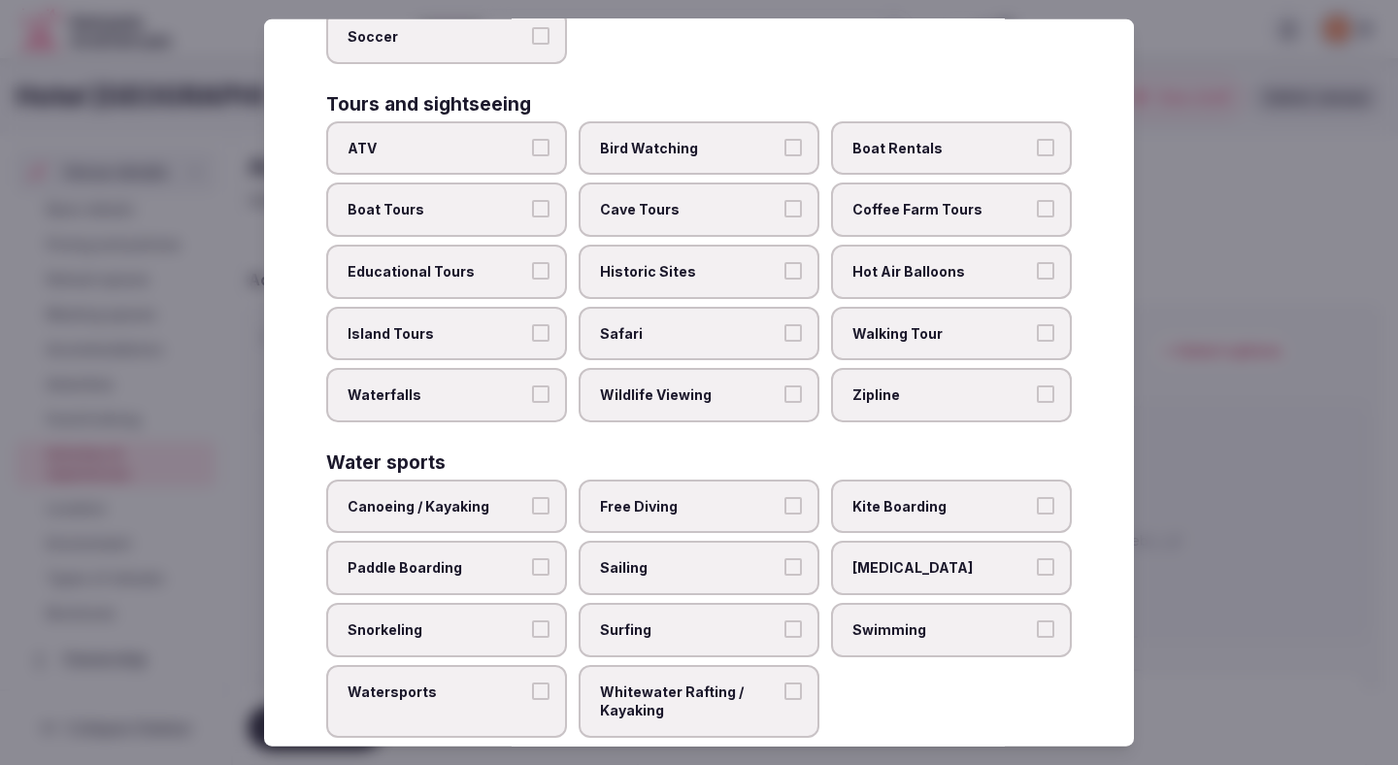
click at [1232, 243] on div at bounding box center [699, 382] width 1398 height 765
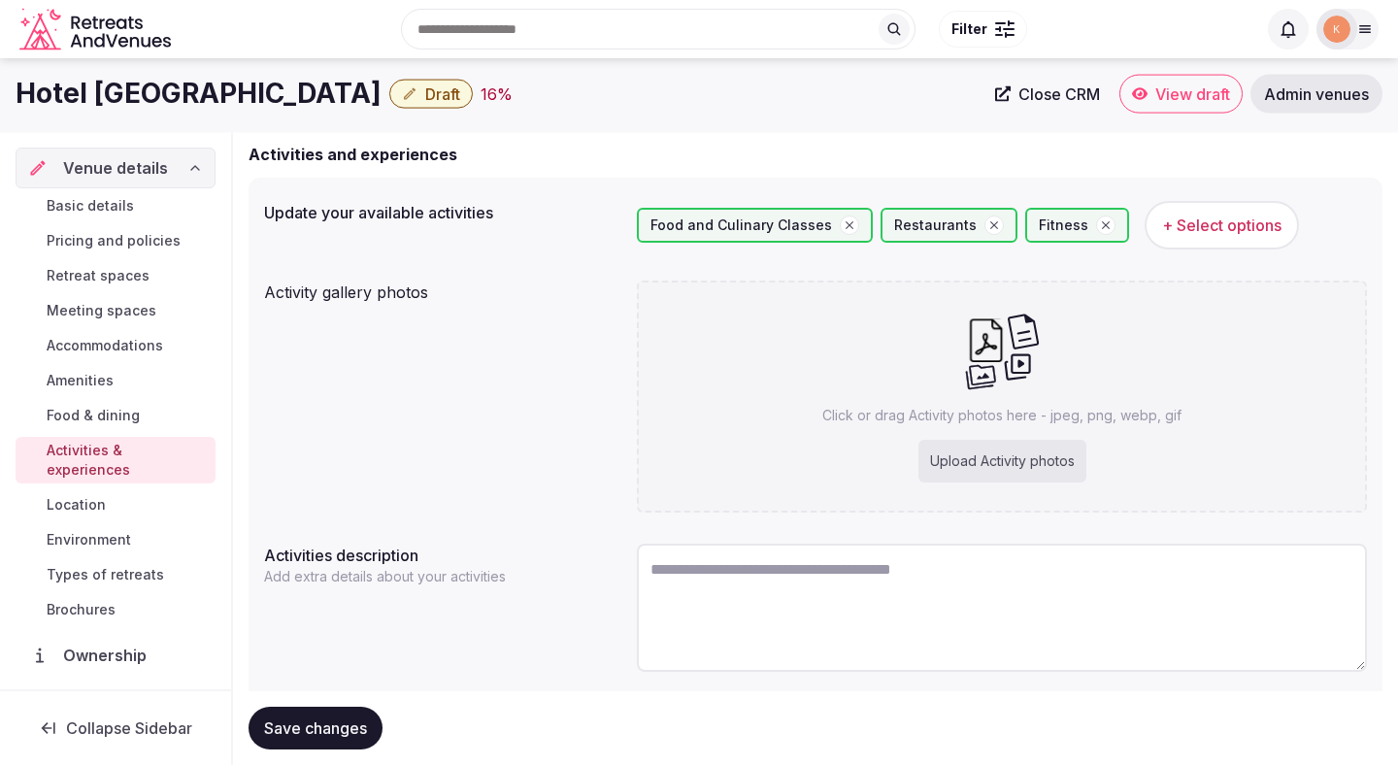
scroll to position [121, 0]
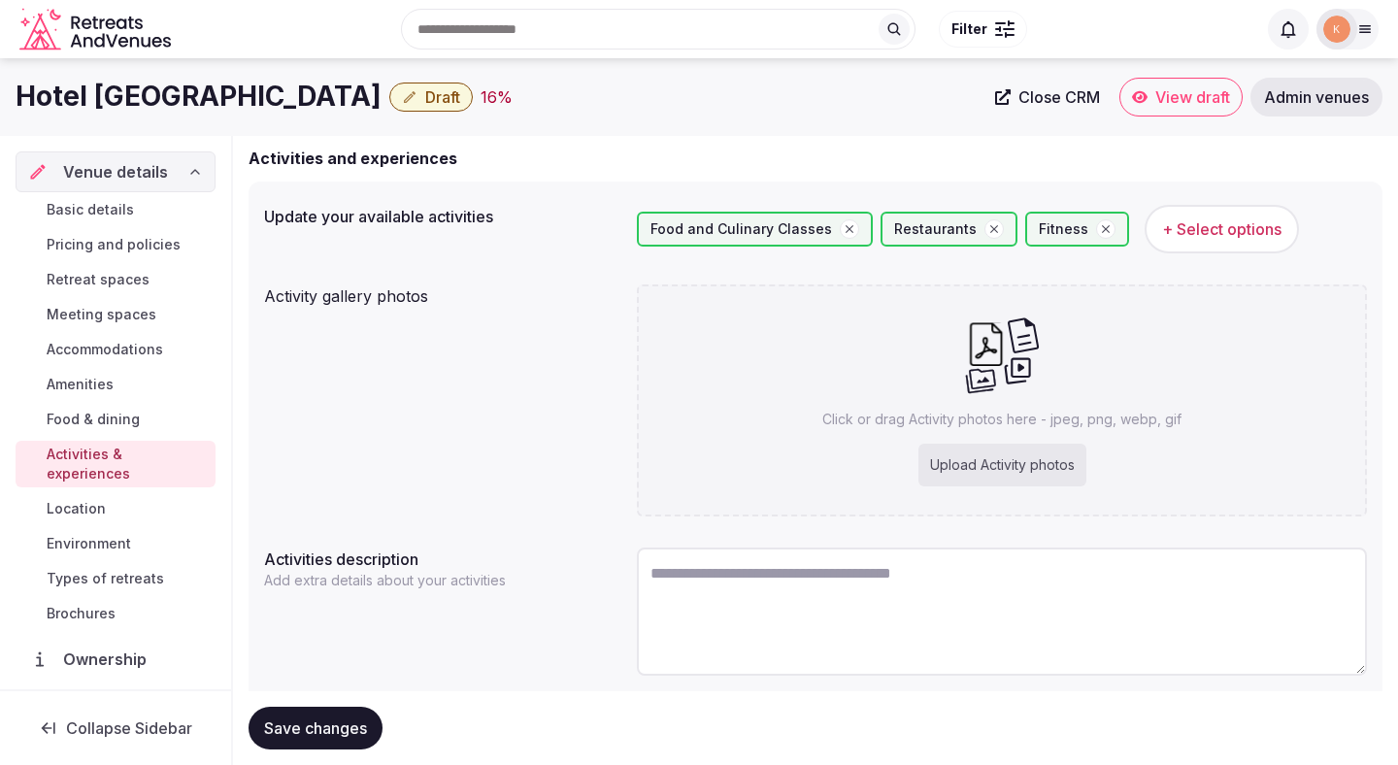
click at [112, 425] on span "Food & dining" at bounding box center [93, 419] width 93 height 19
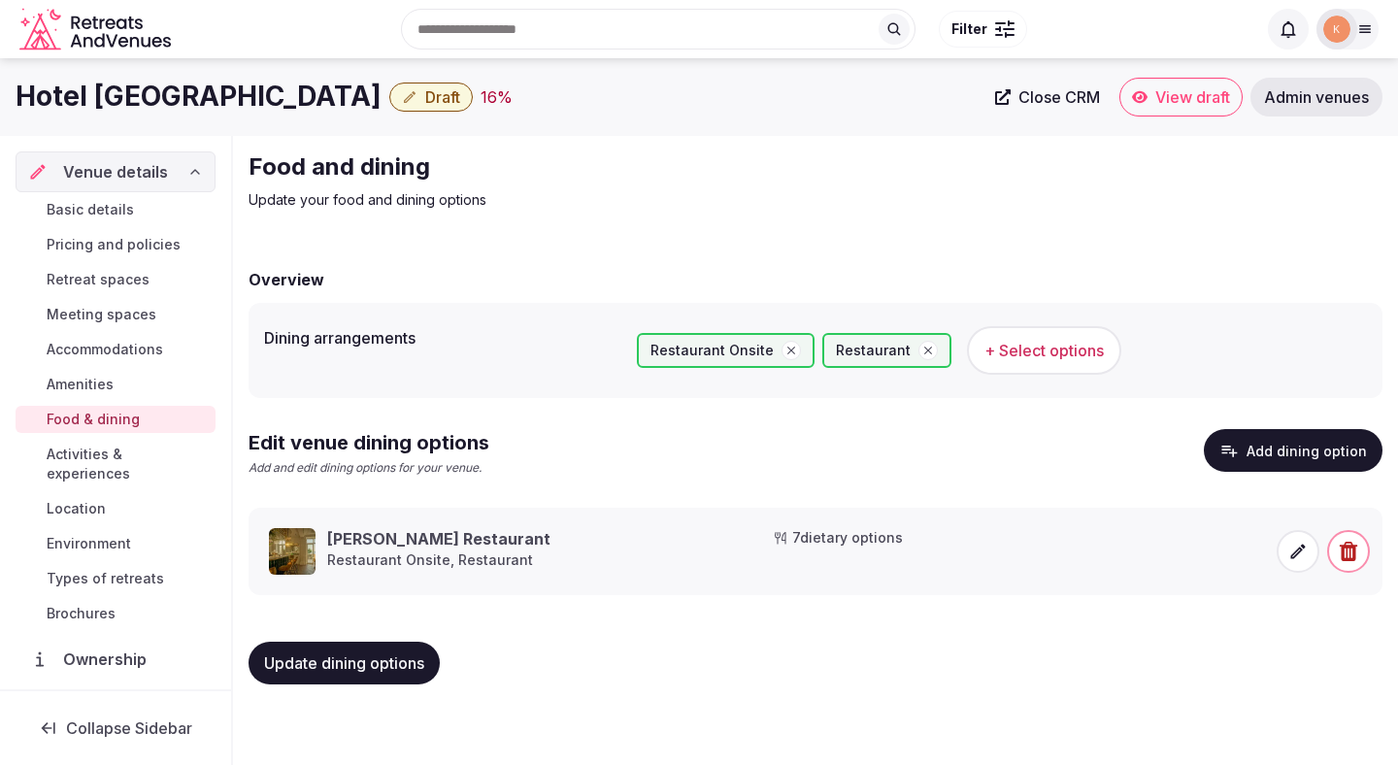
click at [1298, 558] on icon at bounding box center [1297, 551] width 19 height 19
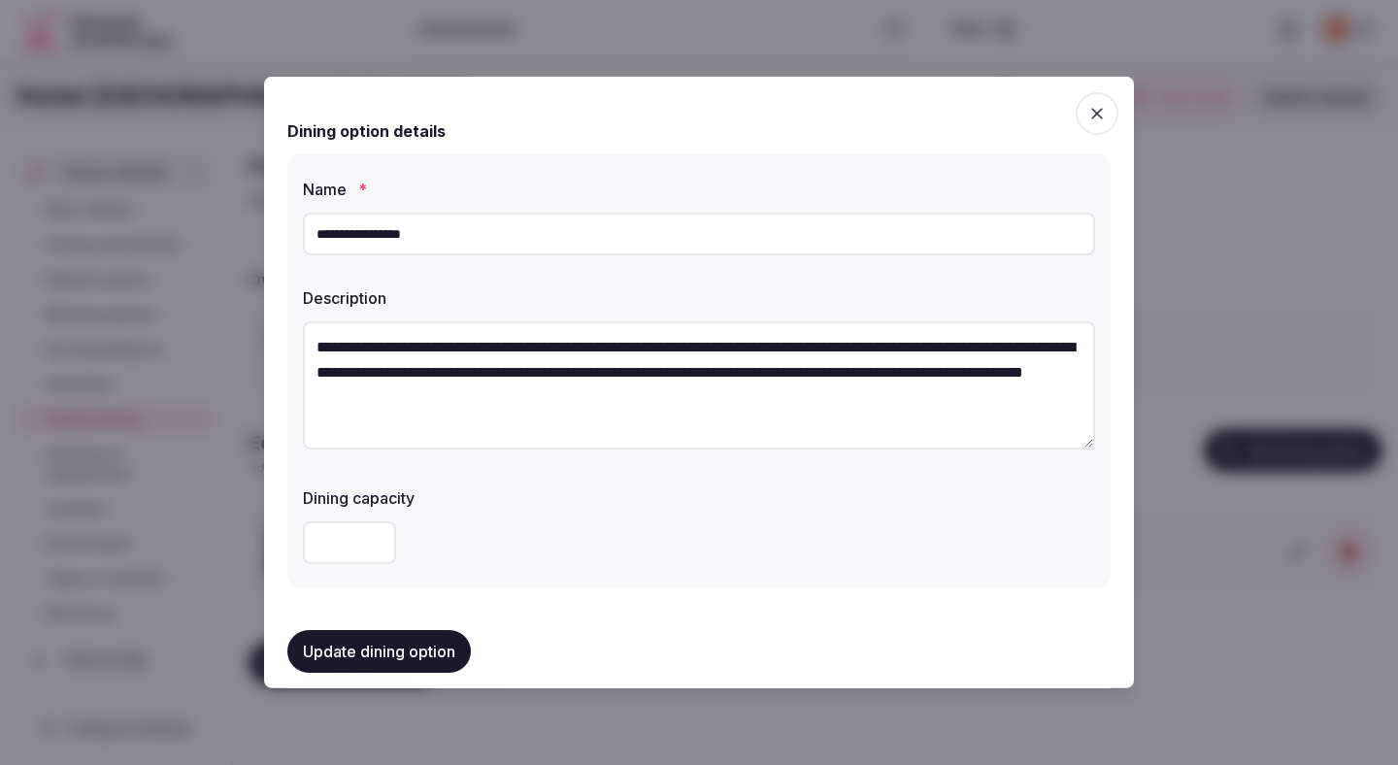
click at [939, 236] on input "**********" at bounding box center [699, 234] width 792 height 43
paste input "******"
type input "**********"
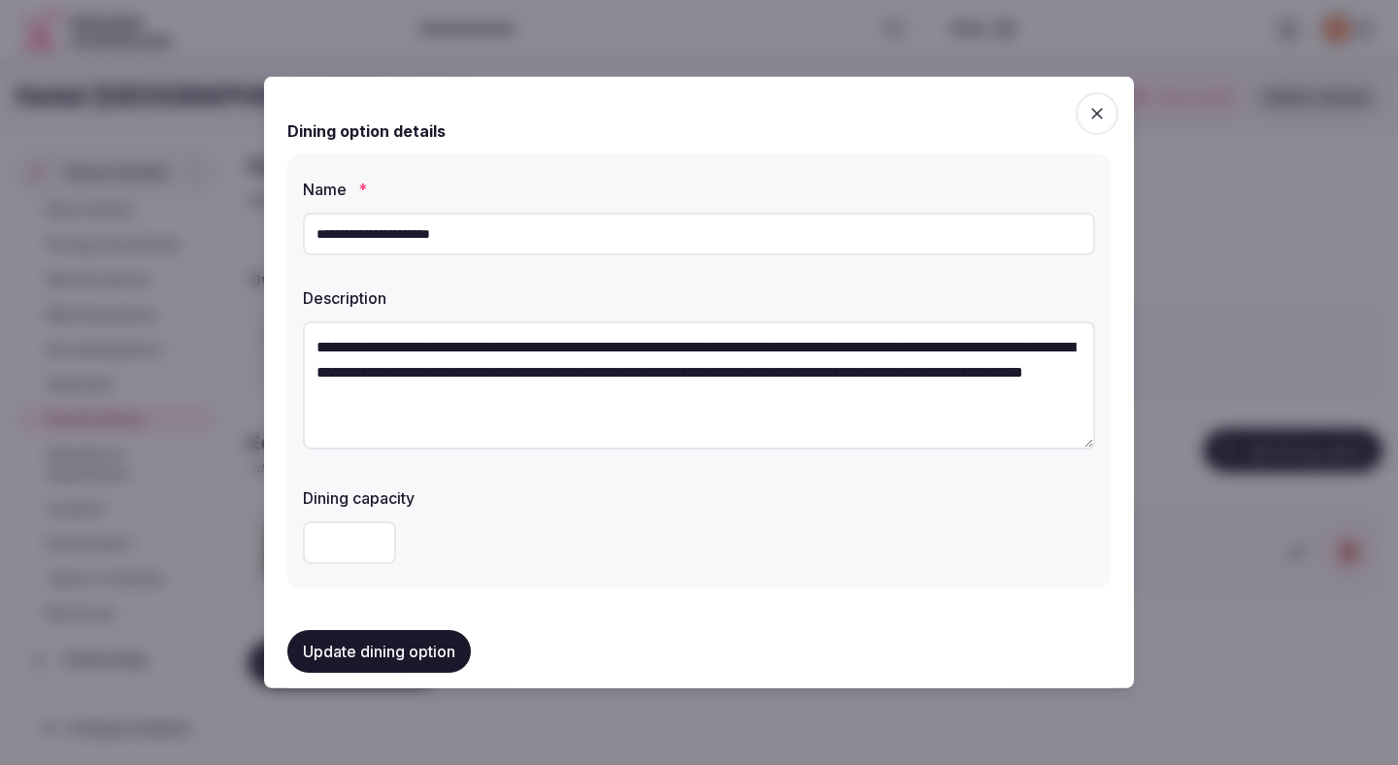
click at [447, 645] on button "Update dining option" at bounding box center [378, 651] width 183 height 43
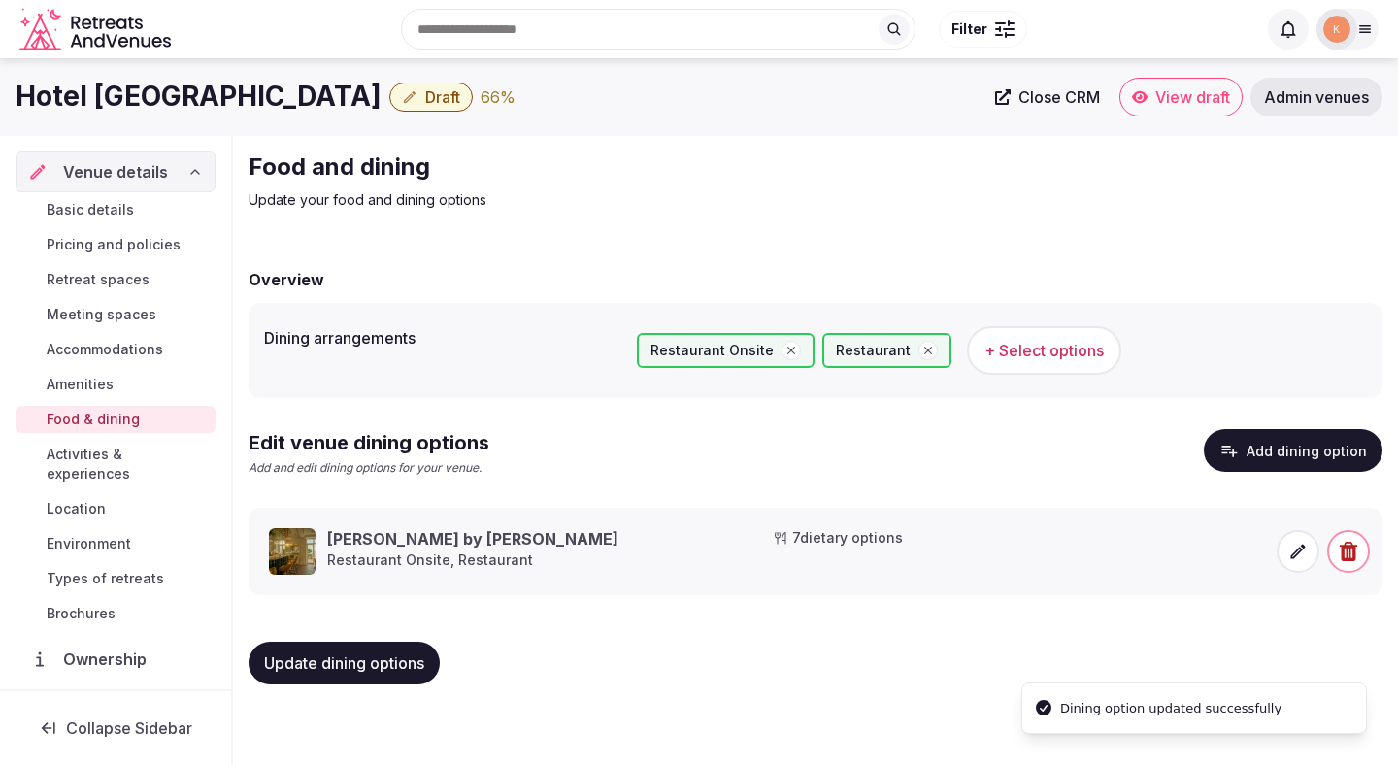
click at [149, 450] on span "Activities & experiences" at bounding box center [127, 464] width 161 height 39
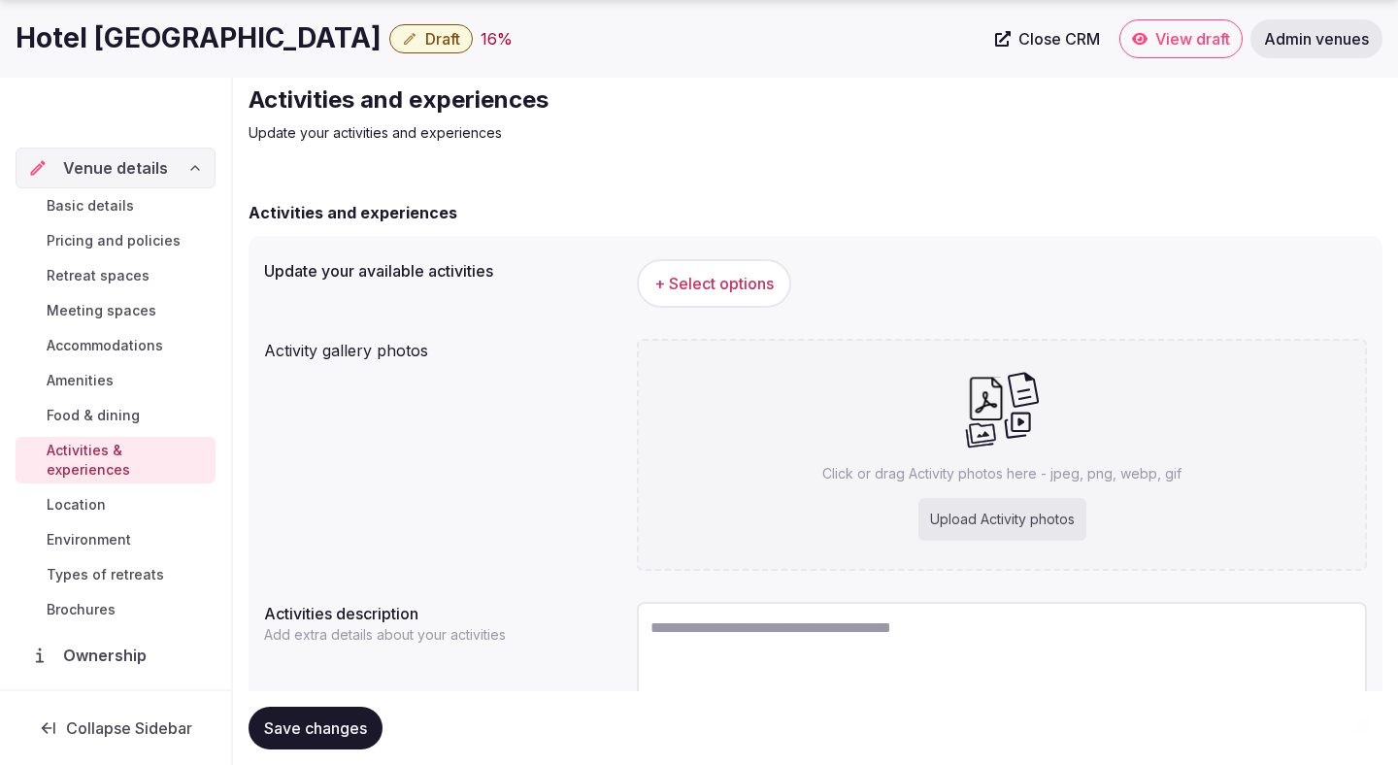
scroll to position [79, 0]
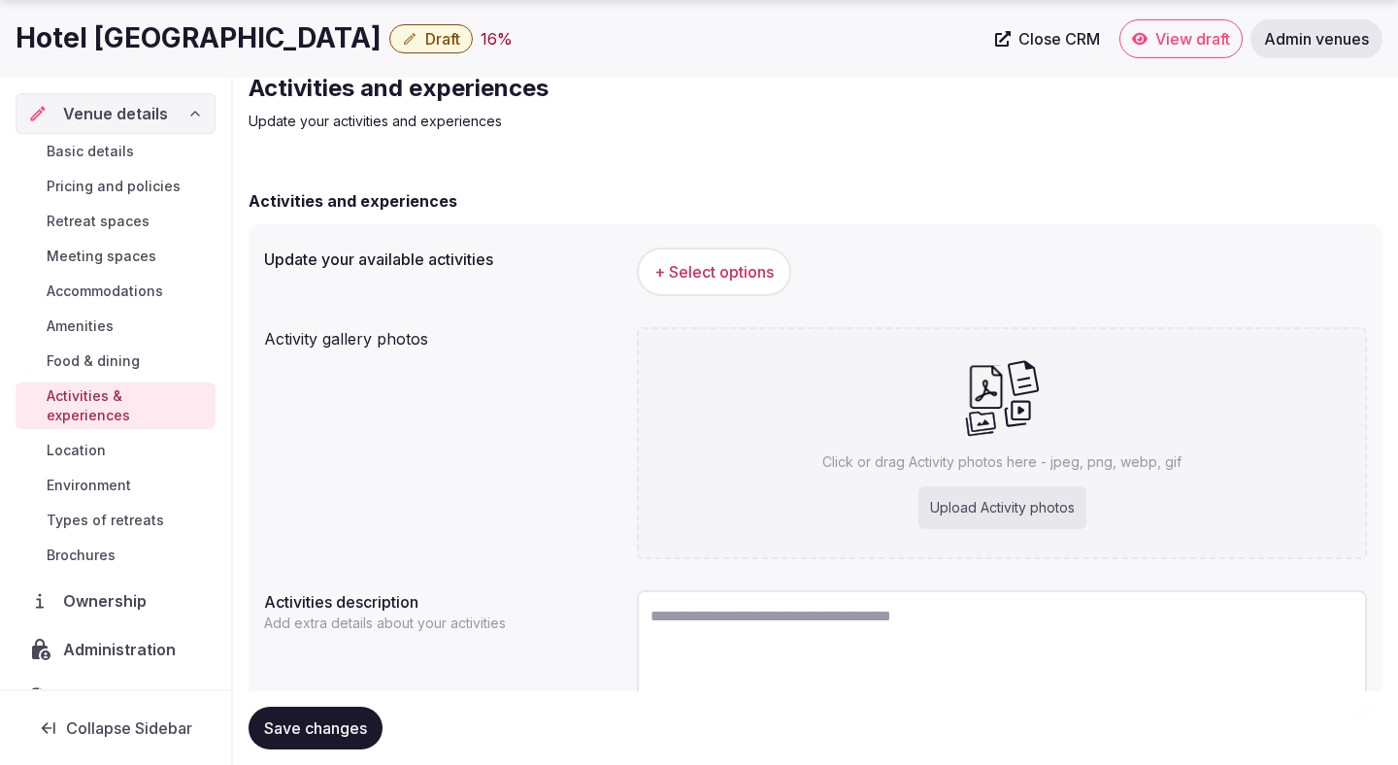
click at [751, 629] on textarea at bounding box center [1002, 654] width 730 height 128
paste textarea "**********"
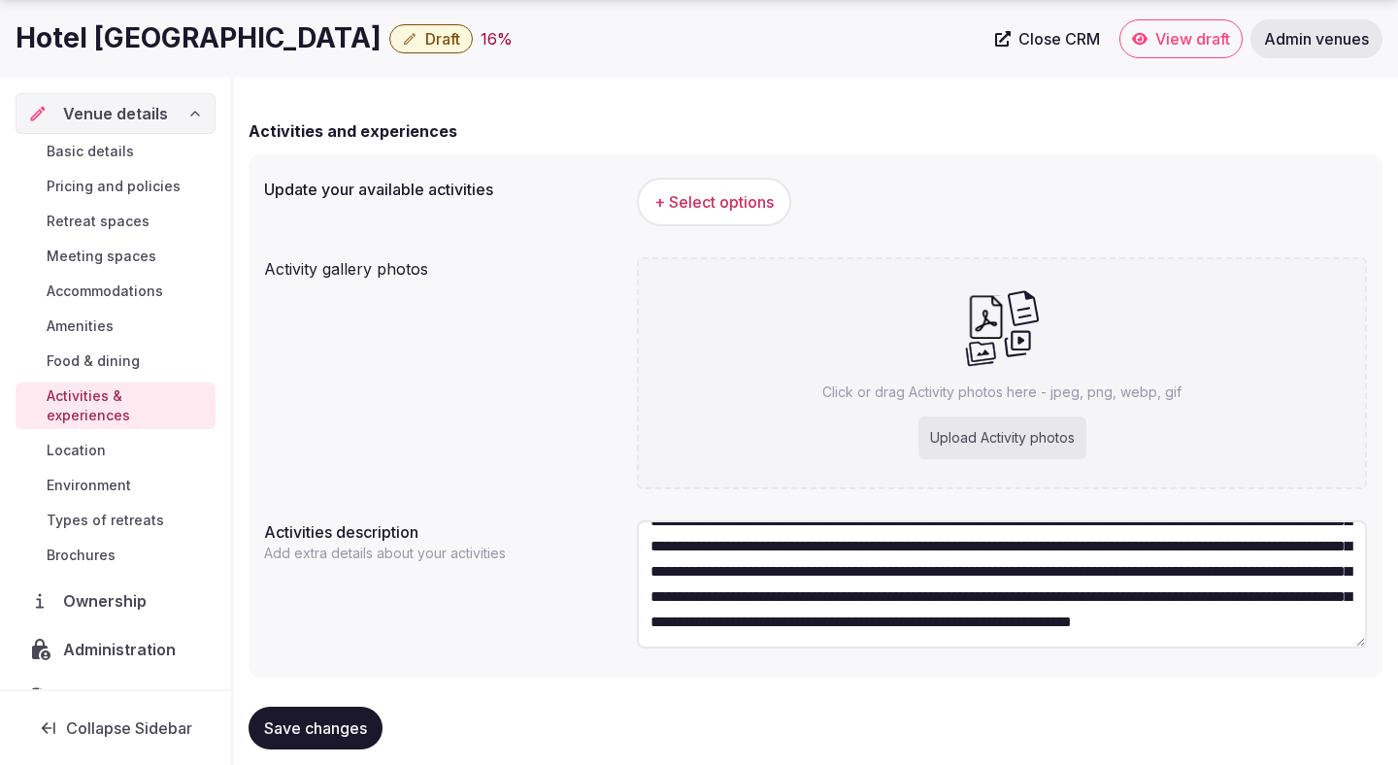
scroll to position [182, 0]
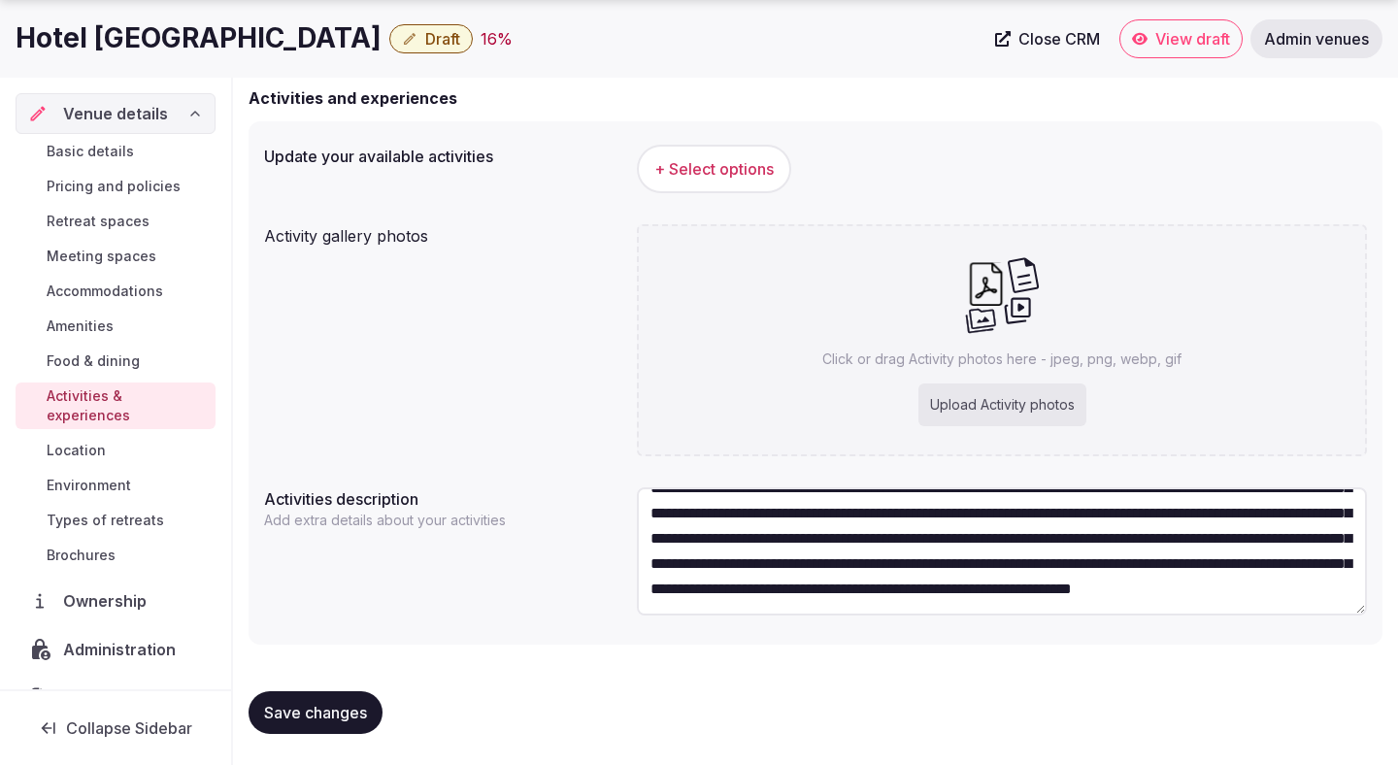
click at [755, 596] on textarea "**********" at bounding box center [1002, 551] width 730 height 128
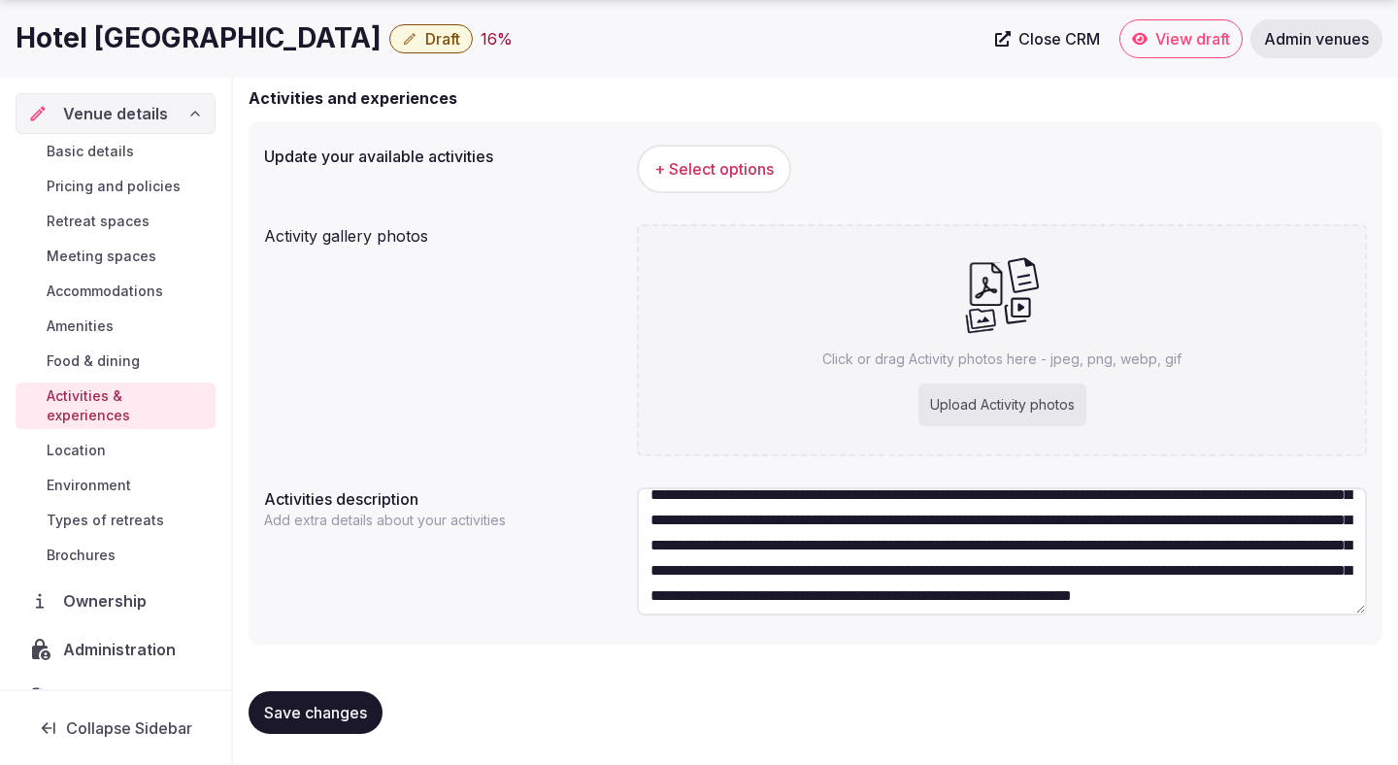
scroll to position [0, 0]
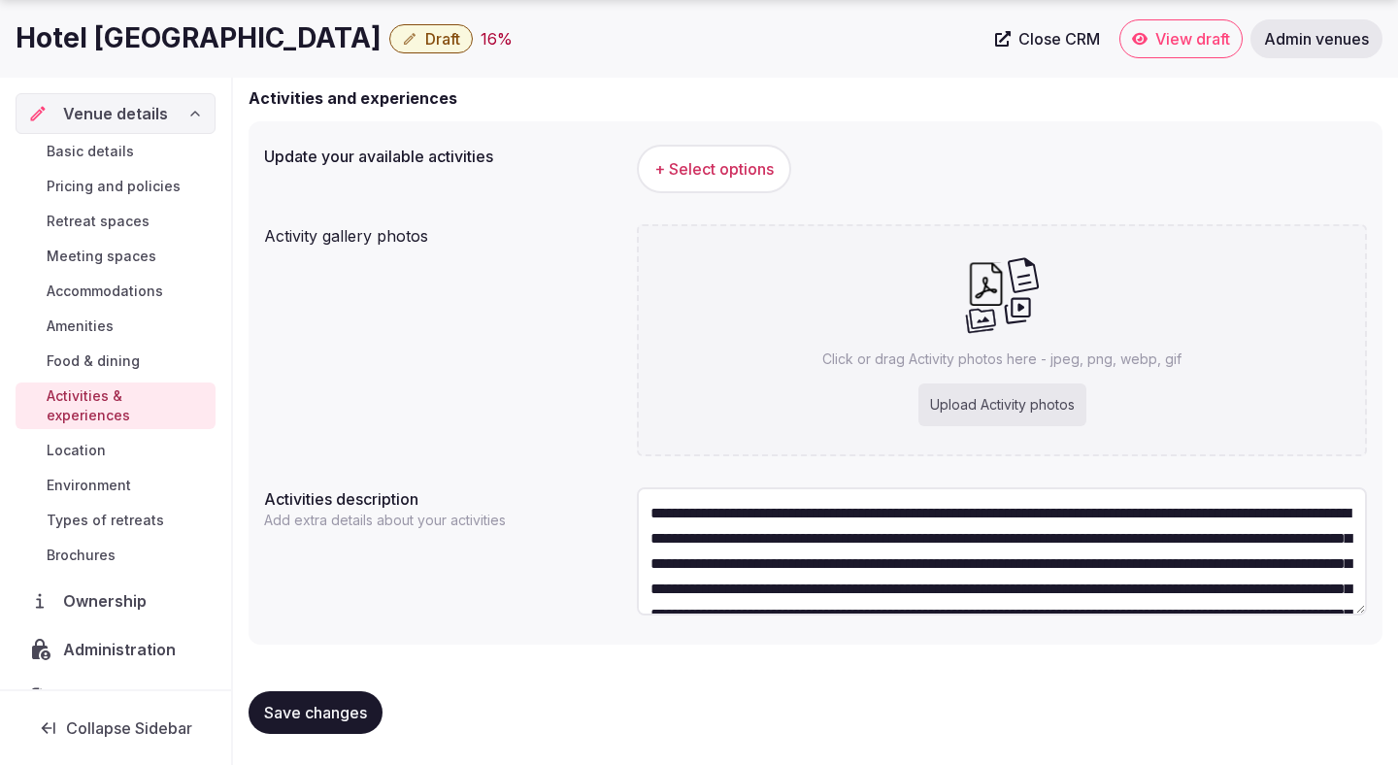
click at [791, 516] on textarea "**********" at bounding box center [1002, 551] width 730 height 128
click at [924, 512] on textarea "**********" at bounding box center [1002, 551] width 730 height 128
click at [1034, 590] on textarea "**********" at bounding box center [1002, 551] width 730 height 128
click at [1064, 590] on textarea "**********" at bounding box center [1002, 551] width 730 height 128
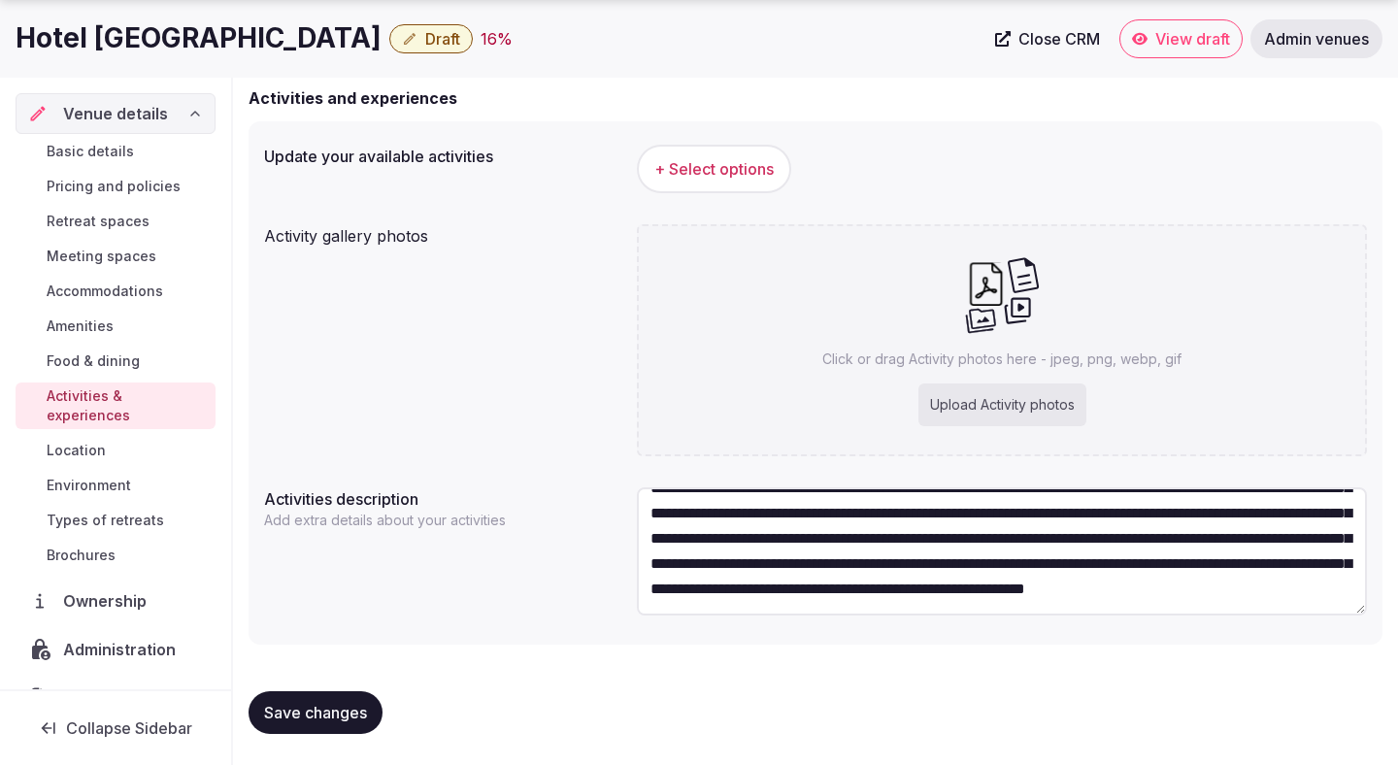
scroll to position [112, 0]
click at [1037, 551] on textarea "**********" at bounding box center [1002, 551] width 730 height 128
click at [1218, 545] on textarea "**********" at bounding box center [1002, 551] width 730 height 128
click at [1054, 591] on textarea "**********" at bounding box center [1002, 551] width 730 height 128
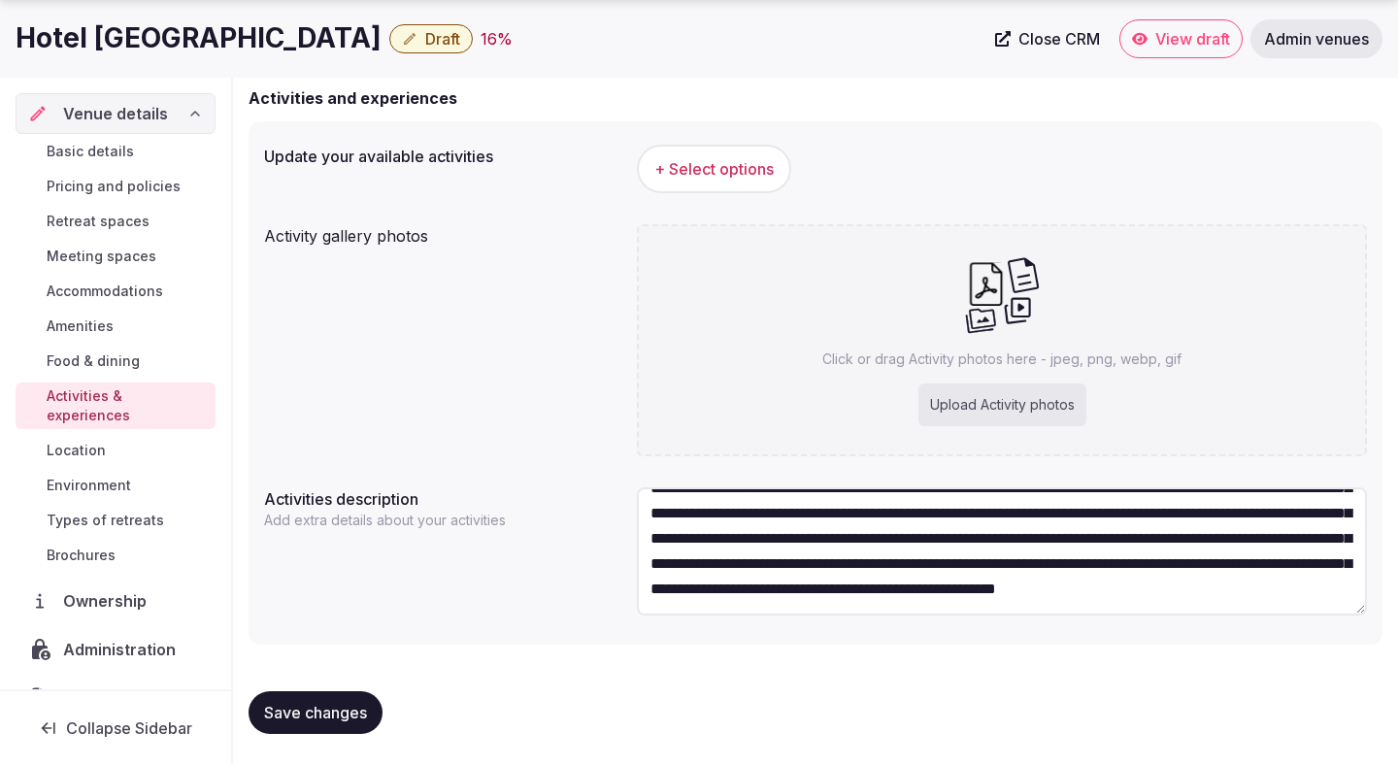
scroll to position [151, 0]
type textarea "**********"
click at [348, 701] on button "Save changes" at bounding box center [315, 712] width 134 height 43
click at [708, 170] on span "+ Select options" at bounding box center [713, 168] width 119 height 21
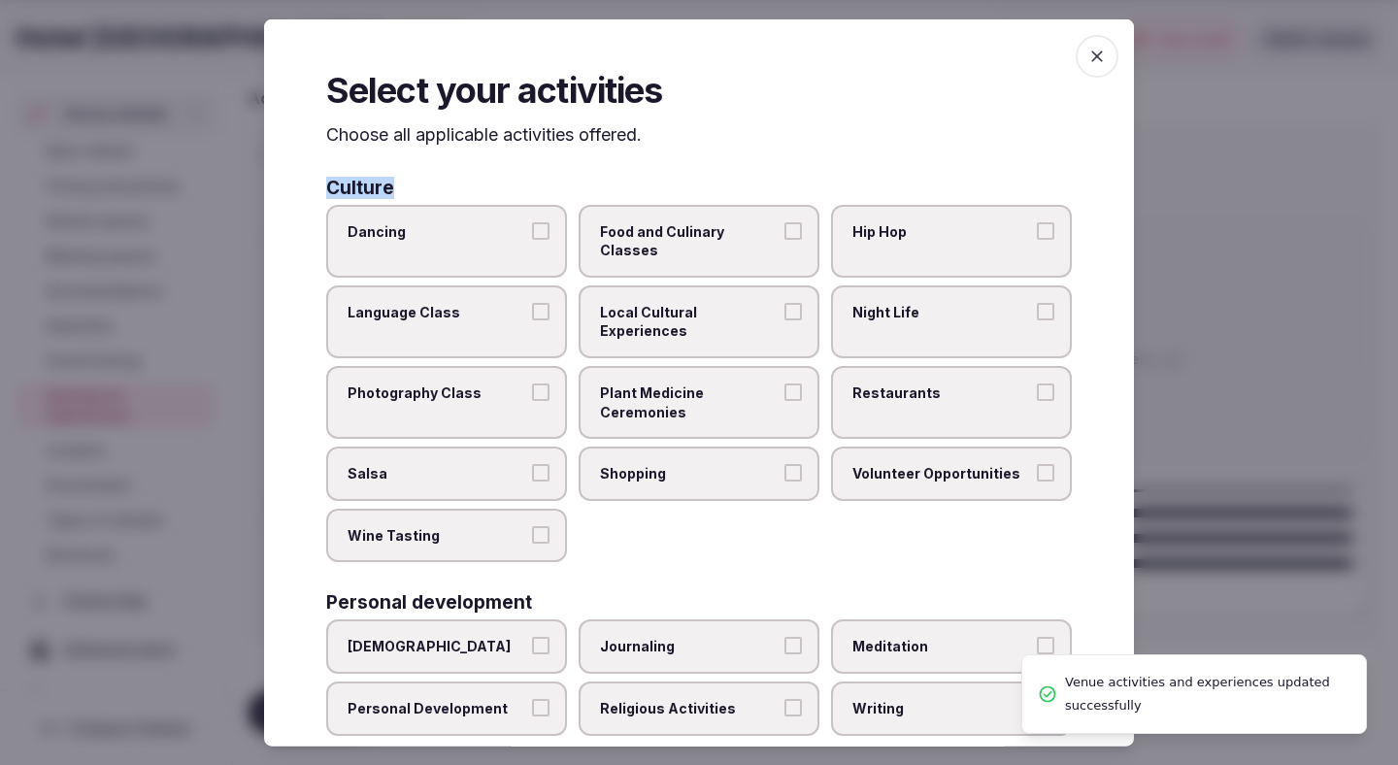
drag, startPoint x: 708, startPoint y: 170, endPoint x: 725, endPoint y: 182, distance: 21.0
click at [725, 182] on div "Select your activities Choose all applicable activities offered. Culture Dancin…" at bounding box center [699, 382] width 870 height 727
click at [715, 231] on span "Food and Culinary Classes" at bounding box center [689, 240] width 179 height 38
click at [784, 231] on button "Food and Culinary Classes" at bounding box center [792, 229] width 17 height 17
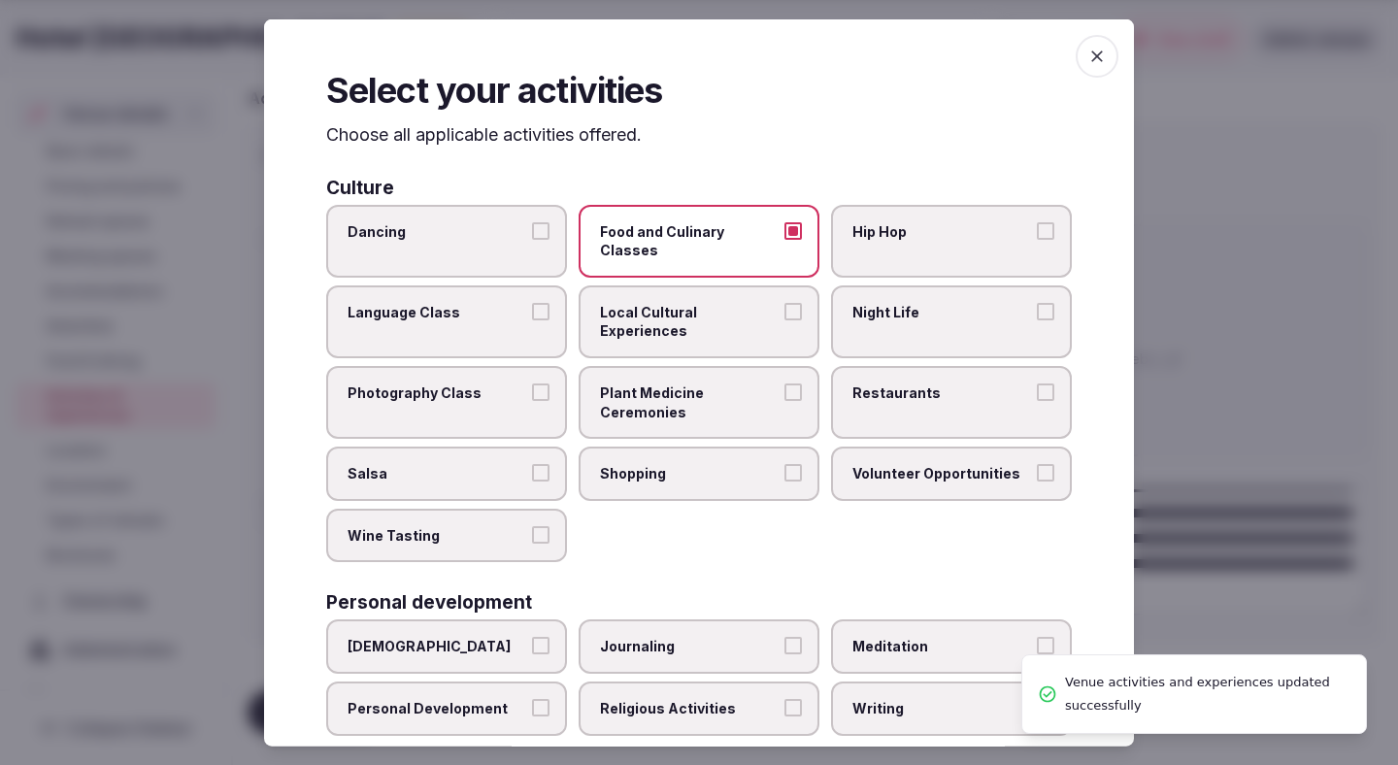
click at [707, 302] on span "Local Cultural Experiences" at bounding box center [689, 321] width 179 height 38
click at [784, 302] on button "Local Cultural Experiences" at bounding box center [792, 310] width 17 height 17
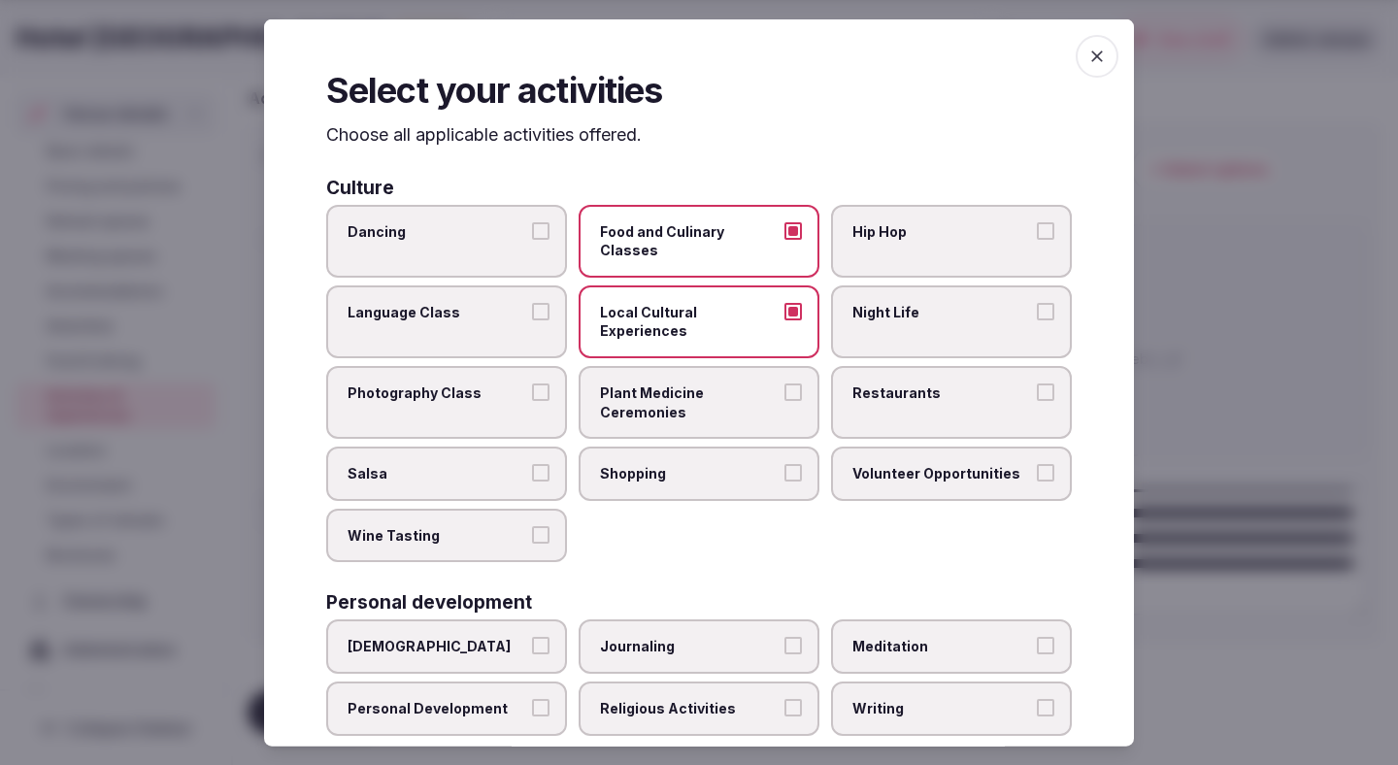
click at [845, 366] on label "Restaurants" at bounding box center [951, 402] width 241 height 73
click at [1037, 383] on button "Restaurants" at bounding box center [1045, 391] width 17 height 17
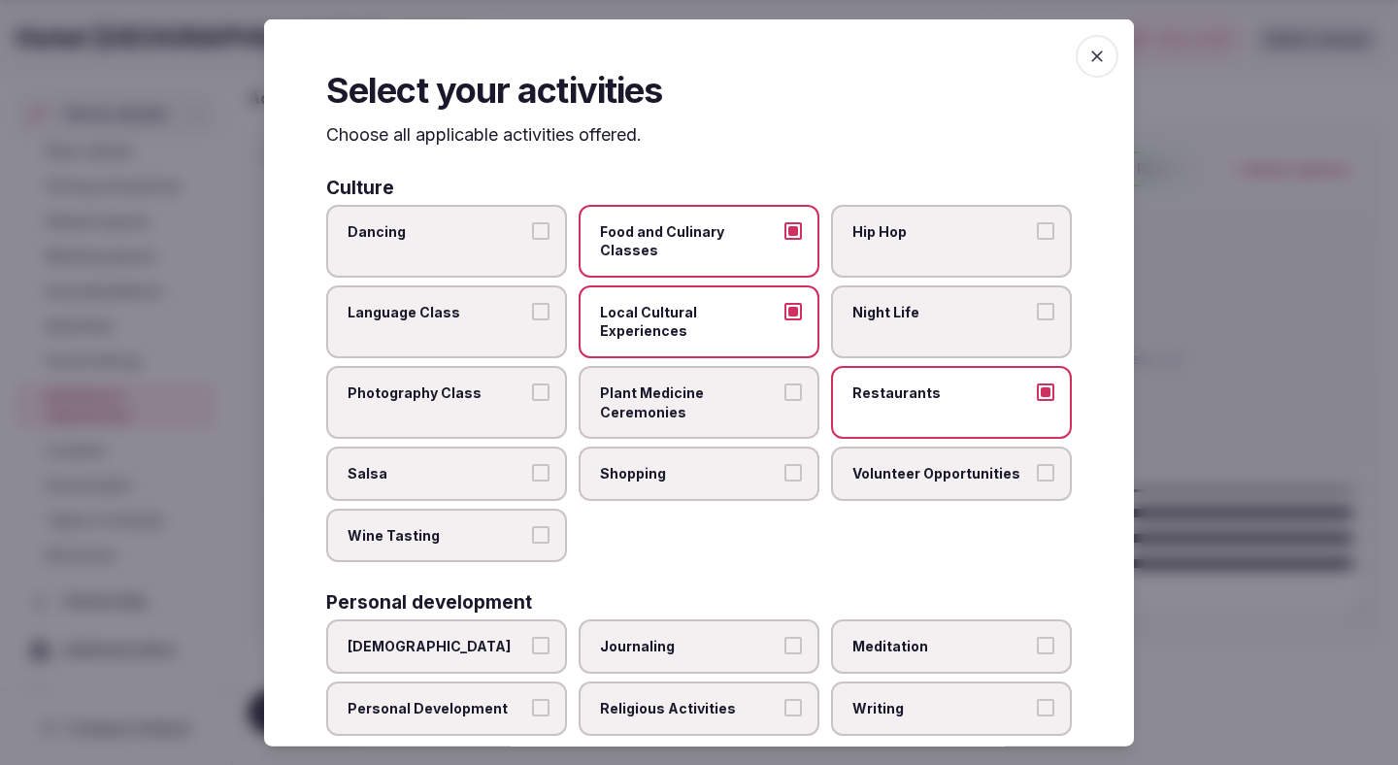
click at [726, 450] on label "Shopping" at bounding box center [698, 473] width 241 height 54
click at [784, 464] on button "Shopping" at bounding box center [792, 472] width 17 height 17
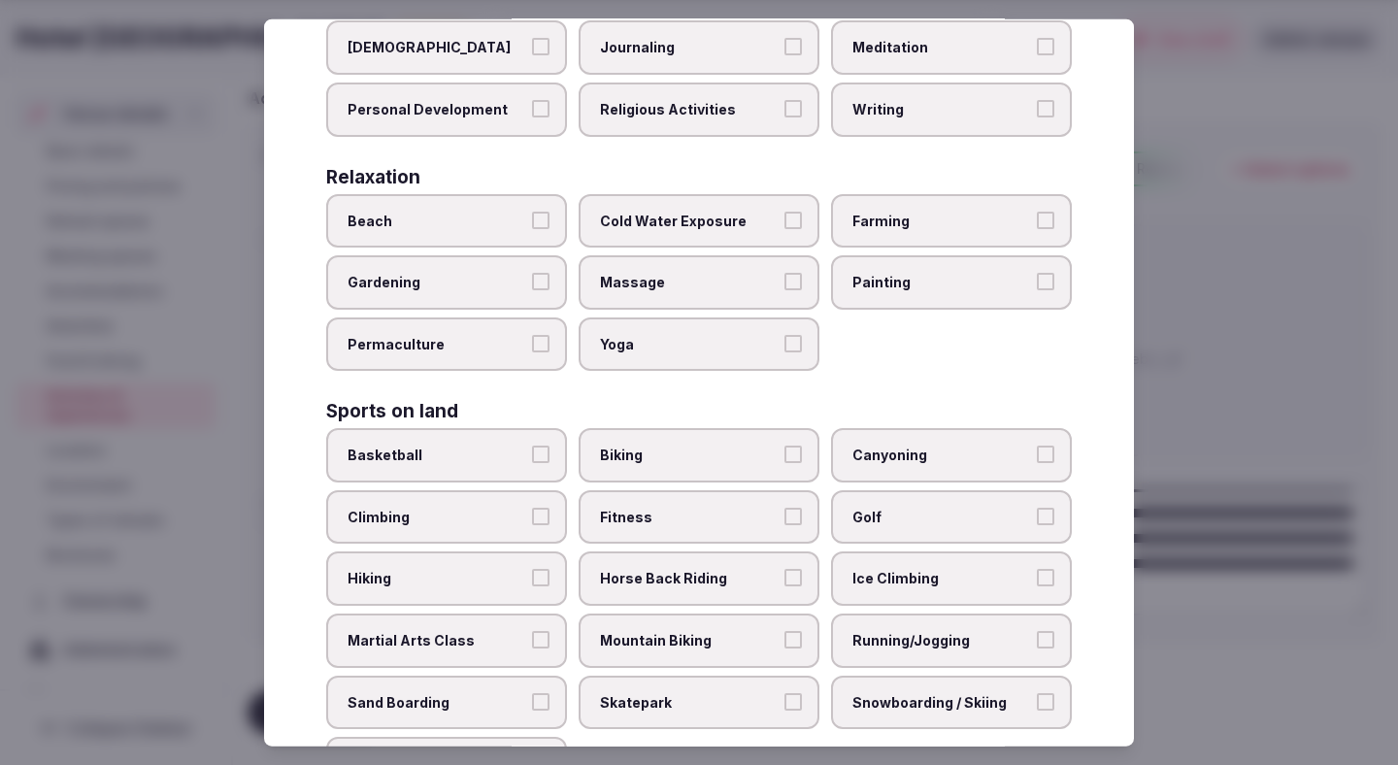
scroll to position [609, 0]
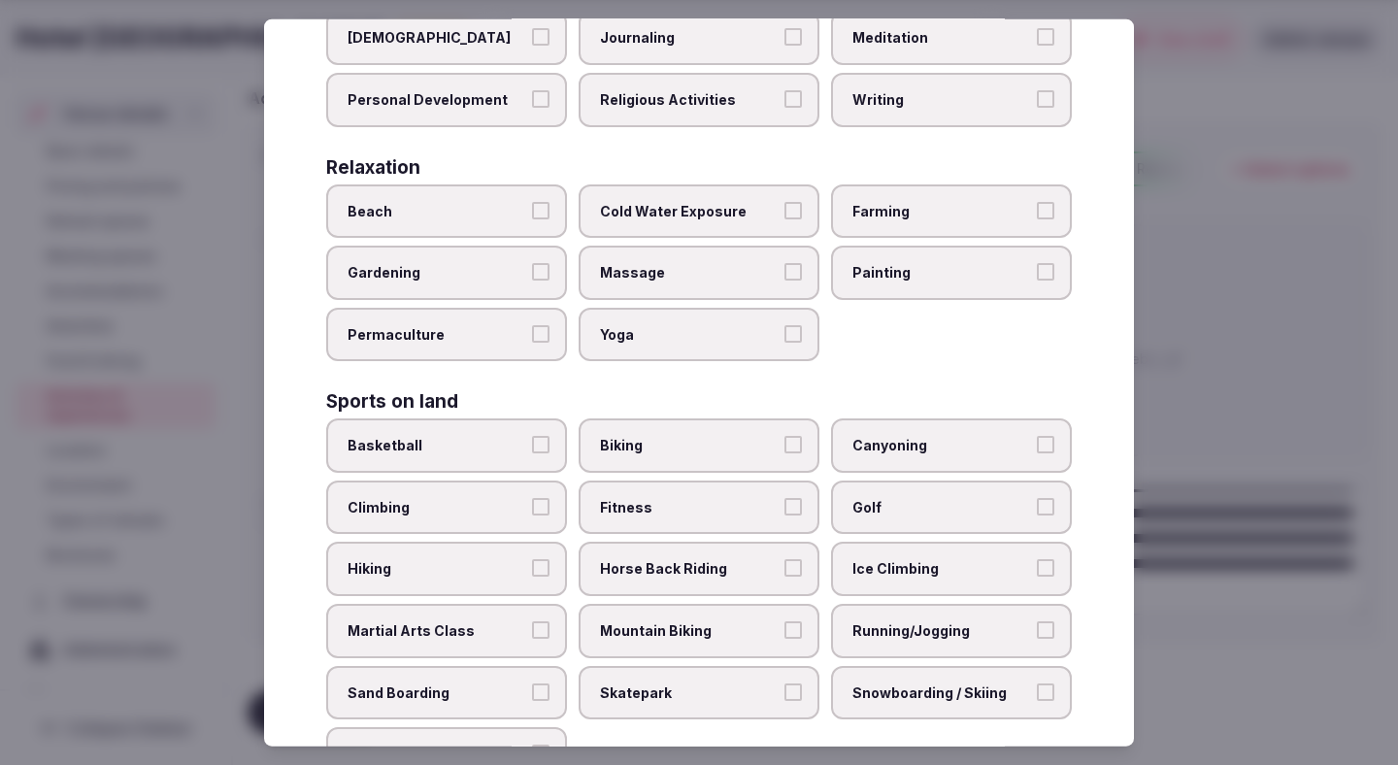
click at [712, 498] on span "Fitness" at bounding box center [689, 507] width 179 height 19
click at [784, 498] on button "Fitness" at bounding box center [792, 506] width 17 height 17
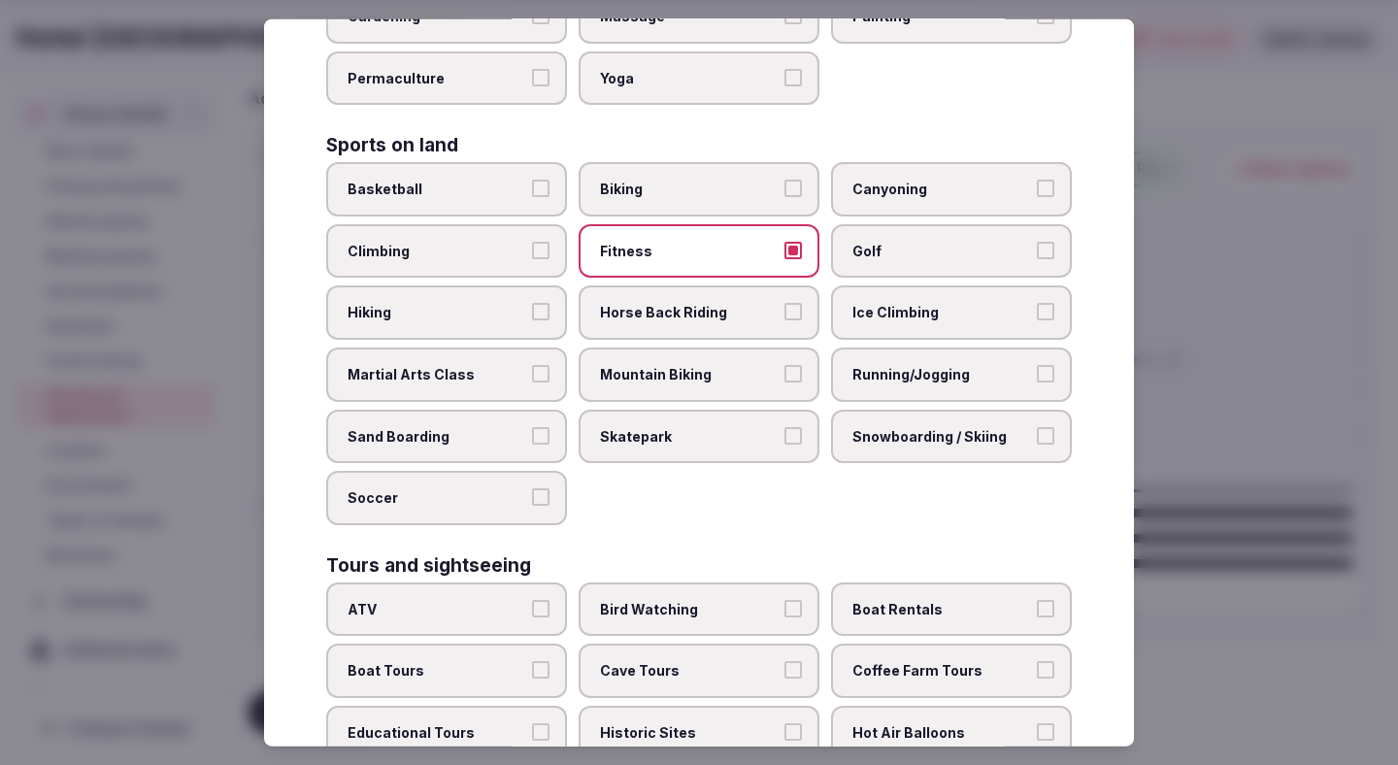
scroll to position [868, 0]
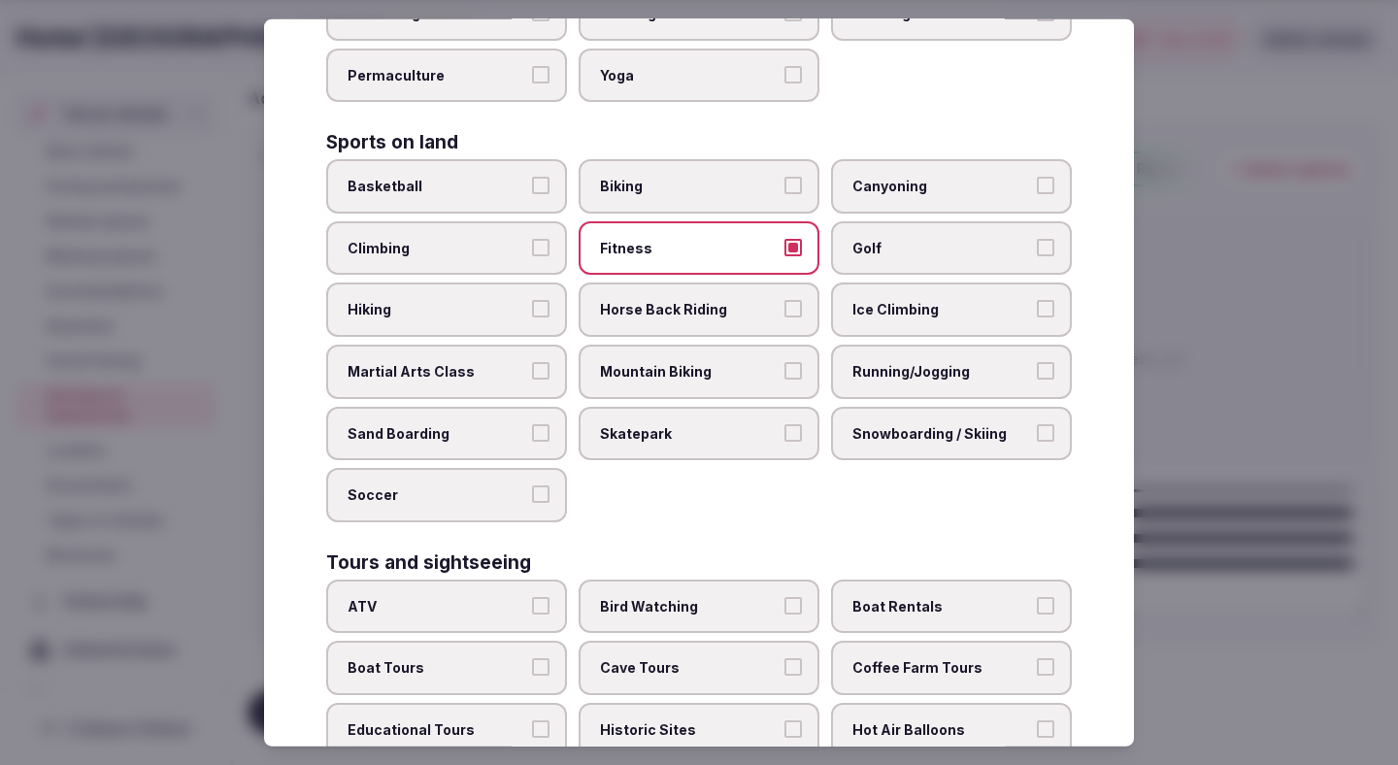
click at [868, 362] on span "Running/Jogging" at bounding box center [941, 371] width 179 height 19
click at [1037, 362] on button "Running/Jogging" at bounding box center [1045, 370] width 17 height 17
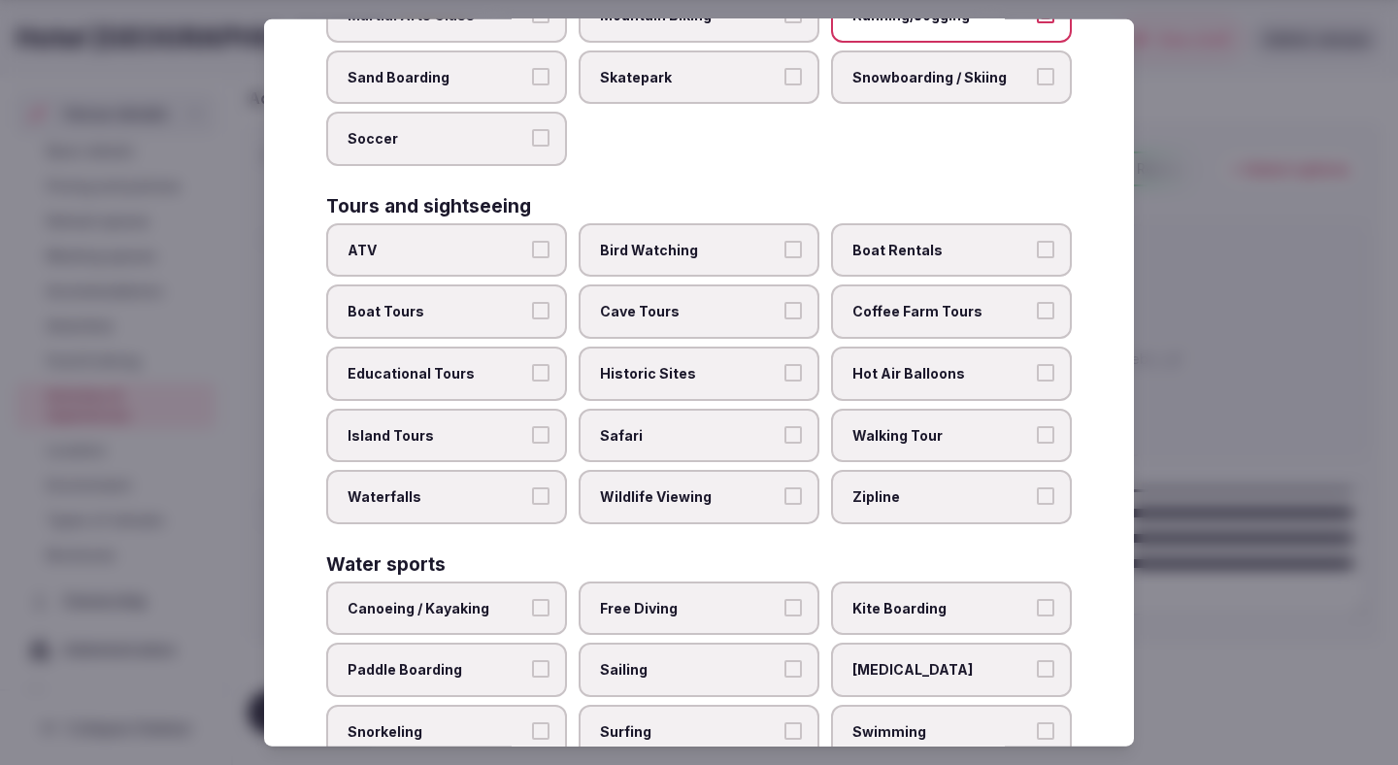
scroll to position [1273, 0]
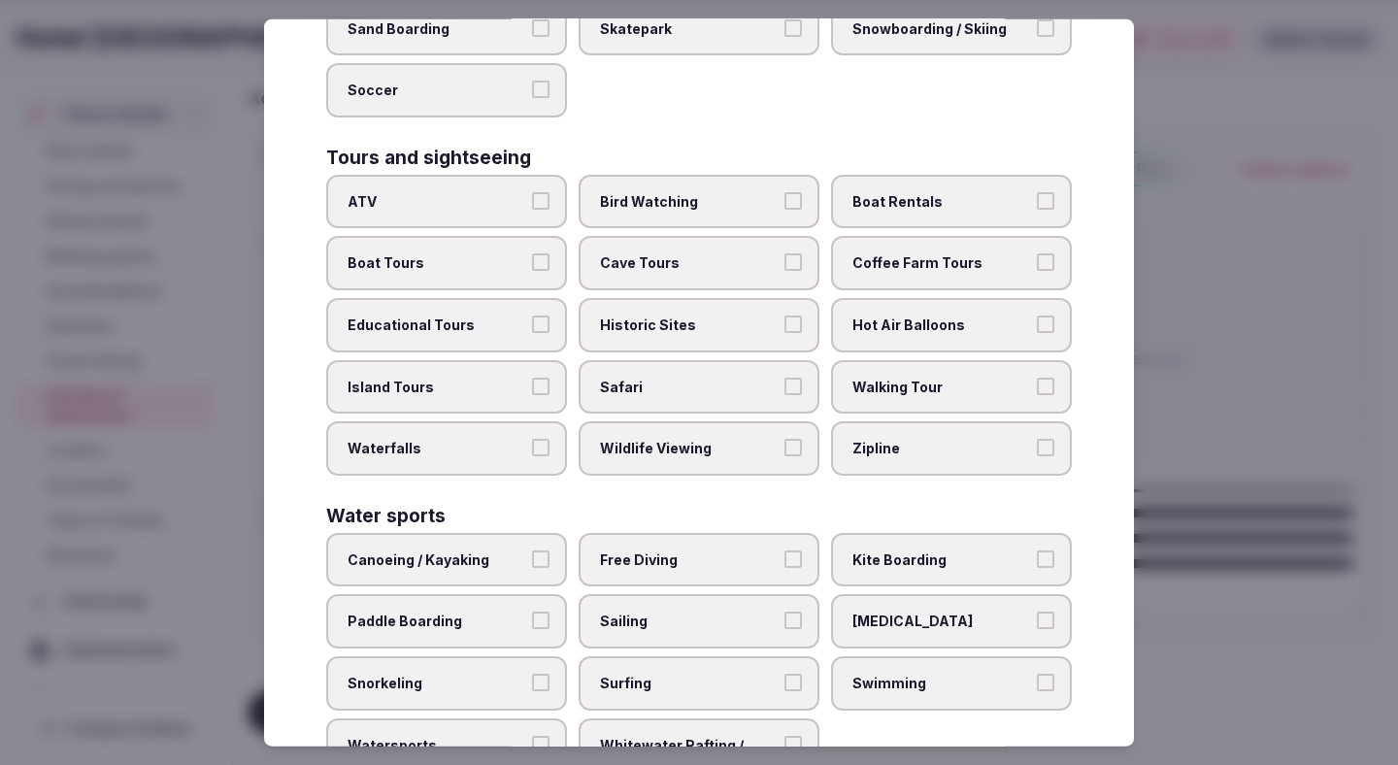
click at [869, 377] on span "Walking Tour" at bounding box center [941, 386] width 179 height 19
click at [1037, 377] on button "Walking Tour" at bounding box center [1045, 385] width 17 height 17
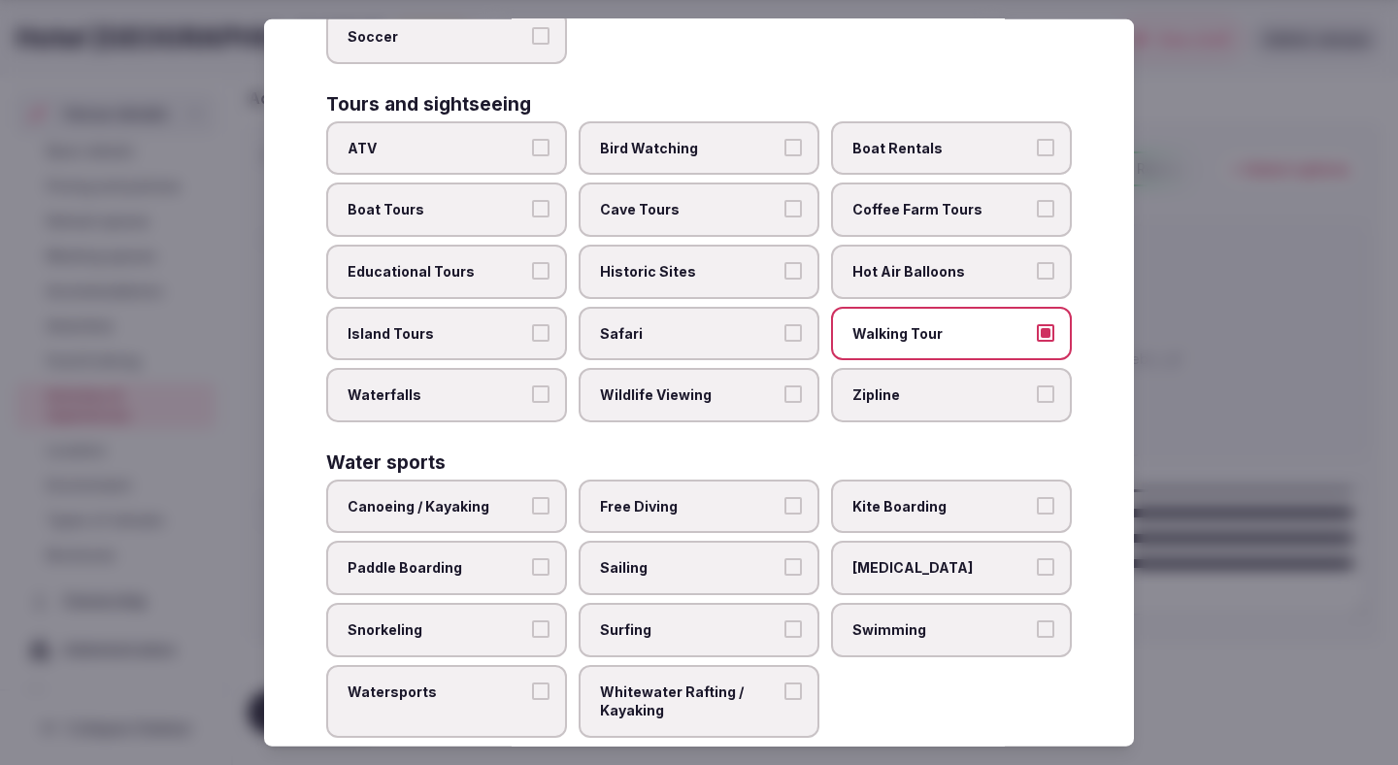
click at [885, 603] on label "Swimming" at bounding box center [951, 630] width 241 height 54
click at [1037, 620] on button "Swimming" at bounding box center [1045, 628] width 17 height 17
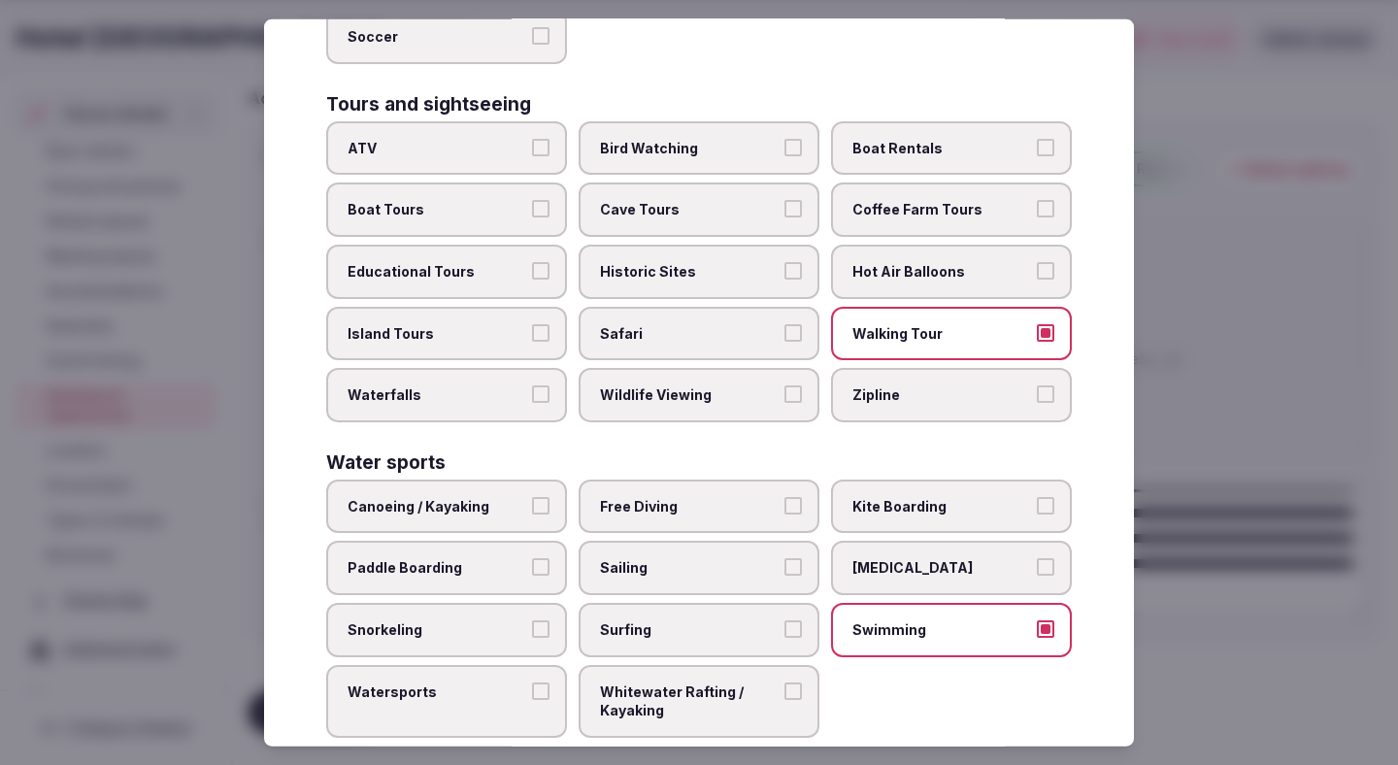
click at [1193, 284] on div at bounding box center [699, 382] width 1398 height 765
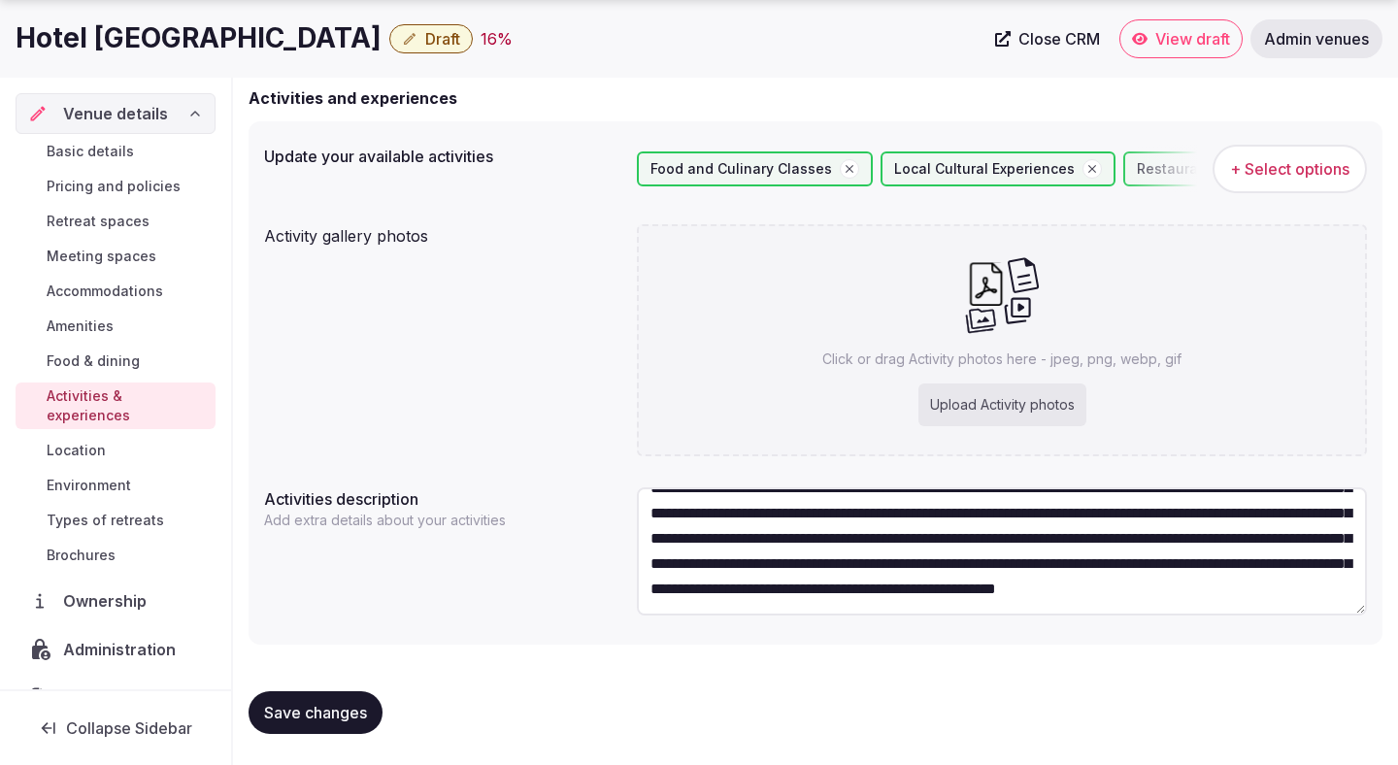
click at [363, 716] on span "Save changes" at bounding box center [315, 712] width 103 height 19
click at [962, 405] on div "Upload Activity photos" at bounding box center [1002, 404] width 168 height 43
type input "**********"
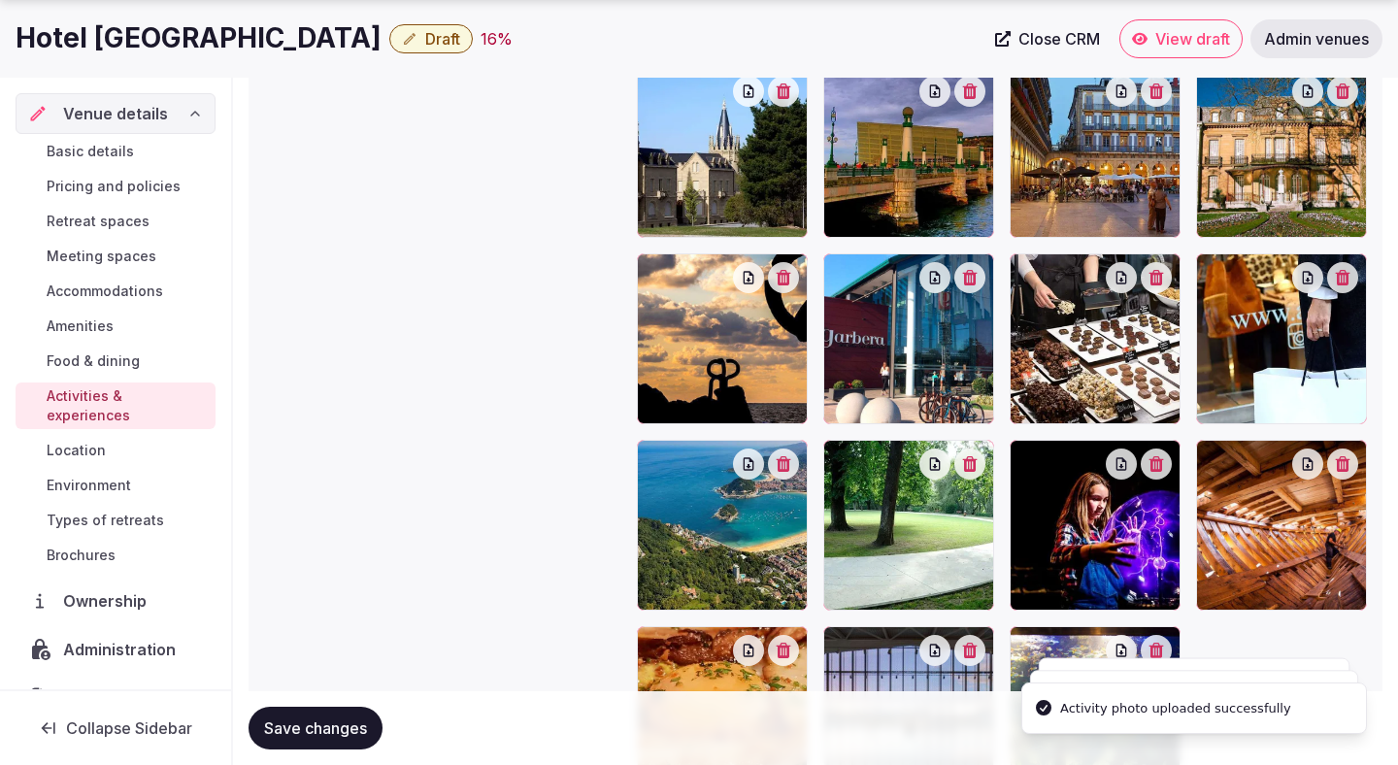
scroll to position [690, 0]
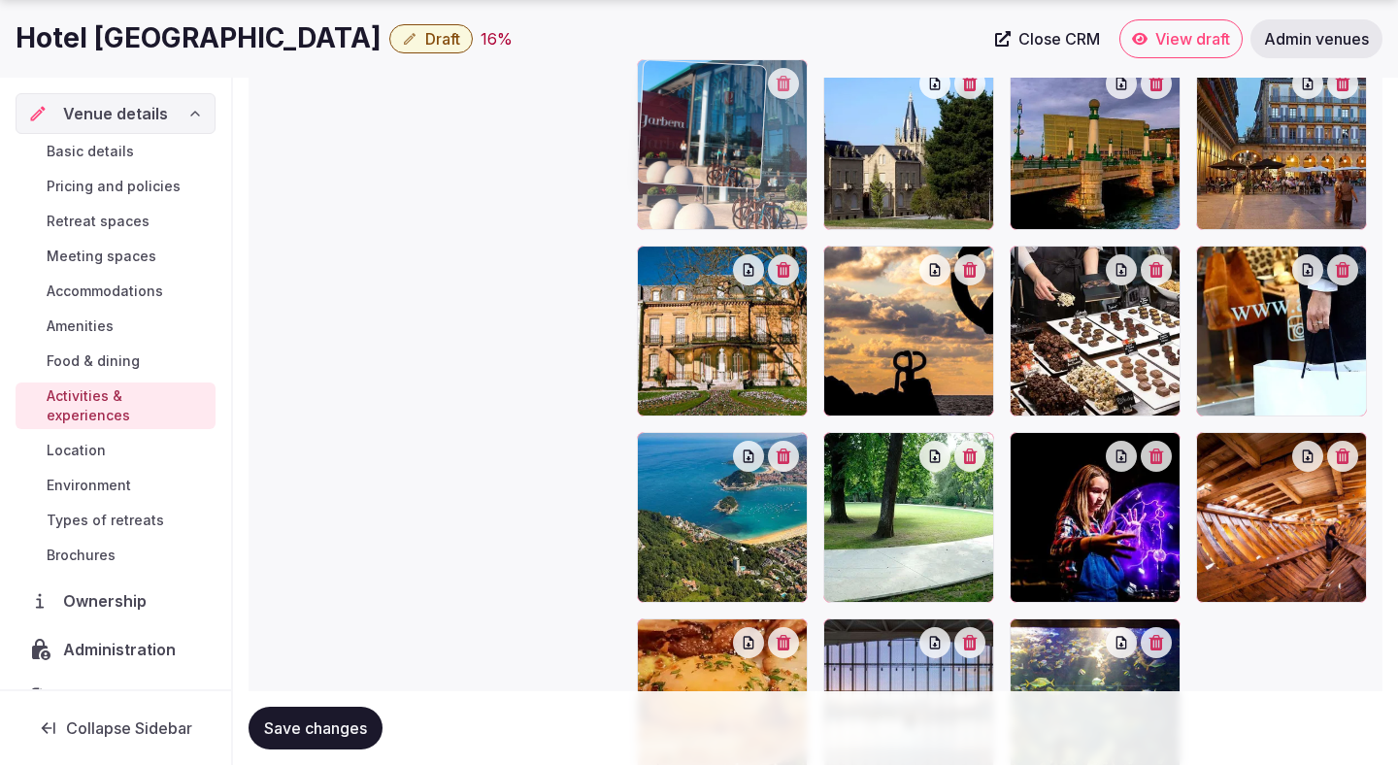
drag, startPoint x: 948, startPoint y: 390, endPoint x: 759, endPoint y: 222, distance: 253.0
click at [759, 222] on body "Search Popular Destinations [GEOGRAPHIC_DATA], [GEOGRAPHIC_DATA] [GEOGRAPHIC_DA…" at bounding box center [699, 204] width 1398 height 1788
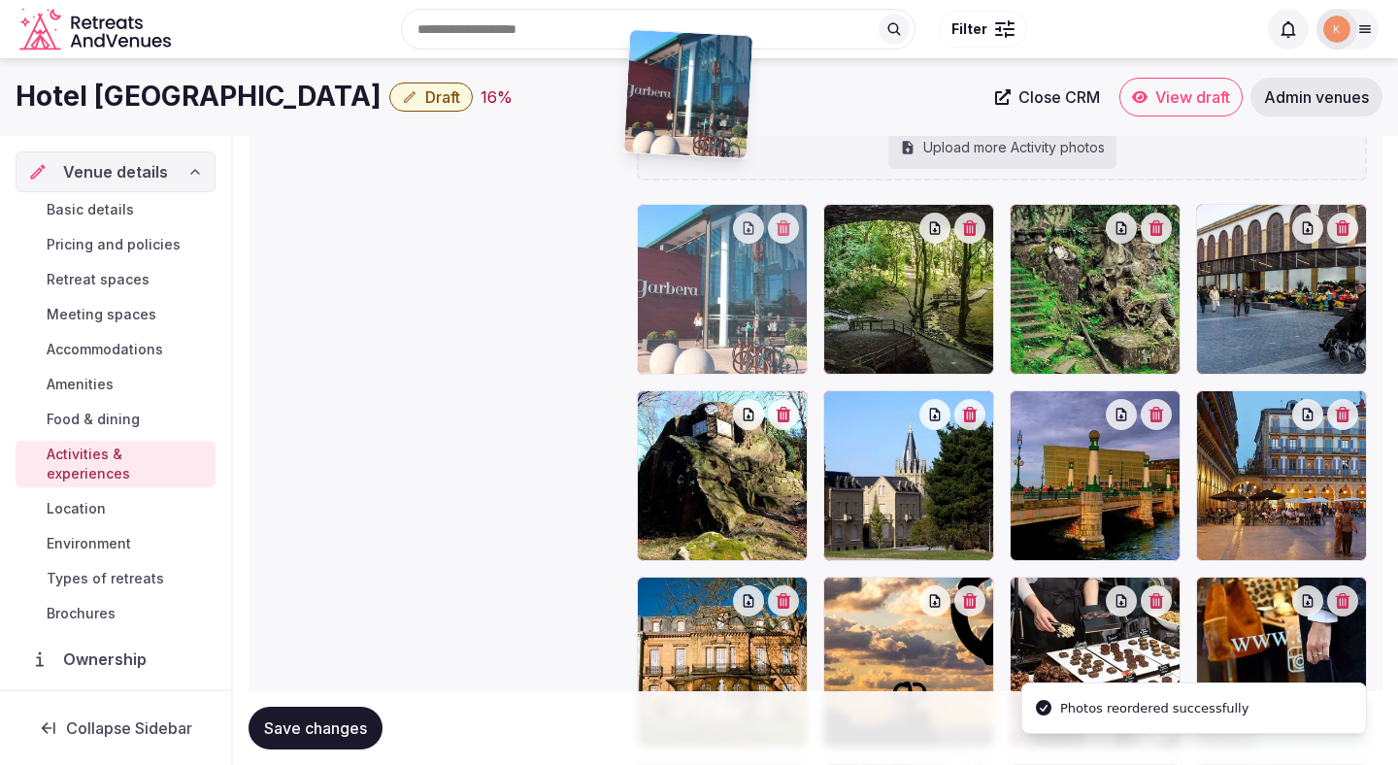
scroll to position [325, 0]
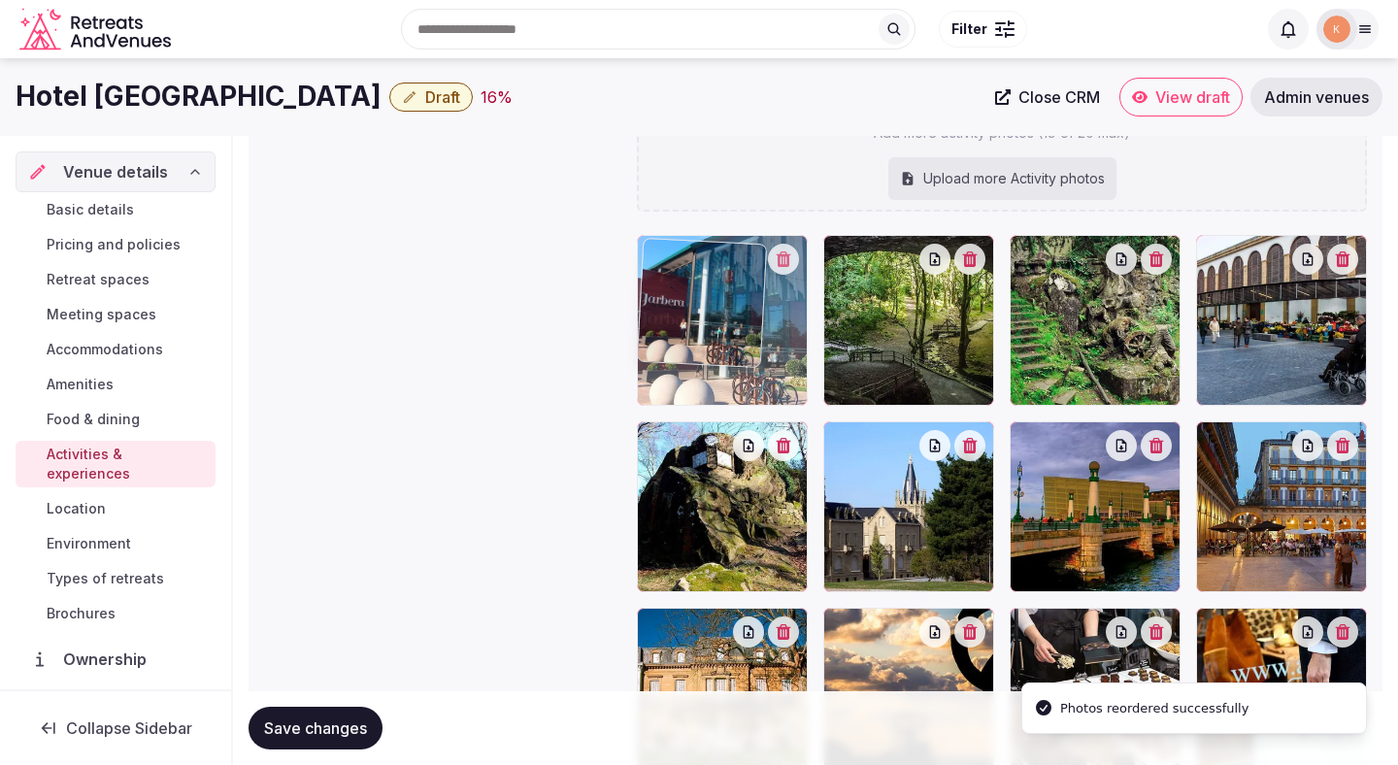
drag, startPoint x: 744, startPoint y: 346, endPoint x: 734, endPoint y: 116, distance: 229.3
click at [734, 116] on body "Search Popular Destinations [GEOGRAPHIC_DATA], [GEOGRAPHIC_DATA] [GEOGRAPHIC_DA…" at bounding box center [699, 566] width 1398 height 1788
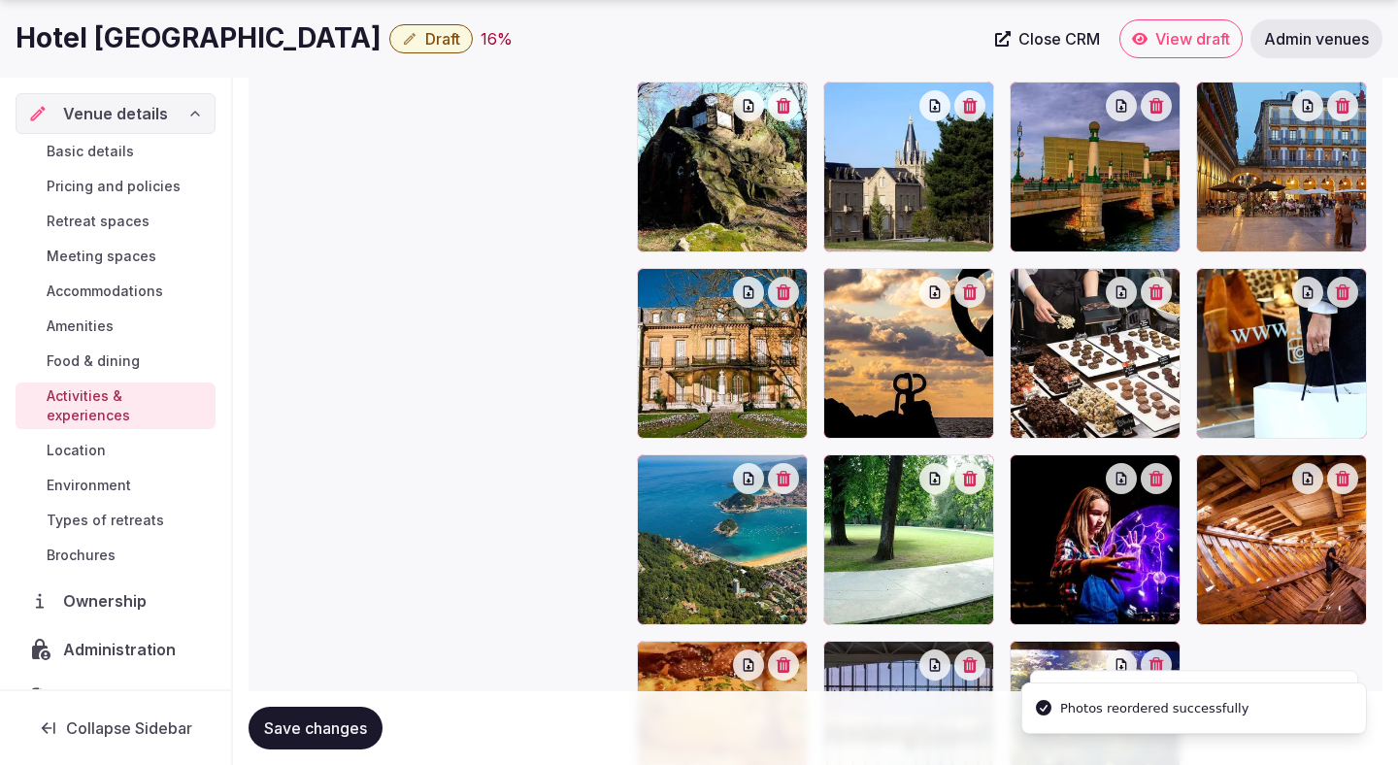
scroll to position [1024, 0]
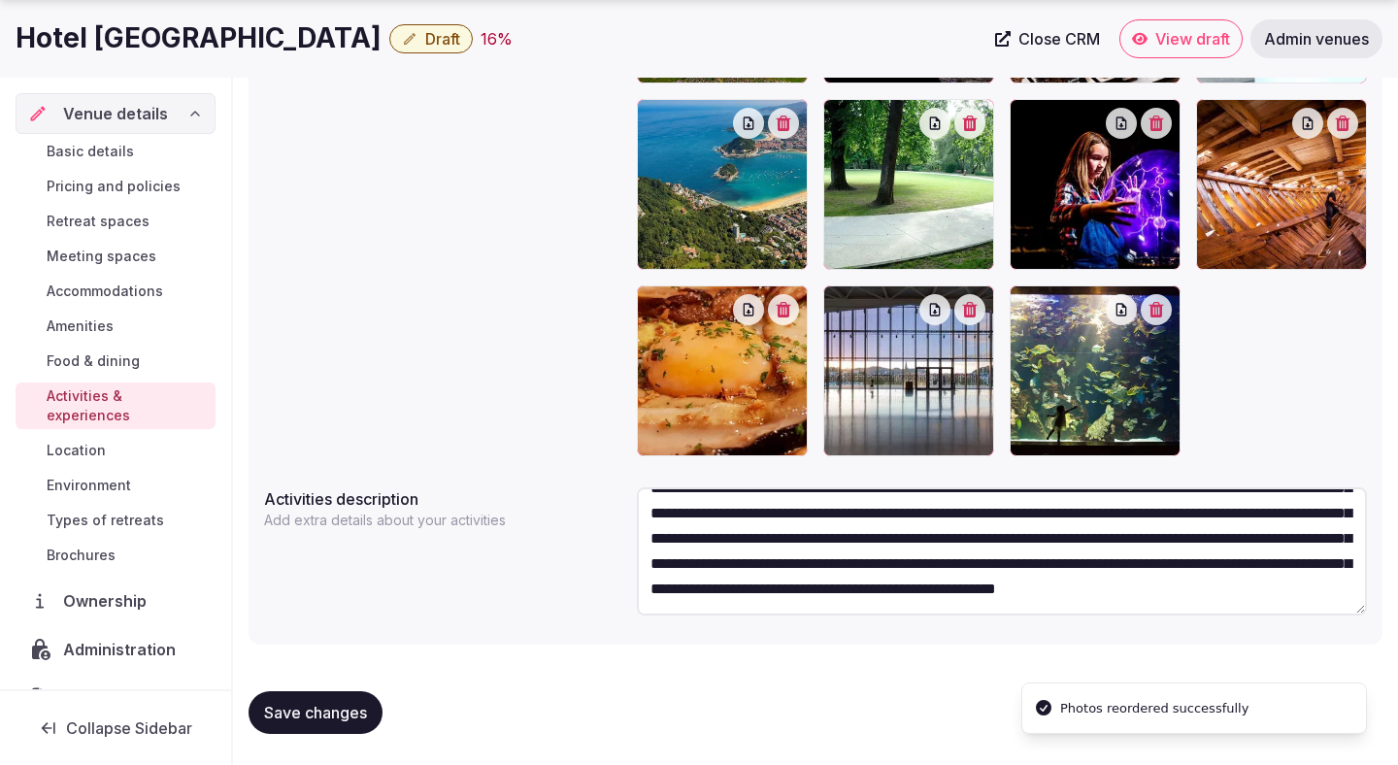
click at [369, 716] on button "Save changes" at bounding box center [315, 712] width 134 height 43
click at [102, 441] on span "Location" at bounding box center [76, 450] width 59 height 19
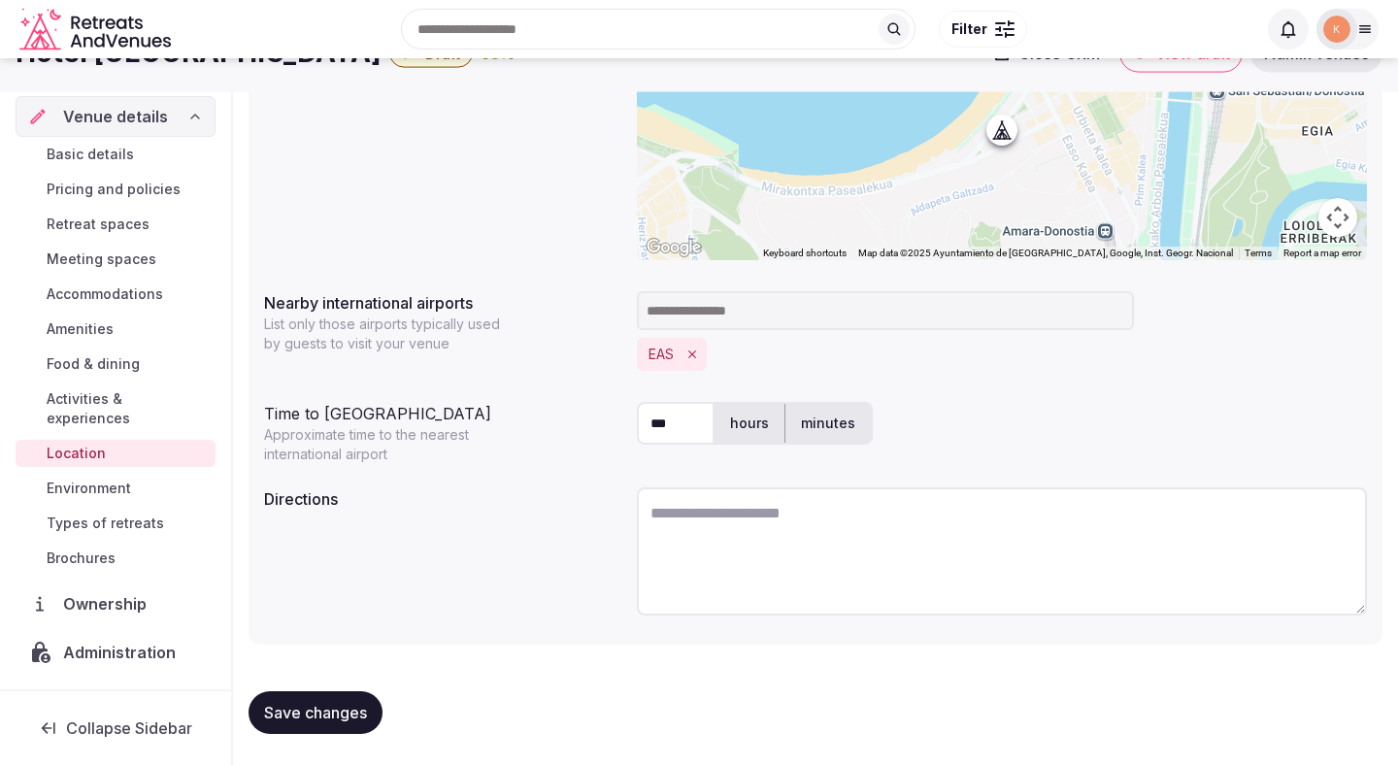
scroll to position [410, 0]
